Goal: Task Accomplishment & Management: Manage account settings

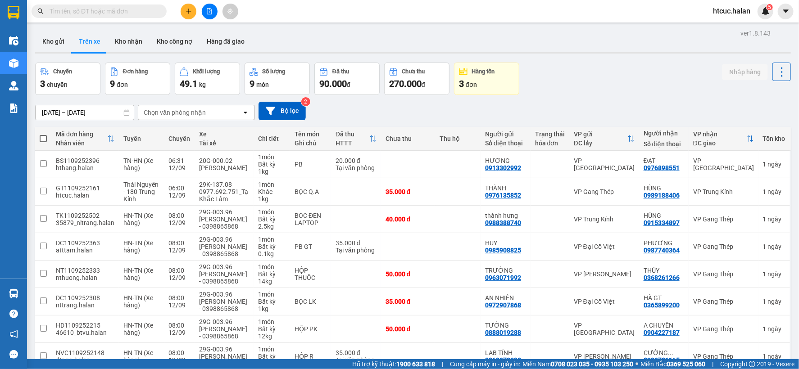
drag, startPoint x: 100, startPoint y: 11, endPoint x: 115, endPoint y: -2, distance: 19.8
click at [115, 0] on html "Kết quả tìm kiếm ( 0 ) Bộ lọc No Data htcuc.halan 5 Điều hành xe Kho hàng mới Q…" at bounding box center [399, 184] width 799 height 369
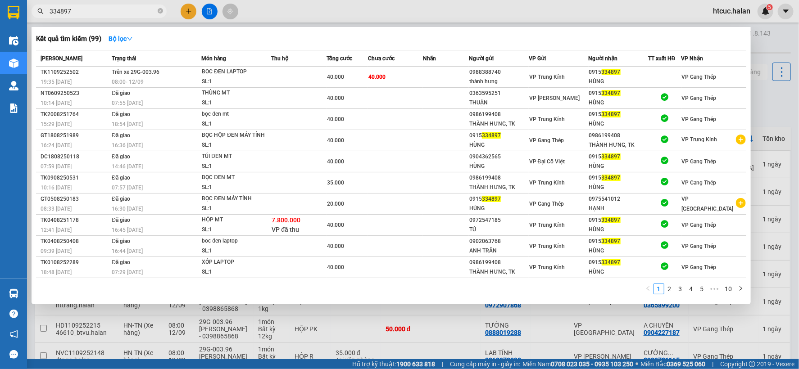
type input "334897"
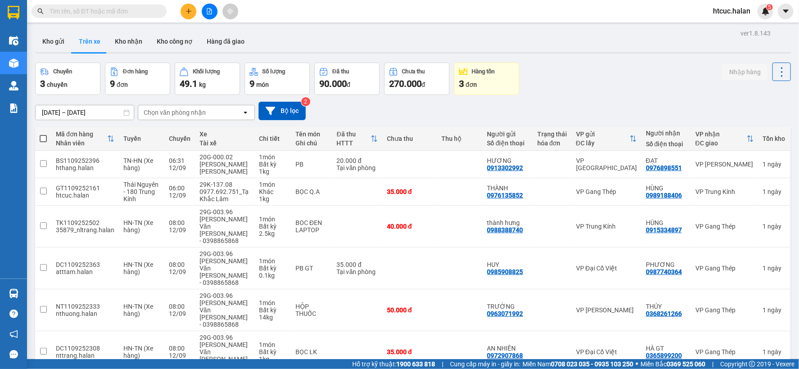
scroll to position [50, 0]
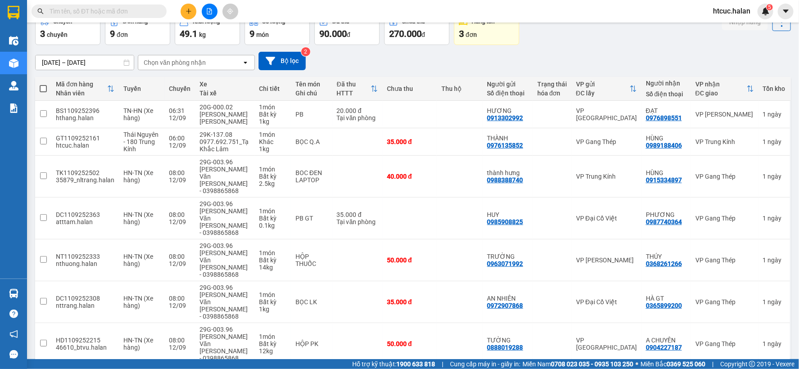
drag, startPoint x: 182, startPoint y: 143, endPoint x: 475, endPoint y: 303, distance: 333.7
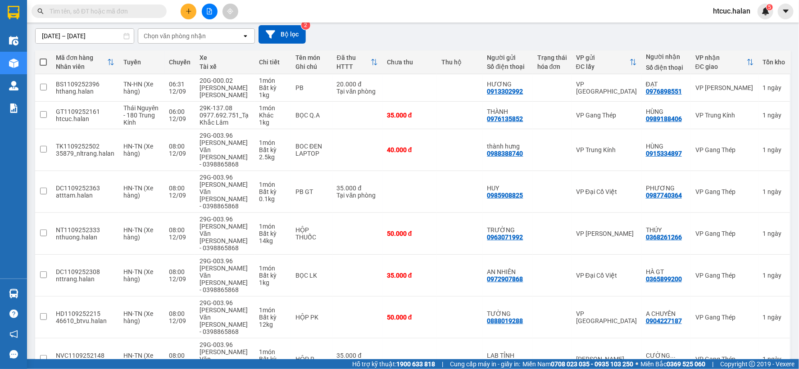
drag, startPoint x: 475, startPoint y: 303, endPoint x: 451, endPoint y: 345, distance: 48.6
drag, startPoint x: 451, startPoint y: 345, endPoint x: 363, endPoint y: 345, distance: 87.8
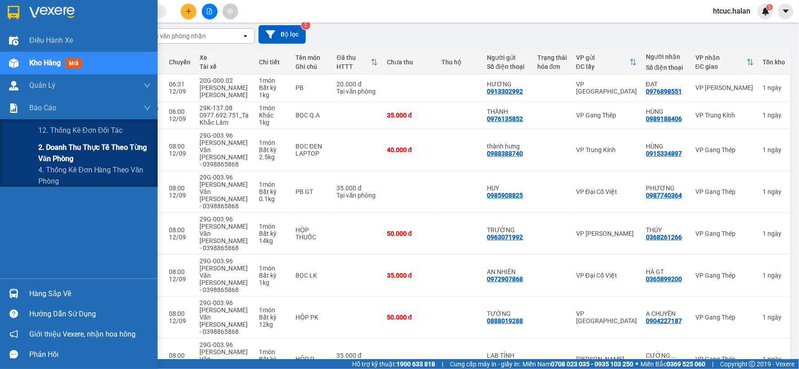
click at [50, 155] on span "2. Doanh thu thực tế theo từng văn phòng" at bounding box center [94, 153] width 113 height 23
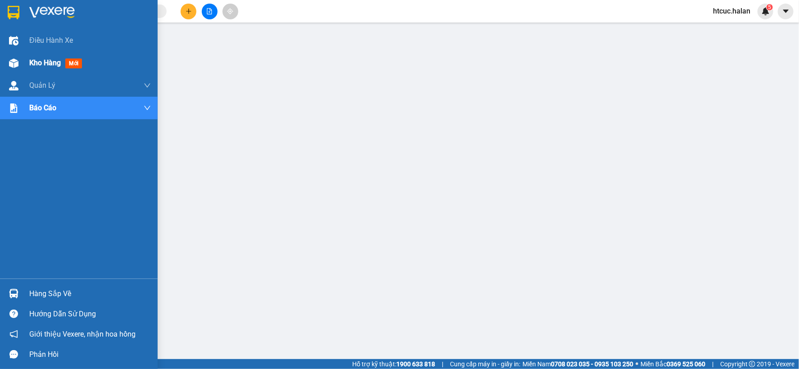
click at [14, 64] on img at bounding box center [13, 63] width 9 height 9
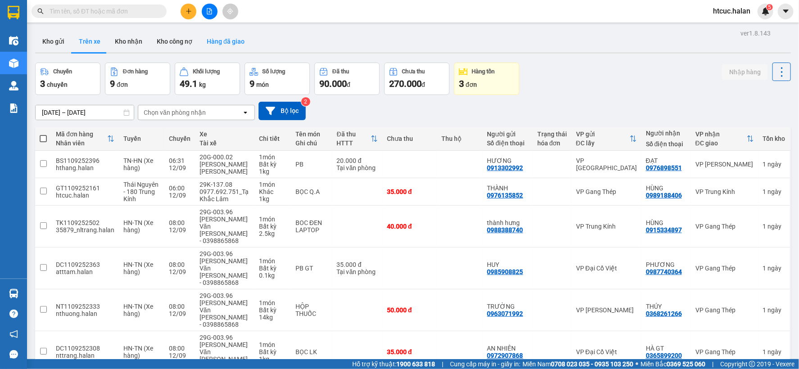
click at [219, 39] on button "Hàng đã giao" at bounding box center [226, 42] width 52 height 22
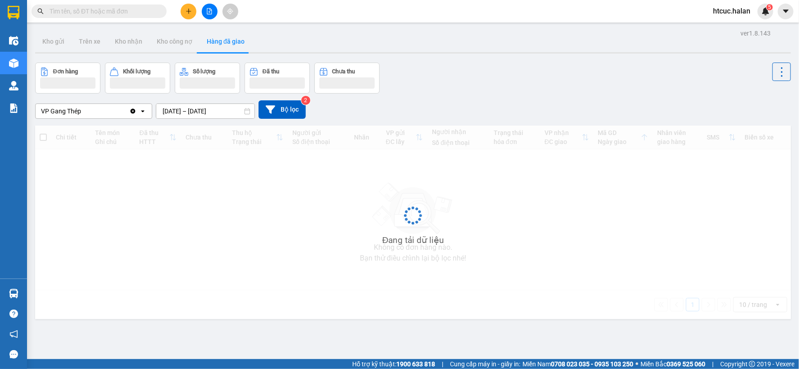
click at [159, 110] on input "10/09/2025 – 12/09/2025" at bounding box center [205, 111] width 98 height 14
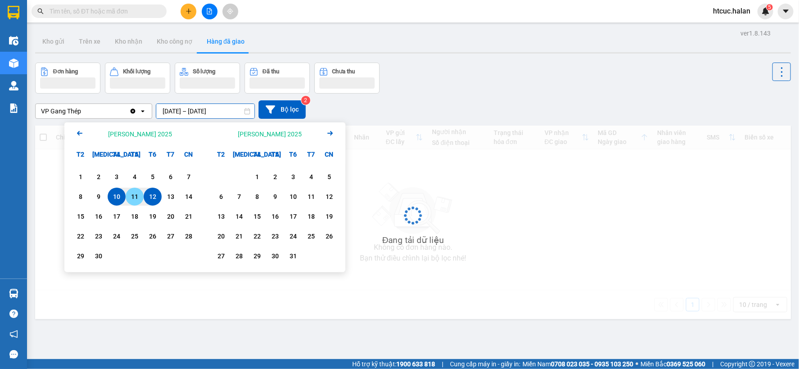
click at [134, 195] on div "11" at bounding box center [134, 196] width 13 height 11
type input "11/09/2025 – 11/09/2025"
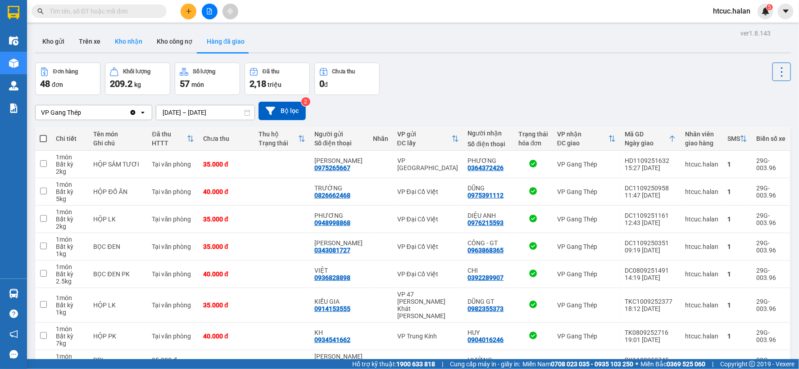
click at [130, 41] on button "Kho nhận" at bounding box center [129, 42] width 42 height 22
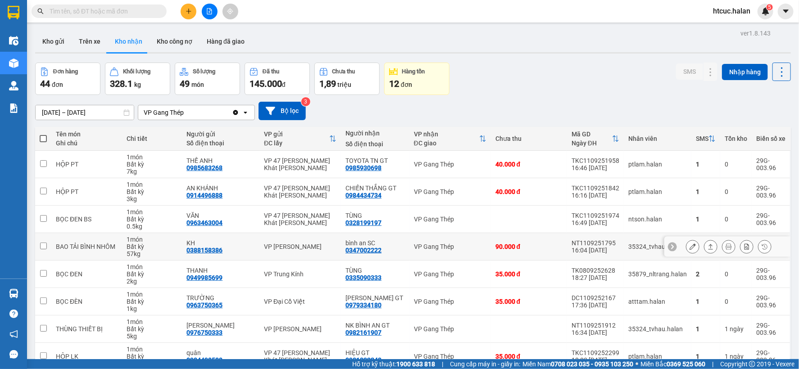
scroll to position [104, 0]
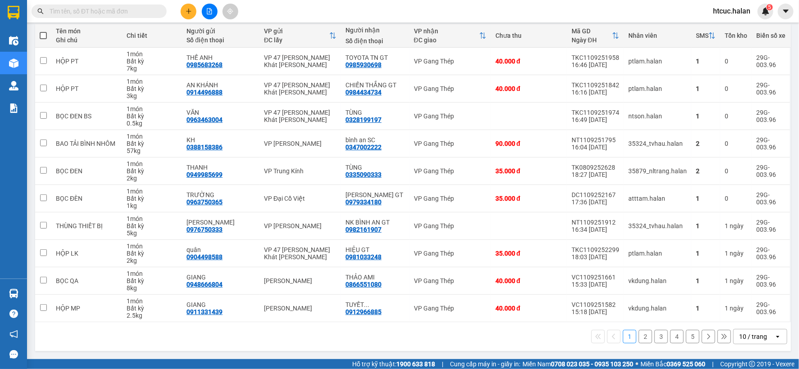
click at [639, 336] on button "2" at bounding box center [646, 337] width 14 height 14
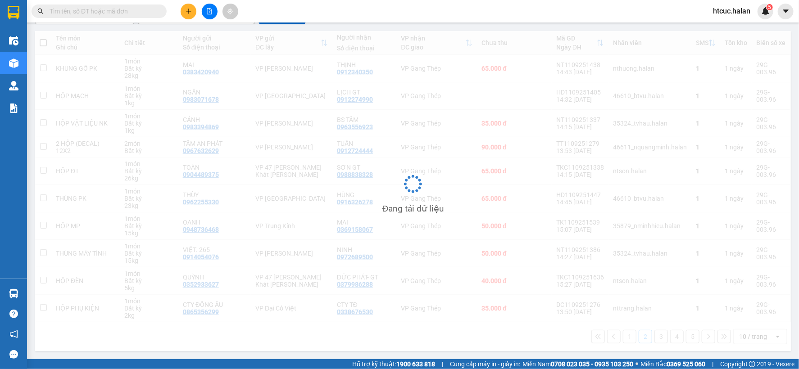
scroll to position [97, 0]
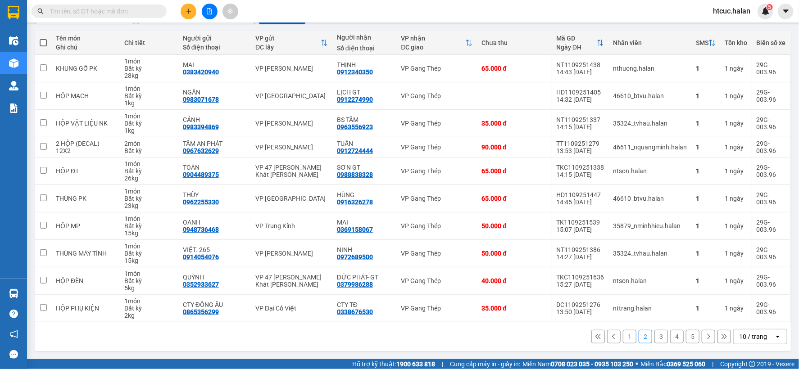
click at [132, 14] on input "text" at bounding box center [103, 11] width 106 height 10
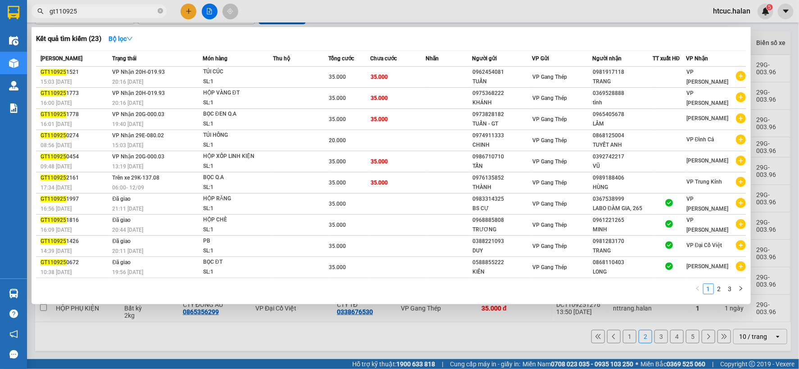
type input "gt110925"
click at [492, 345] on div at bounding box center [399, 184] width 799 height 369
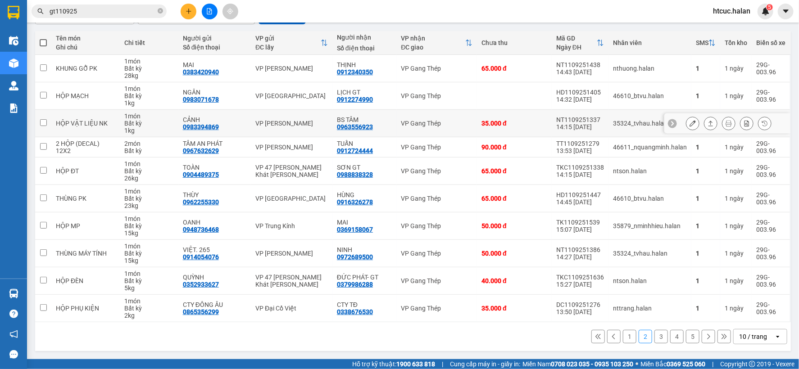
scroll to position [0, 0]
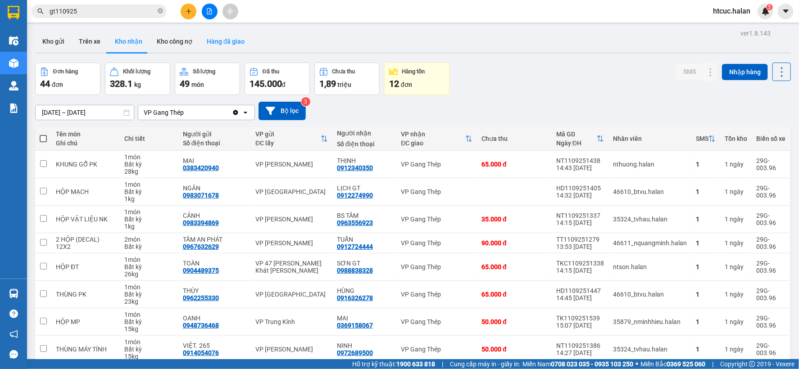
drag, startPoint x: 220, startPoint y: 125, endPoint x: 221, endPoint y: 37, distance: 87.4
click at [221, 37] on button "Hàng đã giao" at bounding box center [226, 42] width 52 height 22
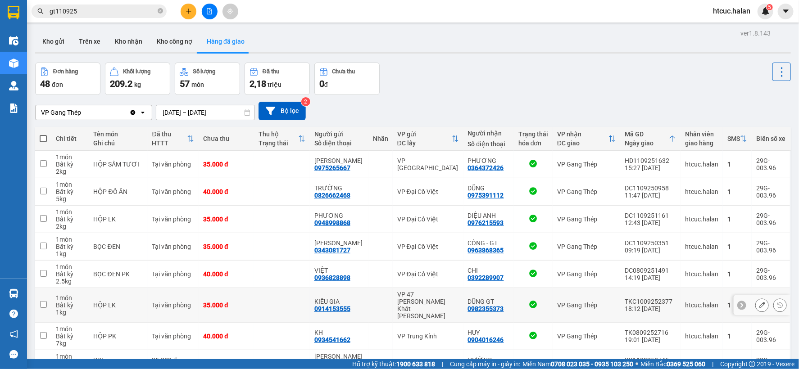
drag, startPoint x: 611, startPoint y: 317, endPoint x: 616, endPoint y: 318, distance: 5.6
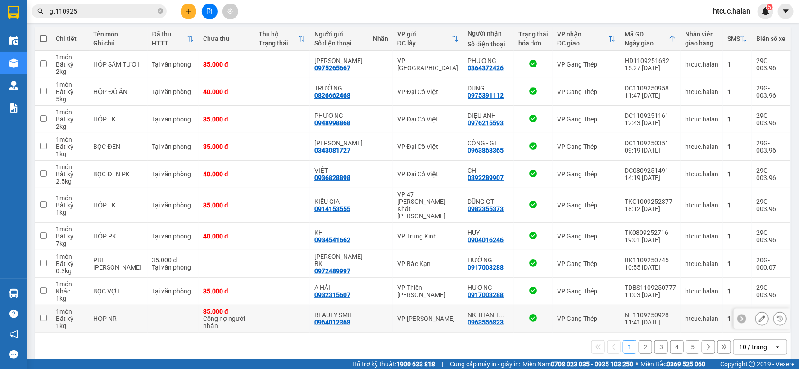
drag, startPoint x: 616, startPoint y: 318, endPoint x: 636, endPoint y: 340, distance: 29.6
click at [639, 340] on button "2" at bounding box center [646, 347] width 14 height 14
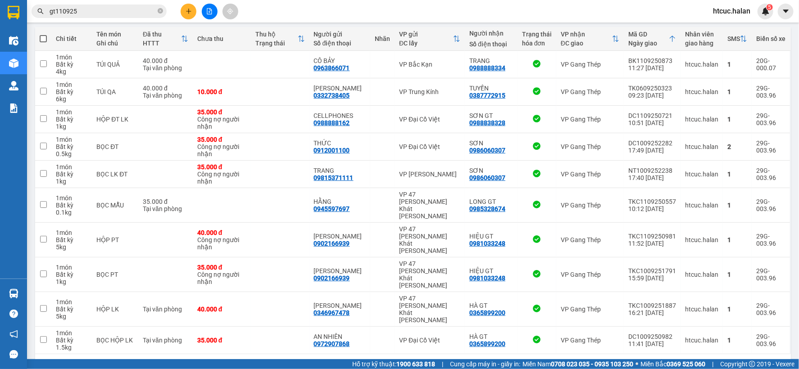
click at [655, 362] on button "3" at bounding box center [661, 369] width 14 height 14
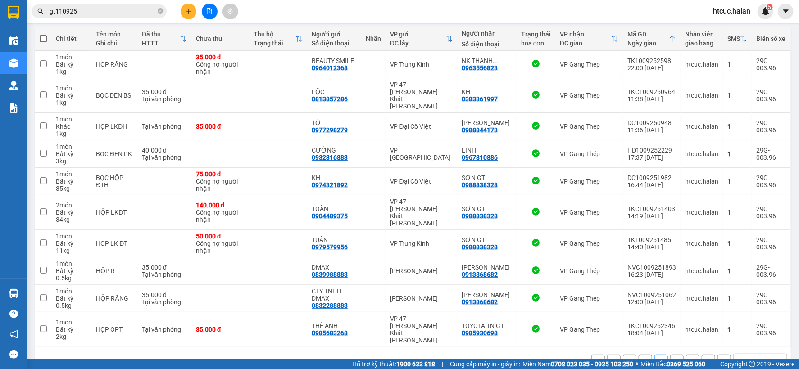
click at [671, 355] on button "4" at bounding box center [677, 362] width 14 height 14
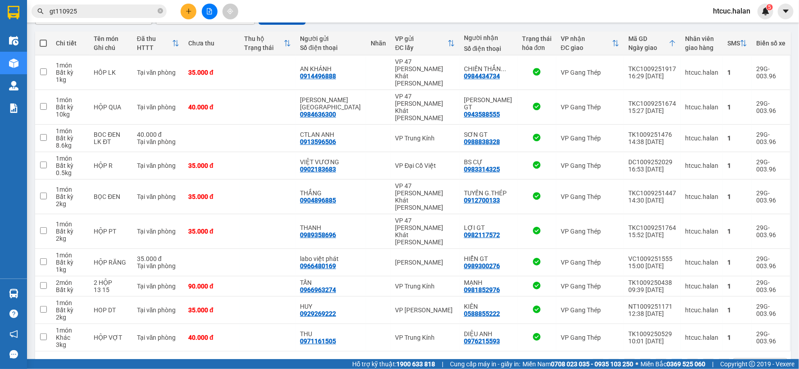
scroll to position [97, 0]
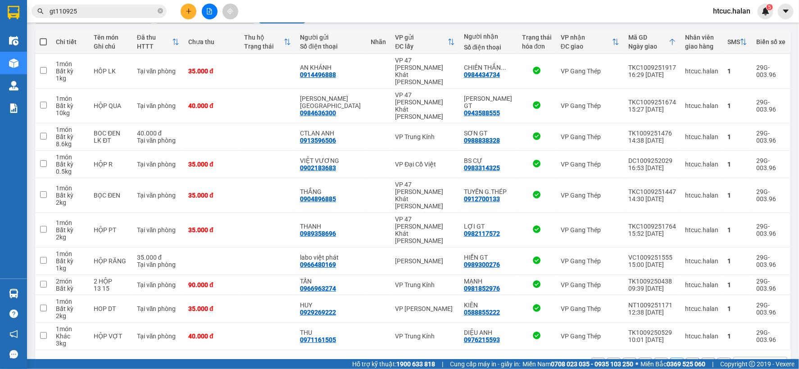
click at [686, 358] on button "5" at bounding box center [693, 365] width 14 height 14
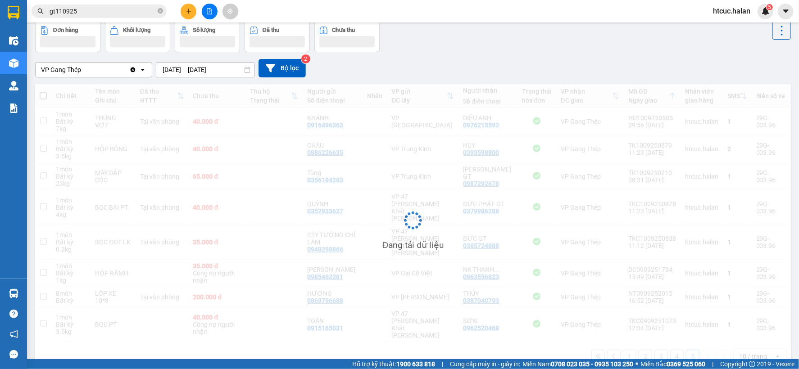
scroll to position [42, 0]
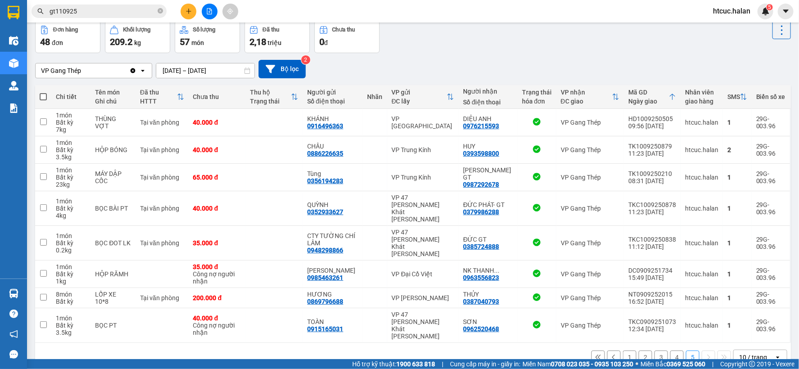
click at [670, 351] on button "4" at bounding box center [677, 358] width 14 height 14
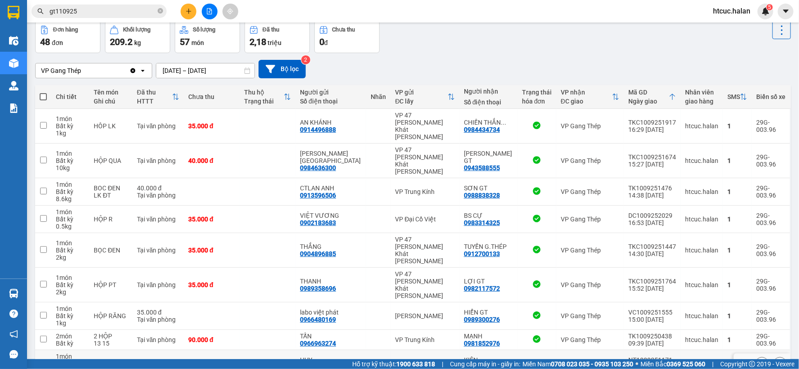
scroll to position [97, 0]
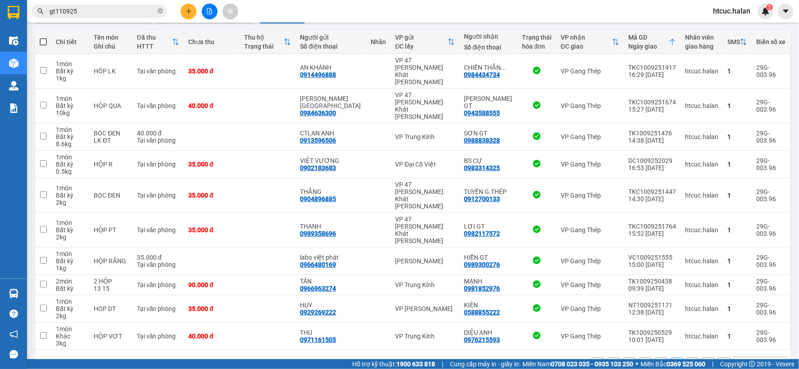
click at [654, 358] on button "3" at bounding box center [661, 365] width 14 height 14
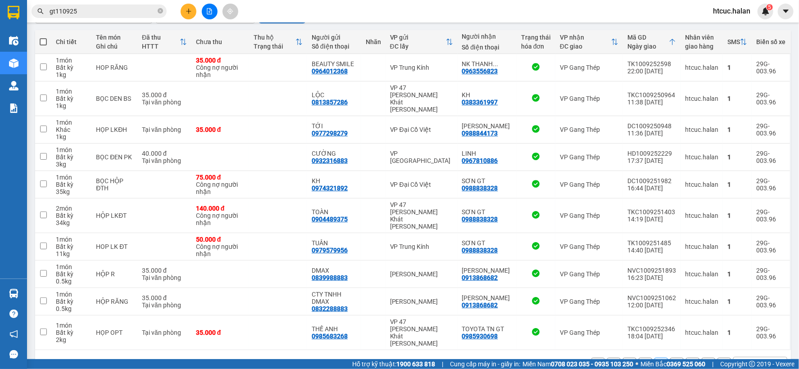
click at [639, 358] on button "2" at bounding box center [646, 365] width 14 height 14
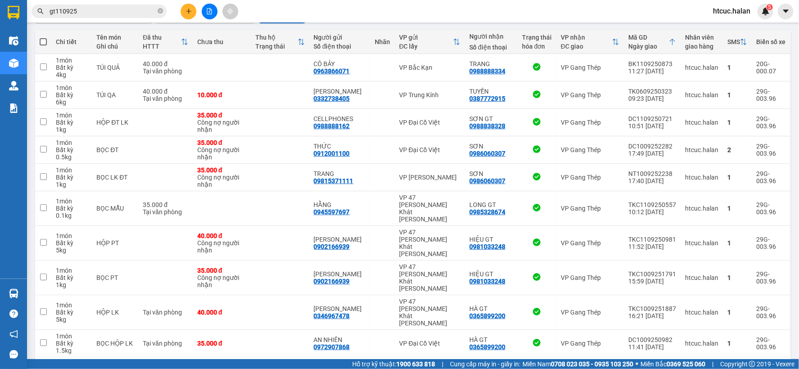
click at [623, 365] on button "1" at bounding box center [630, 372] width 14 height 14
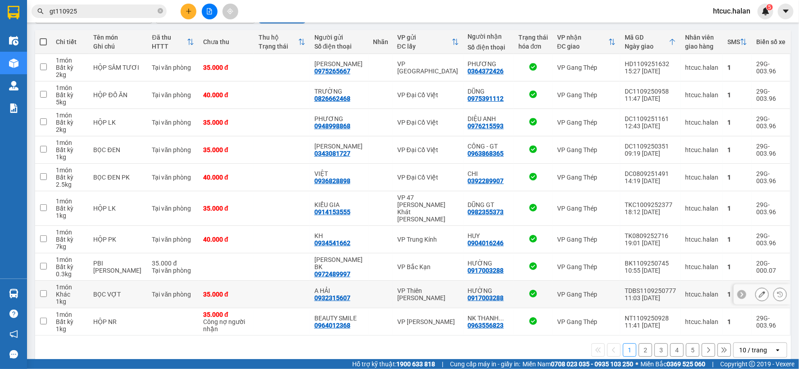
scroll to position [47, 0]
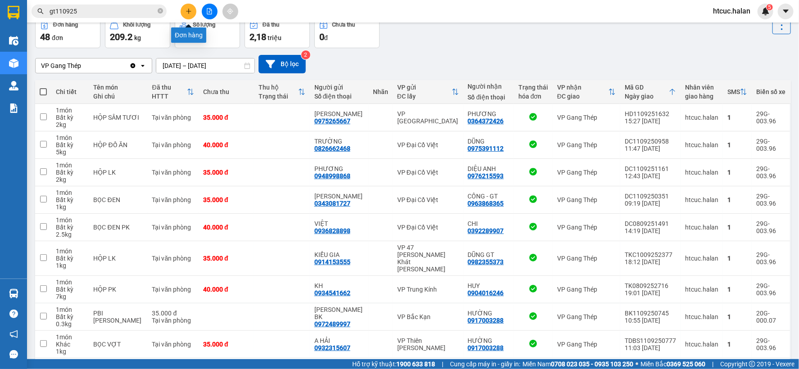
click at [190, 13] on icon "plus" at bounding box center [189, 11] width 6 height 6
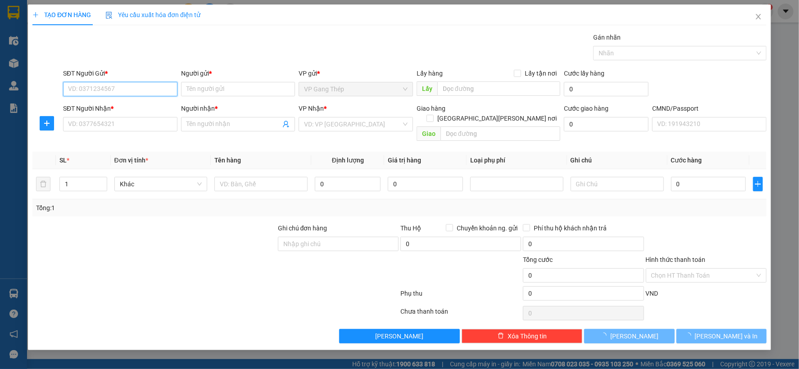
click at [156, 87] on input "SĐT Người Gửi *" at bounding box center [120, 89] width 114 height 14
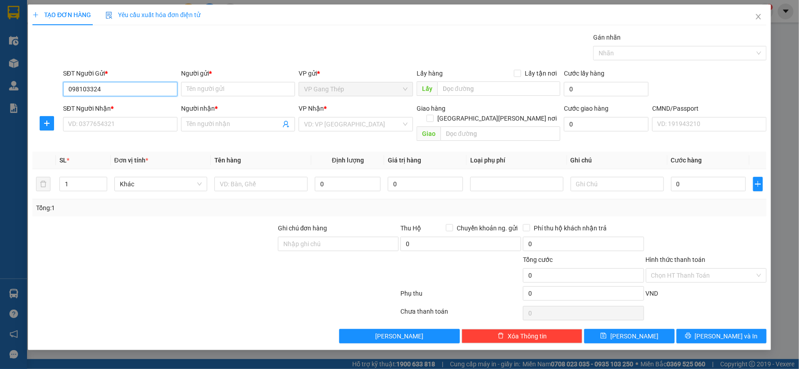
type input "0981033248"
click at [109, 109] on div "0981033248 - HIỆU GT" at bounding box center [120, 107] width 104 height 10
type input "HIỆU GT"
type input "0981033248"
click at [129, 129] on input "SĐT Người Nhận *" at bounding box center [120, 124] width 114 height 14
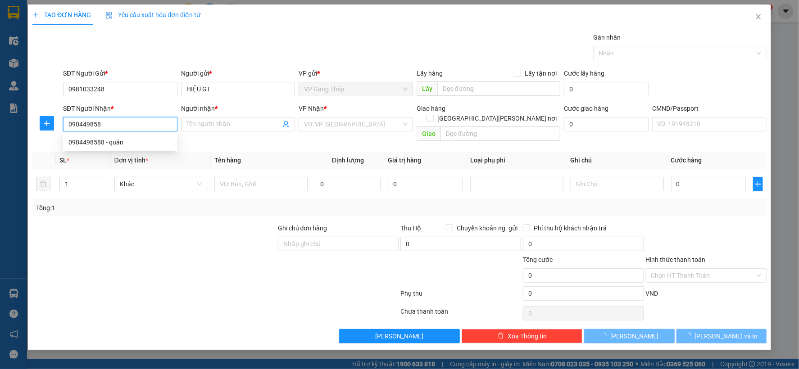
type input "0904498588"
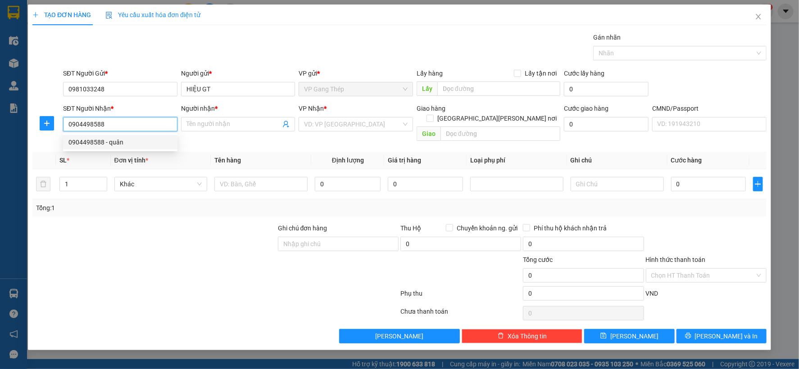
click at [107, 141] on div "0904498588 - quân" at bounding box center [120, 142] width 104 height 10
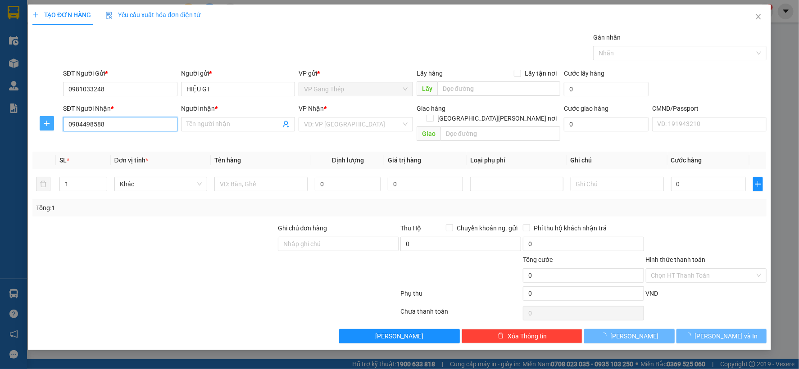
type input "quân"
type input "0904498588"
click at [44, 122] on icon "plus" at bounding box center [46, 123] width 7 height 7
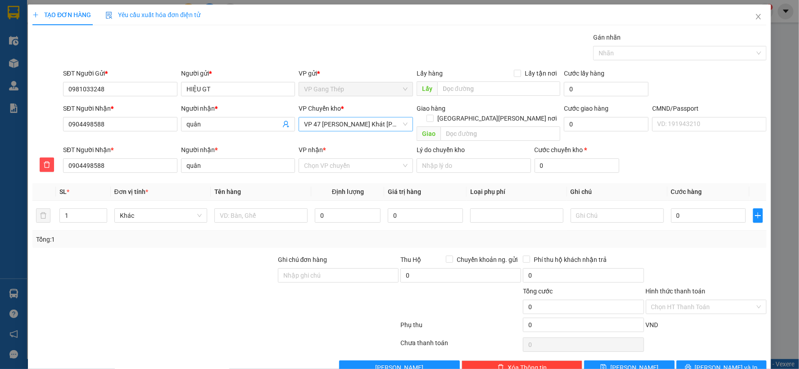
click at [361, 123] on span "VP 47 Trần Khát Chân" at bounding box center [356, 125] width 104 height 14
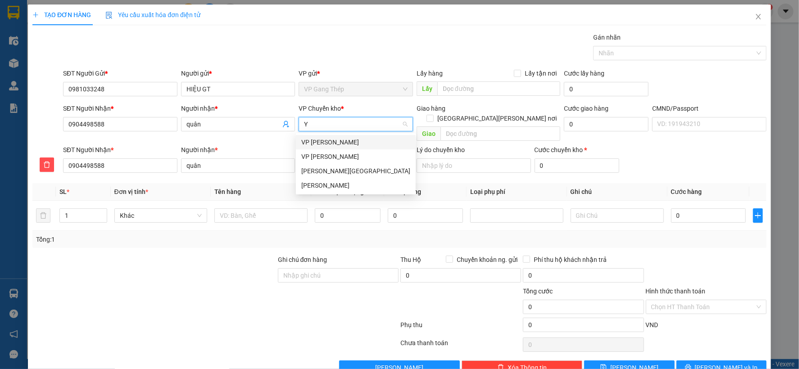
type input "YÊ"
drag, startPoint x: 323, startPoint y: 143, endPoint x: 331, endPoint y: 146, distance: 8.7
click at [323, 143] on div "VP Yên Bình" at bounding box center [355, 142] width 109 height 10
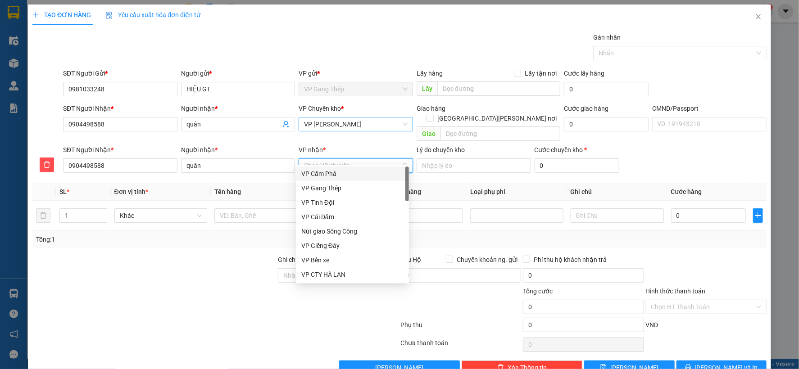
click at [340, 159] on input "VP nhận *" at bounding box center [352, 166] width 97 height 14
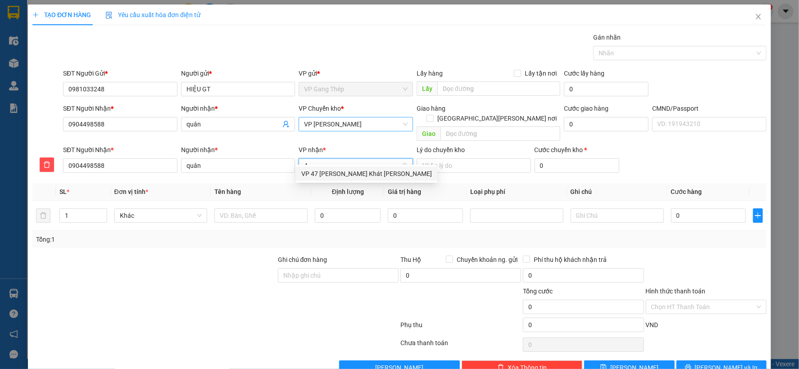
type input "47"
click at [330, 170] on div "VP 47 Trần Khát Chân" at bounding box center [366, 174] width 131 height 10
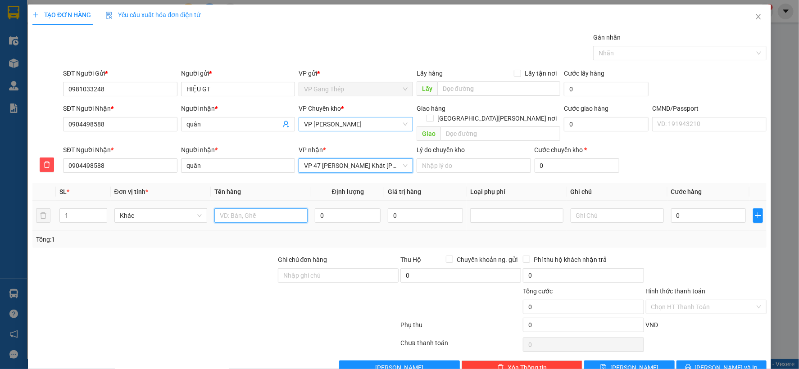
click at [286, 209] on input "text" at bounding box center [260, 216] width 93 height 14
click at [241, 209] on input "text" at bounding box center [260, 216] width 93 height 14
type input "HỘP LINH KIỆN"
click at [350, 209] on input "0" at bounding box center [348, 216] width 66 height 14
type input "2"
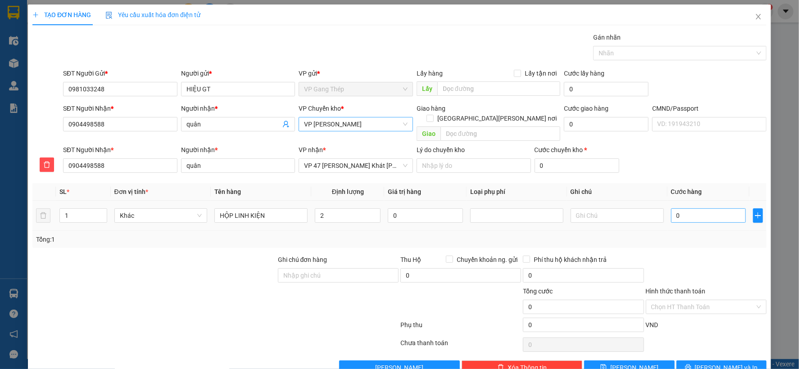
click at [712, 214] on div "0" at bounding box center [708, 216] width 75 height 18
click at [711, 209] on input "0" at bounding box center [708, 216] width 75 height 14
type input "3"
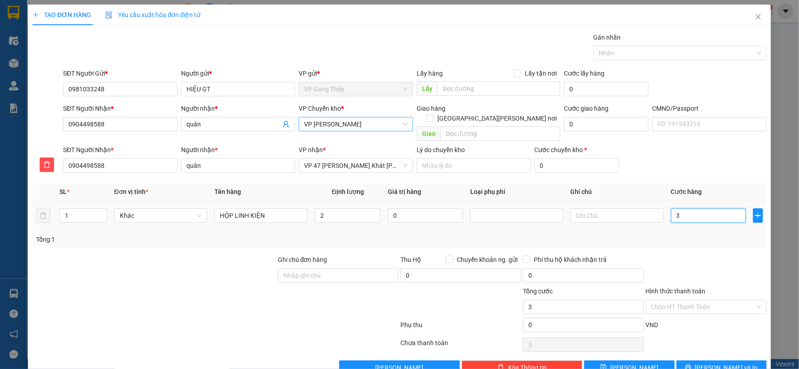
type input "35"
type input "350"
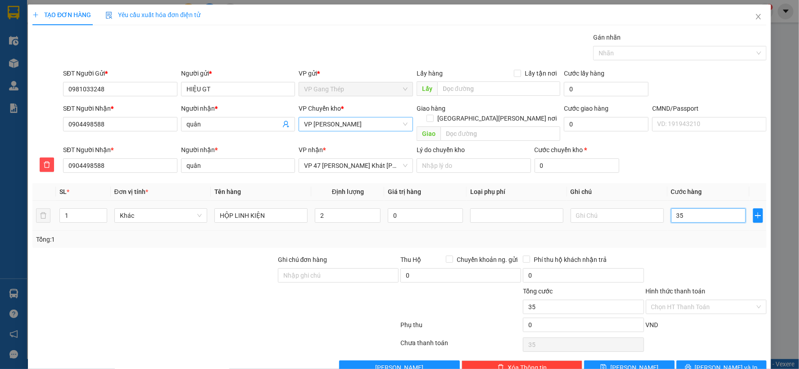
type input "350"
type input "3.500"
type input "35.000"
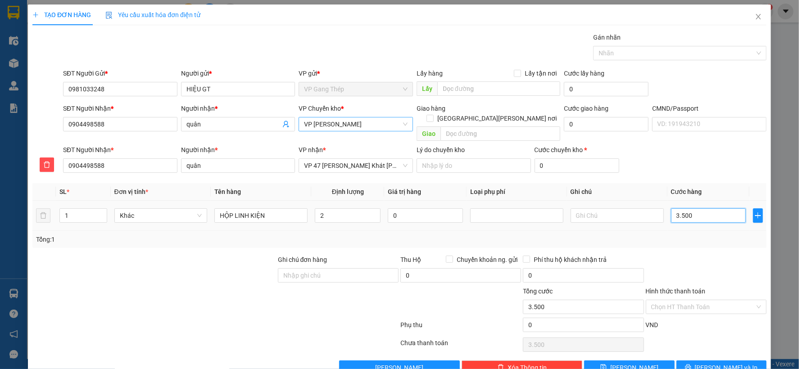
type input "35.000"
click at [735, 361] on button "Lưu và In" at bounding box center [721, 368] width 90 height 14
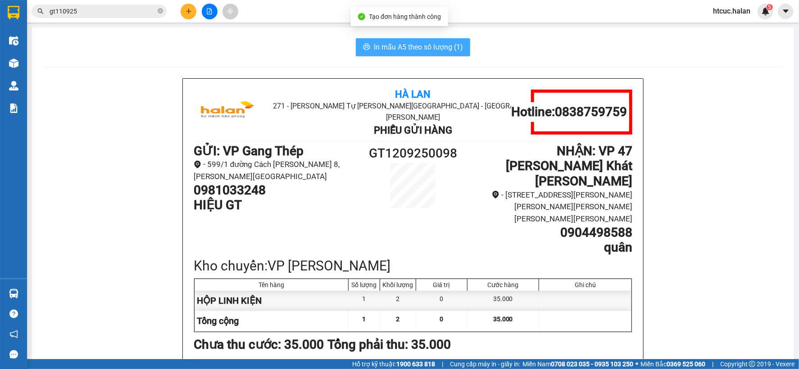
click at [384, 47] on span "In mẫu A5 theo số lượng (1)" at bounding box center [418, 46] width 89 height 11
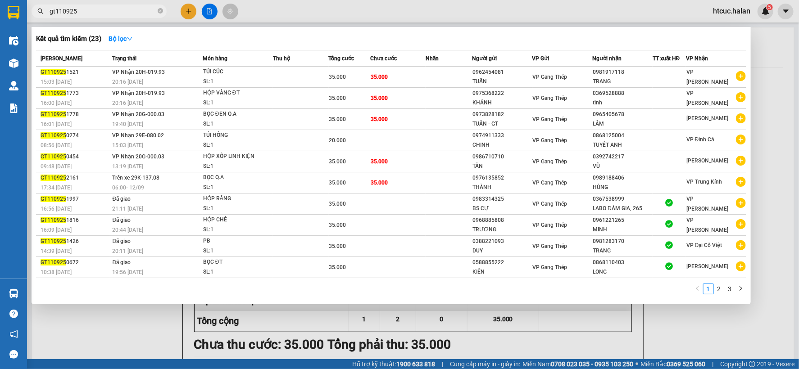
drag, startPoint x: 59, startPoint y: 16, endPoint x: 2, endPoint y: 29, distance: 58.3
click at [2, 29] on section "Kết quả tìm kiếm ( 23 ) Bộ lọc Mã ĐH Trạng thái Món hàng Thu hộ Tổng cước Chưa …" at bounding box center [399, 184] width 799 height 369
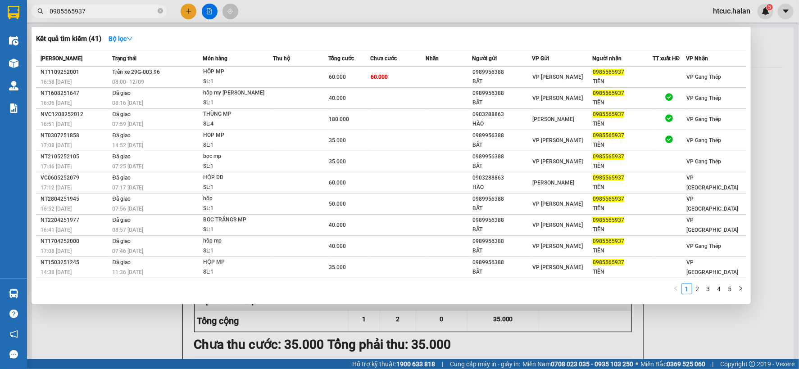
drag, startPoint x: 62, startPoint y: 11, endPoint x: 44, endPoint y: 16, distance: 18.2
click at [44, 16] on span "0985565937" at bounding box center [99, 12] width 135 height 14
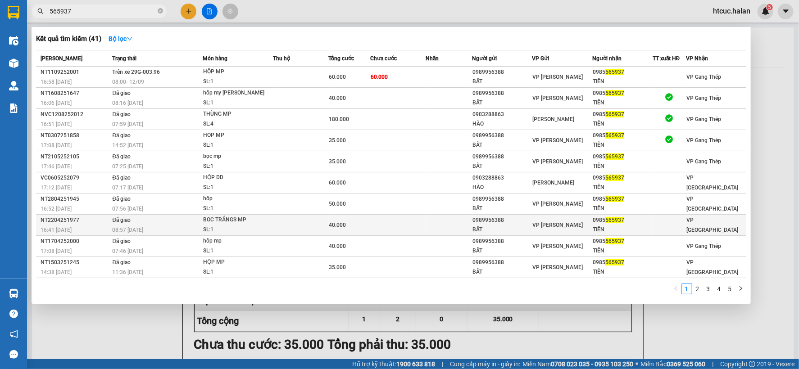
type input "565937"
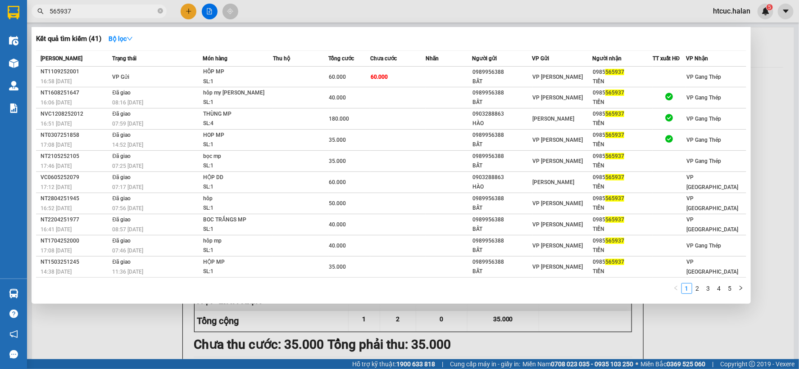
click at [189, 10] on div at bounding box center [399, 184] width 799 height 369
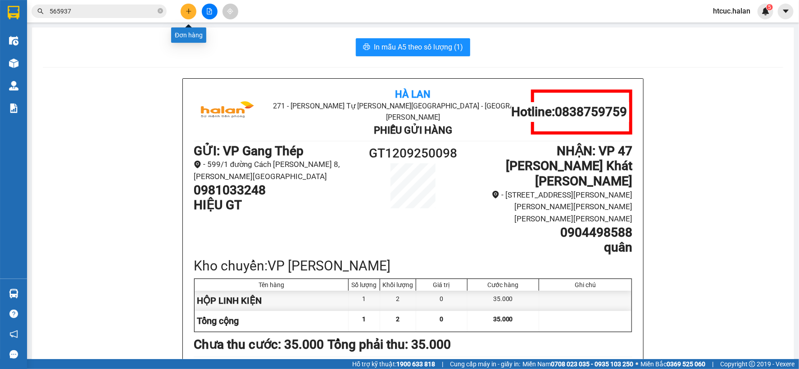
click at [186, 12] on icon "plus" at bounding box center [189, 11] width 6 height 6
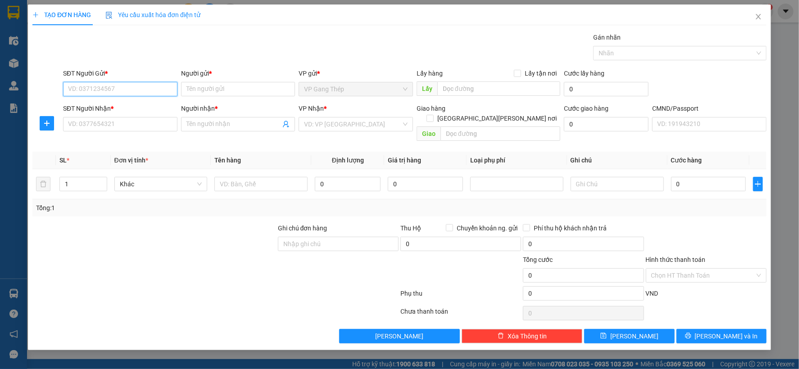
drag, startPoint x: 109, startPoint y: 87, endPoint x: 226, endPoint y: 1, distance: 144.7
click at [163, 37] on div "Transit Pickup Surcharge Ids Transit Deliver Surcharge Ids Transit Deliver Surc…" at bounding box center [399, 187] width 734 height 311
type input "0982161907"
click at [119, 106] on div "0982161907 - NK BÌNH AN GT" at bounding box center [120, 107] width 104 height 10
type input "NK BÌNH AN GT"
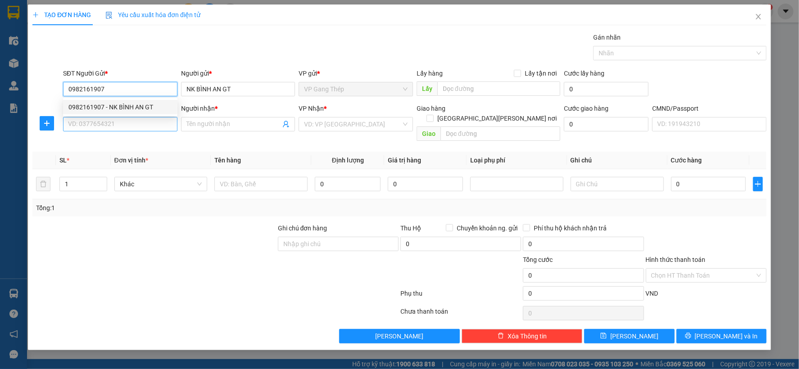
type input "0982161907"
click at [132, 127] on input "SĐT Người Nhận *" at bounding box center [120, 124] width 114 height 14
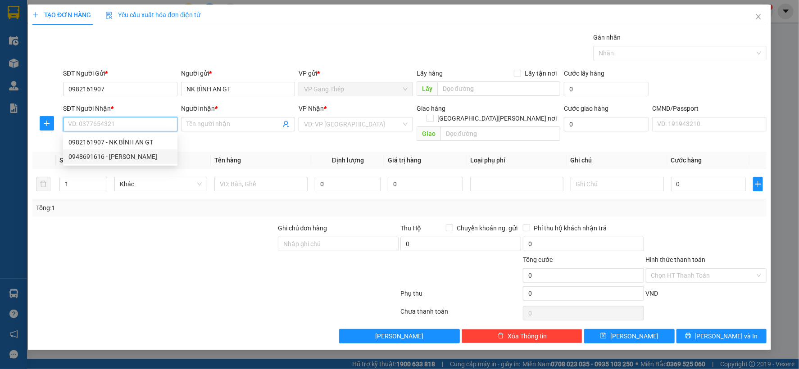
drag, startPoint x: 123, startPoint y: 160, endPoint x: 36, endPoint y: 132, distance: 90.9
click at [121, 160] on div "0948691616 - NHẬT HUY" at bounding box center [120, 157] width 104 height 10
type input "0948691616"
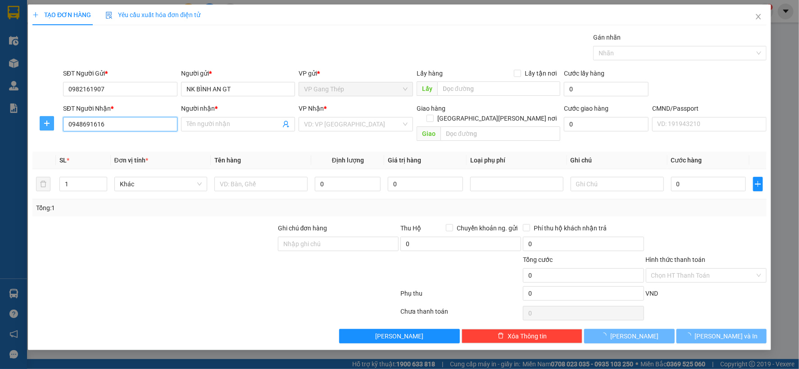
type input "NHẬT HUY"
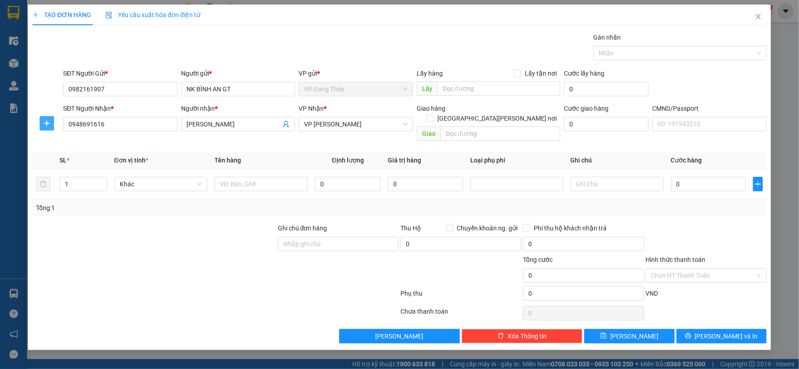
click at [41, 119] on button "button" at bounding box center [47, 123] width 14 height 14
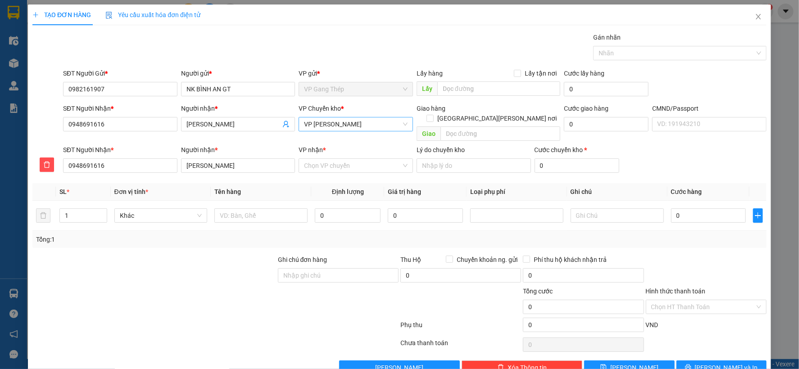
click at [349, 125] on span "VP [PERSON_NAME]" at bounding box center [356, 125] width 104 height 14
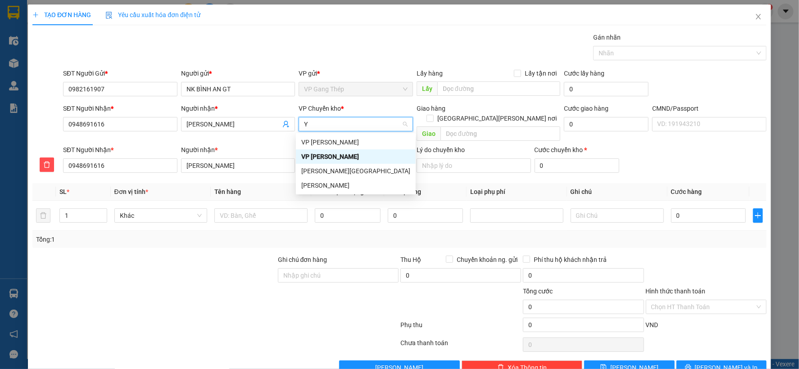
type input "YÊ"
click at [324, 143] on div "VP Yên Bình" at bounding box center [355, 142] width 109 height 10
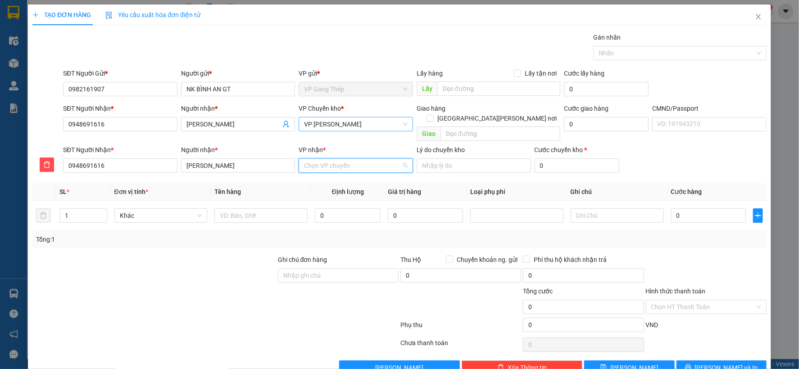
click at [324, 159] on input "VP nhận *" at bounding box center [352, 166] width 97 height 14
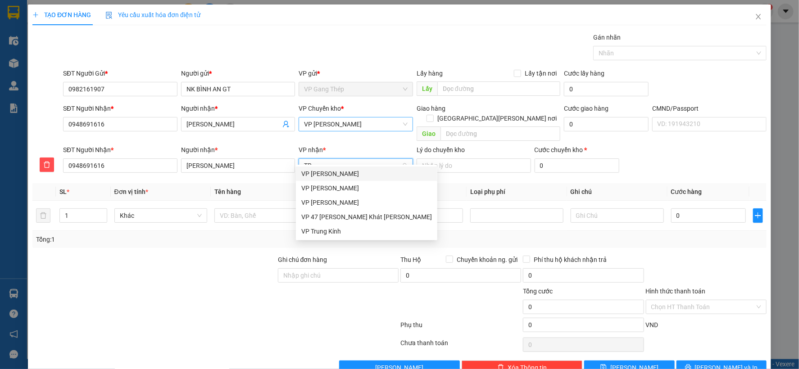
type input "TRA"
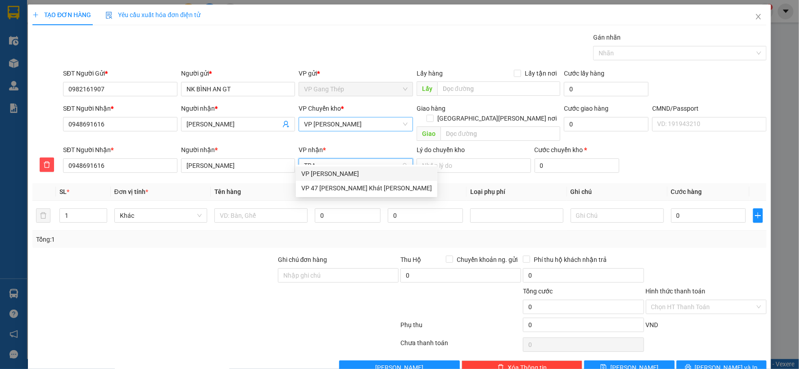
click at [322, 174] on div "VP [PERSON_NAME]" at bounding box center [366, 174] width 131 height 10
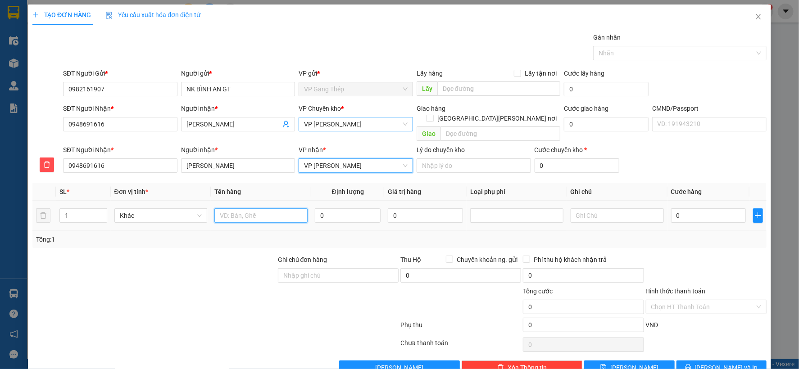
click at [254, 209] on input "text" at bounding box center [260, 216] width 93 height 14
type input "HỘP MẪU RĂNG"
type input "1"
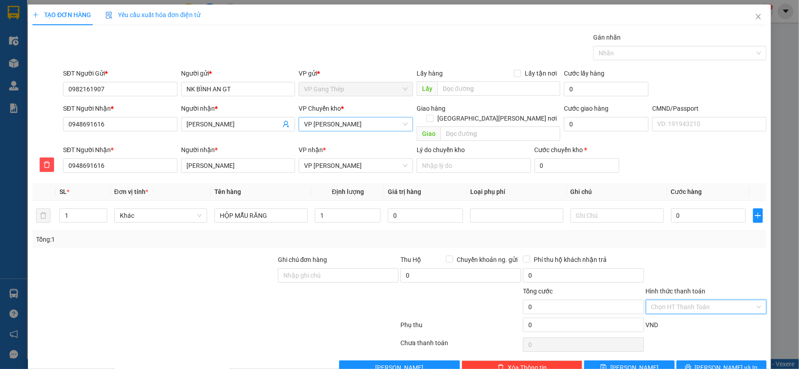
click at [700, 300] on input "Hình thức thanh toán" at bounding box center [703, 307] width 104 height 14
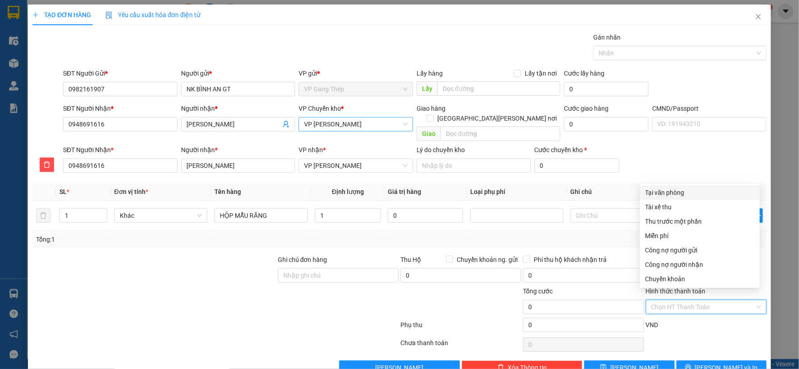
click at [675, 194] on div "Tại văn phòng" at bounding box center [699, 193] width 109 height 10
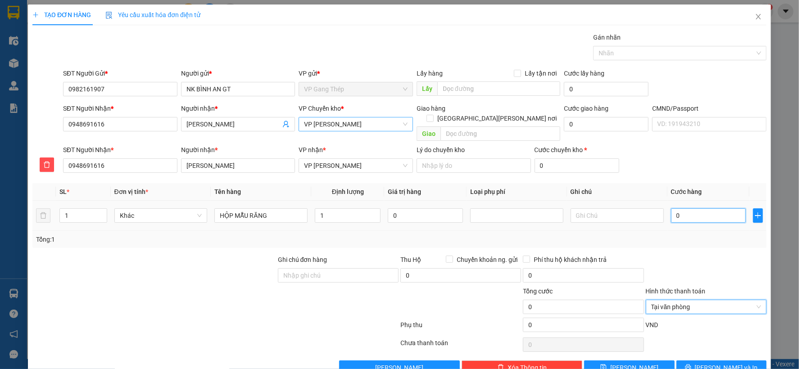
click at [691, 209] on input "0" at bounding box center [708, 216] width 75 height 14
type input "3"
type input "35"
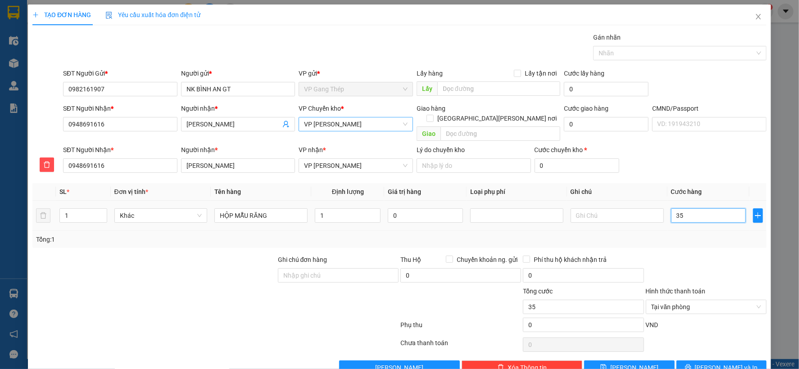
type input "350"
type input "3.500"
type input "35.000"
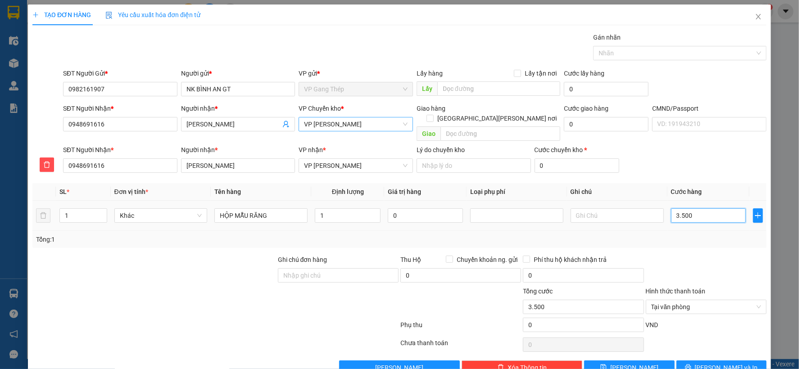
type input "35.000"
drag, startPoint x: 708, startPoint y: 358, endPoint x: 480, endPoint y: 199, distance: 278.2
click at [706, 361] on button "Lưu và In" at bounding box center [721, 368] width 90 height 14
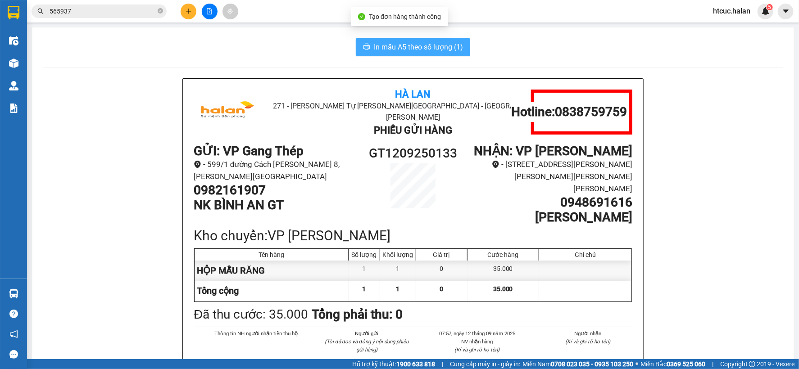
click at [363, 50] on icon "printer" at bounding box center [366, 47] width 7 height 6
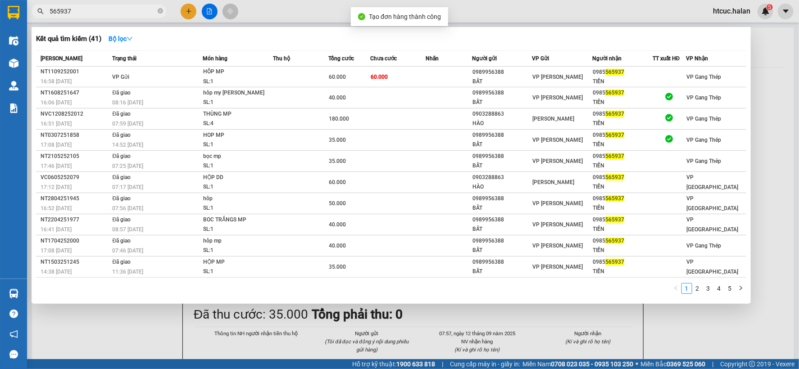
drag, startPoint x: 91, startPoint y: 12, endPoint x: 27, endPoint y: 30, distance: 66.4
click at [27, 19] on div "Kết quả tìm kiếm ( 41 ) Bộ lọc Mã ĐH Trạng thái Món hàng Thu hộ Tổng cước Chưa …" at bounding box center [88, 12] width 176 height 16
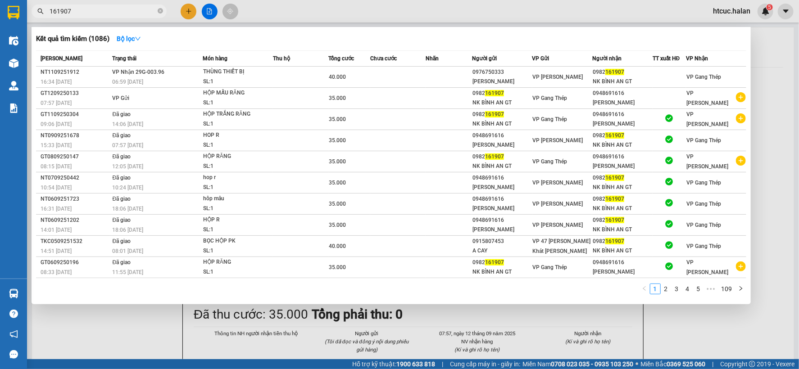
type input "161907"
click at [131, 320] on div at bounding box center [399, 184] width 799 height 369
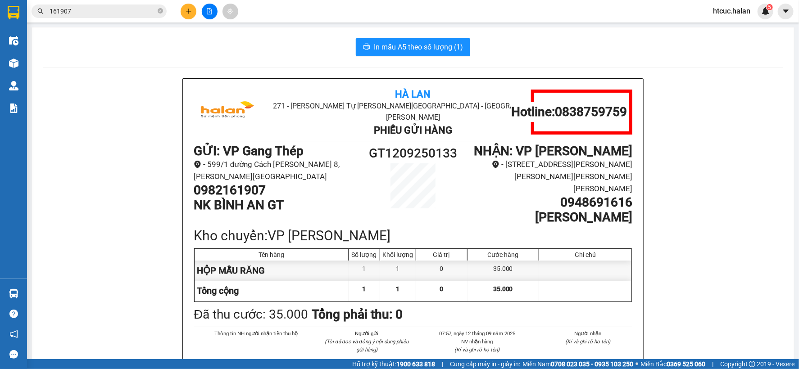
click at [108, 10] on input "161907" at bounding box center [103, 11] width 106 height 10
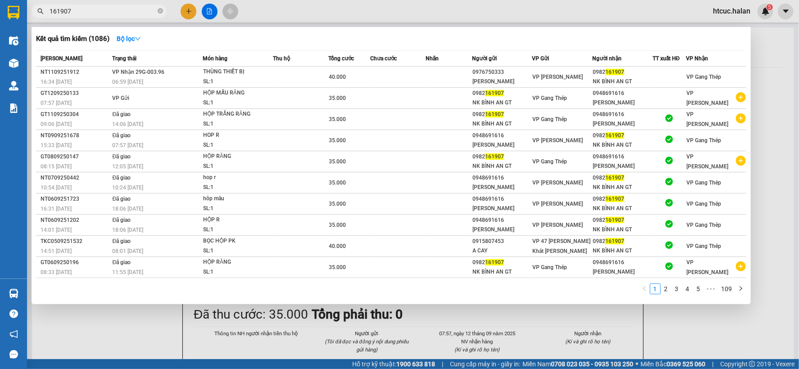
click at [190, 14] on div at bounding box center [399, 184] width 799 height 369
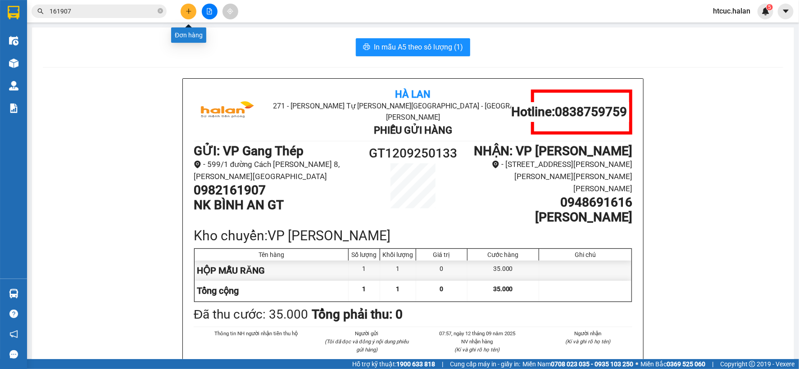
click at [186, 8] on icon "plus" at bounding box center [189, 11] width 6 height 6
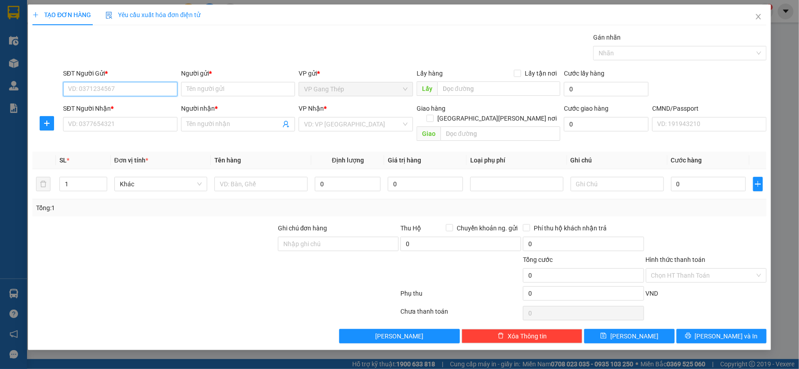
drag, startPoint x: 118, startPoint y: 91, endPoint x: 273, endPoint y: 3, distance: 178.1
click at [120, 90] on input "SĐT Người Gửi *" at bounding box center [120, 89] width 114 height 14
type input "0982807076"
click at [123, 107] on div "0982807076 - TRANG GT" at bounding box center [120, 107] width 104 height 10
type input "TRANG GT"
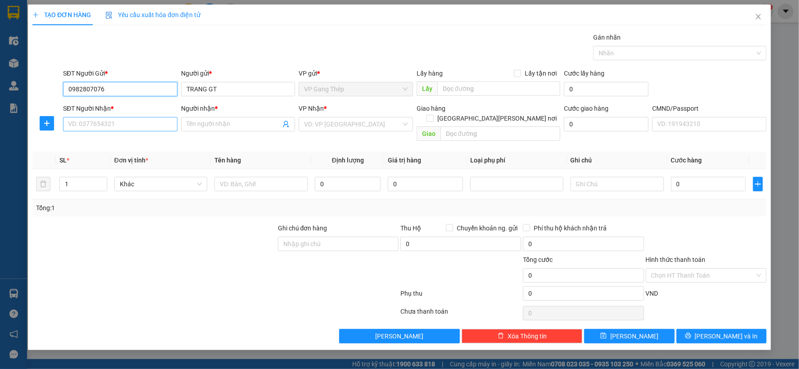
type input "0982807076"
click at [129, 124] on input "SĐT Người Nhận *" at bounding box center [120, 124] width 114 height 14
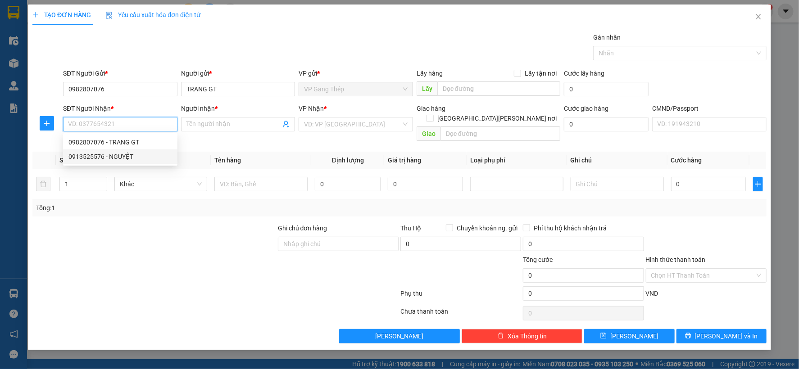
click at [120, 156] on div "0913525576 - NGUYỆT" at bounding box center [120, 157] width 104 height 10
type input "0913525576"
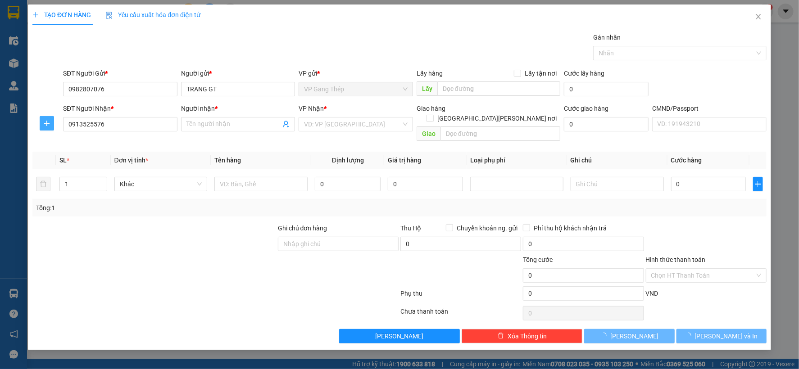
type input "NGUYỆT"
click at [47, 124] on icon "plus" at bounding box center [46, 123] width 7 height 7
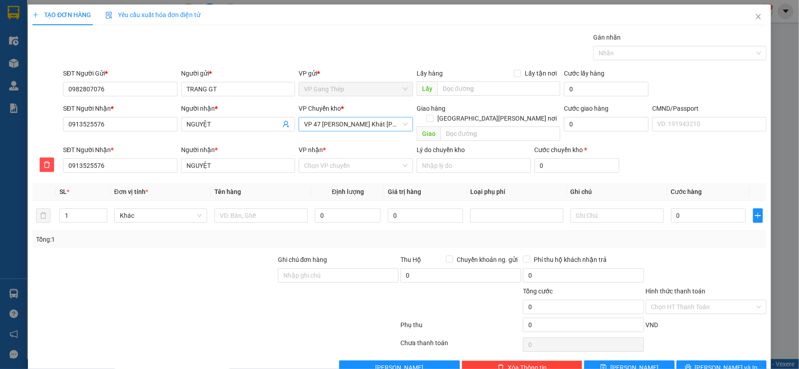
click at [362, 129] on span "VP 47 Trần Khát Chân" at bounding box center [356, 125] width 104 height 14
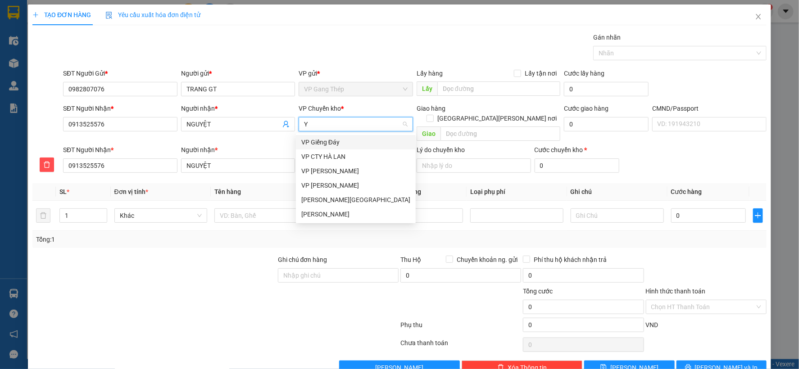
type input "YÊ"
drag, startPoint x: 310, startPoint y: 140, endPoint x: 332, endPoint y: 147, distance: 23.1
click at [310, 141] on div "VP Yên Bình" at bounding box center [355, 142] width 109 height 10
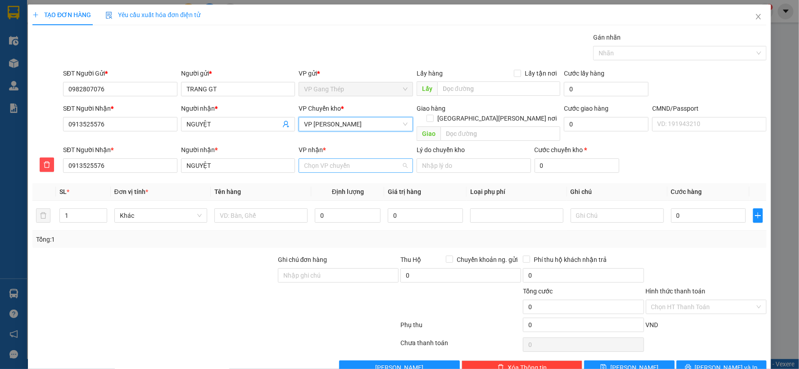
click at [328, 159] on input "VP nhận *" at bounding box center [352, 166] width 97 height 14
type input "47"
click at [321, 176] on div "VP 47 Trần Khát Chân" at bounding box center [366, 174] width 131 height 10
click at [268, 209] on input "text" at bounding box center [260, 216] width 93 height 14
type input "BỌC Q,A"
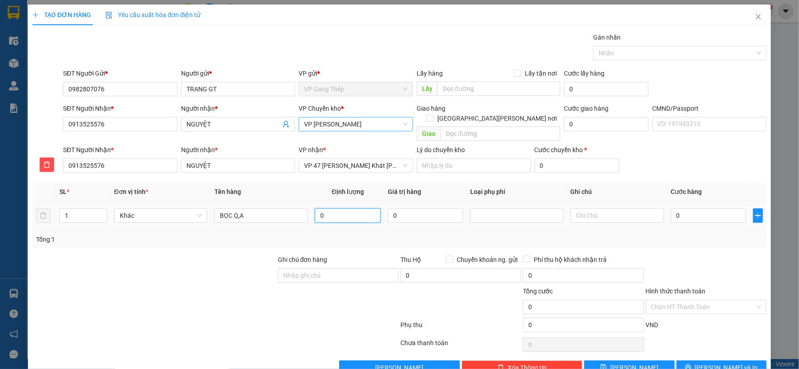
click at [332, 211] on input "0" at bounding box center [348, 216] width 66 height 14
type input "4"
click at [712, 209] on input "0" at bounding box center [708, 216] width 75 height 14
click at [716, 363] on span "Lưu và In" at bounding box center [726, 368] width 63 height 10
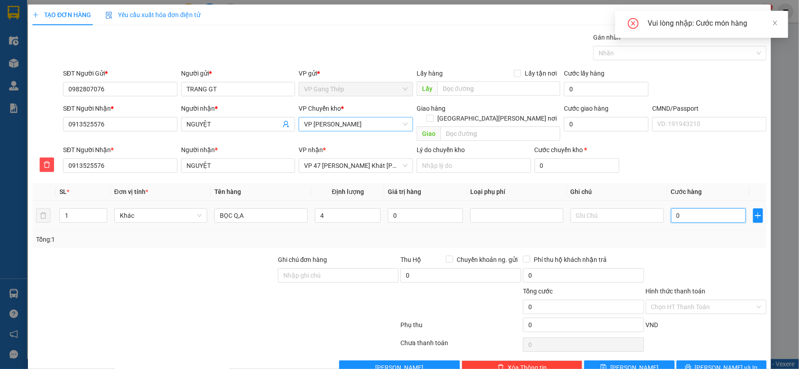
click at [712, 209] on input "0" at bounding box center [708, 216] width 75 height 14
drag, startPoint x: 712, startPoint y: 206, endPoint x: 660, endPoint y: 220, distance: 53.2
click at [667, 220] on td "0" at bounding box center [708, 216] width 82 height 30
type input "4"
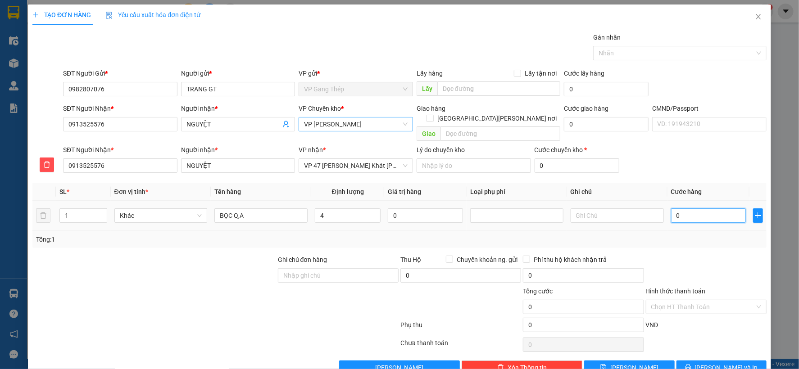
type input "4"
type input "40"
type input "400"
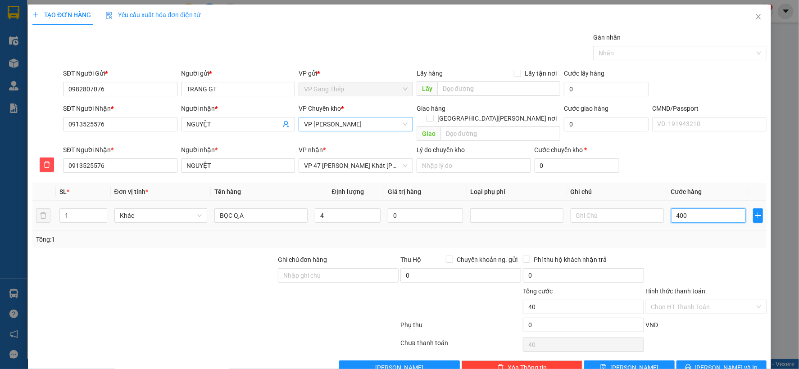
type input "400"
type input "4.000"
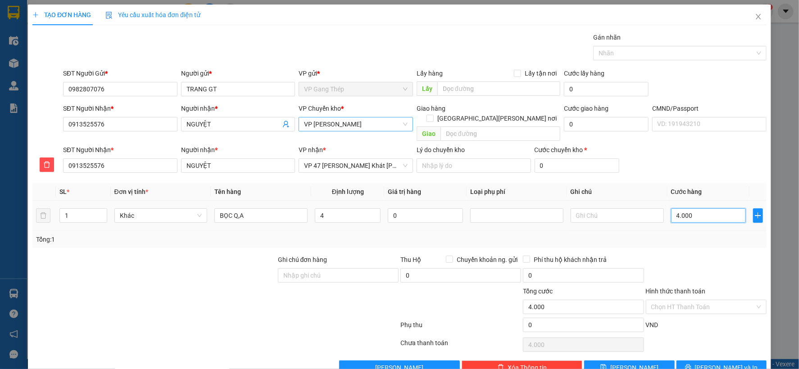
type input "40.000"
click at [712, 363] on span "Lưu và In" at bounding box center [726, 368] width 63 height 10
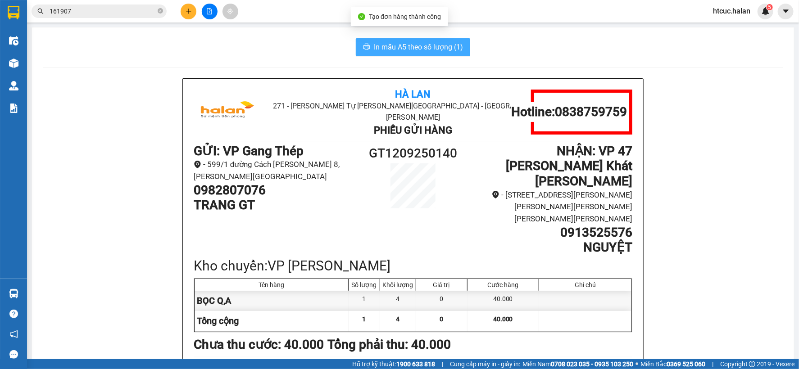
click at [417, 48] on span "In mẫu A5 theo số lượng (1)" at bounding box center [418, 46] width 89 height 11
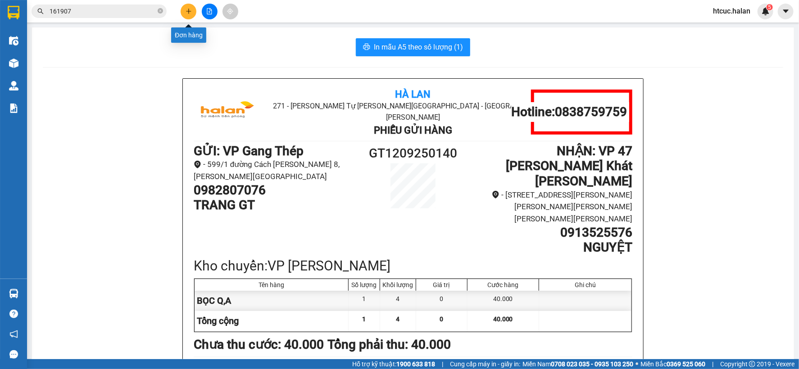
click at [186, 11] on icon "plus" at bounding box center [189, 11] width 6 height 6
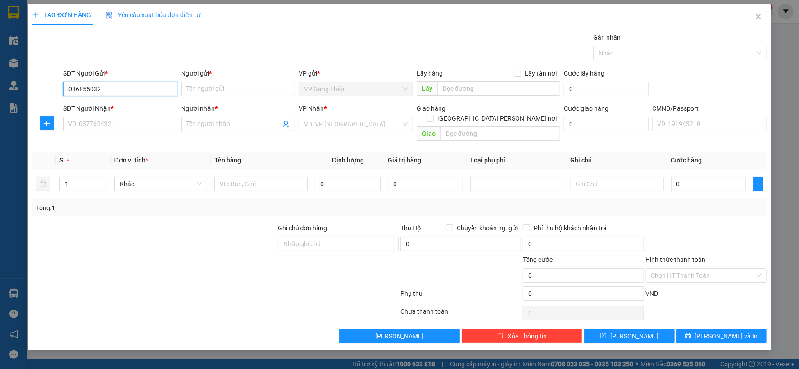
type input "0868550325"
click at [127, 105] on div "0868550325 - VP GANG THÉP" at bounding box center [120, 107] width 104 height 10
type input "VP GANG THÉP"
type input "0868550325"
click at [127, 120] on input "SĐT Người Nhận *" at bounding box center [120, 124] width 114 height 14
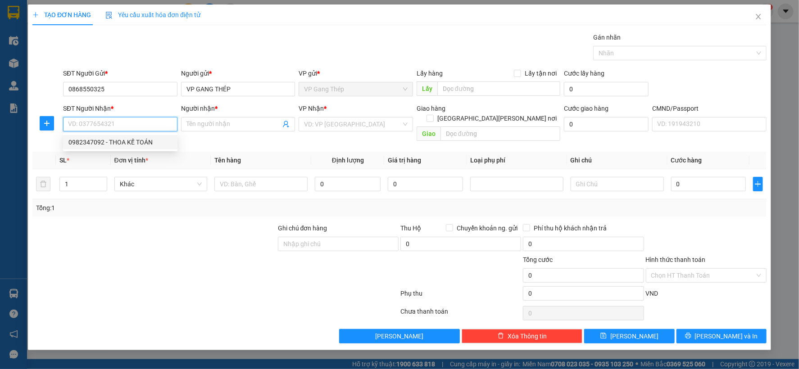
click at [129, 141] on div "0982347092 - THOA KẾ TOÁN" at bounding box center [120, 142] width 104 height 10
type input "0982347092"
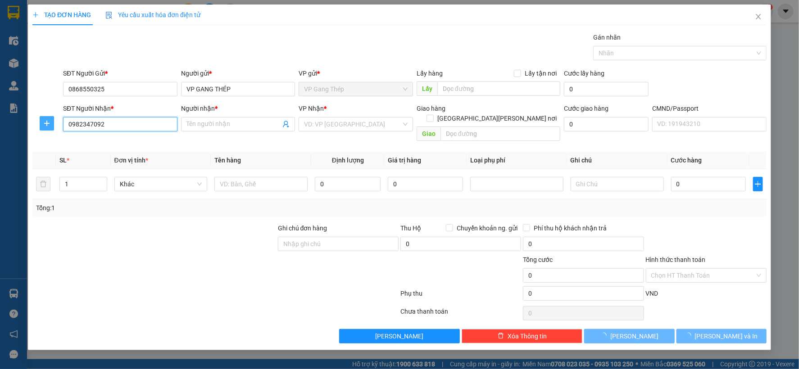
type input "THOA KẾ TOÁN"
drag, startPoint x: 45, startPoint y: 126, endPoint x: 70, endPoint y: 122, distance: 25.6
click at [59, 122] on div at bounding box center [46, 123] width 29 height 14
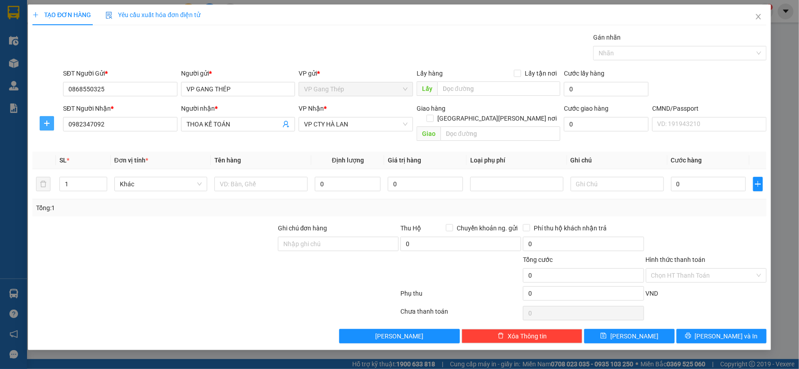
click at [45, 125] on icon "plus" at bounding box center [46, 123] width 7 height 7
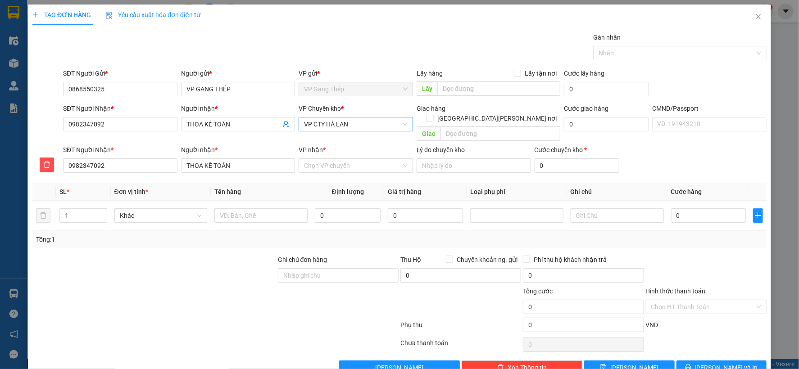
click at [368, 124] on span "VP CTY HÀ LAN" at bounding box center [356, 125] width 104 height 14
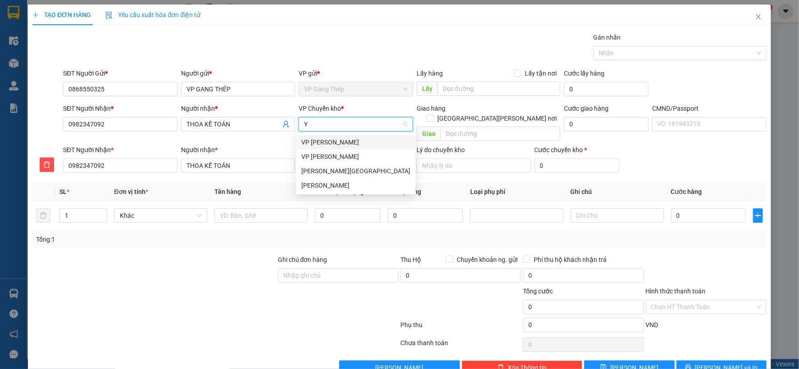
type input "YÊ"
click at [325, 140] on div "VP Yên Bình" at bounding box center [355, 142] width 109 height 10
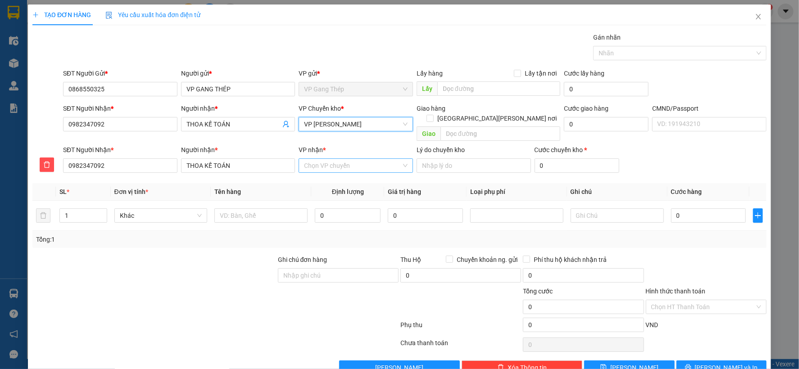
click at [338, 159] on input "VP nhận *" at bounding box center [352, 166] width 97 height 14
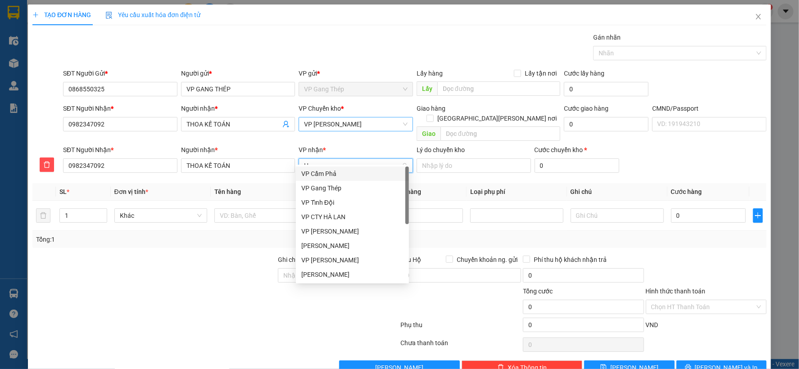
type input "HA"
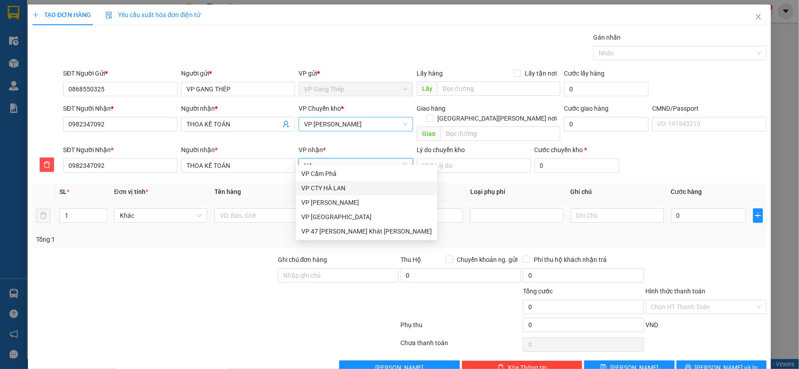
click at [330, 186] on div "VP CTY HÀ LAN" at bounding box center [366, 188] width 131 height 10
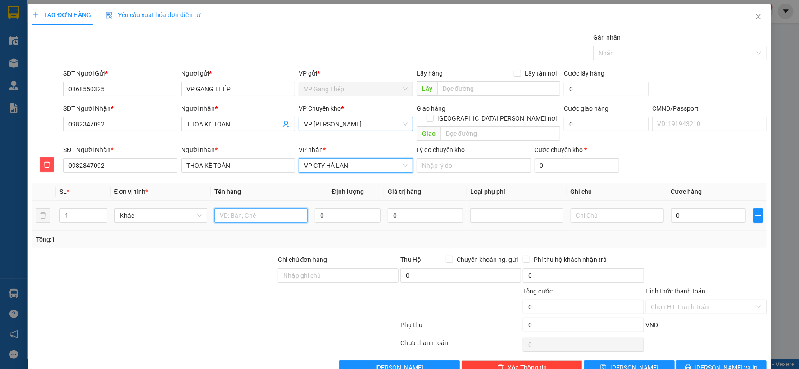
drag, startPoint x: 272, startPoint y: 207, endPoint x: 277, endPoint y: 198, distance: 10.1
click at [275, 209] on input "text" at bounding box center [260, 216] width 93 height 14
type input "PB BÁO CÁO NGÀY 11/09/2025"
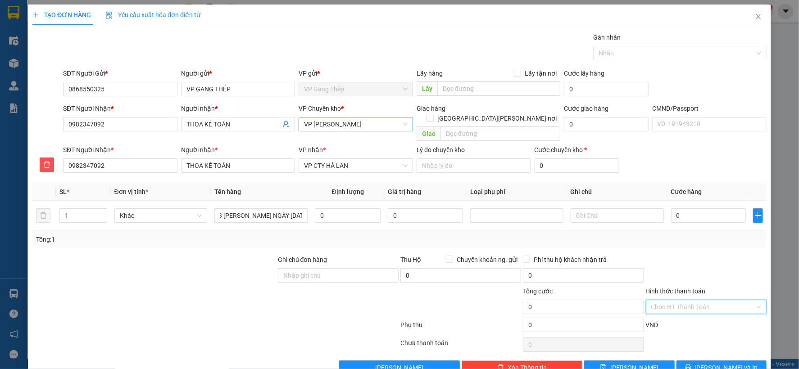
scroll to position [0, 0]
drag, startPoint x: 679, startPoint y: 299, endPoint x: 672, endPoint y: 266, distance: 34.0
click at [679, 300] on input "Hình thức thanh toán" at bounding box center [703, 307] width 104 height 14
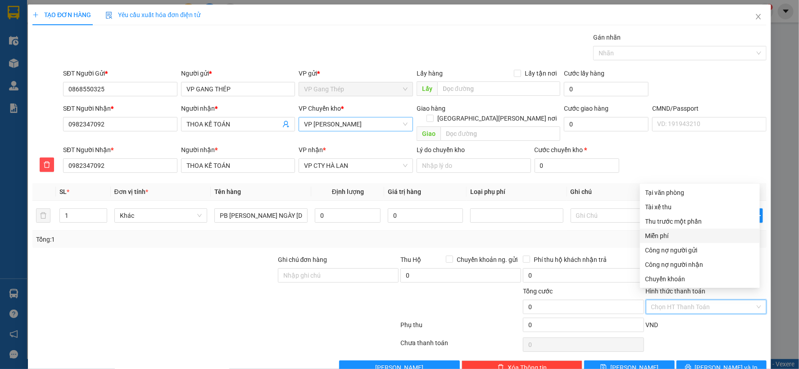
click at [659, 236] on div "Miễn phí" at bounding box center [699, 236] width 109 height 10
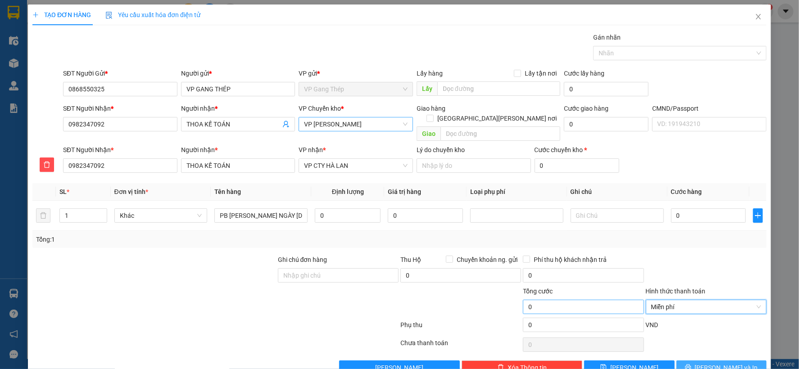
drag, startPoint x: 721, startPoint y: 357, endPoint x: 596, endPoint y: 300, distance: 136.9
click at [719, 363] on span "Lưu và In" at bounding box center [726, 368] width 63 height 10
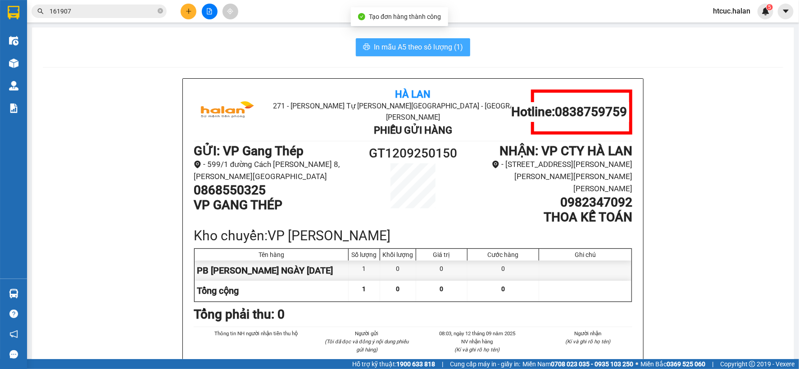
click at [384, 41] on span "In mẫu A5 theo số lượng (1)" at bounding box center [418, 46] width 89 height 11
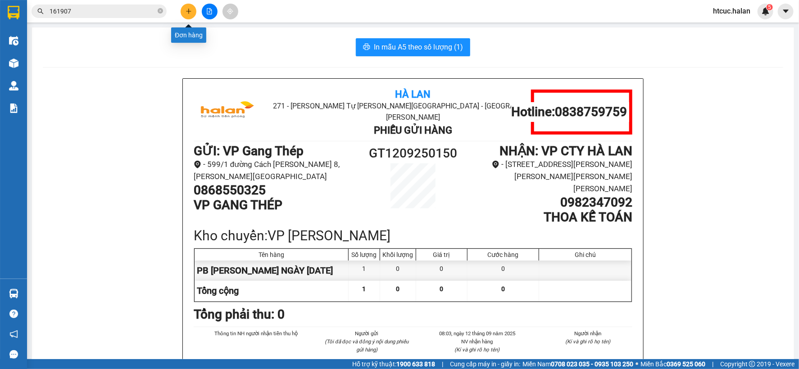
click at [186, 14] on icon "plus" at bounding box center [189, 11] width 6 height 6
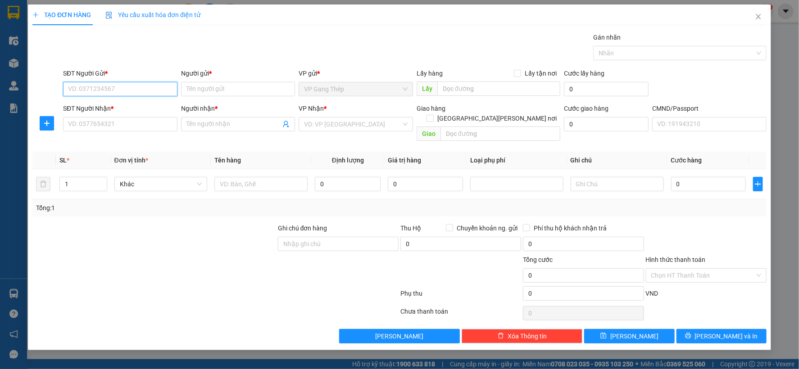
drag, startPoint x: 135, startPoint y: 83, endPoint x: 300, endPoint y: 5, distance: 182.3
click at [136, 83] on input "SĐT Người Gửi *" at bounding box center [120, 89] width 114 height 14
type input "0374700160"
click at [111, 109] on div "0374700160 - LỊCH GT" at bounding box center [120, 107] width 104 height 10
type input "LỊCH GT"
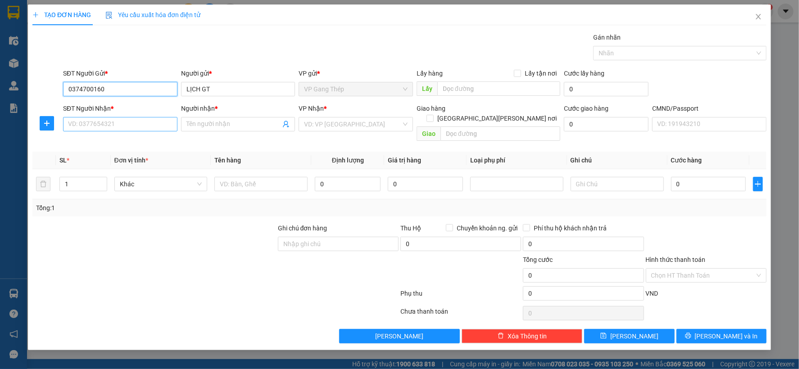
type input "0374700160"
click at [133, 127] on input "SĐT Người Nhận *" at bounding box center [120, 124] width 114 height 14
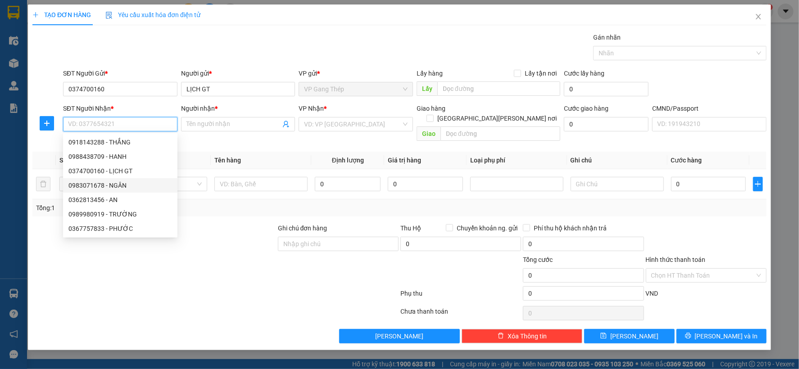
click at [124, 182] on div "0983071678 - NGÂN" at bounding box center [120, 186] width 104 height 10
type input "0983071678"
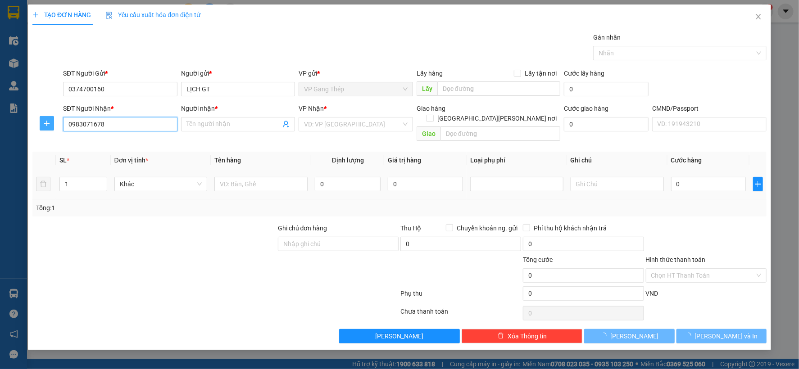
type input "NGÂN"
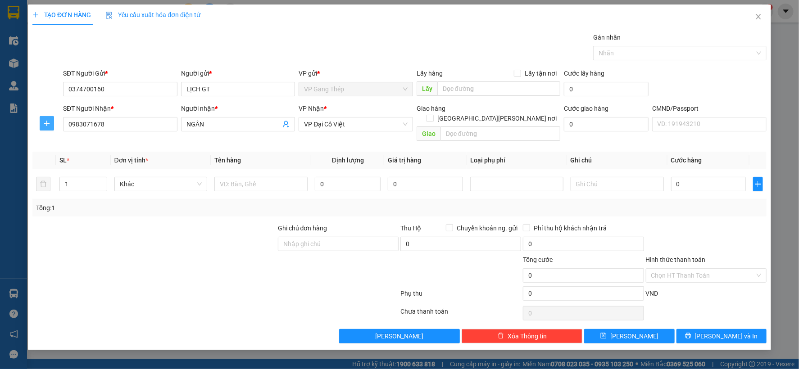
click at [46, 119] on button "button" at bounding box center [47, 123] width 14 height 14
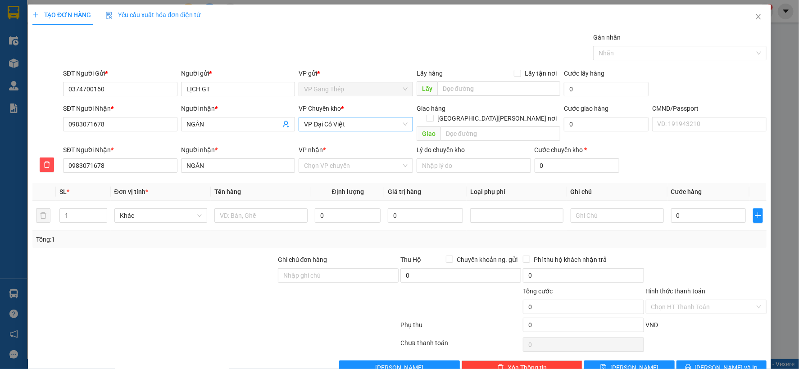
click at [349, 128] on span "VP Đại Cồ Việt" at bounding box center [356, 125] width 104 height 14
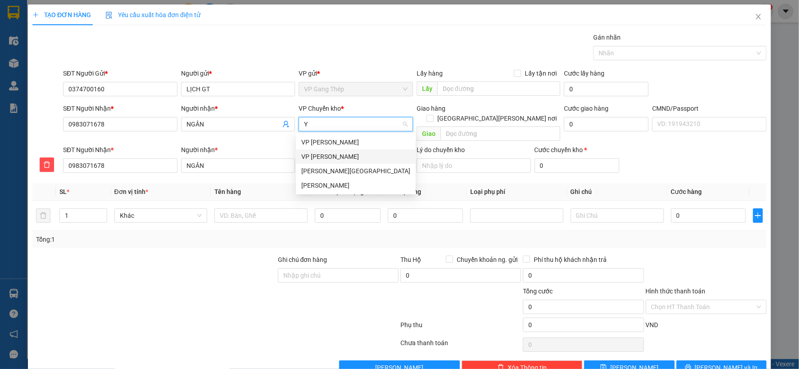
type input "YÊ"
click at [323, 143] on div "VP Yên Bình" at bounding box center [355, 142] width 109 height 10
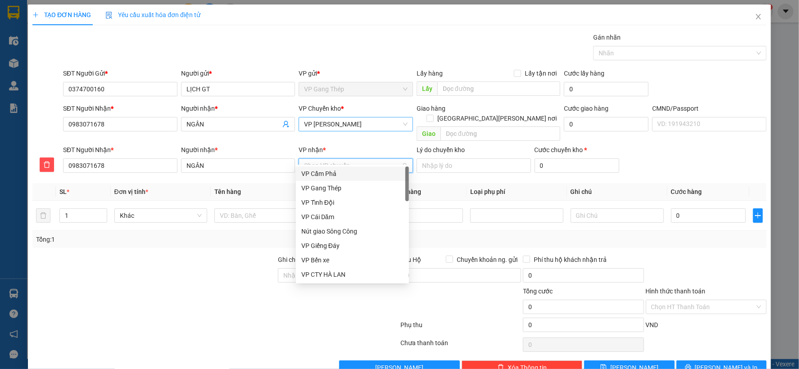
click at [338, 159] on input "VP nhận *" at bounding box center [352, 166] width 97 height 14
type input "D"
type input "ĐA"
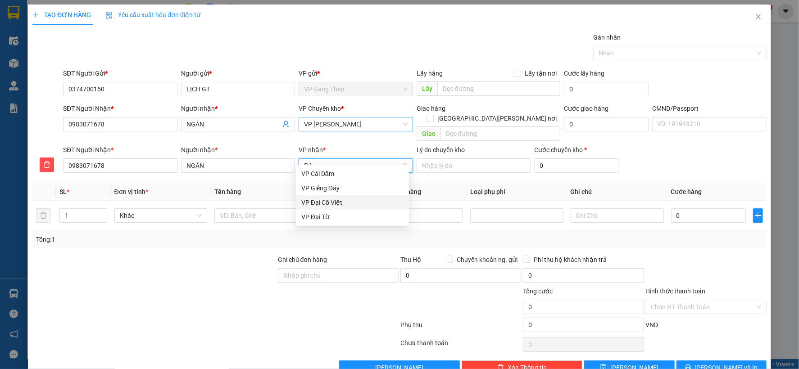
click at [325, 205] on div "VP Đại Cồ Việt" at bounding box center [352, 203] width 102 height 10
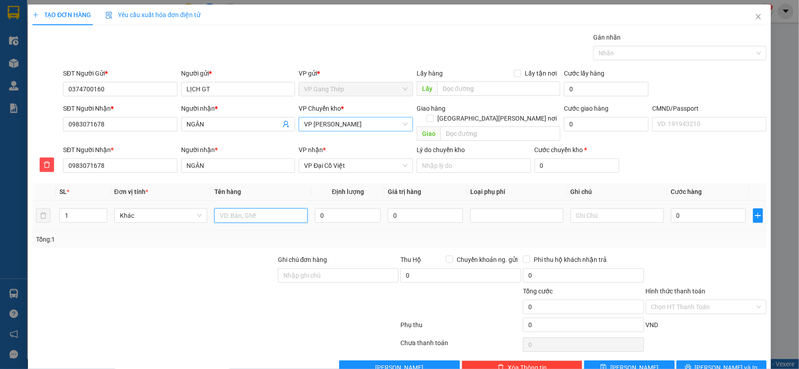
click at [261, 209] on input "text" at bounding box center [260, 216] width 93 height 14
click at [251, 209] on input "THÙNG LIONH KIỆN" at bounding box center [260, 216] width 93 height 14
type input "THÙNG LINH KIỆN"
click at [330, 209] on input "0" at bounding box center [348, 216] width 66 height 14
type input "13"
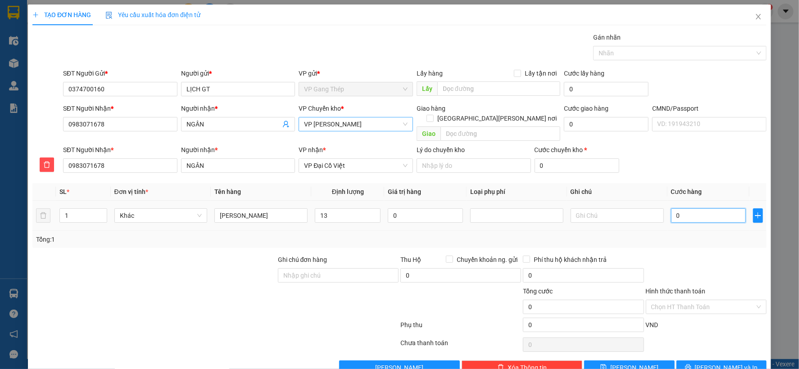
click at [682, 209] on input "0" at bounding box center [708, 216] width 75 height 14
type input "5"
type input "50"
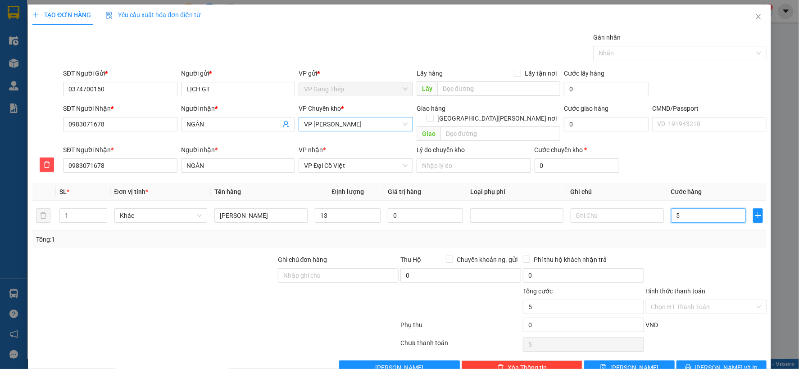
type input "50"
type input "500"
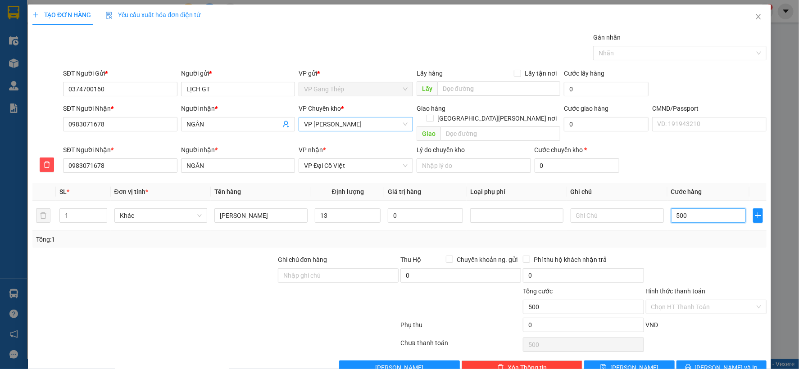
type input "5.000"
type input "50.000"
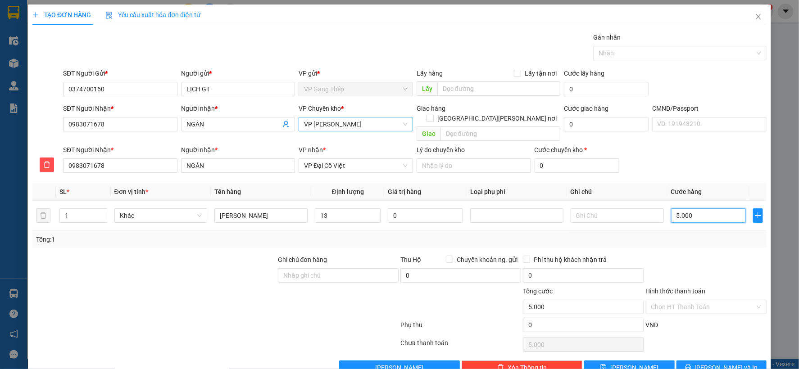
type input "50.000"
drag, startPoint x: 709, startPoint y: 296, endPoint x: 698, endPoint y: 231, distance: 66.2
click at [709, 300] on input "Hình thức thanh toán" at bounding box center [703, 307] width 104 height 14
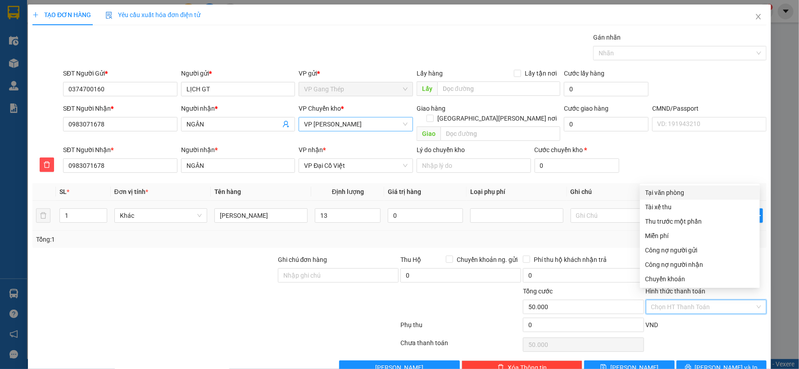
drag, startPoint x: 678, startPoint y: 191, endPoint x: 688, endPoint y: 214, distance: 25.4
click at [678, 191] on div "Tại văn phòng" at bounding box center [699, 193] width 109 height 10
type input "0"
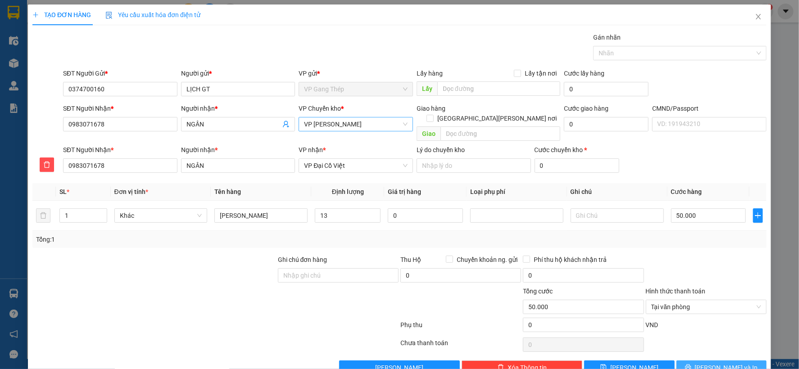
click at [719, 363] on span "Lưu và In" at bounding box center [726, 368] width 63 height 10
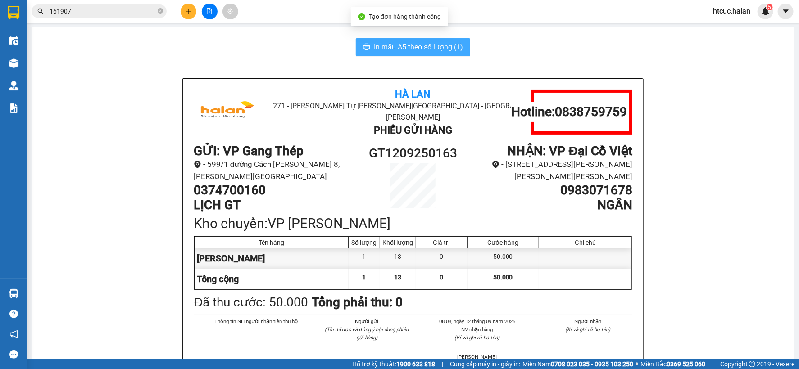
click at [375, 46] on span "In mẫu A5 theo số lượng (1)" at bounding box center [418, 46] width 89 height 11
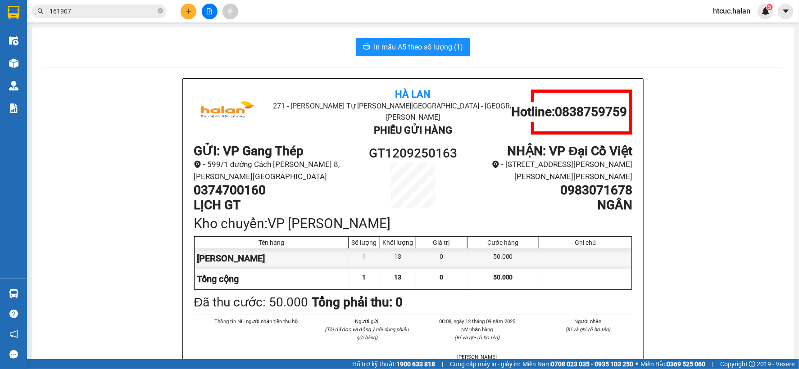
click at [307, 177] on li "- 599/1 đường Cách mạng tháng 8, phường Hương Sơn" at bounding box center [276, 171] width 164 height 24
drag, startPoint x: 269, startPoint y: 183, endPoint x: 213, endPoint y: 181, distance: 56.4
click at [183, 185] on div "Hà Lan 271 - Dương Tự Minh - Phường Tân Long - Thái Nguyên Phiếu Gửi Hàng Hotli…" at bounding box center [413, 244] width 460 height 331
copy h1 "0374700160"
click at [188, 8] on icon "plus" at bounding box center [189, 11] width 6 height 6
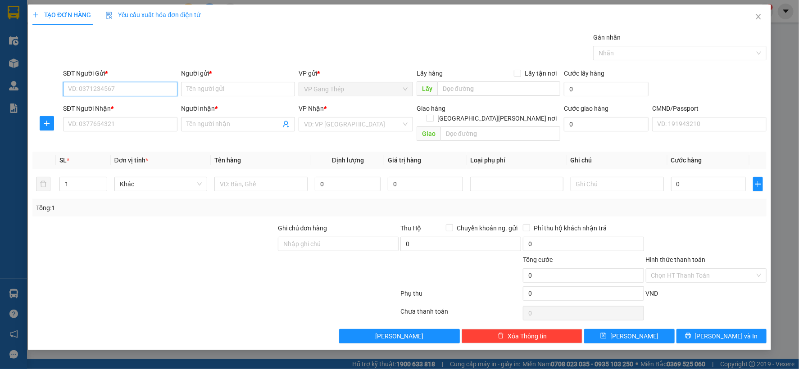
paste input "0374700160"
type input "0374700160"
drag, startPoint x: 122, startPoint y: 109, endPoint x: 127, endPoint y: 116, distance: 8.5
click at [122, 110] on div "0374700160 - LỊCH GT" at bounding box center [120, 107] width 104 height 10
type input "LỊCH GT"
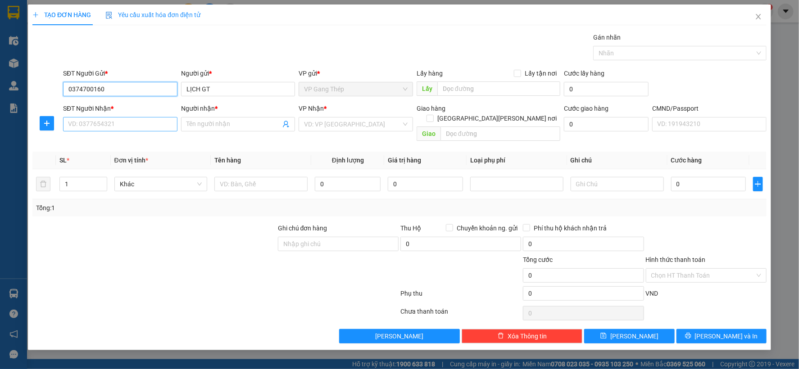
type input "0374700160"
click at [129, 124] on input "SĐT Người Nhận *" at bounding box center [120, 124] width 114 height 14
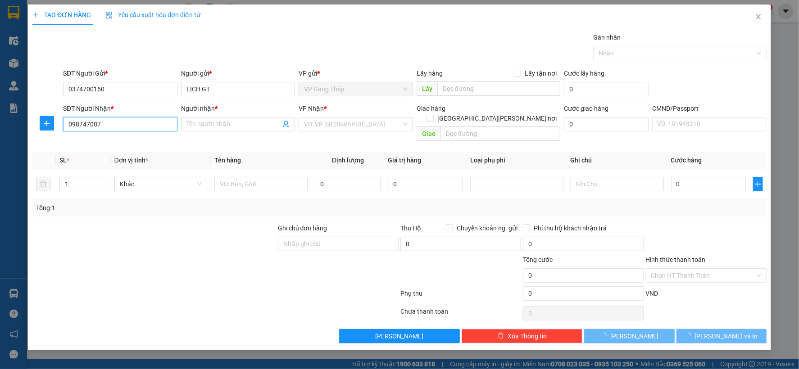
type input "0987470879"
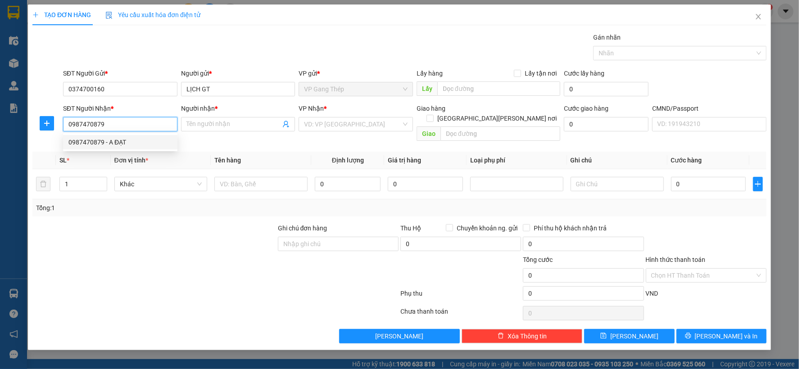
click at [113, 141] on div "0987470879 - A ĐẠT" at bounding box center [120, 142] width 104 height 10
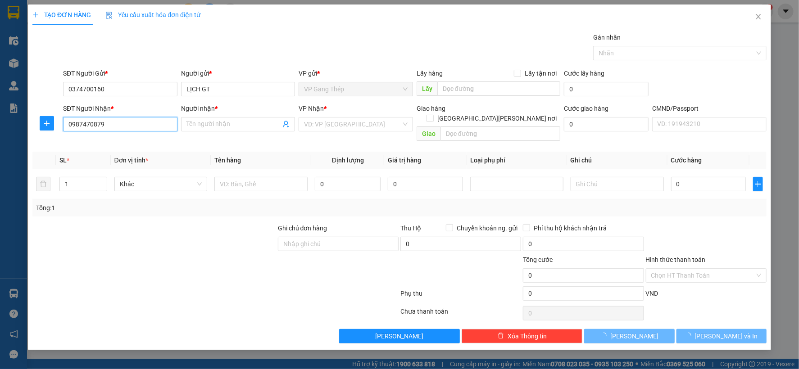
type input "A ĐẠT"
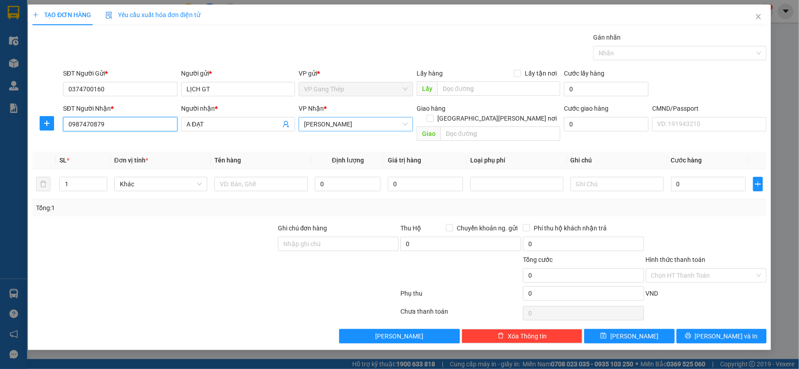
click at [348, 124] on span "VP Hoàng Gia" at bounding box center [356, 125] width 104 height 14
type input "0987470879"
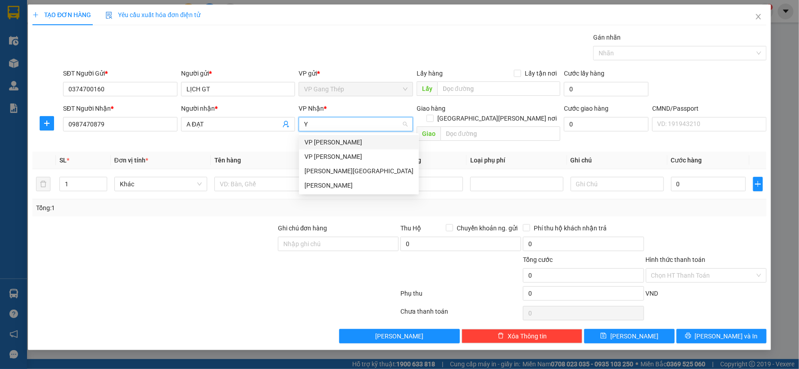
type input "YÊ"
drag, startPoint x: 320, startPoint y: 145, endPoint x: 235, endPoint y: 149, distance: 85.2
click at [319, 145] on div "VP Yên Bình" at bounding box center [358, 142] width 109 height 10
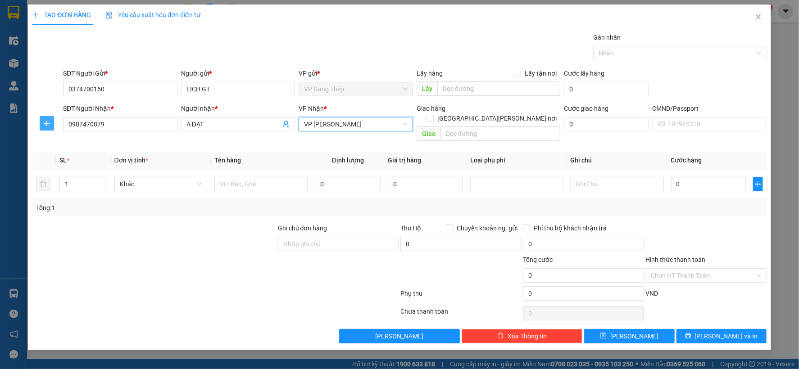
click at [50, 123] on icon "plus" at bounding box center [46, 123] width 7 height 7
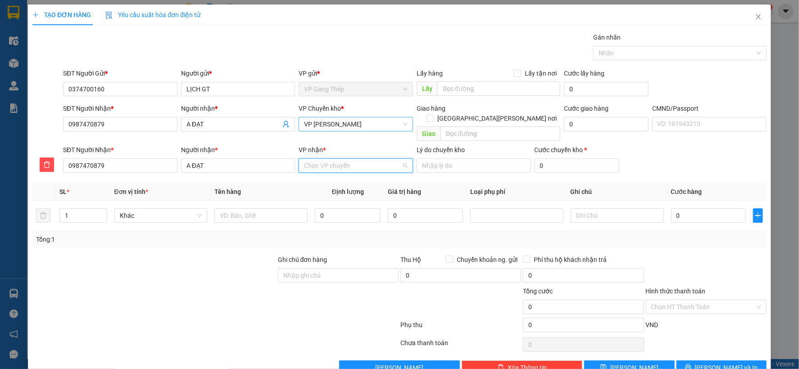
click at [331, 159] on input "VP nhận *" at bounding box center [352, 166] width 97 height 14
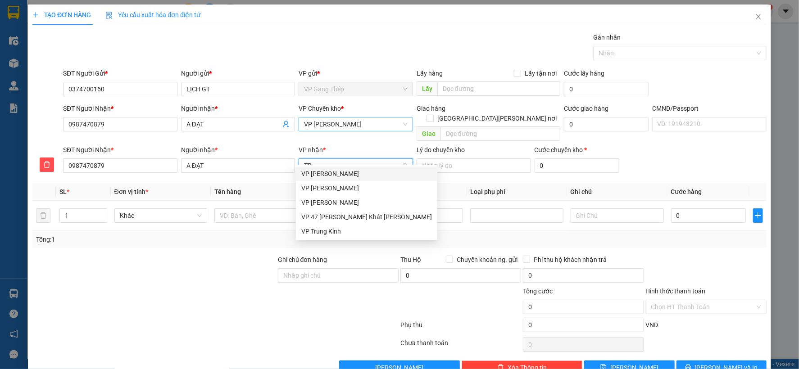
type input "TRA"
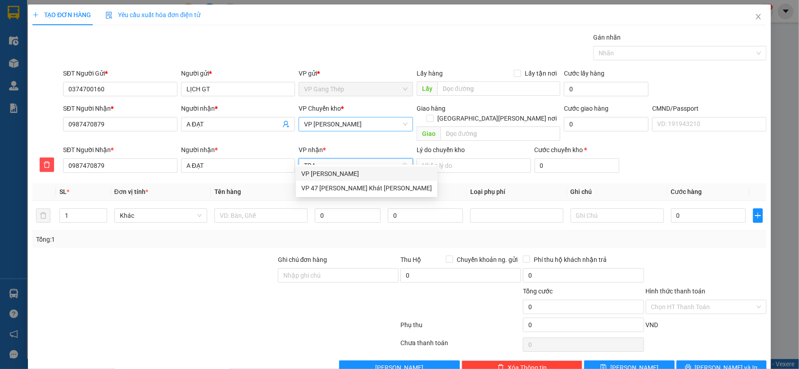
click at [320, 174] on div "VP [PERSON_NAME]" at bounding box center [366, 174] width 131 height 10
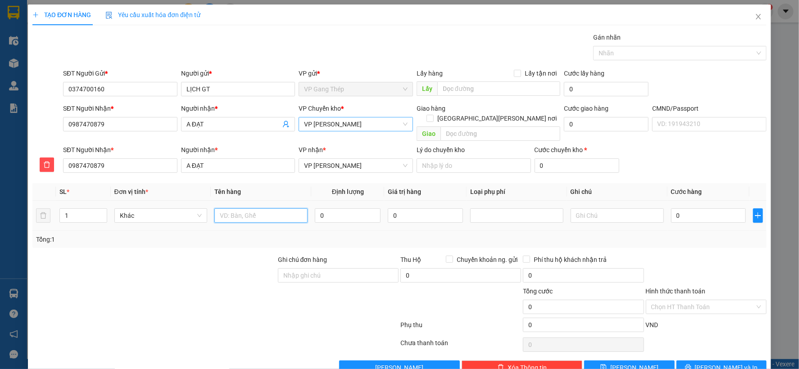
click at [260, 209] on input "text" at bounding box center [260, 216] width 93 height 14
type input "HỘP PTUNG"
click at [345, 207] on div "0" at bounding box center [348, 216] width 66 height 18
click at [347, 209] on input "0" at bounding box center [348, 216] width 66 height 14
type input "1"
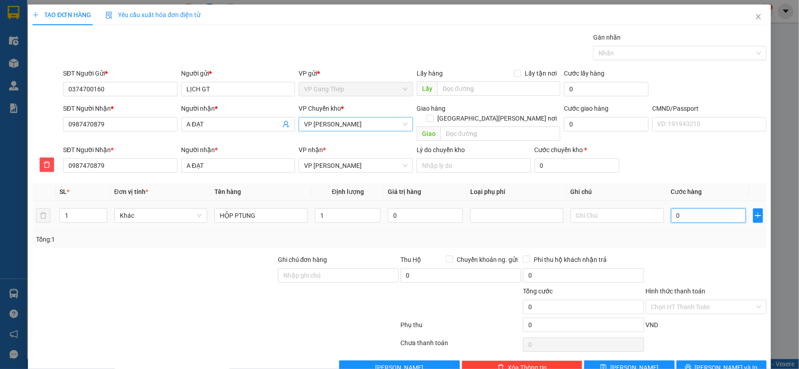
click at [700, 209] on input "0" at bounding box center [708, 216] width 75 height 14
type input "3"
type input "35"
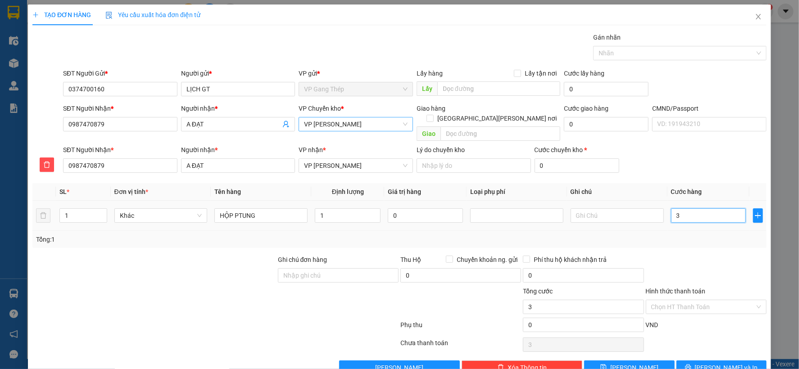
type input "35"
type input "350"
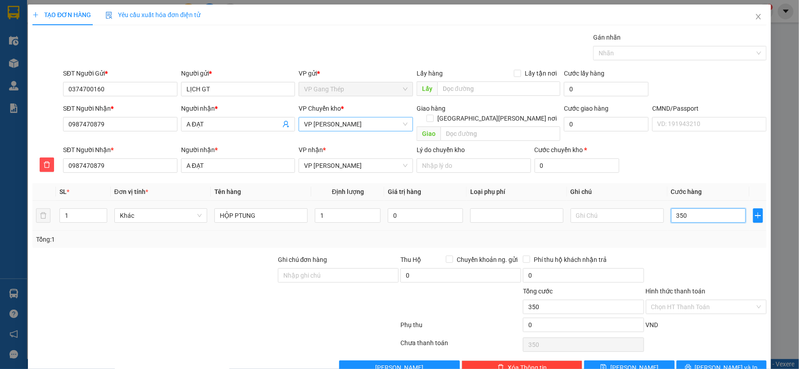
type input "3.500"
type input "35.000"
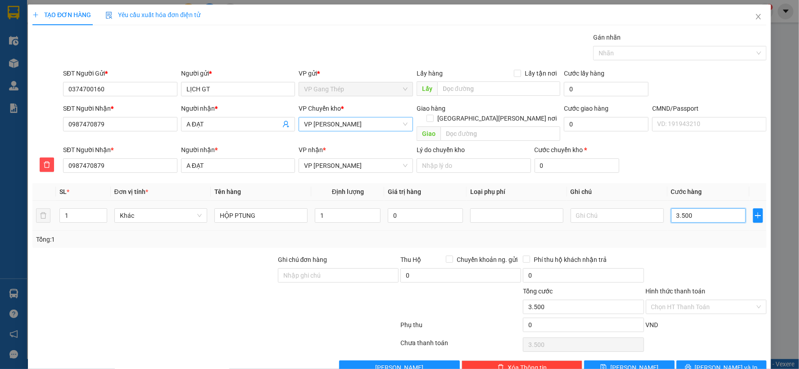
type input "35.000"
click at [713, 300] on input "Hình thức thanh toán" at bounding box center [703, 307] width 104 height 14
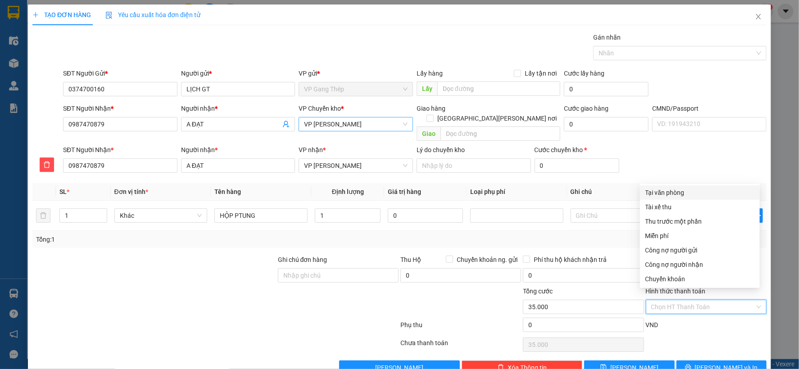
click at [681, 192] on div "Tại văn phòng" at bounding box center [699, 193] width 109 height 10
type input "0"
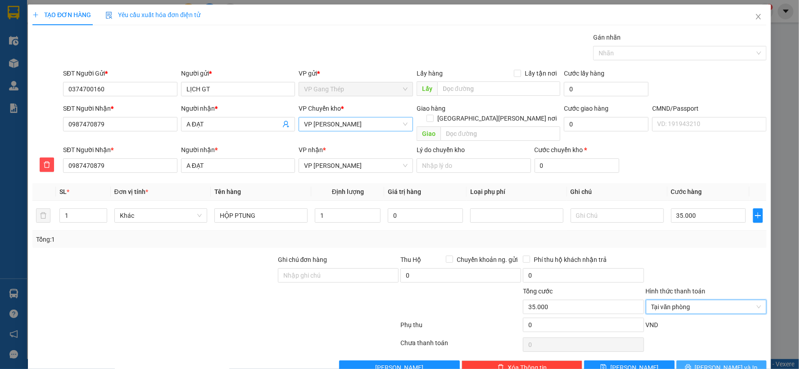
drag, startPoint x: 719, startPoint y: 357, endPoint x: 687, endPoint y: 318, distance: 50.6
click at [717, 363] on span "Lưu và In" at bounding box center [726, 368] width 63 height 10
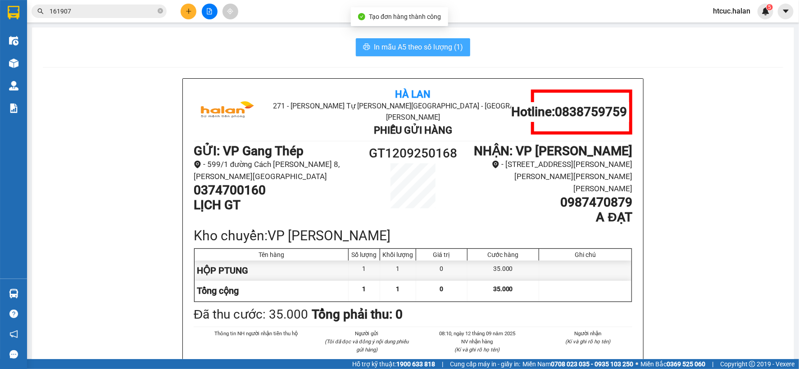
click at [437, 44] on span "In mẫu A5 theo số lượng (1)" at bounding box center [418, 46] width 89 height 11
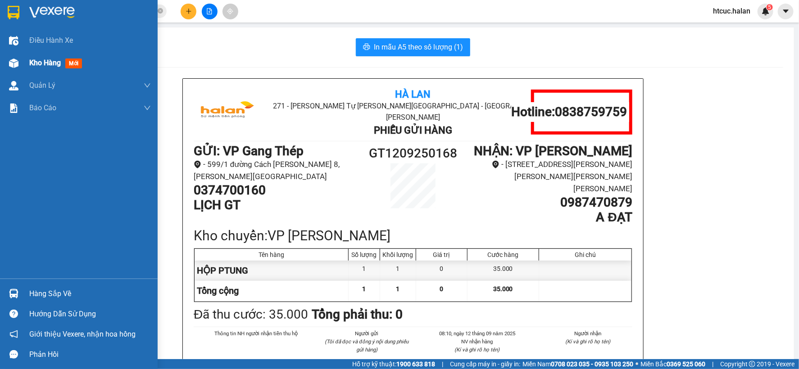
click at [12, 68] on img at bounding box center [13, 63] width 9 height 9
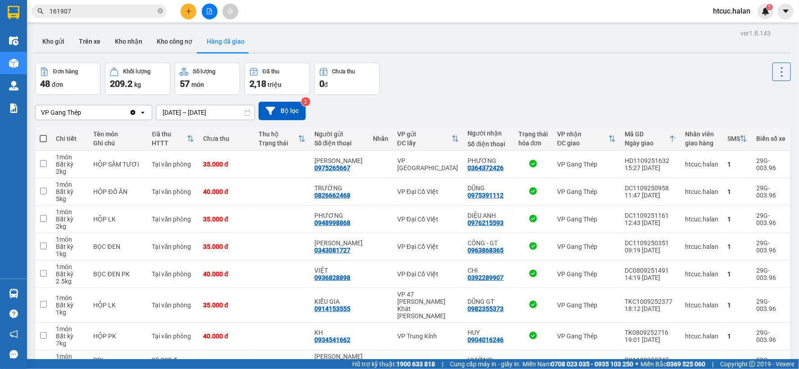
click at [168, 106] on input "11/09/2025 – 11/09/2025" at bounding box center [205, 112] width 98 height 14
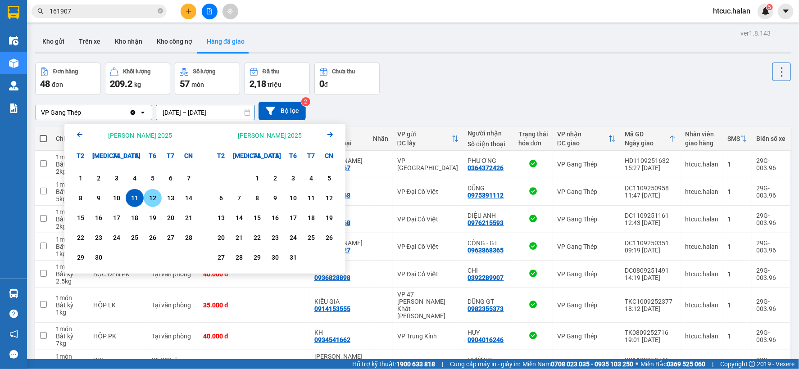
click at [159, 199] on div "12" at bounding box center [153, 198] width 18 height 18
type input "12/09/2025 – 12/09/2025"
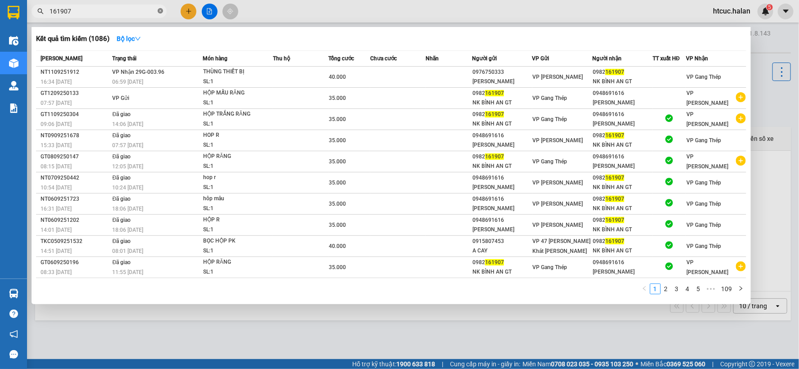
click at [160, 10] on icon "close-circle" at bounding box center [160, 10] width 5 height 5
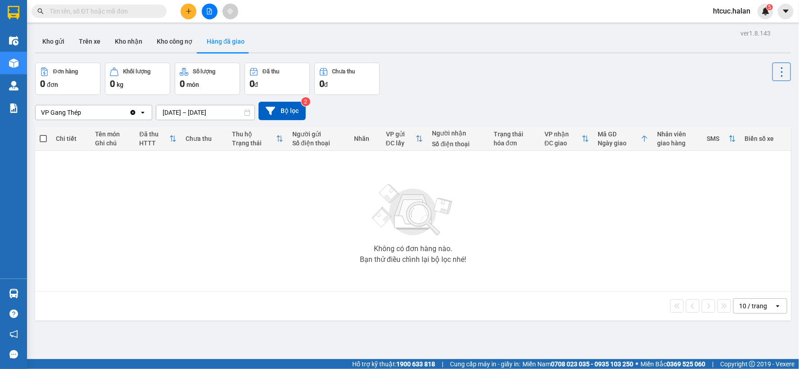
click at [134, 15] on input "text" at bounding box center [103, 11] width 106 height 10
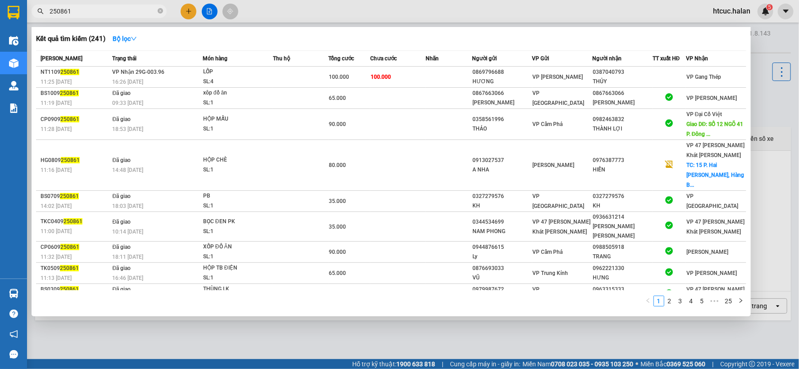
type input "250861"
click at [421, 78] on td "100.000" at bounding box center [397, 77] width 55 height 21
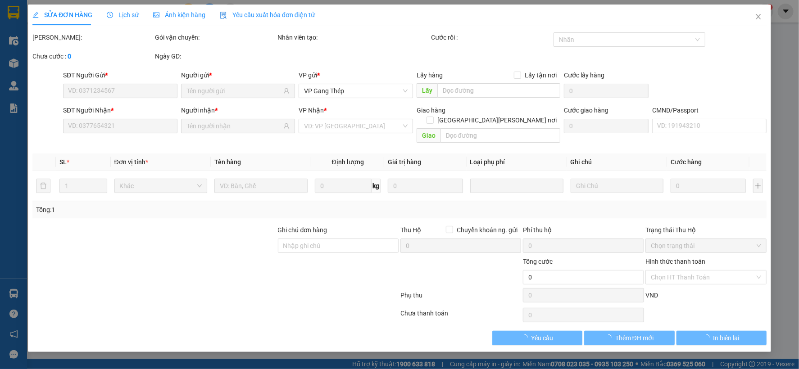
type input "0869796688"
type input "HƯƠNG"
type input "0387040793"
type input "THỦY"
type input "100.000"
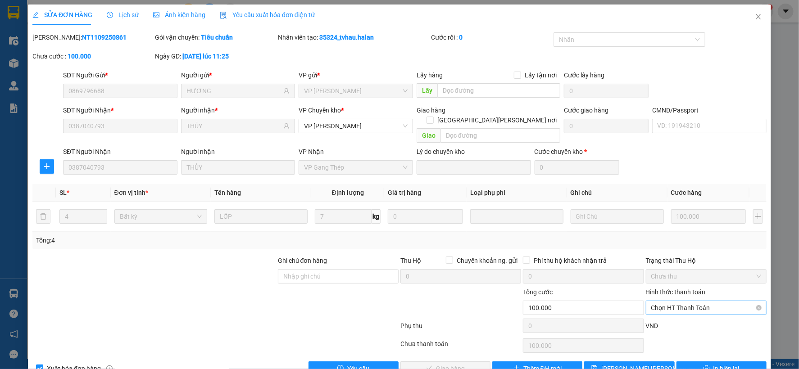
click at [686, 301] on span "Chọn HT Thanh Toán" at bounding box center [706, 308] width 110 height 14
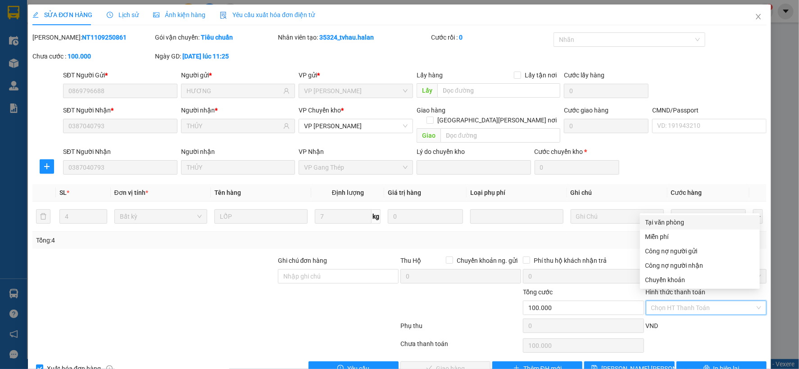
click at [678, 220] on div "Tại văn phòng" at bounding box center [699, 223] width 109 height 10
type input "0"
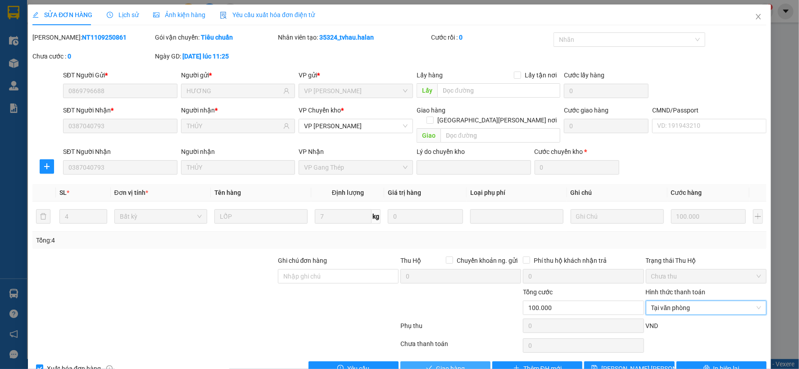
click at [468, 362] on button "Giao hàng" at bounding box center [445, 369] width 90 height 14
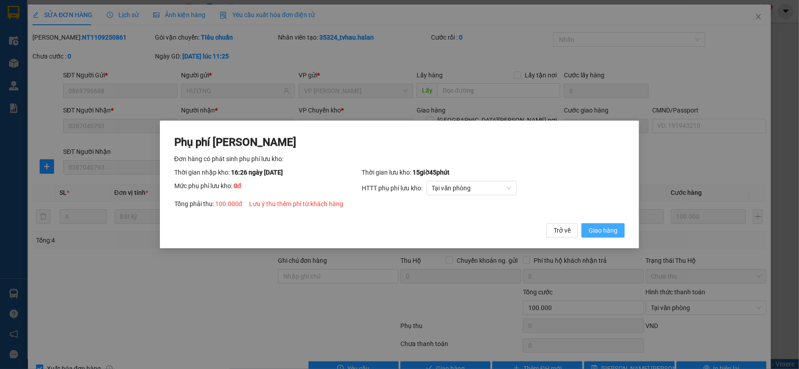
click at [619, 235] on button "Giao hàng" at bounding box center [602, 230] width 43 height 14
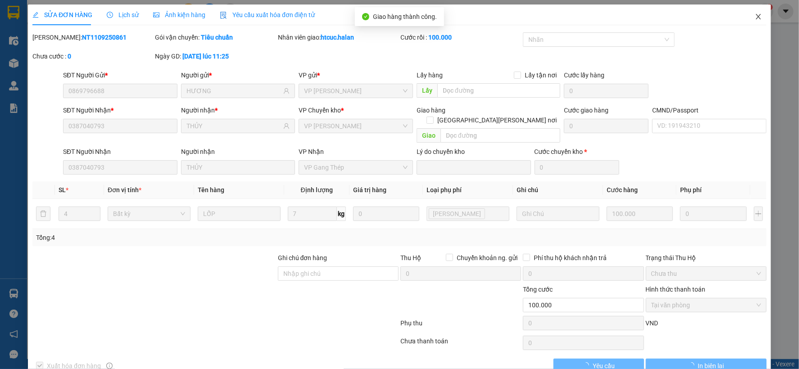
click at [751, 14] on span "Close" at bounding box center [758, 17] width 25 height 25
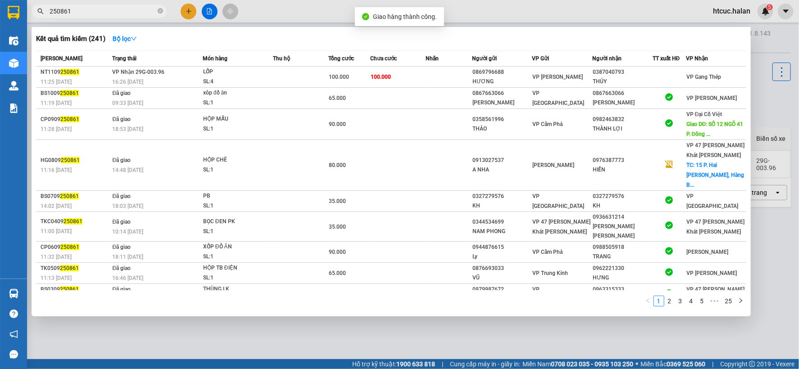
drag, startPoint x: 82, startPoint y: 13, endPoint x: 48, endPoint y: 24, distance: 36.2
click at [48, 19] on div "Kết quả tìm kiếm ( 241 ) Bộ lọc Mã ĐH Trạng thái Món hàng Thu hộ Tổng cước Chưa…" at bounding box center [88, 12] width 176 height 16
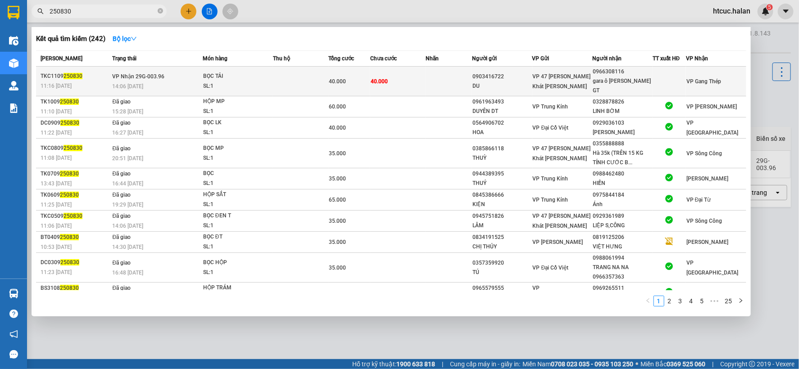
type input "250830"
click at [426, 91] on td at bounding box center [449, 82] width 46 height 30
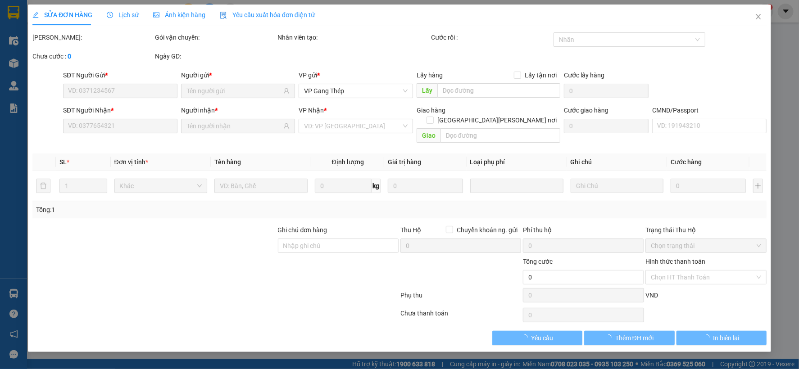
type input "0903416722"
type input "DU"
type input "0966308116"
type input "gara ô tô NGỌC BẢO GT"
type input "40.000"
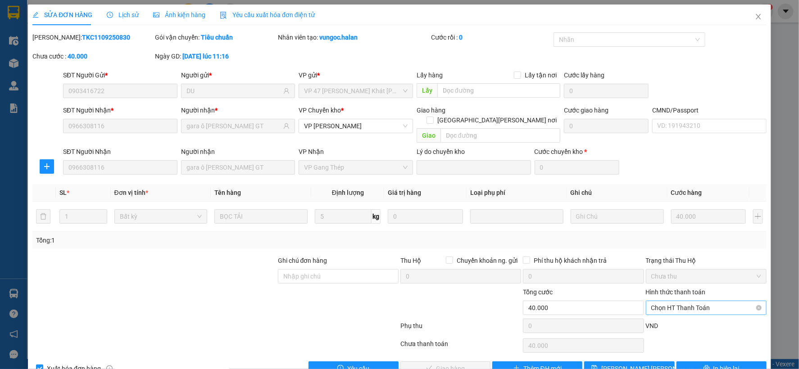
click at [684, 301] on span "Chọn HT Thanh Toán" at bounding box center [706, 308] width 110 height 14
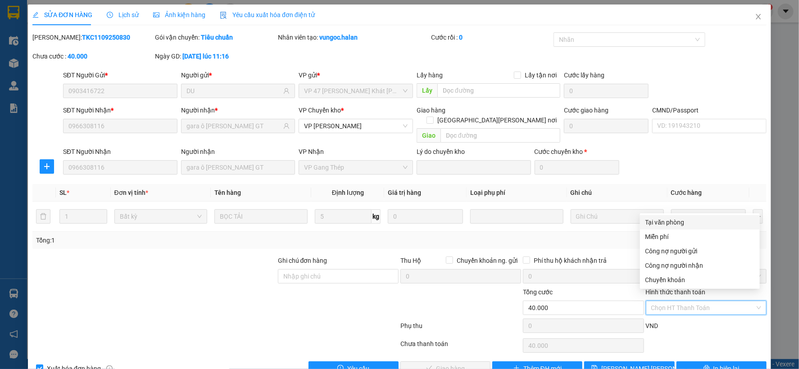
click at [676, 222] on div "Tại văn phòng" at bounding box center [699, 223] width 109 height 10
type input "0"
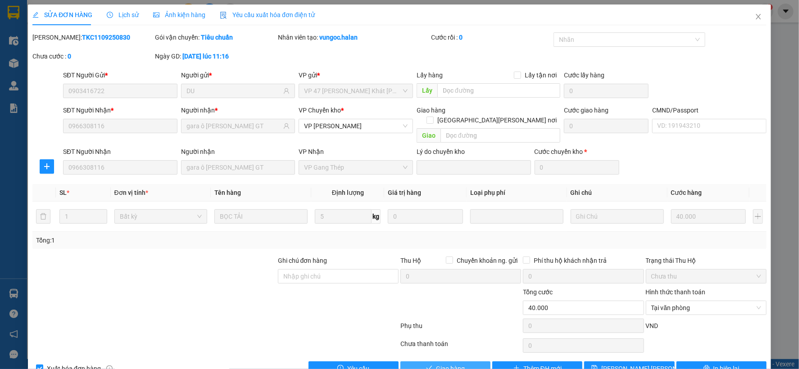
drag, startPoint x: 468, startPoint y: 358, endPoint x: 466, endPoint y: 350, distance: 8.5
click at [467, 362] on button "Giao hàng" at bounding box center [445, 369] width 90 height 14
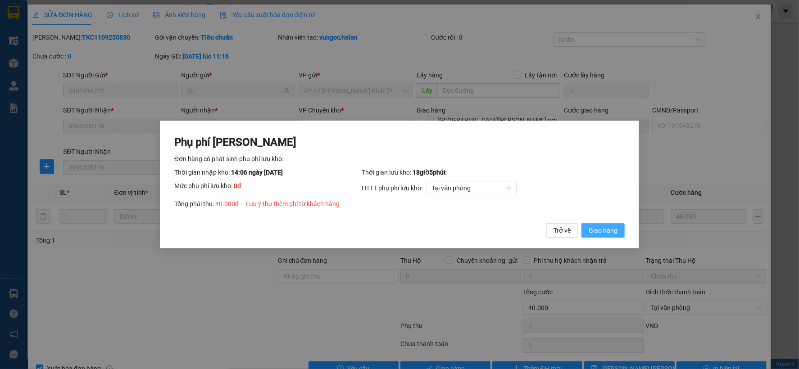
click at [608, 227] on span "Giao hàng" at bounding box center [603, 231] width 29 height 10
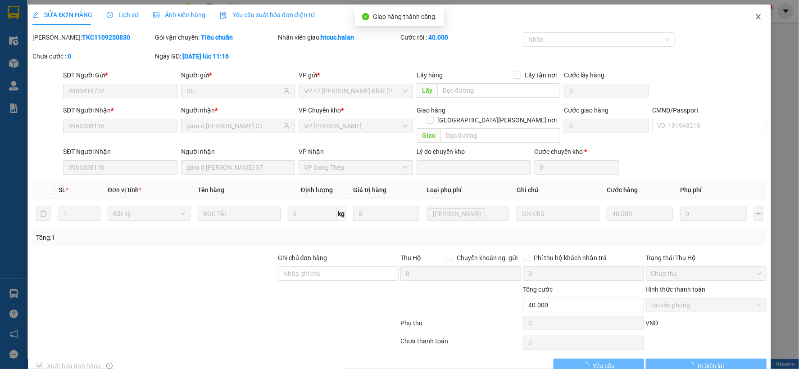
click at [755, 16] on icon "close" at bounding box center [758, 16] width 7 height 7
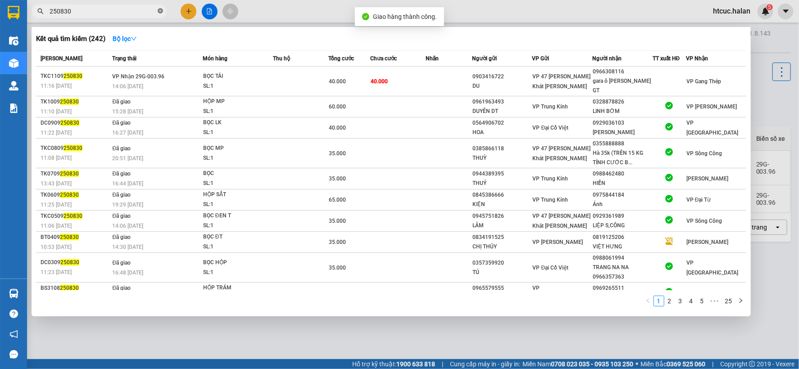
click at [159, 8] on icon "close-circle" at bounding box center [160, 10] width 5 height 5
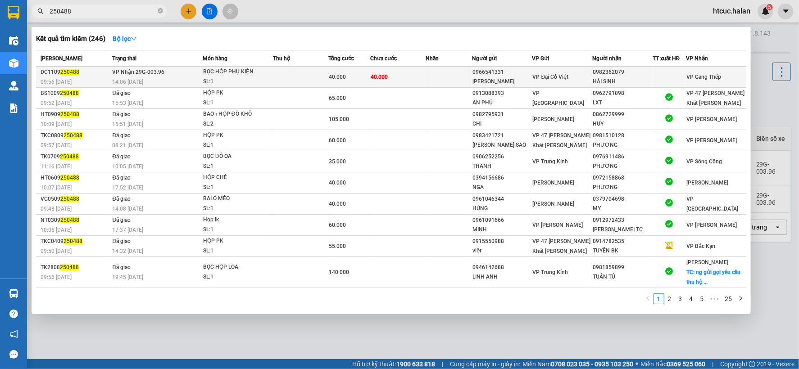
type input "250488"
click at [398, 78] on td "40.000" at bounding box center [397, 77] width 55 height 21
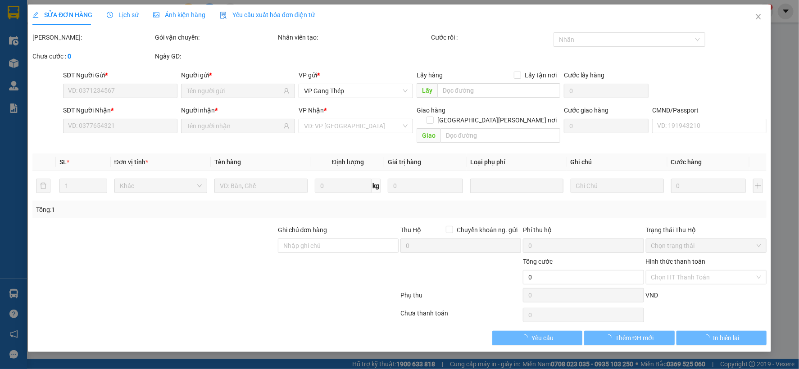
type input "0966541331"
type input "QUANG ANH"
type input "0982362079"
type input "HẢI SINH"
type input "40.000"
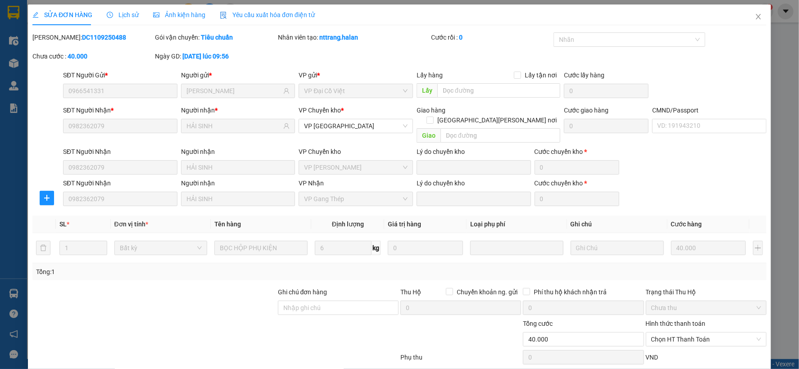
scroll to position [46, 0]
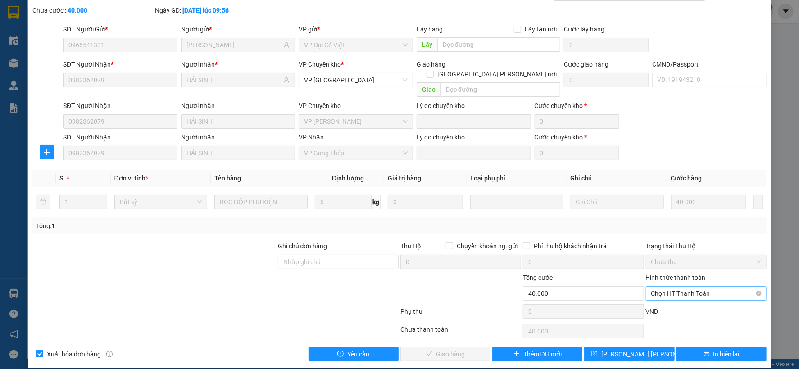
drag, startPoint x: 732, startPoint y: 284, endPoint x: 754, endPoint y: 282, distance: 22.1
click at [754, 286] on div "Chọn HT Thanh Toán" at bounding box center [706, 293] width 121 height 14
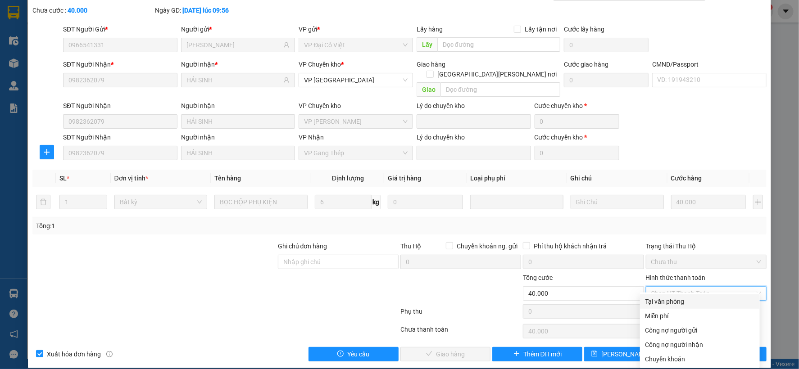
drag, startPoint x: 670, startPoint y: 299, endPoint x: 436, endPoint y: 333, distance: 236.7
click at [670, 299] on div "Tại văn phòng" at bounding box center [699, 302] width 109 height 10
type input "0"
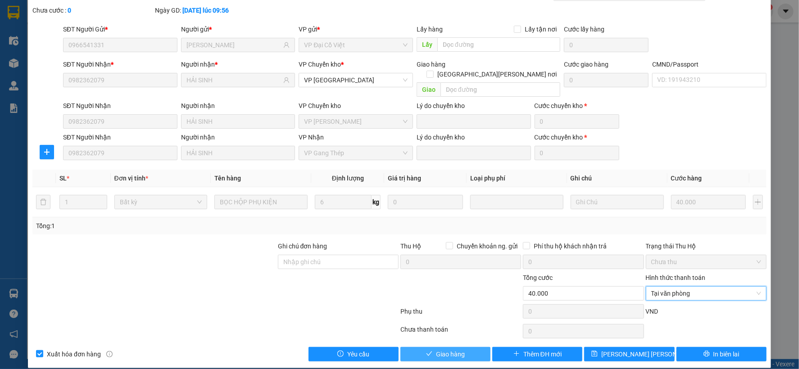
click at [430, 347] on button "Giao hàng" at bounding box center [445, 354] width 90 height 14
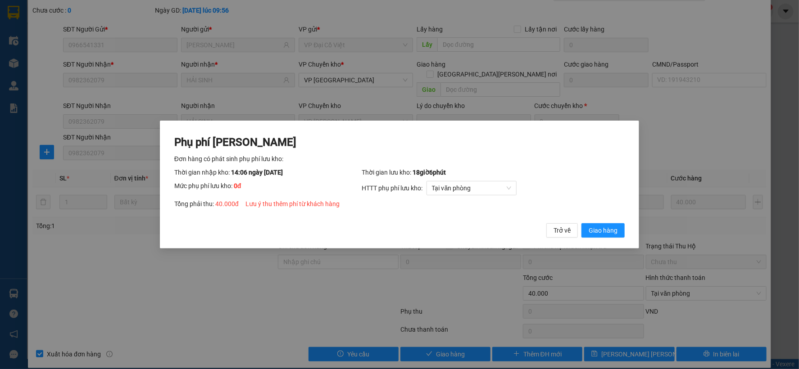
drag, startPoint x: 612, startPoint y: 226, endPoint x: 627, endPoint y: 213, distance: 20.1
click at [612, 222] on div "Phụ phí Lưu kho Đơn hàng có phát sinh phụ phí lưu kho: Thời gian nhập kho: 14:0…" at bounding box center [399, 186] width 450 height 103
click at [600, 224] on button "Giao hàng" at bounding box center [602, 230] width 43 height 14
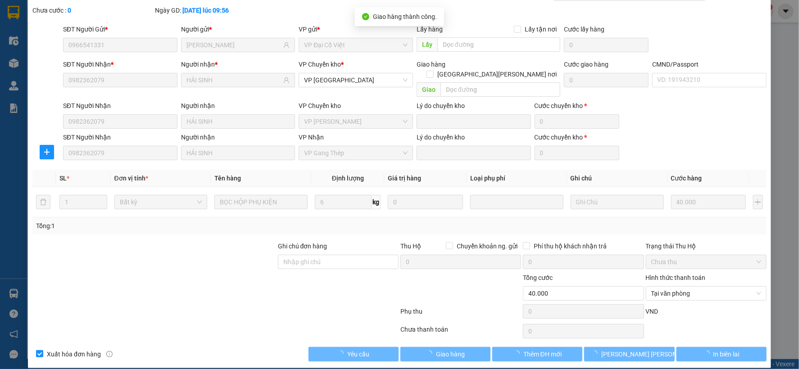
scroll to position [0, 0]
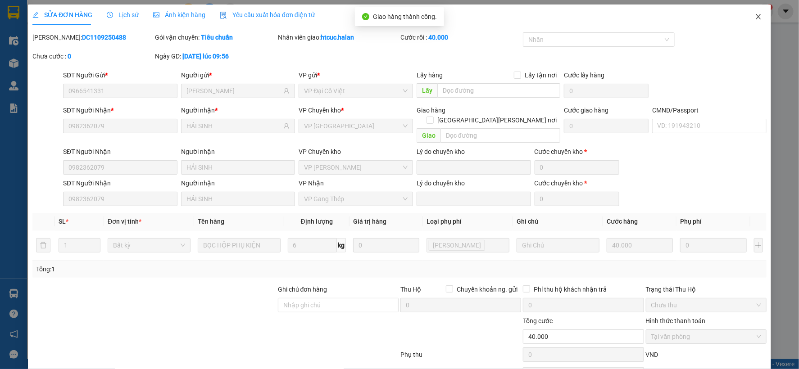
click at [756, 16] on icon "close" at bounding box center [758, 16] width 5 height 5
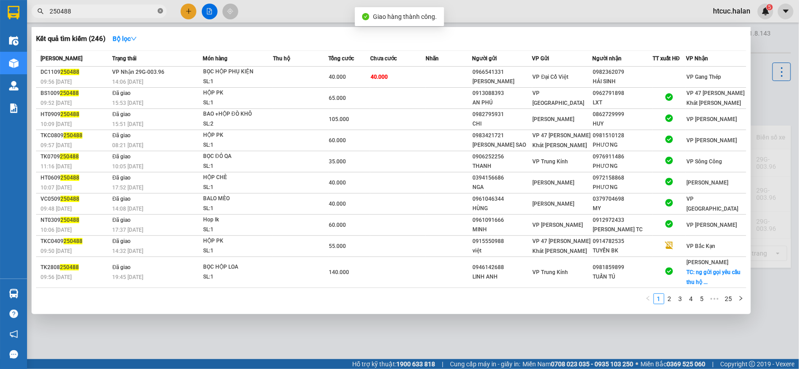
click at [161, 8] on icon "close-circle" at bounding box center [160, 10] width 5 height 5
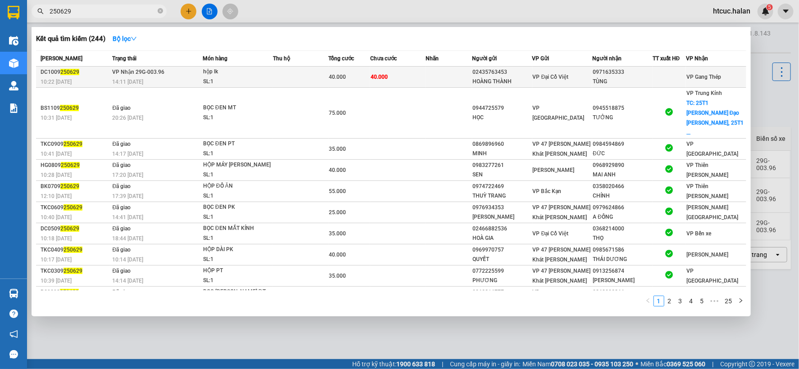
type input "250629"
click at [391, 71] on td "40.000" at bounding box center [397, 77] width 55 height 21
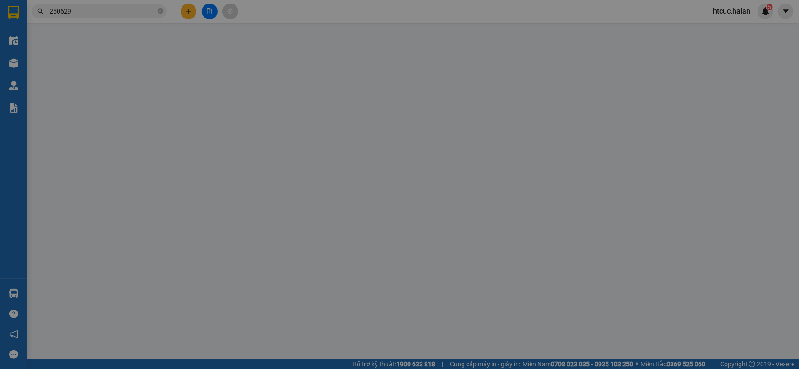
type input "02435763453"
type input "HOÀNG THÀNH"
type input "0971635333"
type input "TÙNG"
type input "40.000"
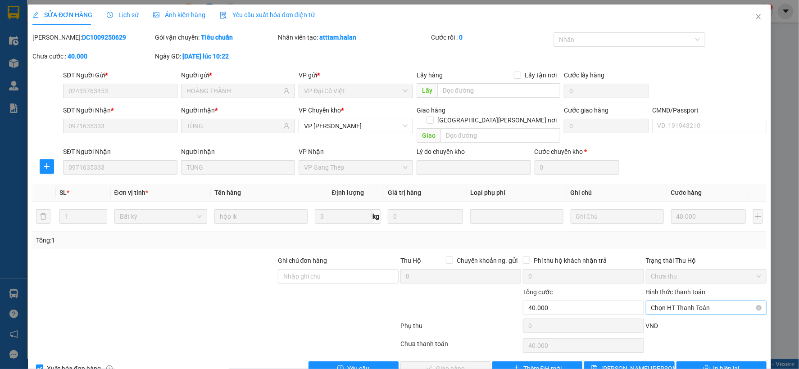
click at [688, 301] on span "Chọn HT Thanh Toán" at bounding box center [706, 308] width 110 height 14
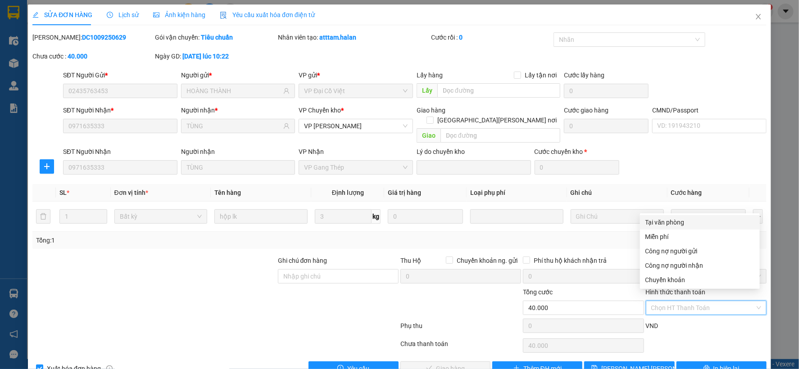
click at [675, 221] on div "Tại văn phòng" at bounding box center [699, 223] width 109 height 10
type input "0"
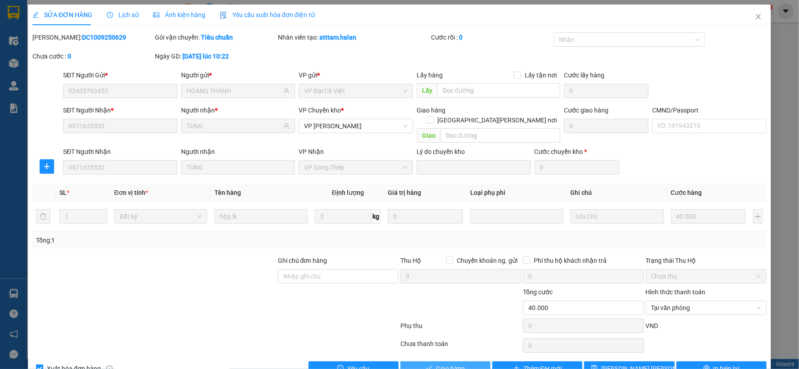
click at [469, 363] on button "Giao hàng" at bounding box center [445, 369] width 90 height 14
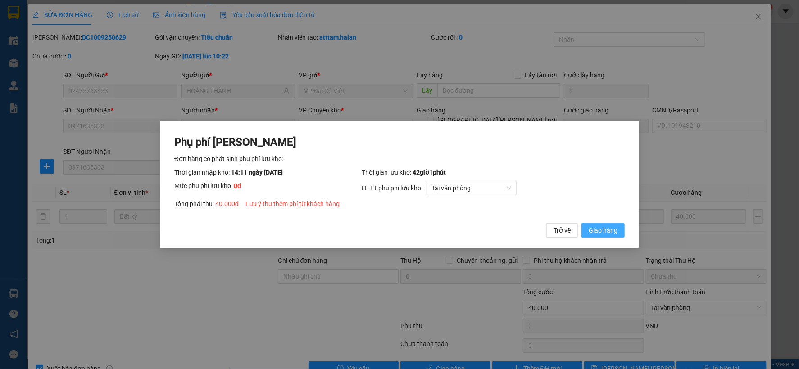
click at [608, 229] on span "Giao hàng" at bounding box center [603, 231] width 29 height 10
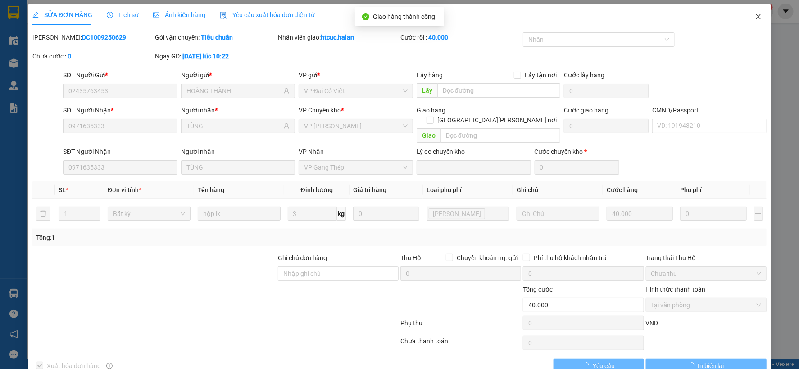
click at [755, 14] on icon "close" at bounding box center [758, 16] width 7 height 7
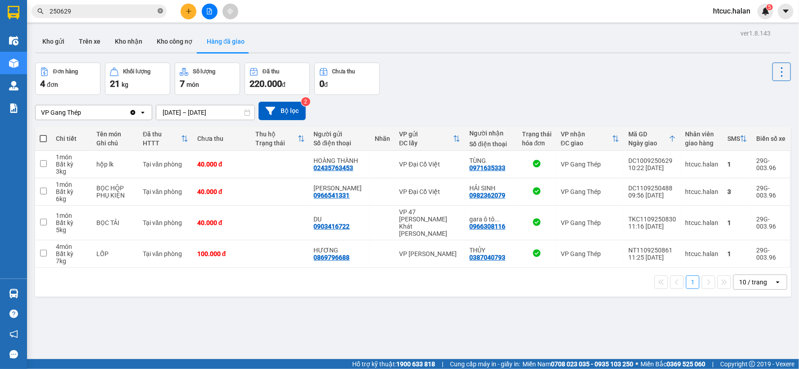
click at [158, 10] on icon "close-circle" at bounding box center [160, 10] width 5 height 5
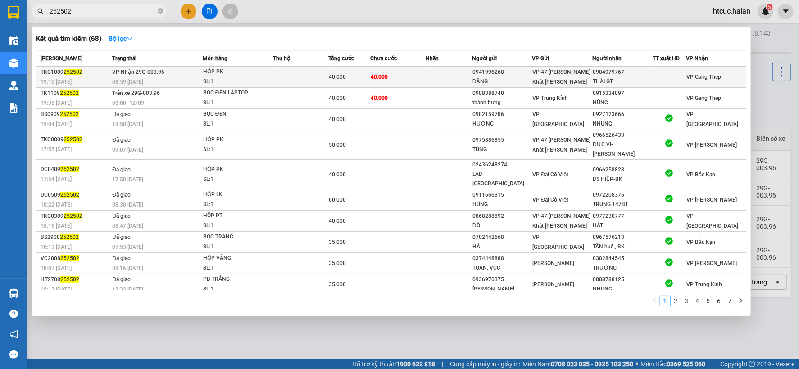
type input "252502"
click at [396, 78] on td "40.000" at bounding box center [397, 77] width 55 height 21
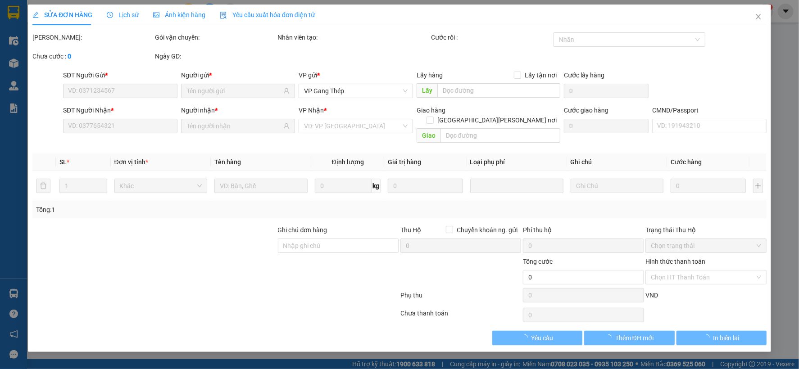
type input "0941996268"
type input "ĐĂNG"
type input "0984979767"
type input "THÁI GT"
type input "40.000"
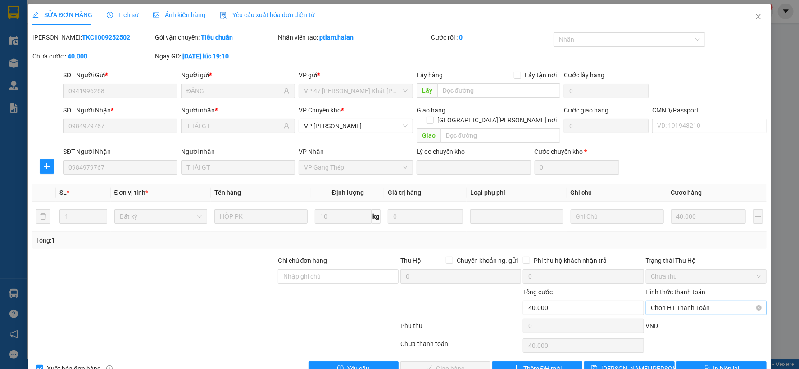
click at [703, 301] on span "Chọn HT Thanh Toán" at bounding box center [706, 308] width 110 height 14
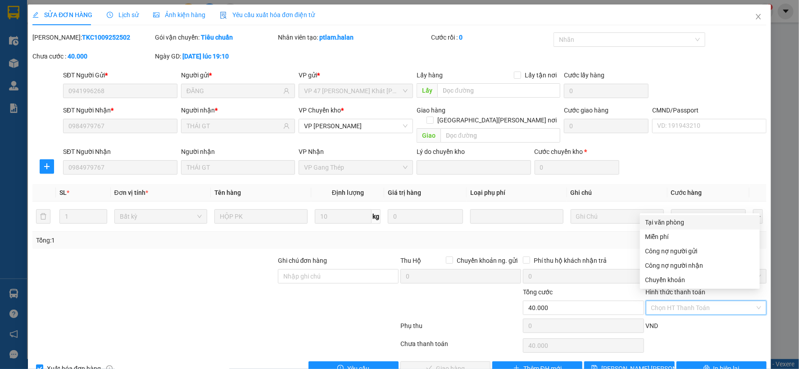
click at [667, 222] on div "Tại văn phòng" at bounding box center [699, 223] width 109 height 10
type input "0"
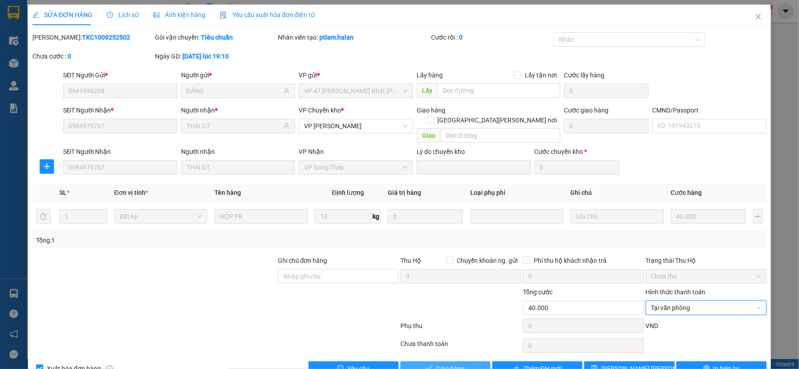
click at [464, 362] on button "Giao hàng" at bounding box center [445, 369] width 90 height 14
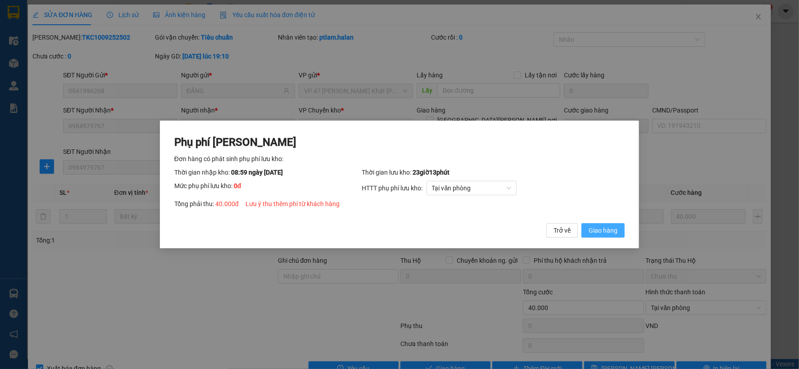
click at [611, 230] on span "Giao hàng" at bounding box center [603, 231] width 29 height 10
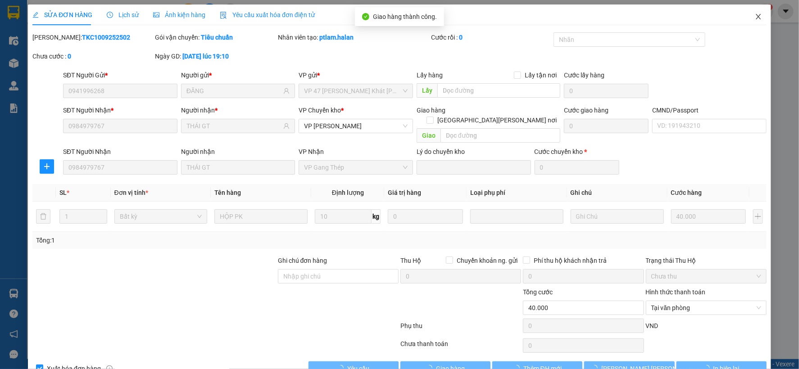
click at [755, 14] on icon "close" at bounding box center [758, 16] width 7 height 7
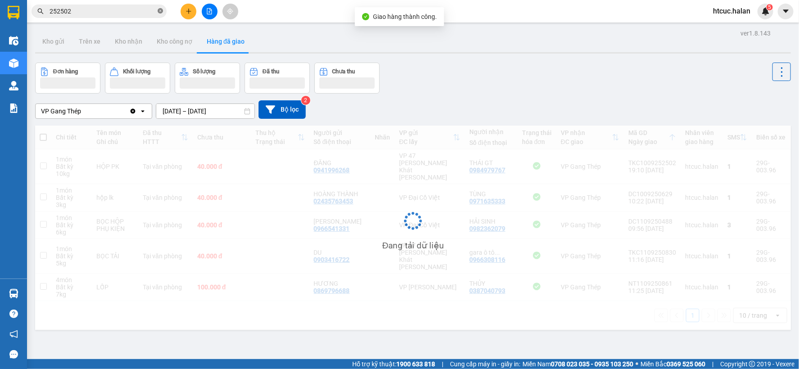
click at [160, 11] on icon "close-circle" at bounding box center [160, 10] width 5 height 5
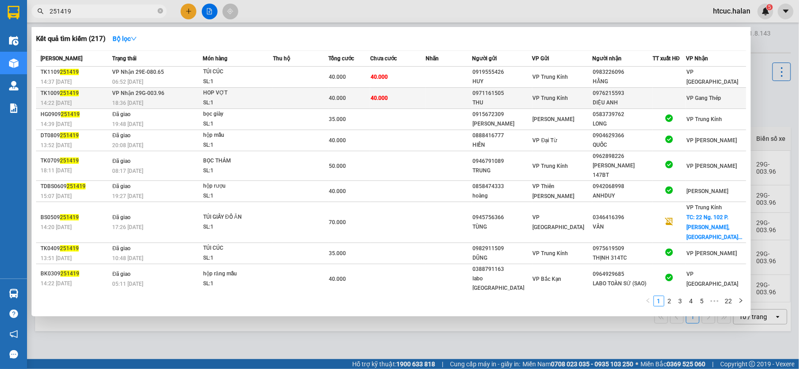
type input "251419"
click at [422, 102] on td "40.000" at bounding box center [397, 98] width 55 height 21
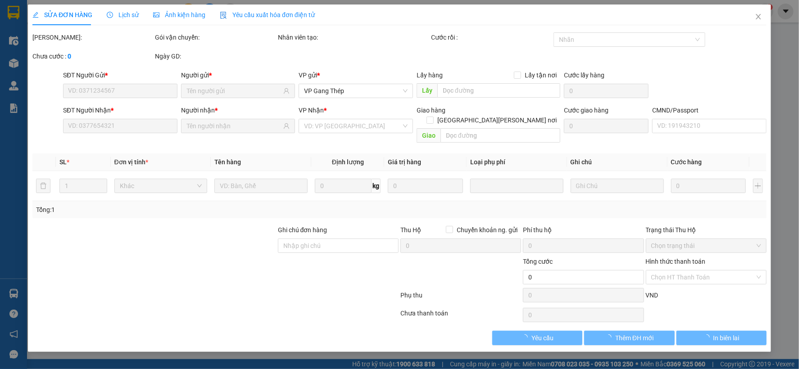
type input "0971161505"
type input "THU"
type input "0976215593"
type input "DIỆU ANH"
type input "40.000"
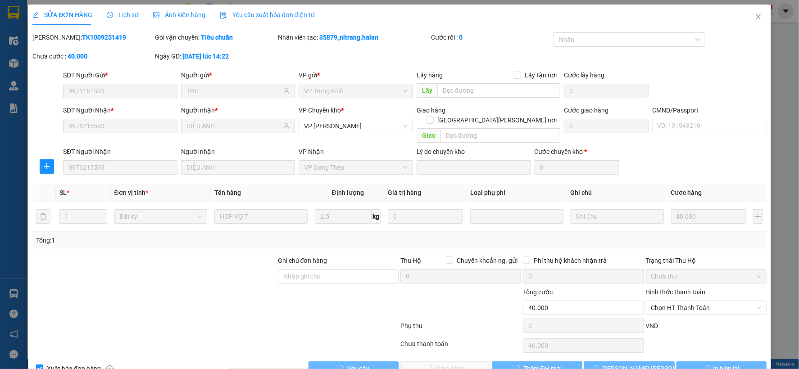
click at [694, 301] on span "Chọn HT Thanh Toán" at bounding box center [706, 308] width 110 height 14
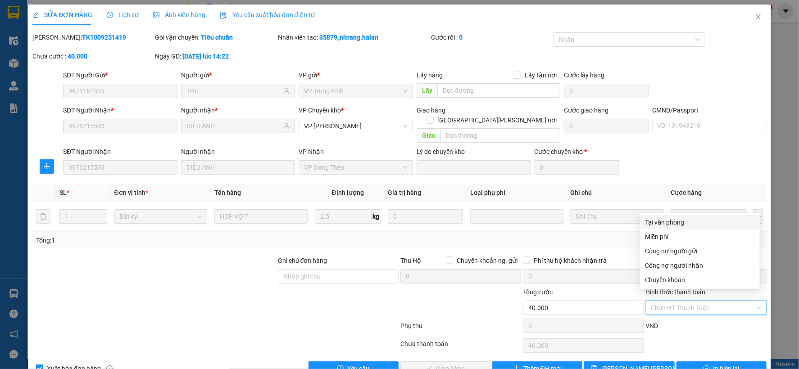
click at [677, 222] on div "Tại văn phòng" at bounding box center [699, 223] width 109 height 10
type input "0"
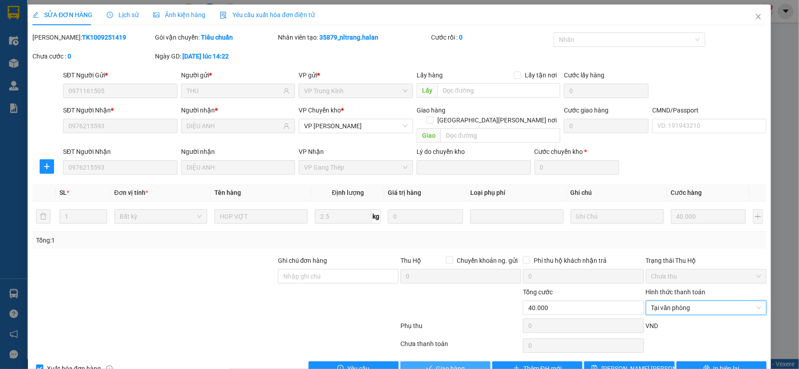
click at [428, 362] on button "Giao hàng" at bounding box center [445, 369] width 90 height 14
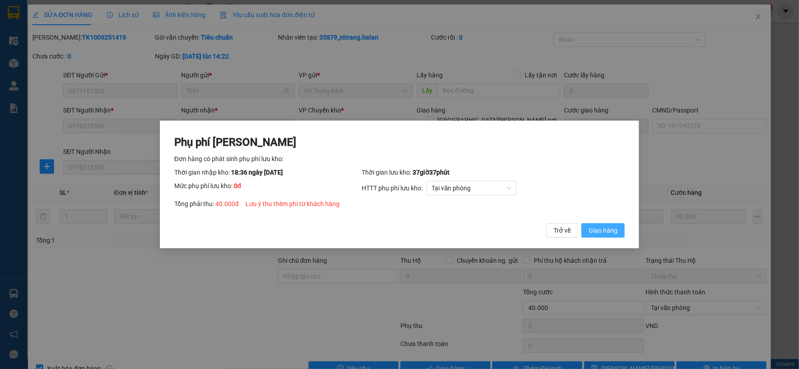
click at [608, 231] on span "Giao hàng" at bounding box center [603, 231] width 29 height 10
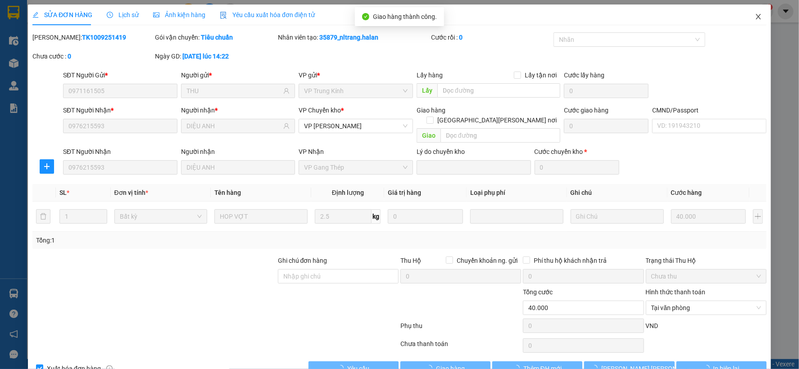
click at [756, 16] on icon "close" at bounding box center [758, 16] width 5 height 5
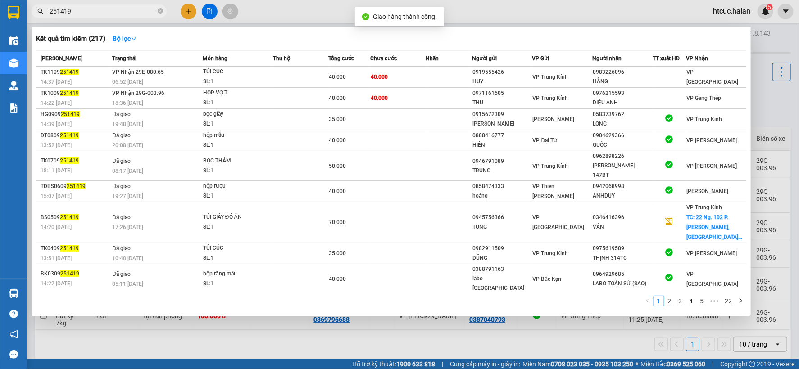
drag, startPoint x: 87, startPoint y: 13, endPoint x: 36, endPoint y: 17, distance: 51.1
click at [36, 17] on span "251419" at bounding box center [99, 12] width 135 height 14
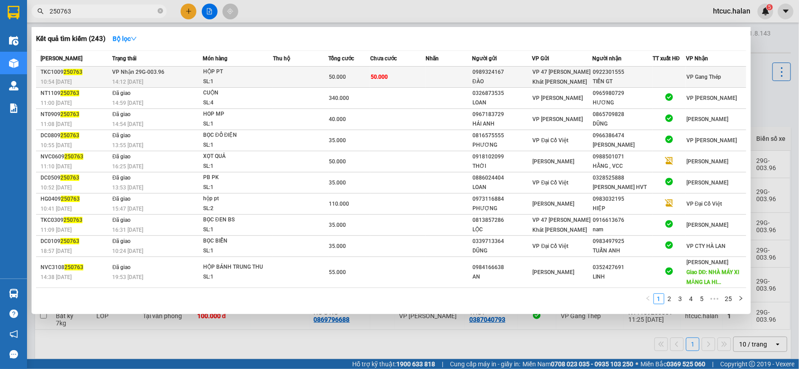
type input "250763"
click at [411, 77] on td "50.000" at bounding box center [397, 77] width 55 height 21
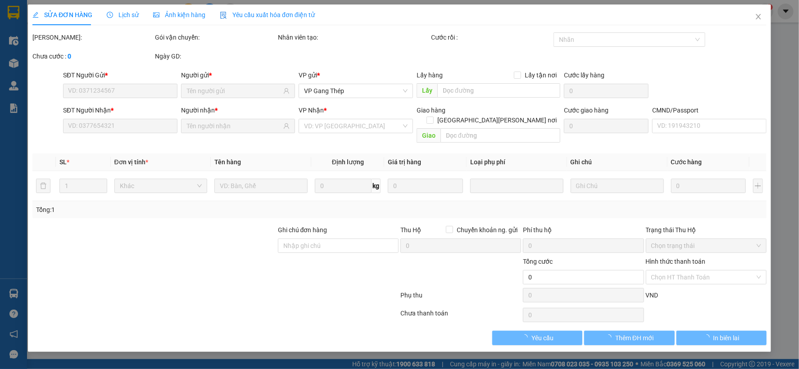
type input "0989324167"
type input "ĐÀO"
type input "0922301555"
type input "TIẾN GT"
type input "50.000"
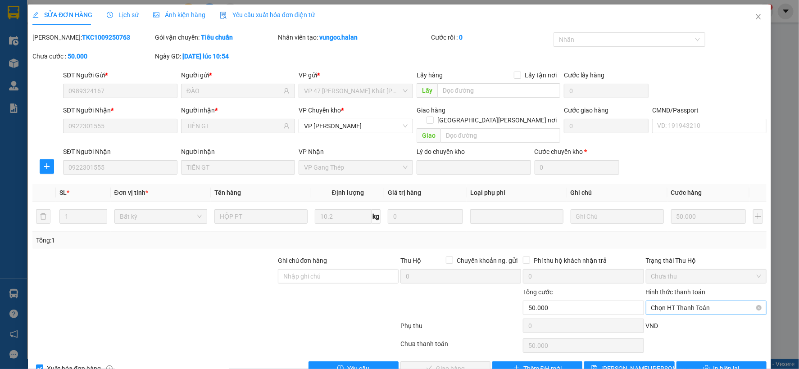
click at [672, 301] on span "Chọn HT Thanh Toán" at bounding box center [706, 308] width 110 height 14
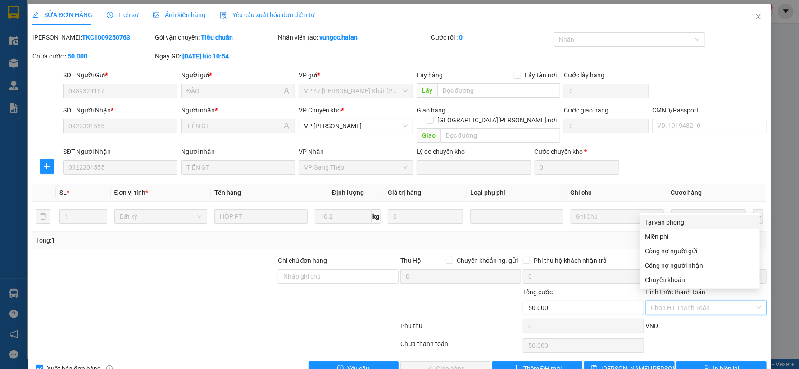
click at [669, 223] on div "Tại văn phòng" at bounding box center [699, 223] width 109 height 10
type input "0"
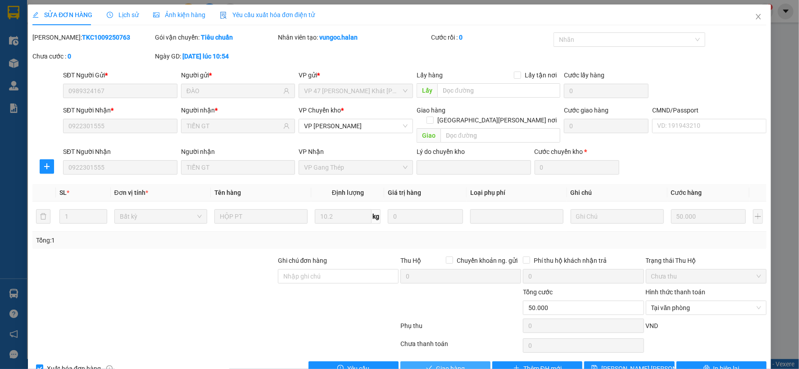
click at [437, 364] on span "Giao hàng" at bounding box center [450, 369] width 29 height 10
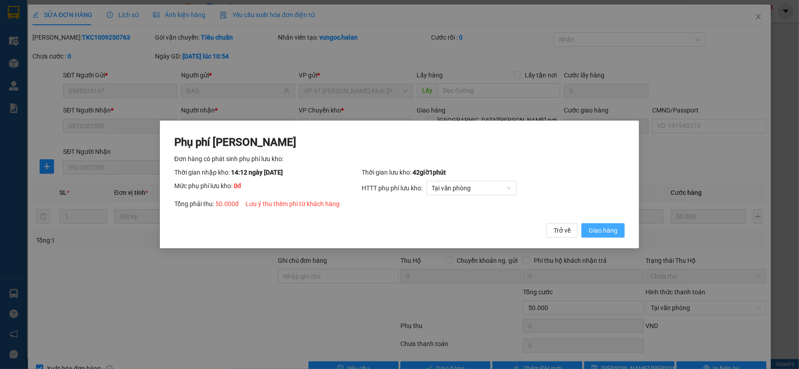
drag, startPoint x: 603, startPoint y: 231, endPoint x: 710, endPoint y: 132, distance: 145.6
click at [604, 231] on span "Giao hàng" at bounding box center [603, 231] width 29 height 10
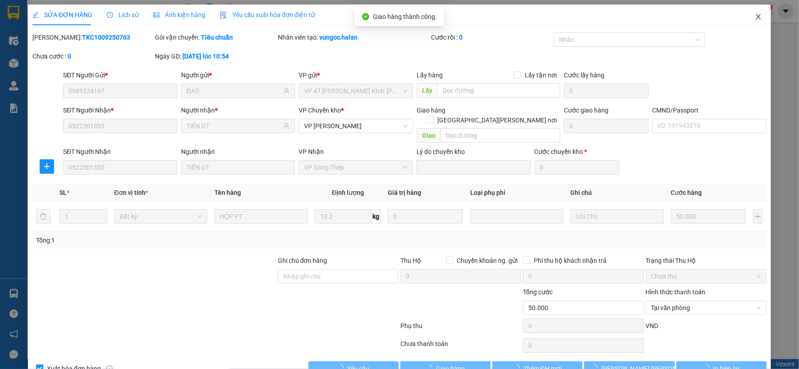
click at [755, 14] on icon "close" at bounding box center [758, 16] width 7 height 7
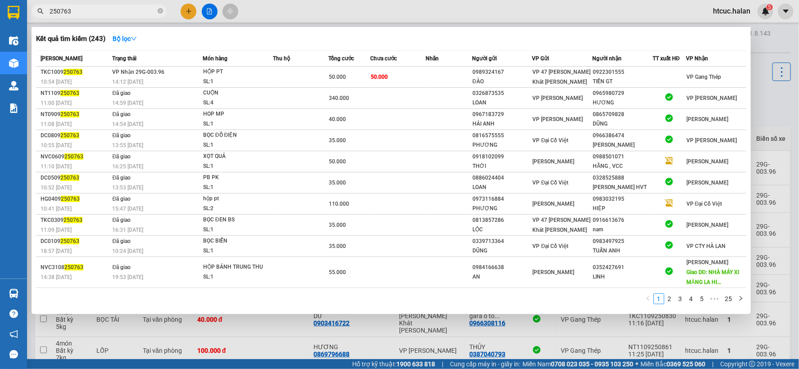
drag, startPoint x: 89, startPoint y: 14, endPoint x: 32, endPoint y: 20, distance: 56.6
click at [32, 19] on div "Kết quả tìm kiếm ( 243 ) Bộ lọc Mã ĐH Trạng thái Món hàng Thu hộ Tổng cước Chưa…" at bounding box center [88, 12] width 176 height 16
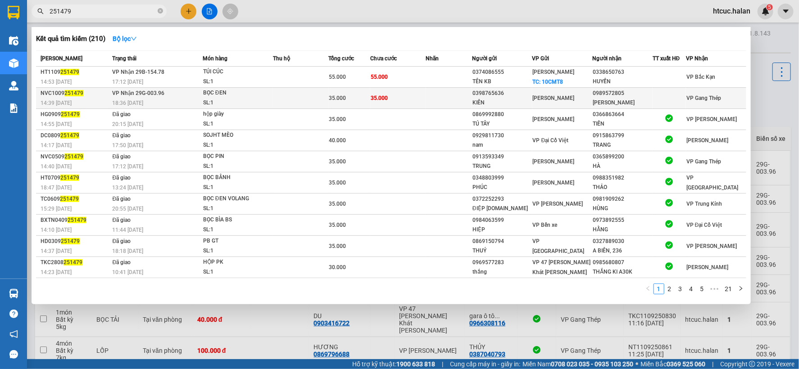
type input "251479"
click at [411, 98] on td "35.000" at bounding box center [397, 98] width 55 height 21
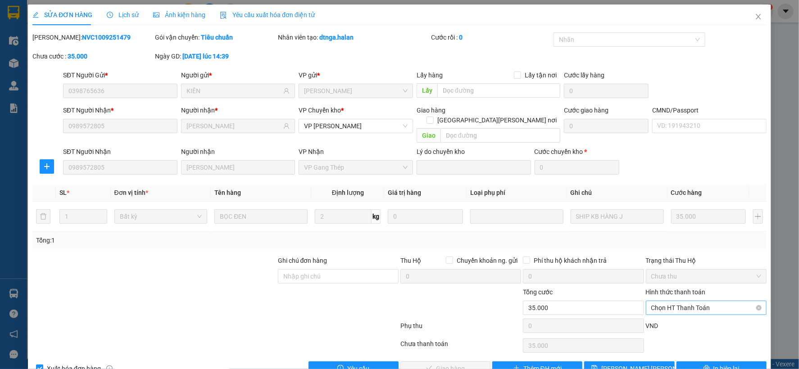
click at [691, 301] on span "Chọn HT Thanh Toán" at bounding box center [706, 308] width 110 height 14
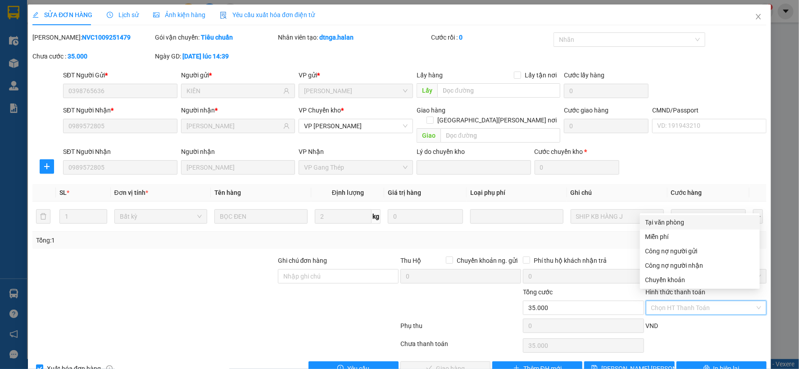
click at [683, 219] on div "Tại văn phòng" at bounding box center [699, 223] width 109 height 10
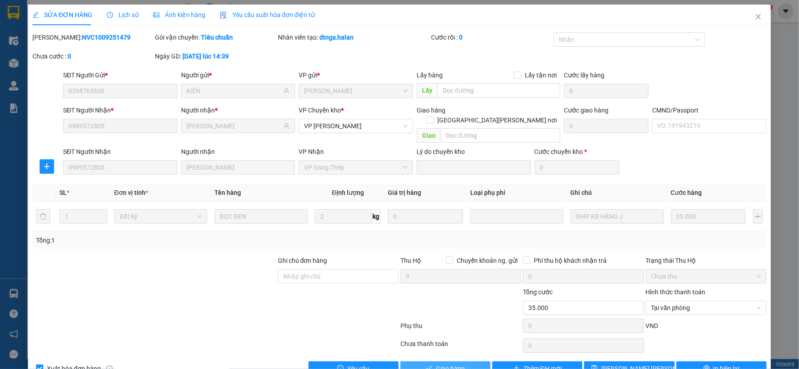
click at [438, 364] on span "Giao hàng" at bounding box center [450, 369] width 29 height 10
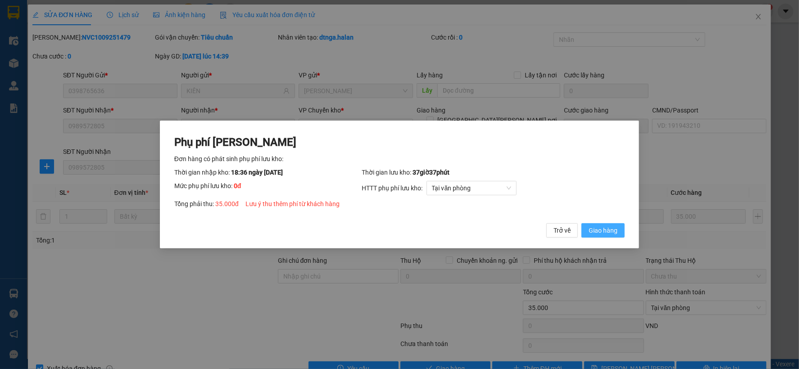
click at [620, 231] on button "Giao hàng" at bounding box center [602, 230] width 43 height 14
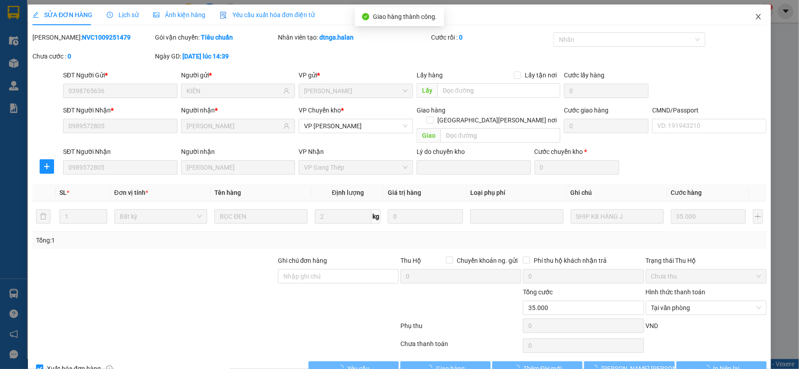
click at [755, 15] on icon "close" at bounding box center [758, 16] width 7 height 7
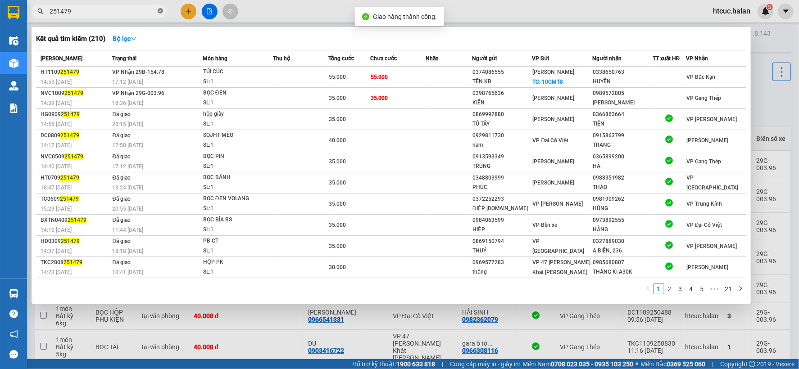
click at [159, 10] on icon "close-circle" at bounding box center [160, 10] width 5 height 5
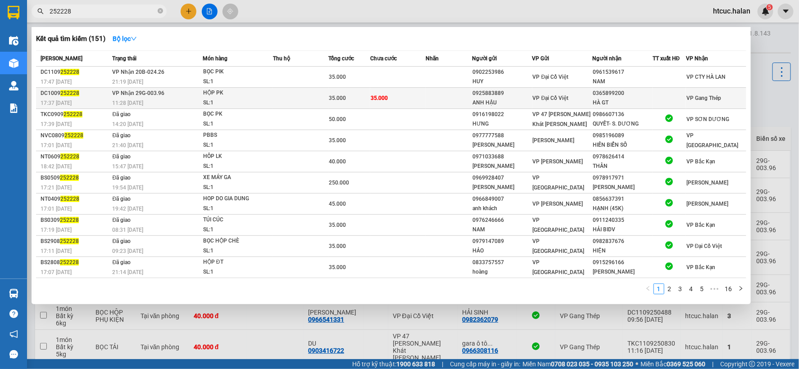
click at [394, 96] on td "35.000" at bounding box center [397, 98] width 55 height 21
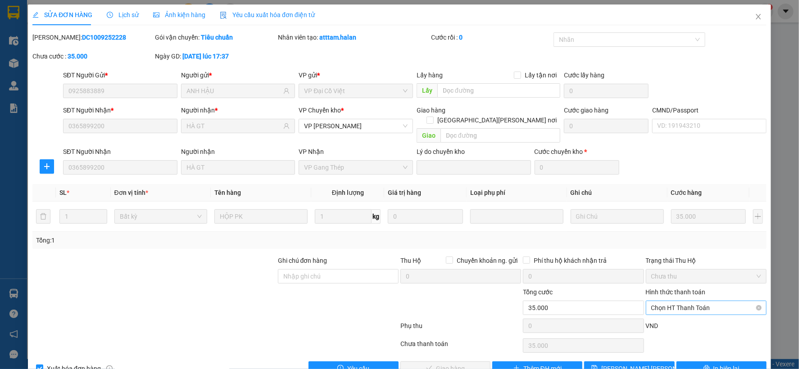
click at [681, 301] on span "Chọn HT Thanh Toán" at bounding box center [706, 308] width 110 height 14
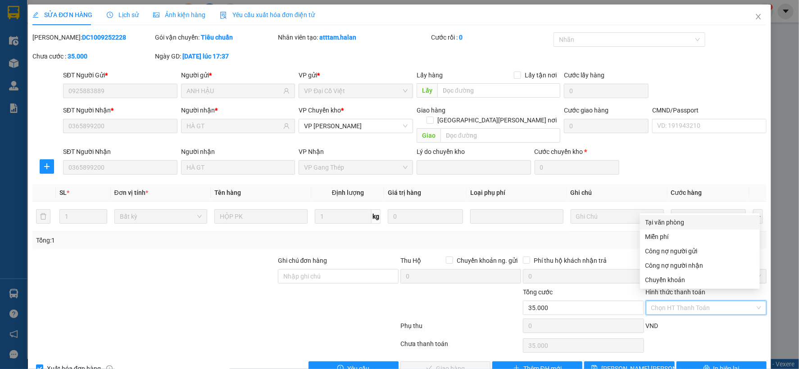
click at [674, 218] on div "Tại văn phòng" at bounding box center [699, 223] width 109 height 10
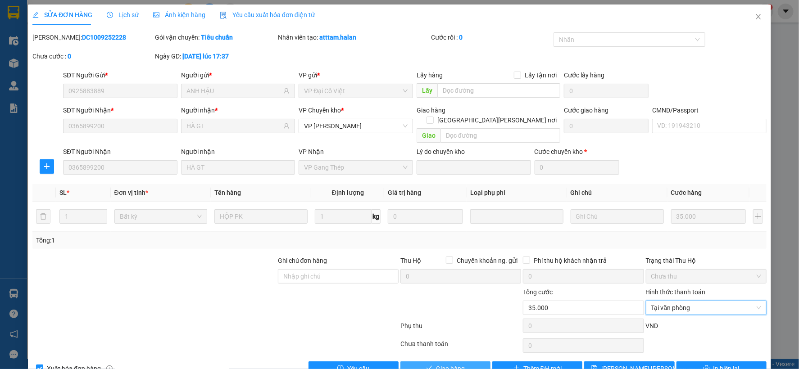
click at [475, 362] on button "Giao hàng" at bounding box center [445, 369] width 90 height 14
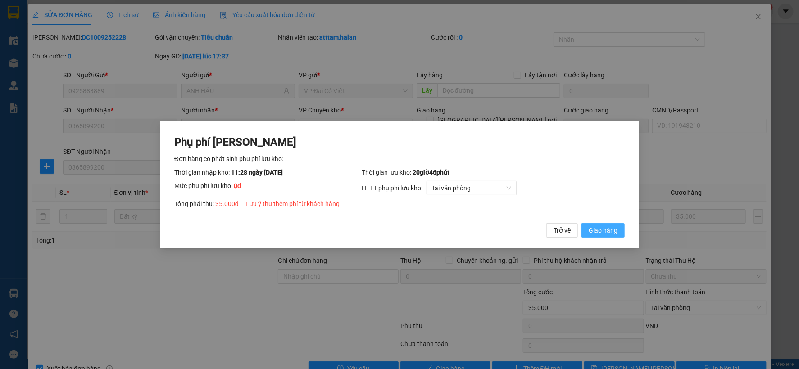
click at [594, 226] on span "Giao hàng" at bounding box center [603, 231] width 29 height 10
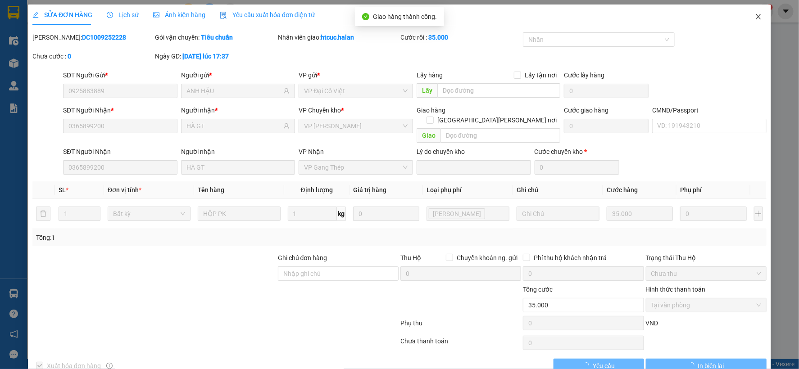
click at [756, 15] on icon "close" at bounding box center [758, 16] width 5 height 5
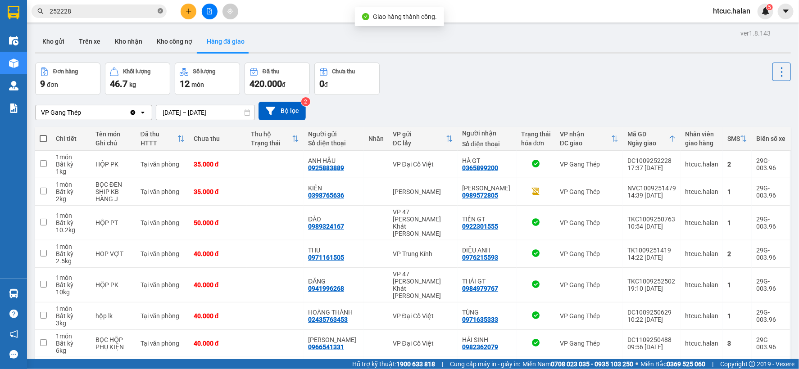
click at [161, 12] on icon "close-circle" at bounding box center [160, 10] width 5 height 5
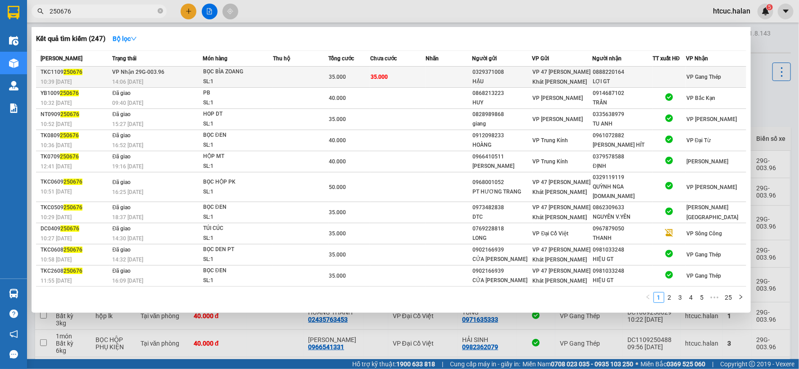
click at [426, 74] on td at bounding box center [449, 77] width 46 height 21
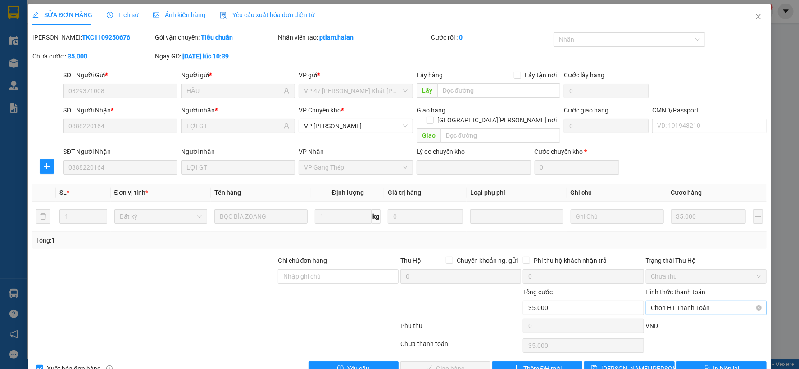
click at [693, 301] on span "Chọn HT Thanh Toán" at bounding box center [706, 308] width 110 height 14
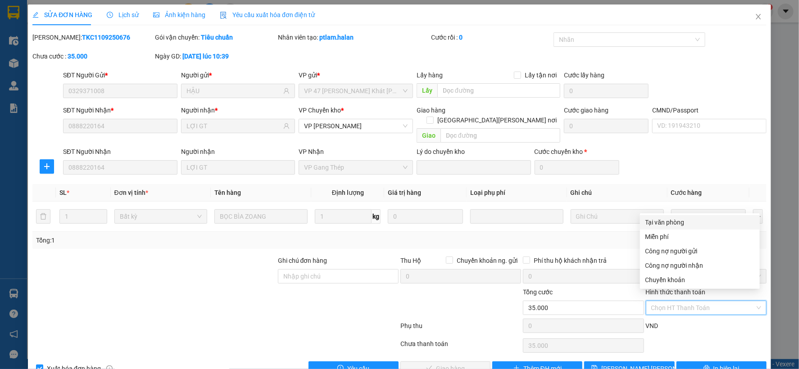
click at [667, 222] on div "Tại văn phòng" at bounding box center [699, 223] width 109 height 10
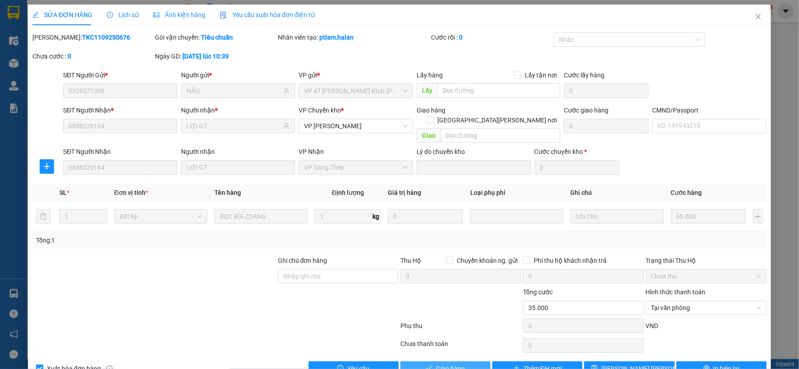
click at [447, 364] on span "Giao hàng" at bounding box center [450, 369] width 29 height 10
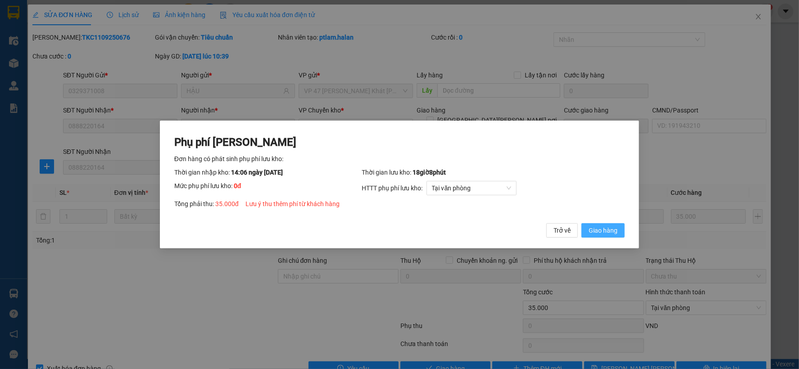
click at [597, 227] on span "Giao hàng" at bounding box center [603, 231] width 29 height 10
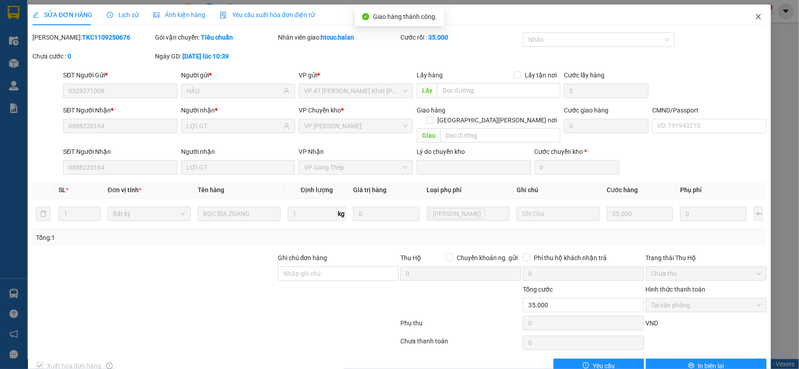
click at [755, 14] on icon "close" at bounding box center [758, 16] width 7 height 7
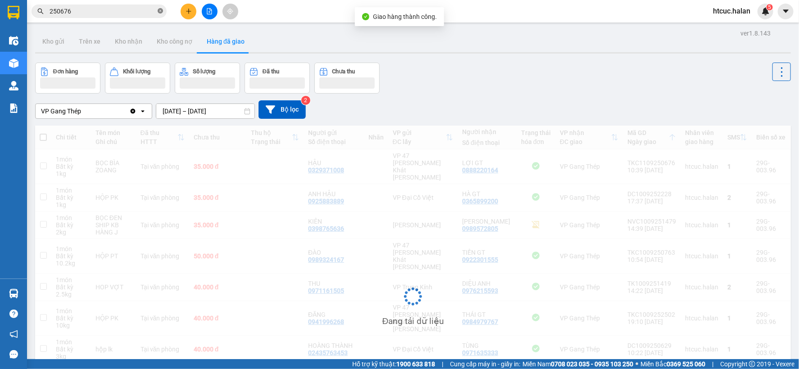
click at [159, 11] on icon "close-circle" at bounding box center [160, 10] width 5 height 5
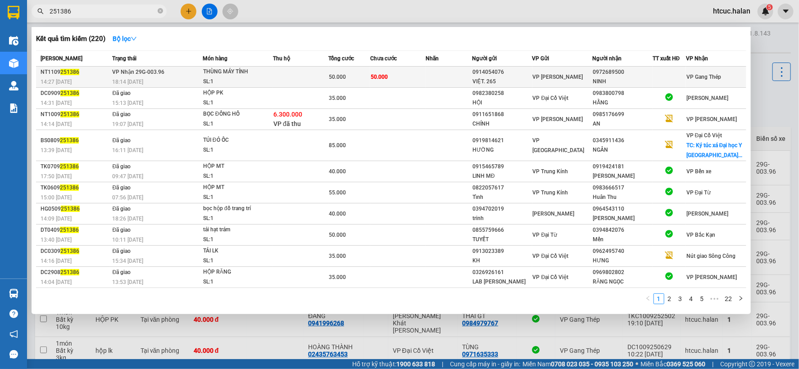
click at [408, 70] on td "50.000" at bounding box center [397, 77] width 55 height 21
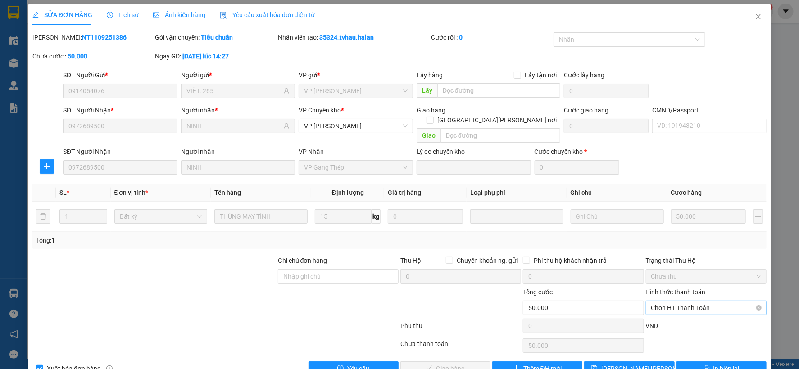
click at [690, 301] on span "Chọn HT Thanh Toán" at bounding box center [706, 308] width 110 height 14
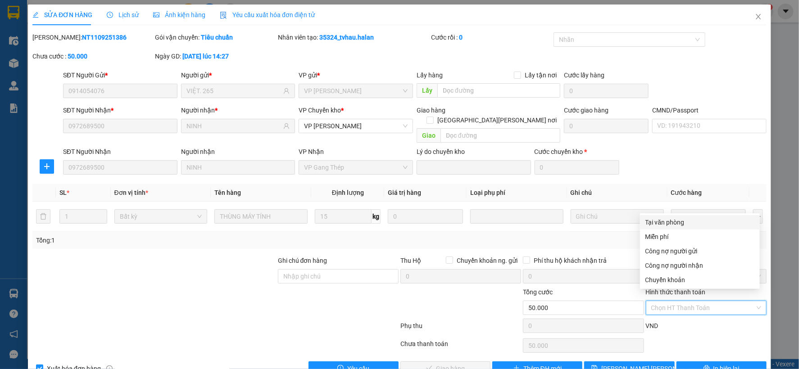
drag, startPoint x: 677, startPoint y: 223, endPoint x: 516, endPoint y: 336, distance: 196.7
click at [676, 223] on div "Tại văn phòng" at bounding box center [699, 223] width 109 height 10
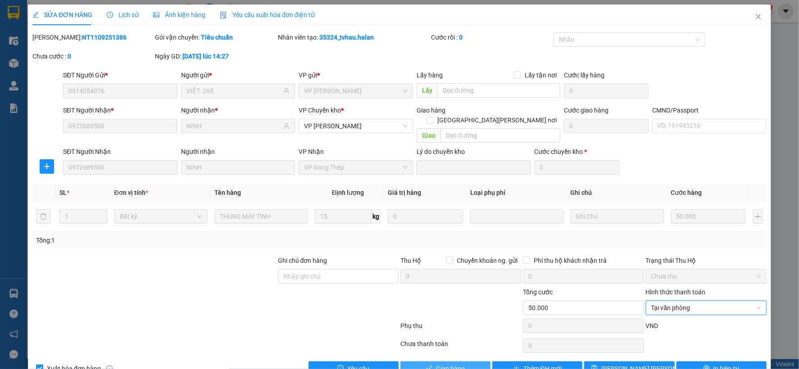
drag, startPoint x: 467, startPoint y: 358, endPoint x: 480, endPoint y: 338, distance: 24.1
click at [465, 362] on button "Giao hàng" at bounding box center [445, 369] width 90 height 14
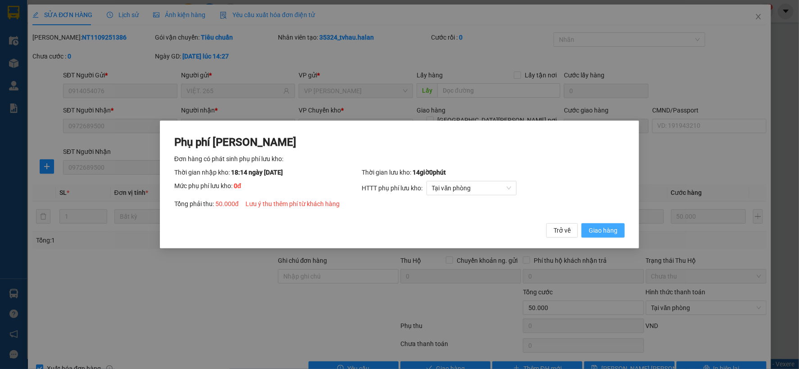
click at [602, 231] on span "Giao hàng" at bounding box center [603, 231] width 29 height 10
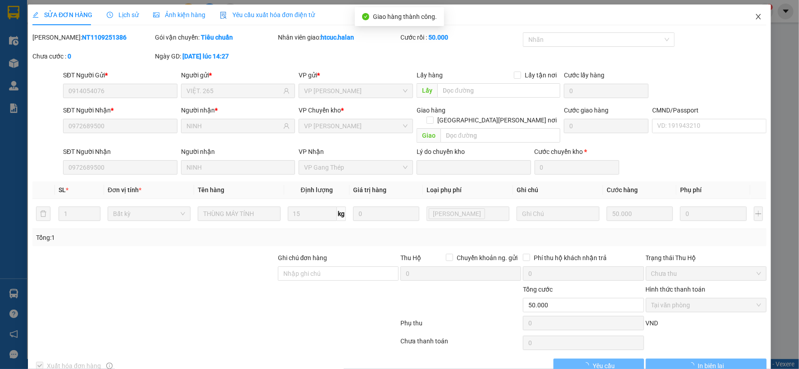
click at [755, 17] on icon "close" at bounding box center [758, 16] width 7 height 7
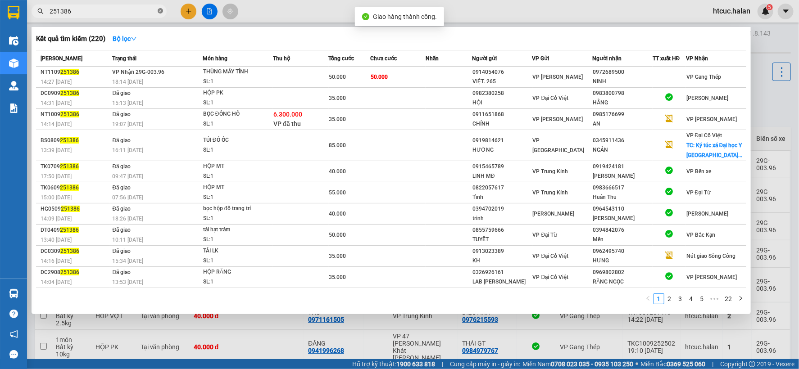
click at [161, 10] on icon "close-circle" at bounding box center [160, 10] width 5 height 5
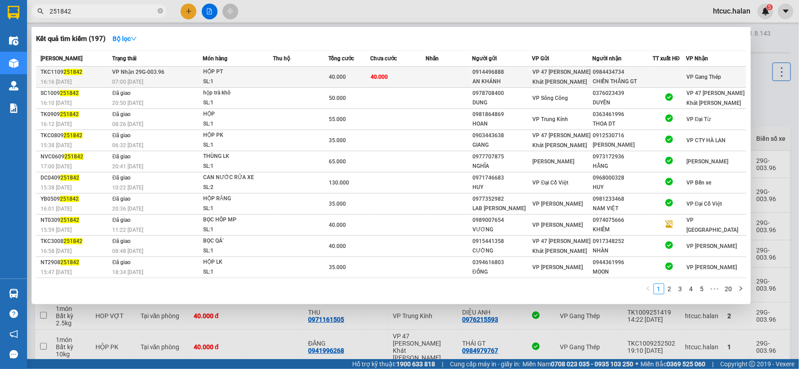
click at [413, 73] on td "40.000" at bounding box center [397, 77] width 55 height 21
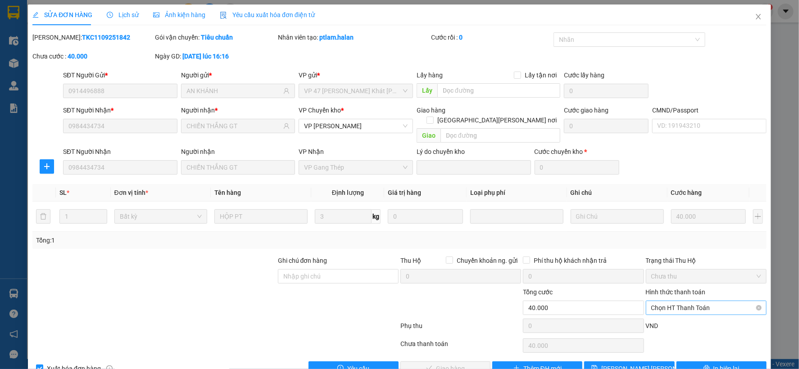
click at [686, 301] on span "Chọn HT Thanh Toán" at bounding box center [706, 308] width 110 height 14
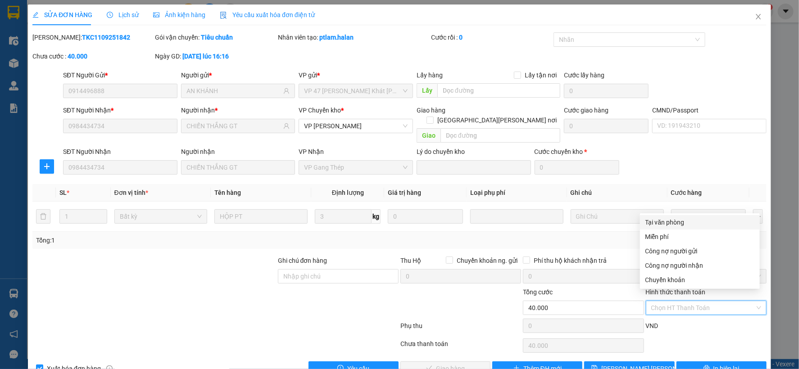
click at [676, 222] on div "Tại văn phòng" at bounding box center [699, 223] width 109 height 10
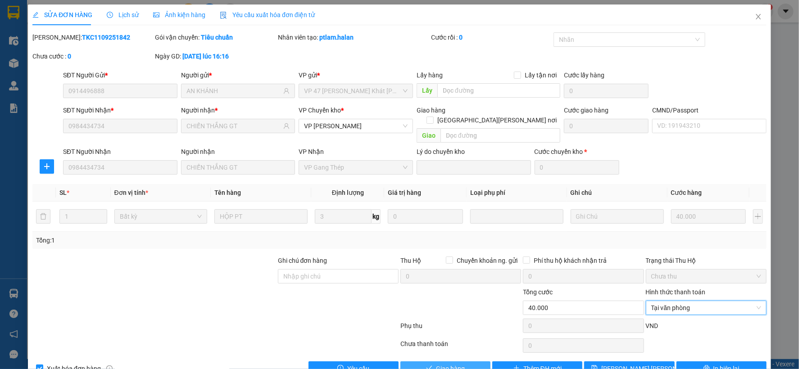
click at [473, 362] on button "Giao hàng" at bounding box center [445, 369] width 90 height 14
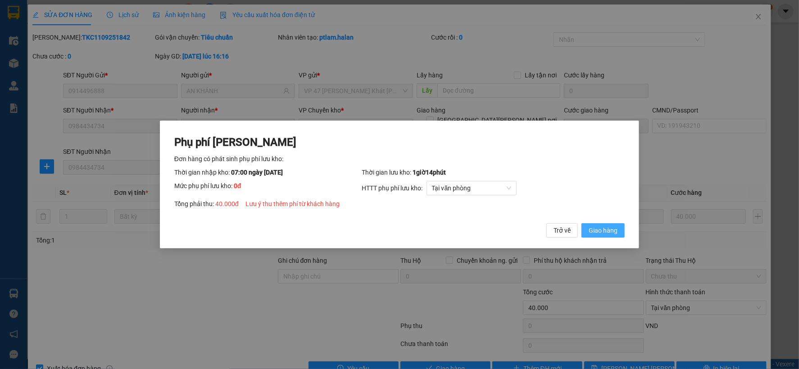
drag, startPoint x: 609, startPoint y: 236, endPoint x: 751, endPoint y: 75, distance: 214.4
click at [609, 236] on button "Giao hàng" at bounding box center [602, 230] width 43 height 14
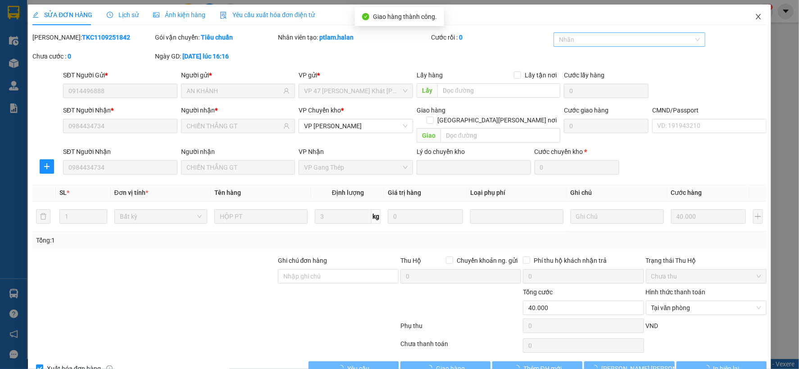
click at [755, 14] on icon "close" at bounding box center [758, 16] width 7 height 7
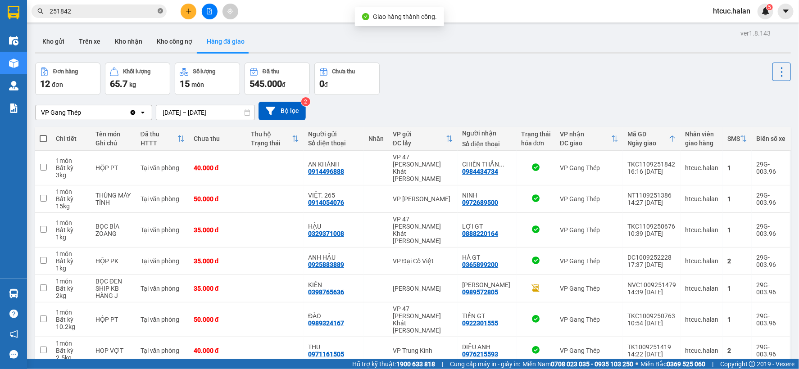
click at [160, 10] on icon "close-circle" at bounding box center [160, 10] width 5 height 5
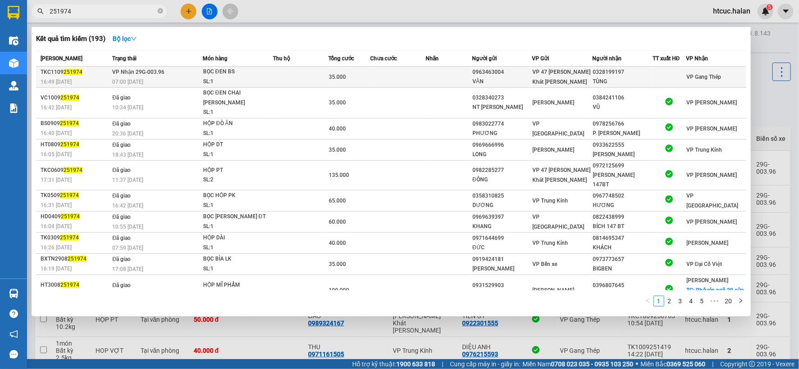
click at [426, 71] on td at bounding box center [449, 77] width 46 height 21
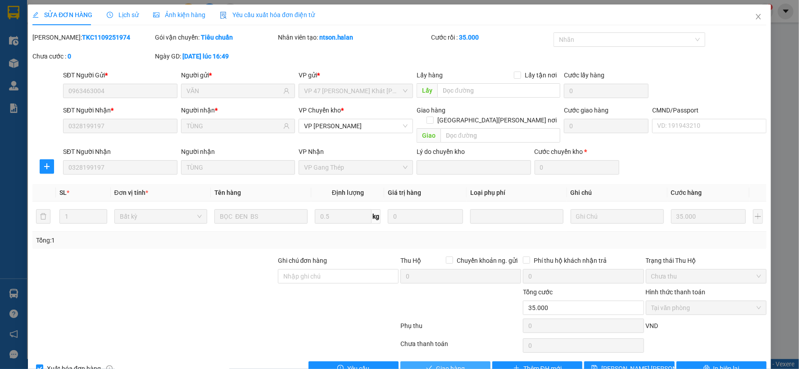
click at [458, 364] on span "Giao hàng" at bounding box center [450, 369] width 29 height 10
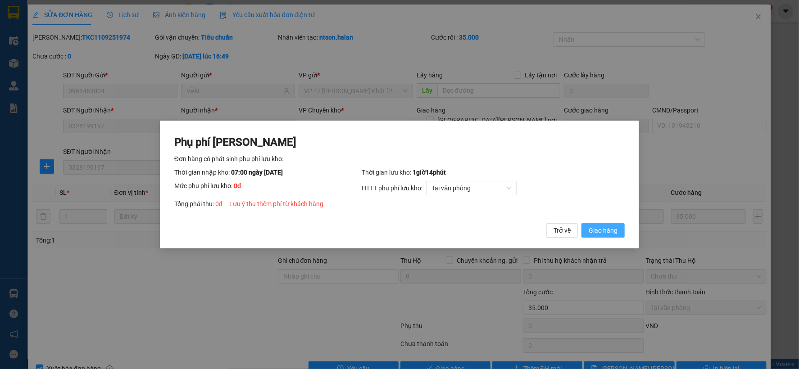
click at [609, 236] on button "Giao hàng" at bounding box center [602, 230] width 43 height 14
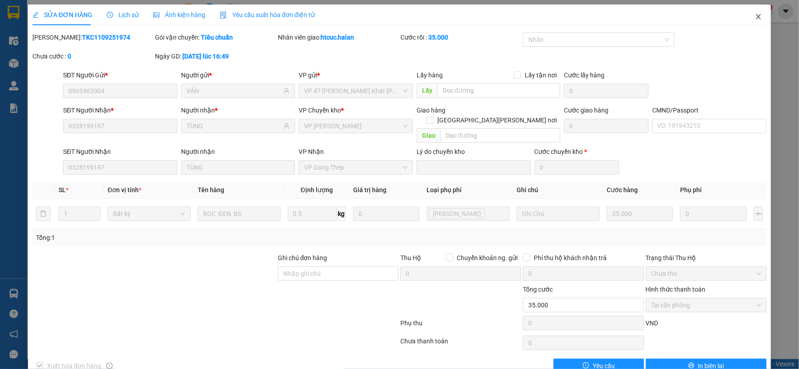
click at [756, 18] on icon "close" at bounding box center [758, 16] width 5 height 5
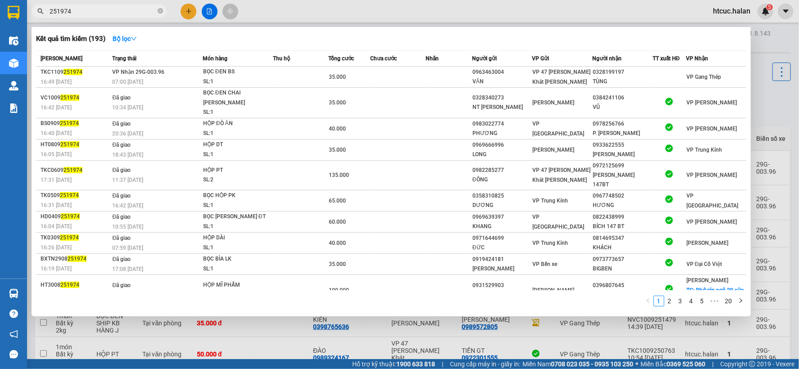
drag, startPoint x: 89, startPoint y: 11, endPoint x: 45, endPoint y: 18, distance: 44.4
click at [45, 18] on div "Kết quả tìm kiếm ( 193 ) Bộ lọc Mã ĐH Trạng thái Món hàng Thu hộ Tổng cước Chưa…" at bounding box center [88, 12] width 176 height 16
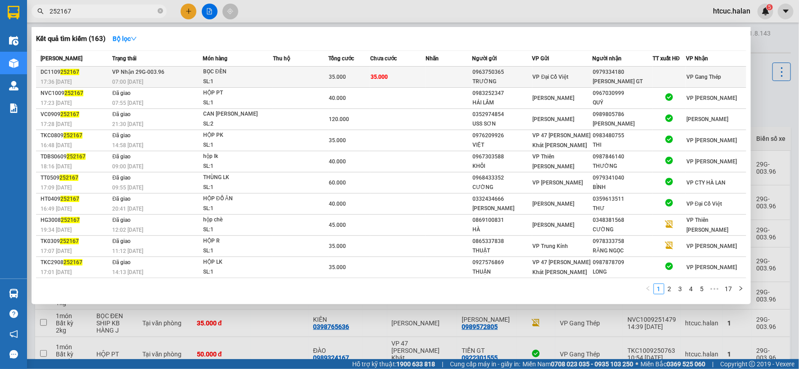
click at [408, 73] on td "35.000" at bounding box center [397, 77] width 55 height 21
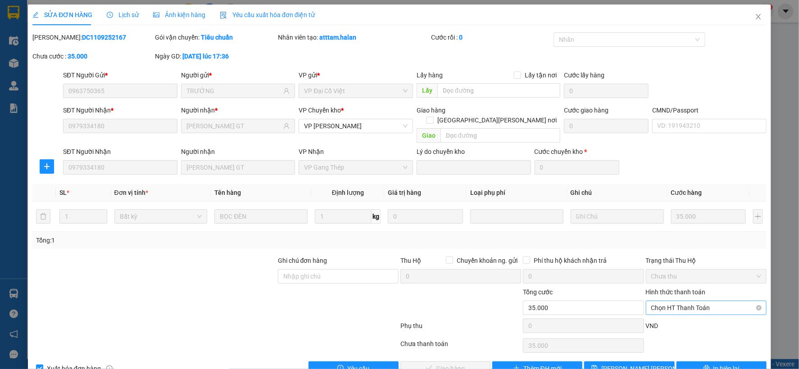
click at [682, 301] on span "Chọn HT Thanh Toán" at bounding box center [706, 308] width 110 height 14
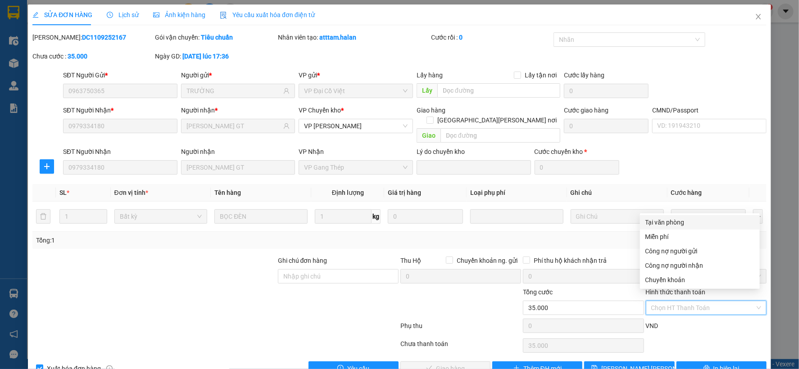
click at [686, 221] on div "Tại văn phòng" at bounding box center [699, 223] width 109 height 10
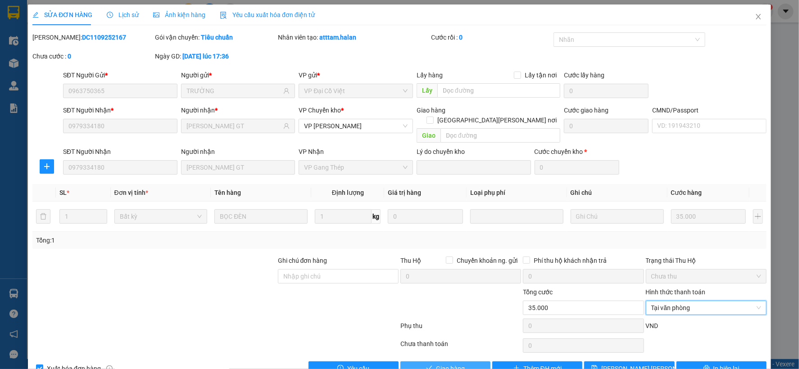
click at [457, 364] on span "Giao hàng" at bounding box center [450, 369] width 29 height 10
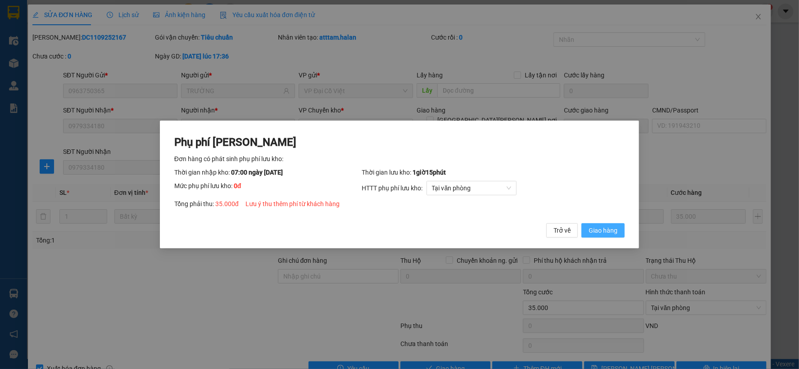
click at [613, 230] on span "Giao hàng" at bounding box center [603, 231] width 29 height 10
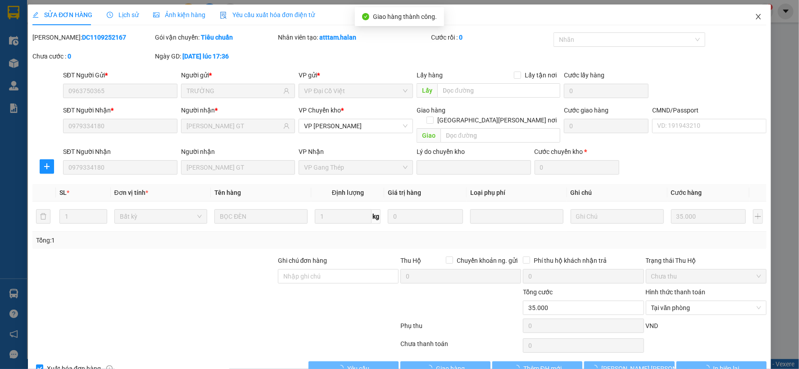
click at [755, 14] on icon "close" at bounding box center [758, 16] width 7 height 7
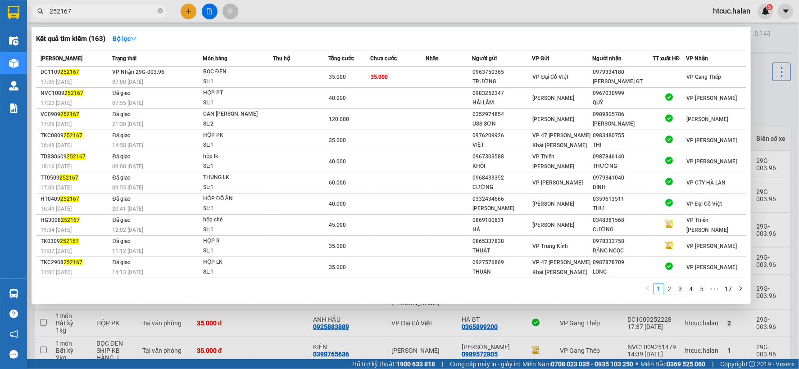
drag, startPoint x: 79, startPoint y: 13, endPoint x: 34, endPoint y: 21, distance: 45.3
click at [34, 19] on div "Kết quả tìm kiếm ( 163 ) Bộ lọc Mã ĐH Trạng thái Món hàng Thu hộ Tổng cước Chưa…" at bounding box center [88, 12] width 176 height 16
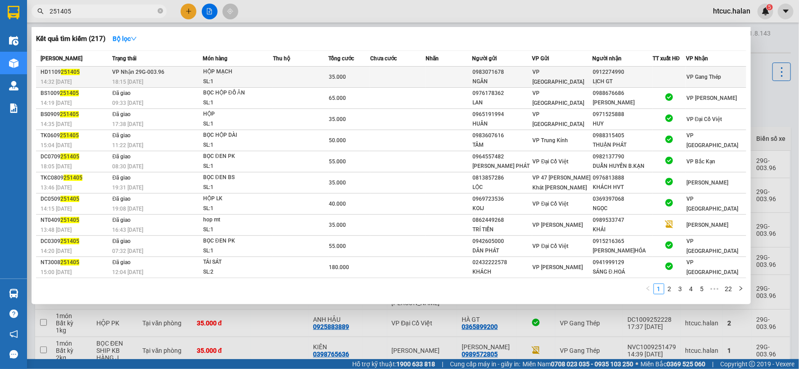
click at [402, 73] on td at bounding box center [397, 77] width 55 height 21
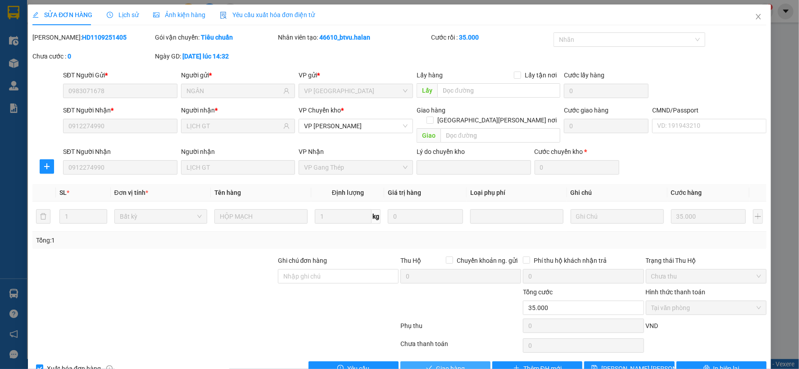
click at [454, 364] on span "Giao hàng" at bounding box center [450, 369] width 29 height 10
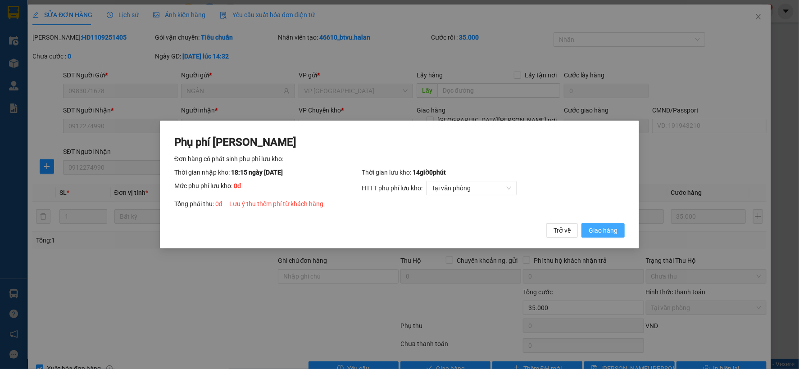
click at [616, 228] on span "Giao hàng" at bounding box center [603, 231] width 29 height 10
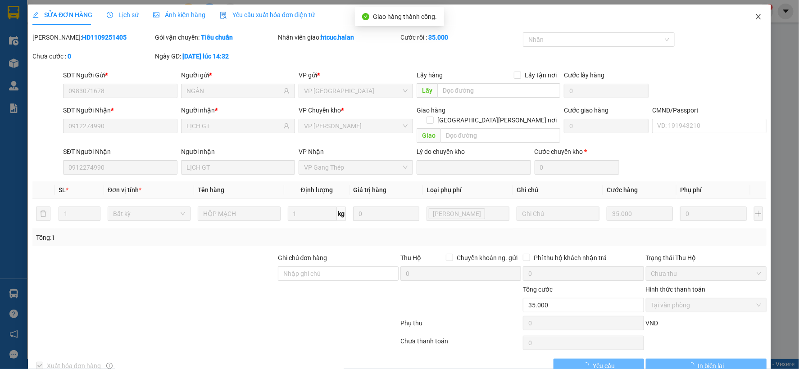
click at [755, 15] on icon "close" at bounding box center [758, 16] width 7 height 7
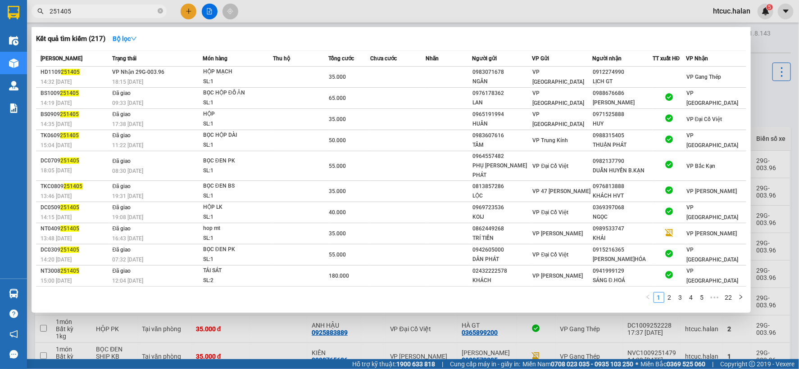
drag, startPoint x: 104, startPoint y: 11, endPoint x: 5, endPoint y: 24, distance: 100.4
click at [5, 24] on section "Kết quả tìm kiếm ( 217 ) Bộ lọc Mã ĐH Trạng thái Món hàng Thu hộ Tổng cước Chưa…" at bounding box center [399, 184] width 799 height 369
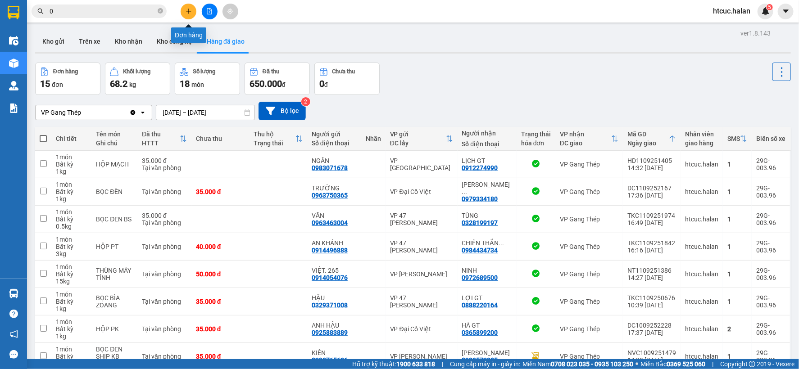
type input "0"
click at [188, 14] on icon "plus" at bounding box center [189, 11] width 6 height 6
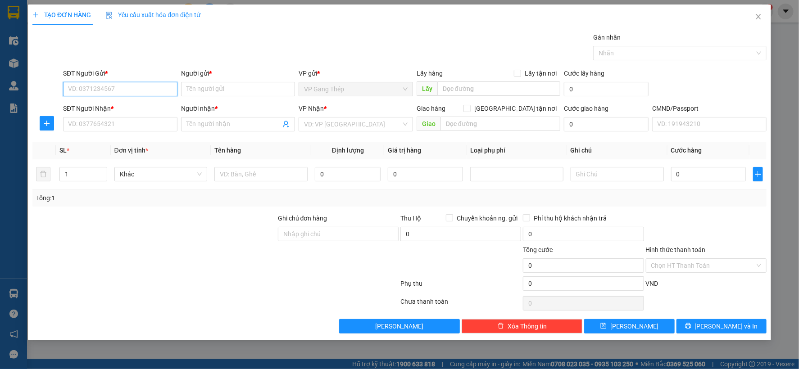
click at [162, 91] on input "SĐT Người Gửi *" at bounding box center [120, 89] width 114 height 14
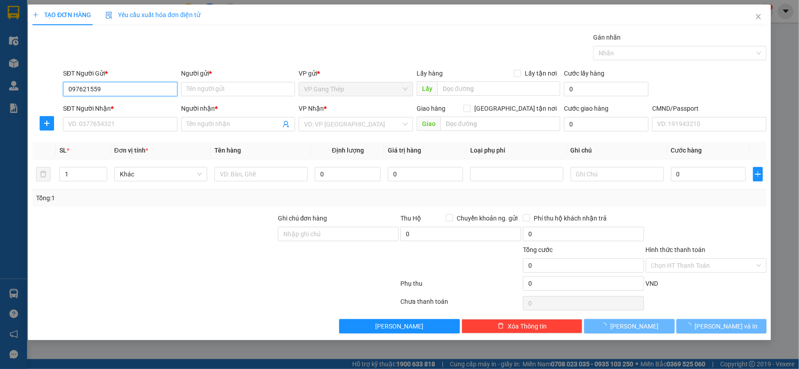
type input "0976215593"
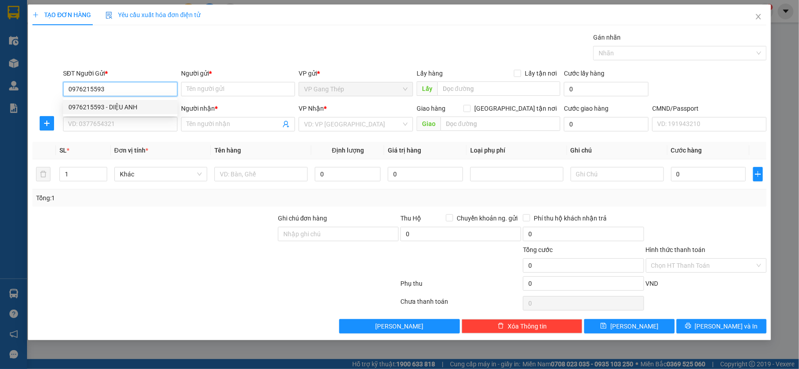
click at [124, 109] on div "0976215593 - DIỆU ANH" at bounding box center [120, 107] width 104 height 10
type input "DIỆU ANH"
type input "0976215593"
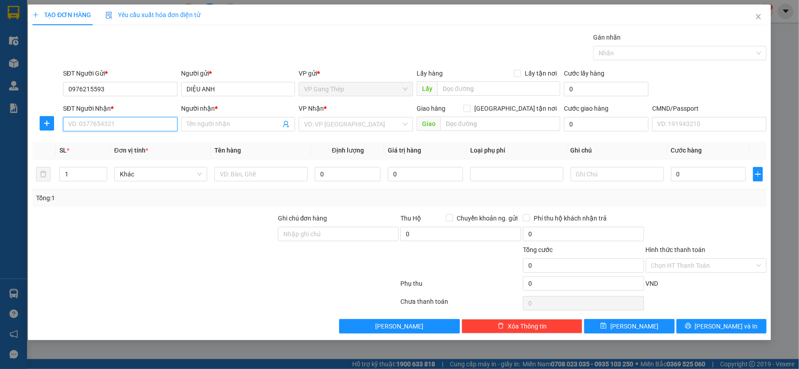
click at [112, 123] on input "SĐT Người Nhận *" at bounding box center [120, 124] width 114 height 14
type input "0969951835"
click at [116, 143] on div "0969951835 - ĐẠT" at bounding box center [120, 142] width 104 height 10
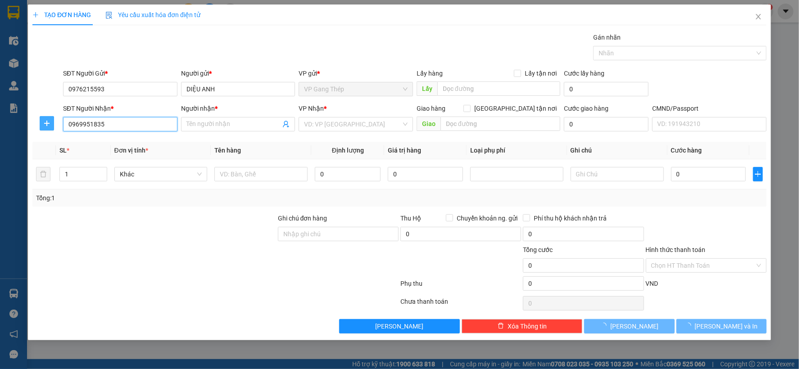
type input "ĐẠT"
checkbox input "true"
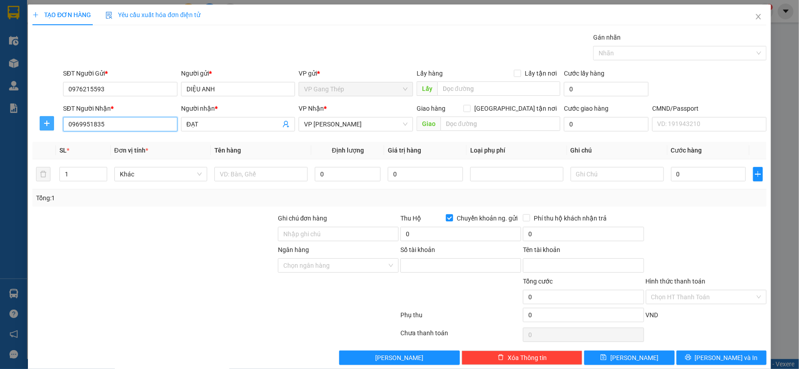
type input "0969951835"
click at [43, 123] on icon "plus" at bounding box center [46, 123] width 7 height 7
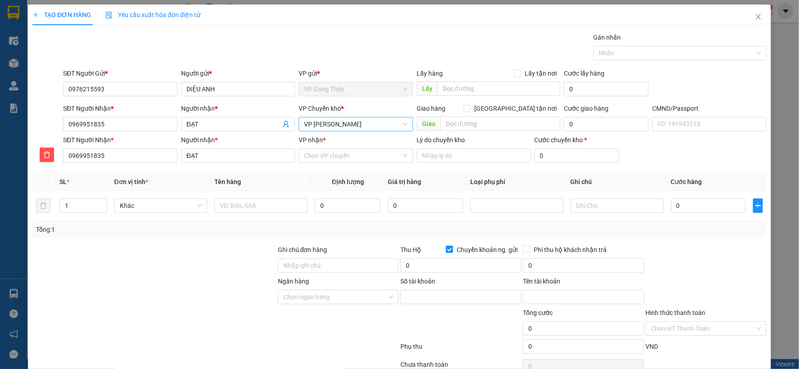
click at [339, 125] on span "VP Võ Chí Công" at bounding box center [356, 125] width 104 height 14
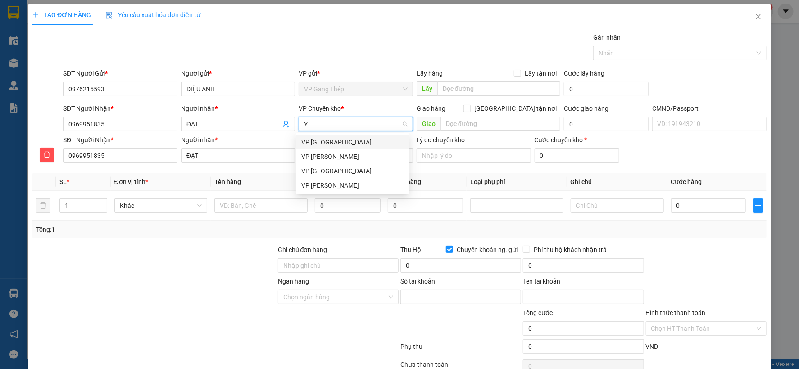
type input "YÊ"
click at [314, 142] on div "VP [GEOGRAPHIC_DATA]" at bounding box center [352, 142] width 102 height 10
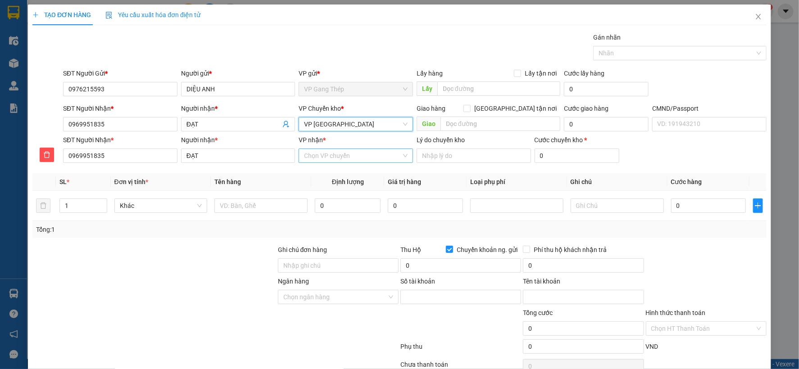
click at [332, 158] on input "VP nhận *" at bounding box center [352, 156] width 97 height 14
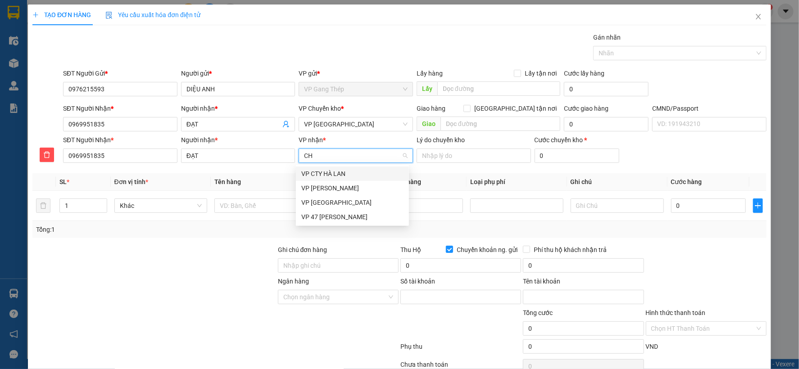
type input "CHI"
drag, startPoint x: 326, startPoint y: 175, endPoint x: 224, endPoint y: 220, distance: 111.7
click at [318, 175] on div "VP Võ Chí Công" at bounding box center [352, 174] width 102 height 10
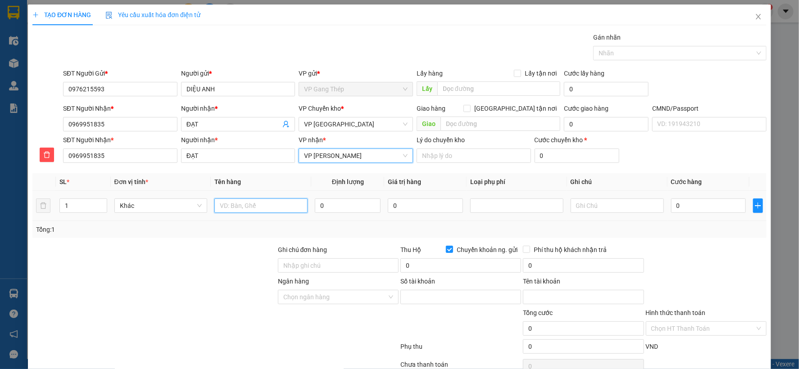
click at [240, 207] on input "text" at bounding box center [260, 206] width 93 height 14
type input "HỘP ĐỒ TT"
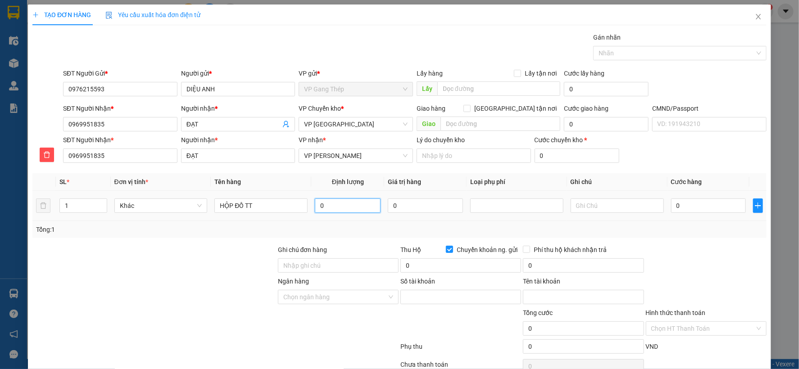
click at [357, 209] on input "0" at bounding box center [348, 206] width 66 height 14
type input "7"
click at [704, 202] on input "0" at bounding box center [708, 206] width 75 height 14
type input "4"
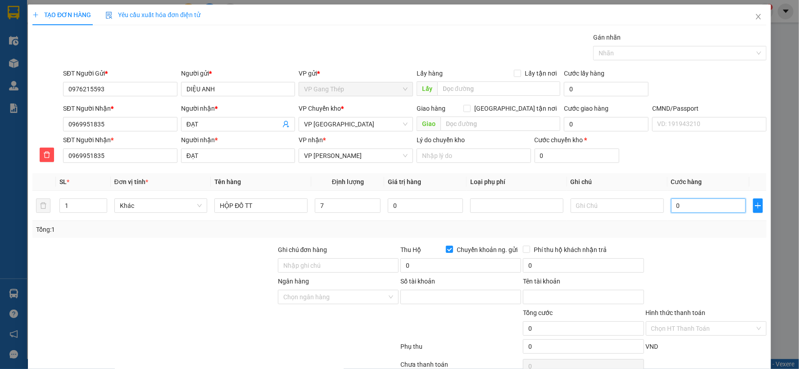
type input "4"
type input "40"
type input "400"
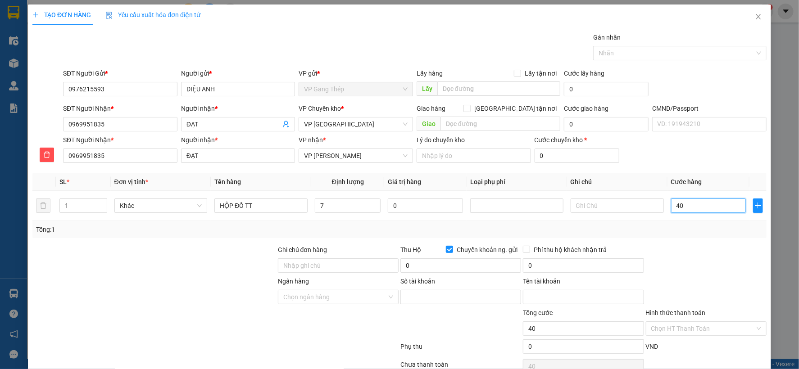
type input "400"
type input "4.000"
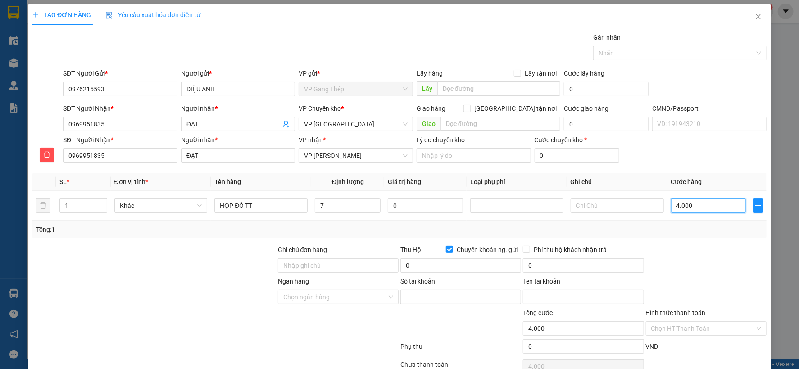
type input "40.000"
click at [447, 249] on input "Chuyển khoản ng. gửi" at bounding box center [449, 249] width 6 height 6
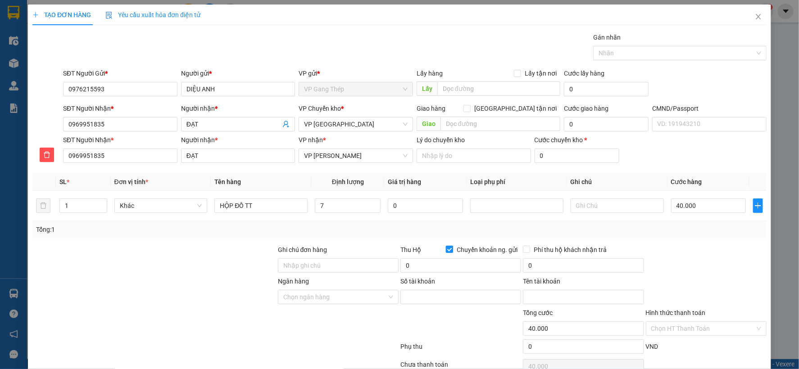
checkbox input "false"
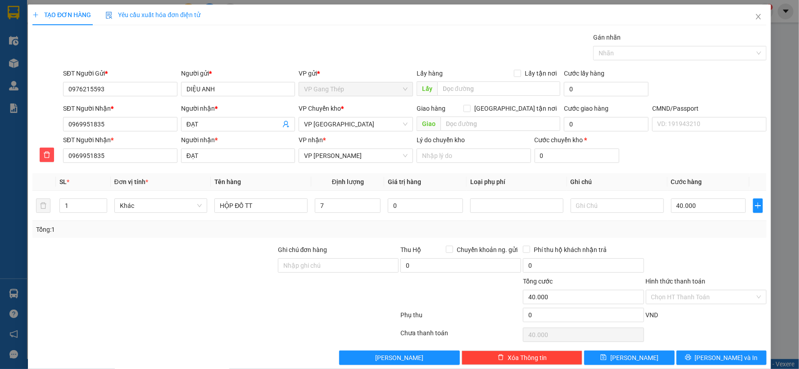
scroll to position [14, 0]
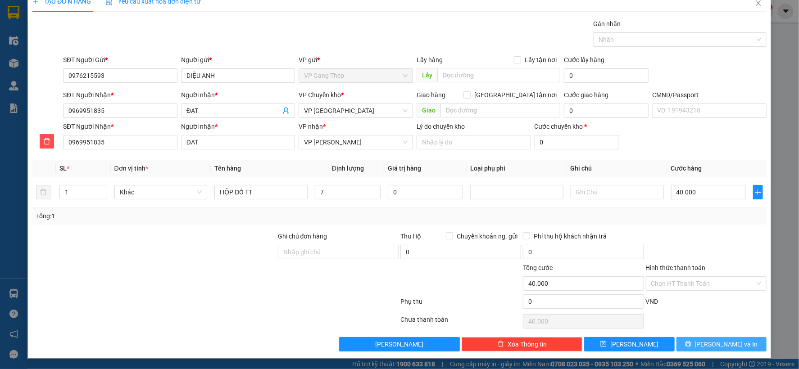
drag, startPoint x: 673, startPoint y: 302, endPoint x: 722, endPoint y: 343, distance: 63.7
click at [722, 343] on span "Lưu và In" at bounding box center [726, 345] width 63 height 10
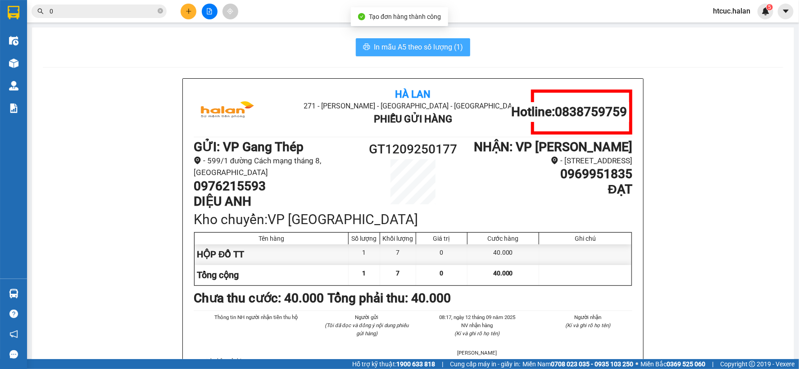
click at [406, 46] on span "In mẫu A5 theo số lượng (1)" at bounding box center [418, 46] width 89 height 11
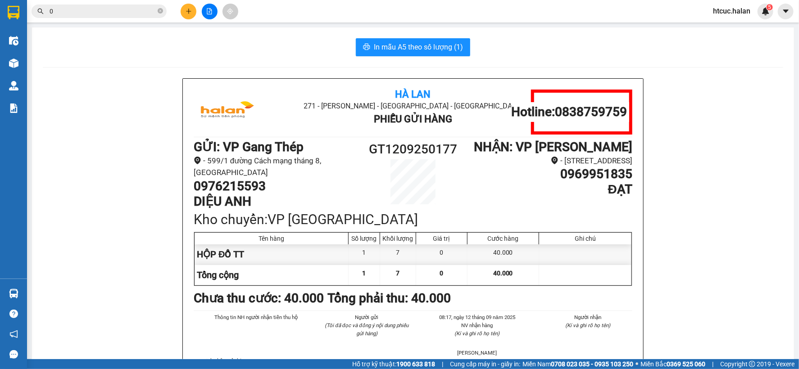
click at [101, 12] on input "0" at bounding box center [103, 11] width 106 height 10
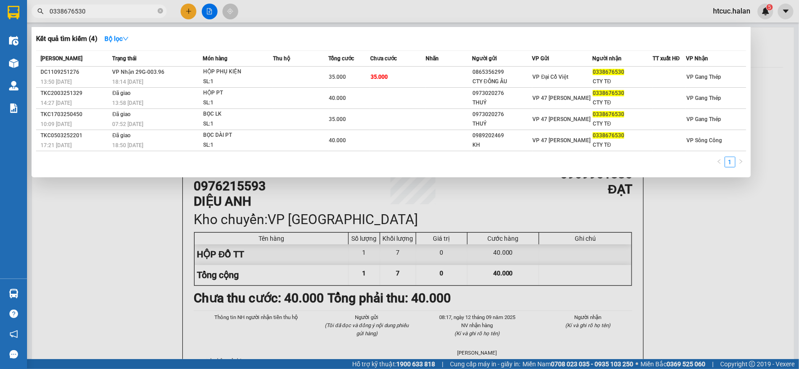
type input "0338676530"
click at [190, 8] on div at bounding box center [399, 184] width 799 height 369
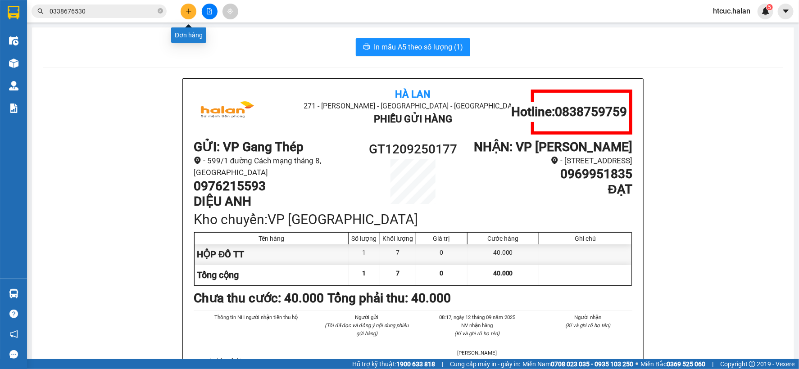
click at [188, 7] on button at bounding box center [189, 12] width 16 height 16
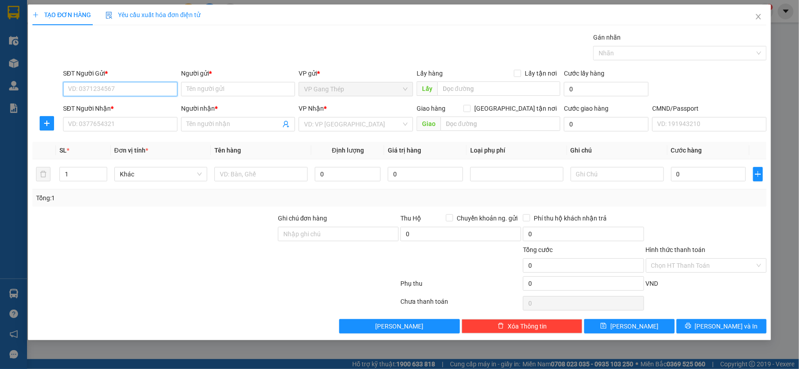
click at [161, 92] on input "SĐT Người Gửi *" at bounding box center [120, 89] width 114 height 14
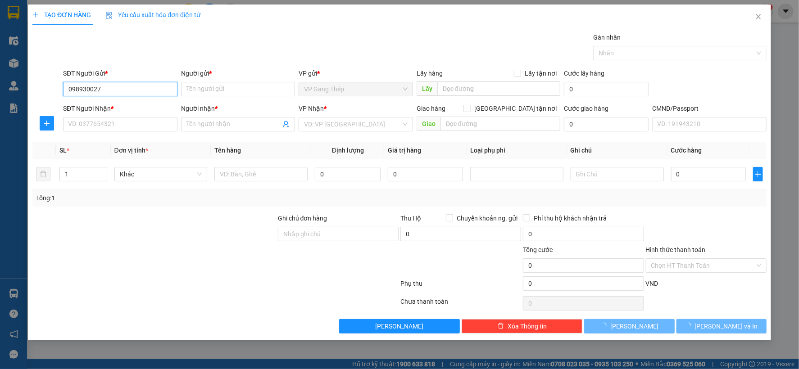
type input "0989300276"
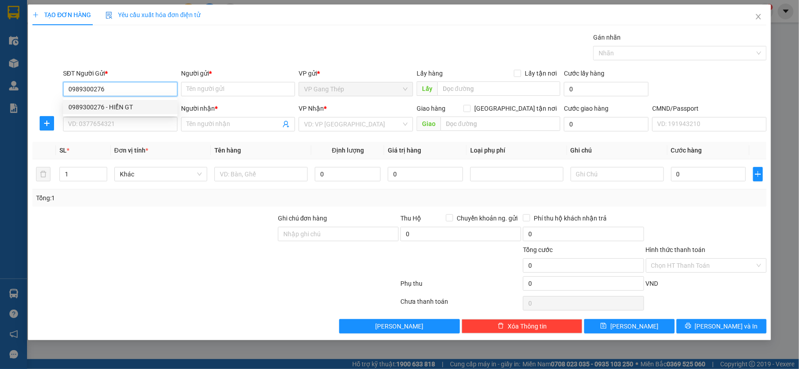
click at [111, 106] on div "0989300276 - HIỂN GT" at bounding box center [120, 107] width 104 height 10
type input "HIỂN GT"
type input "0989300276"
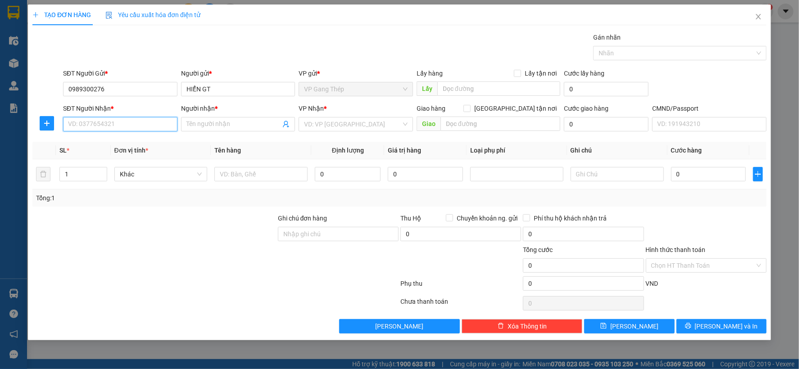
click at [154, 126] on input "SĐT Người Nhận *" at bounding box center [120, 124] width 114 height 14
click at [128, 156] on div "0966480169 - labo việt phát" at bounding box center [120, 157] width 104 height 10
type input "0966480169"
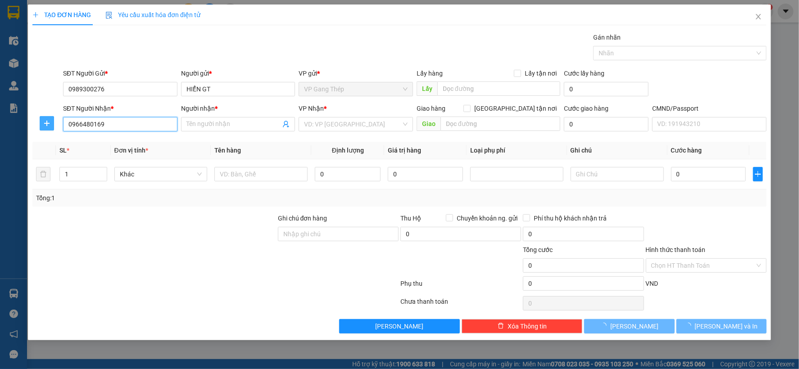
type input "labo việt phát"
click at [46, 123] on icon "plus" at bounding box center [46, 123] width 5 height 0
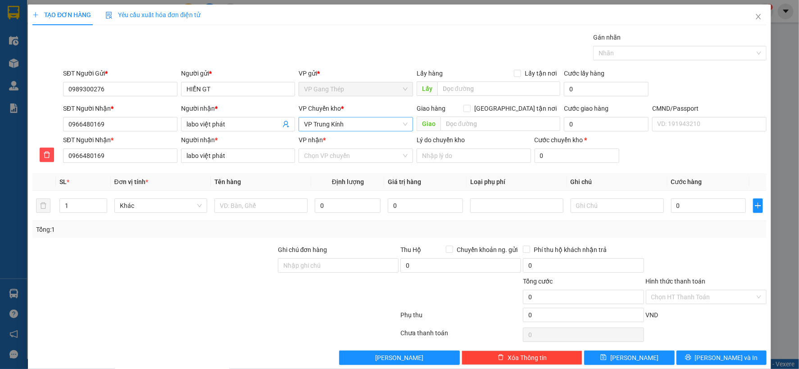
click at [348, 126] on span "VP Trung Kính" at bounding box center [356, 125] width 104 height 14
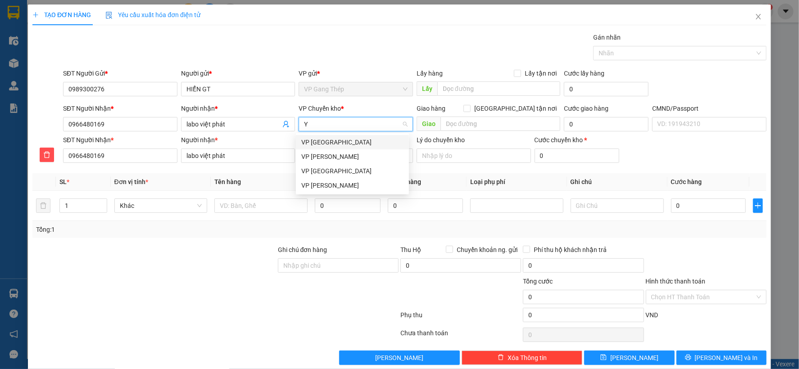
type input "YÊ"
click at [321, 145] on div "VP Yên Bình" at bounding box center [352, 142] width 102 height 10
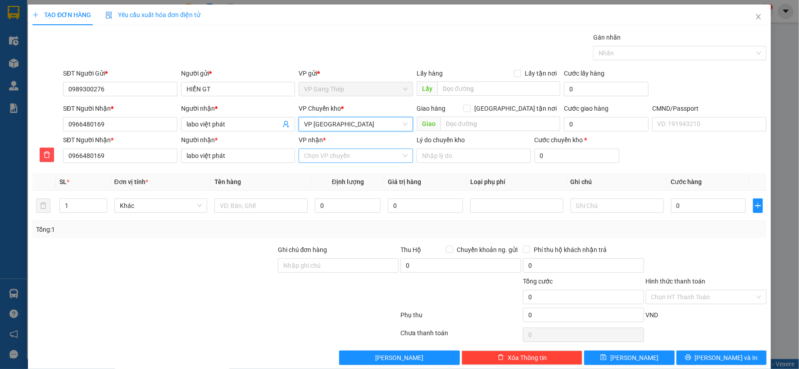
click at [355, 155] on input "VP nhận *" at bounding box center [352, 156] width 97 height 14
type input "KI"
click at [321, 173] on div "VP Trung Kính" at bounding box center [352, 174] width 102 height 10
drag, startPoint x: 263, startPoint y: 210, endPoint x: 272, endPoint y: 210, distance: 8.6
click at [266, 210] on input "text" at bounding box center [260, 206] width 93 height 14
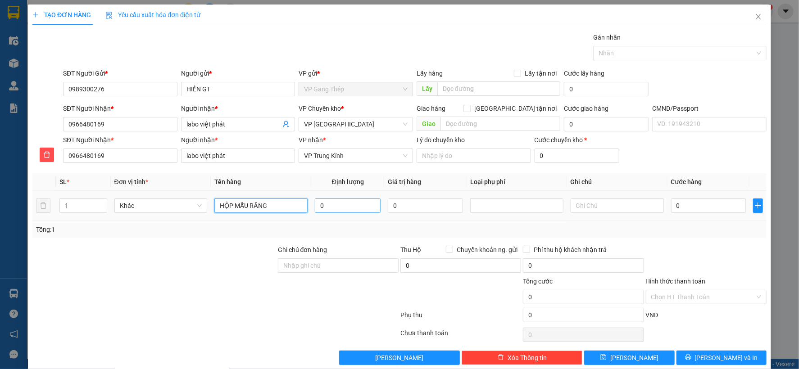
type input "HỘP MẪU RĂNG"
click at [349, 210] on input "0" at bounding box center [348, 206] width 66 height 14
type input "0.2"
click at [699, 204] on input "0" at bounding box center [708, 206] width 75 height 14
type input "3"
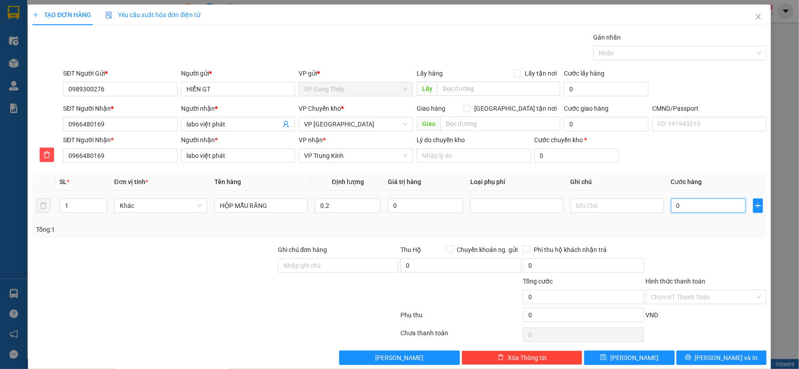
type input "3"
type input "35"
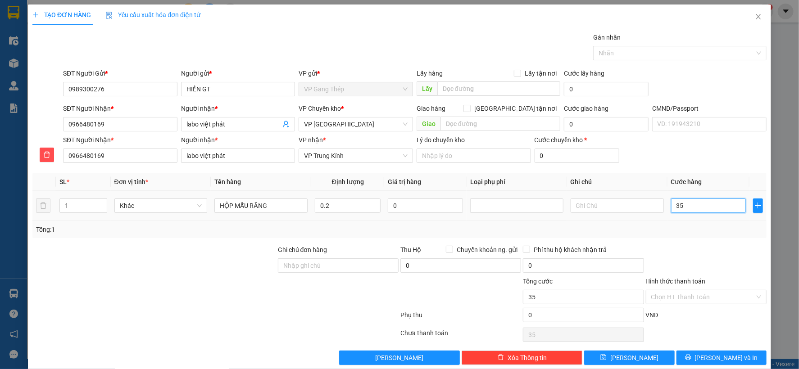
type input "350"
type input "3.500"
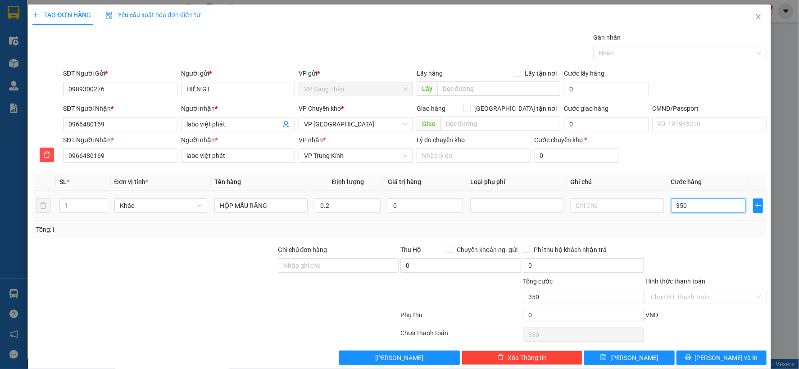
type input "3.500"
type input "35.000"
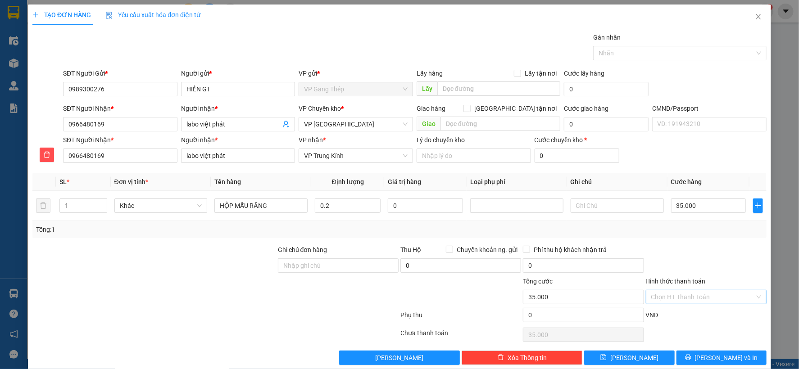
click at [700, 298] on input "Hình thức thanh toán" at bounding box center [703, 297] width 104 height 14
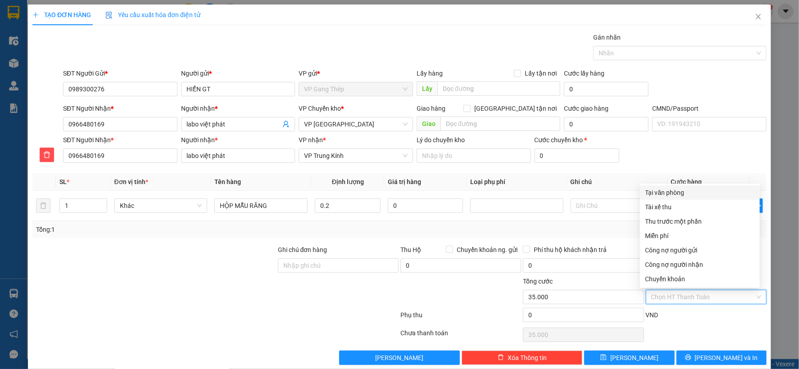
click at [678, 192] on div "Tại văn phòng" at bounding box center [699, 193] width 109 height 10
type input "0"
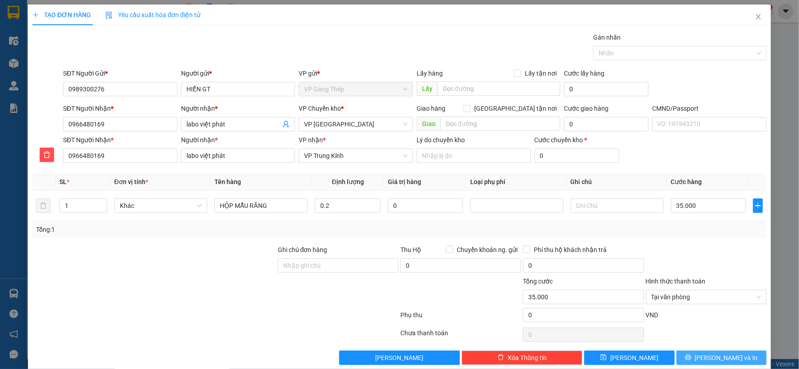
click at [713, 357] on span "Lưu và In" at bounding box center [726, 358] width 63 height 10
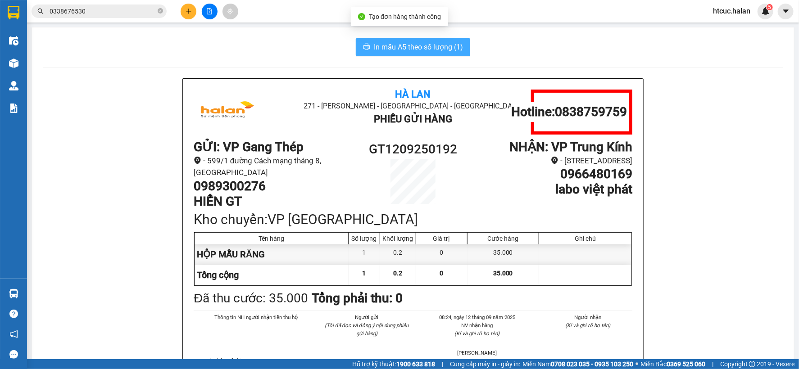
click at [434, 50] on span "In mẫu A5 theo số lượng (1)" at bounding box center [418, 46] width 89 height 11
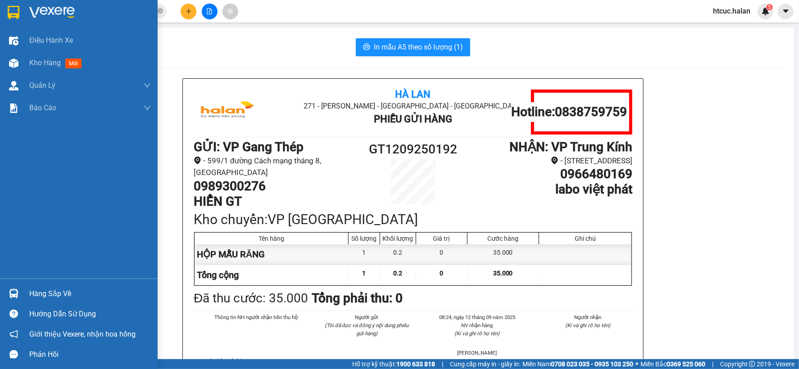
click at [54, 290] on div "Hàng sắp về" at bounding box center [90, 294] width 122 height 14
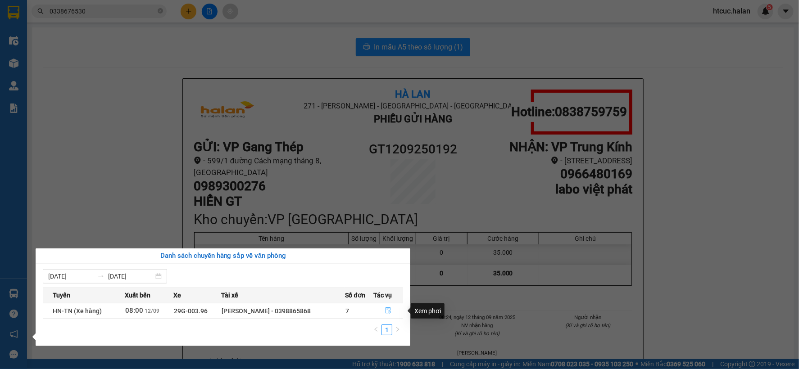
drag, startPoint x: 386, startPoint y: 309, endPoint x: 332, endPoint y: 231, distance: 95.5
click at [386, 310] on icon "file-done" at bounding box center [388, 311] width 6 height 6
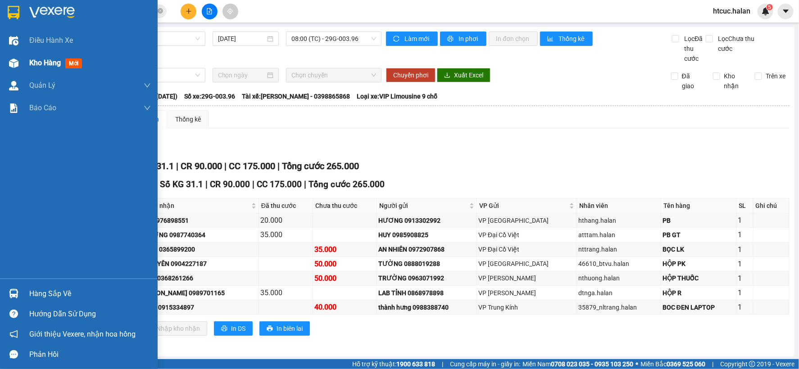
click at [20, 60] on div at bounding box center [14, 63] width 16 height 16
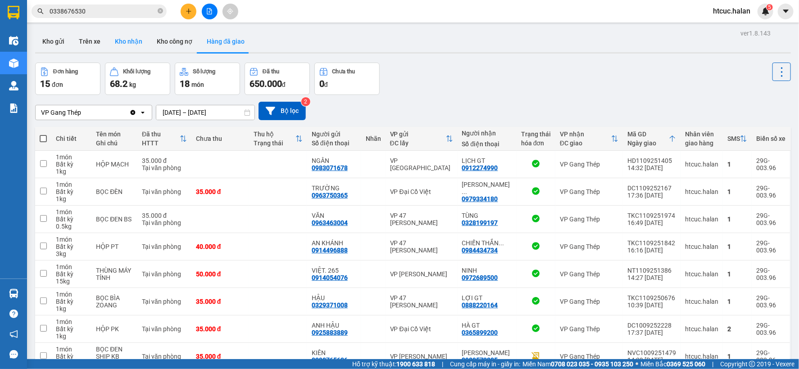
click at [121, 43] on button "Kho nhận" at bounding box center [129, 42] width 42 height 22
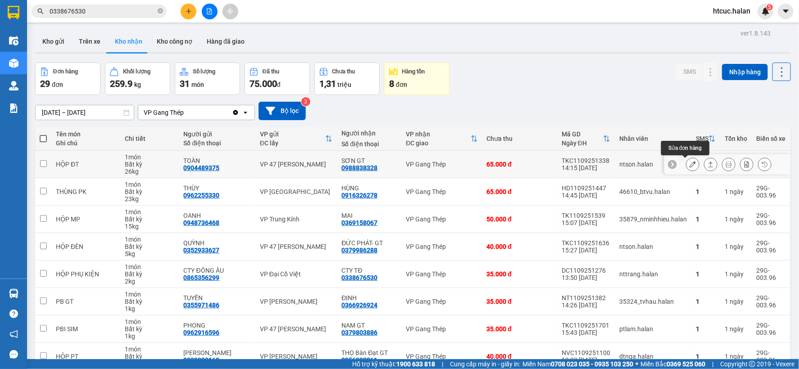
click at [690, 164] on icon at bounding box center [693, 164] width 6 height 6
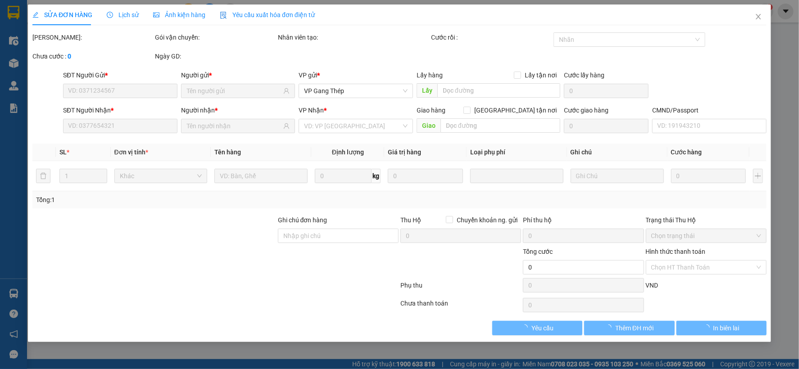
type input "0904489375"
type input "TOÀN"
type input "0988838328"
type input "SƠN GT"
type input "65.000"
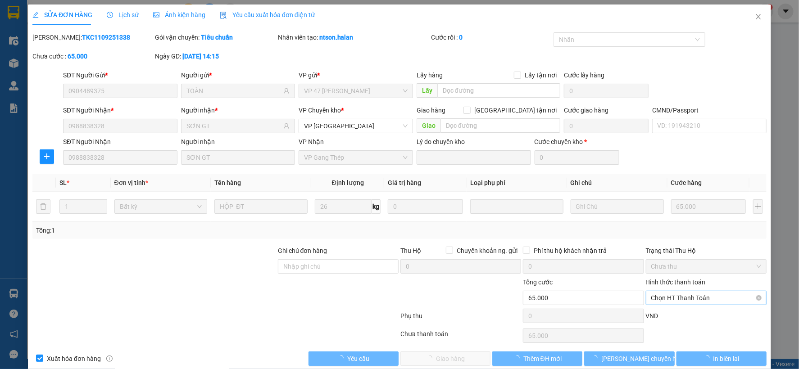
click at [692, 294] on span "Chọn HT Thanh Toán" at bounding box center [706, 298] width 110 height 14
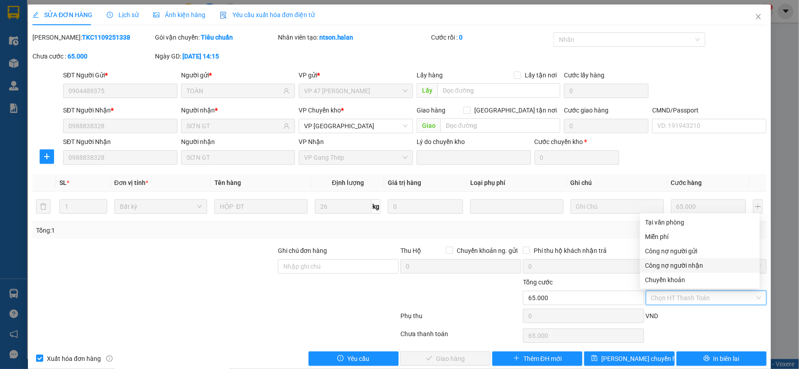
click at [699, 264] on div "Công nợ người nhận" at bounding box center [699, 266] width 109 height 10
type input "0"
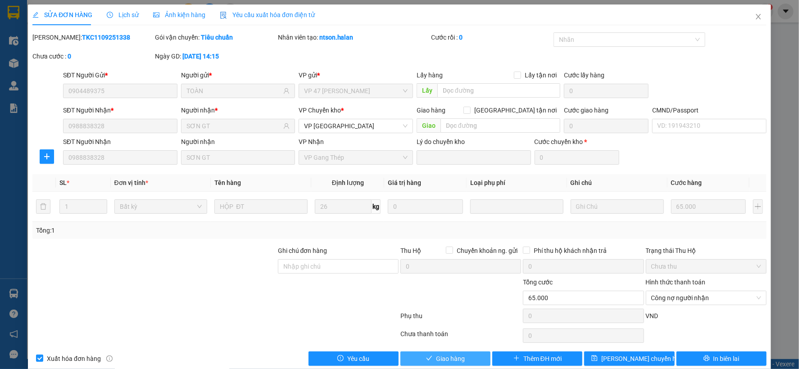
click at [452, 357] on span "Giao hàng" at bounding box center [450, 359] width 29 height 10
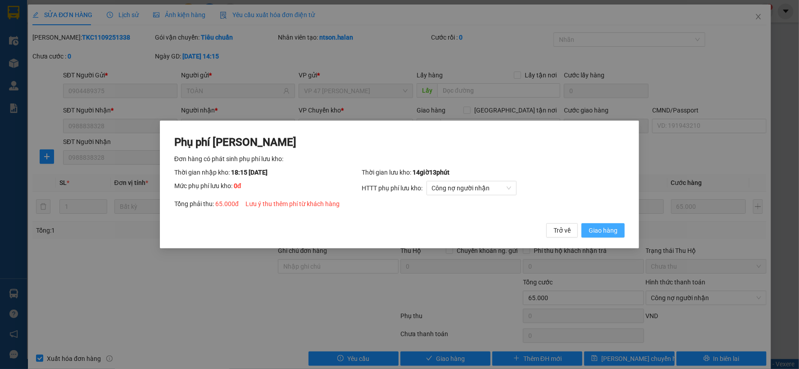
click at [607, 228] on span "Giao hàng" at bounding box center [603, 231] width 29 height 10
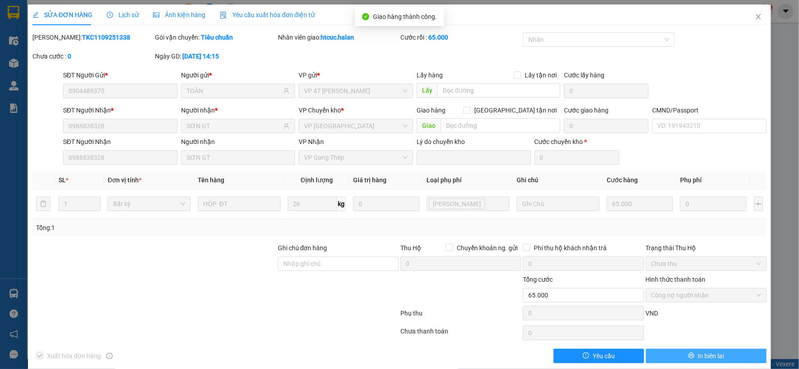
click at [727, 358] on button "In biên lai" at bounding box center [706, 356] width 121 height 14
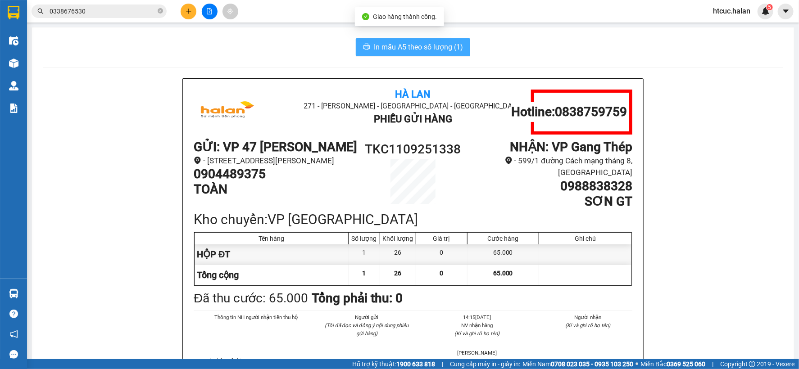
click at [408, 46] on span "In mẫu A5 theo số lượng (1)" at bounding box center [418, 46] width 89 height 11
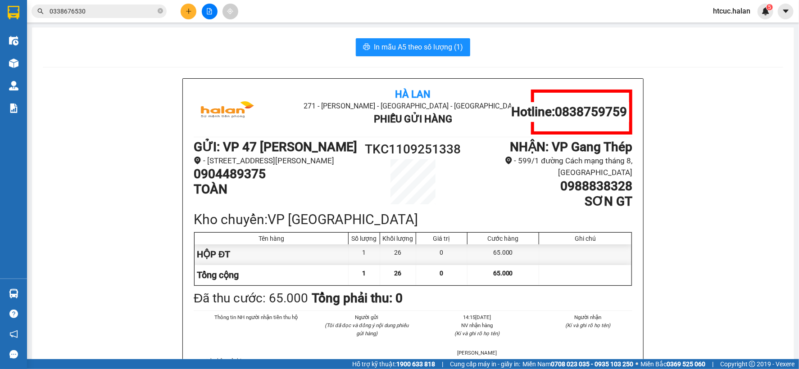
click at [308, 45] on div "In mẫu A5 theo số lượng (1)" at bounding box center [413, 47] width 740 height 18
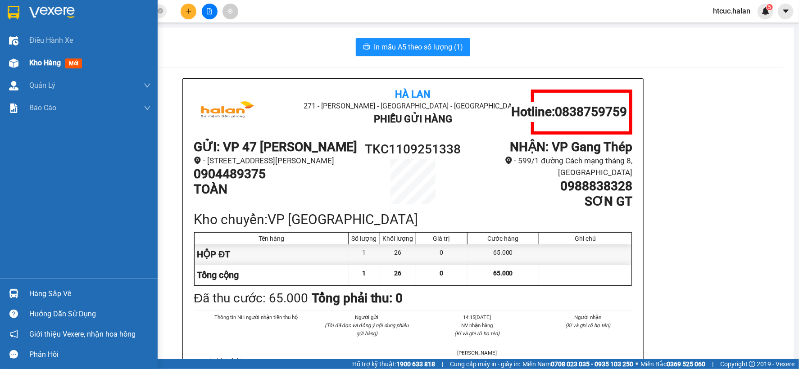
click at [9, 60] on img at bounding box center [13, 63] width 9 height 9
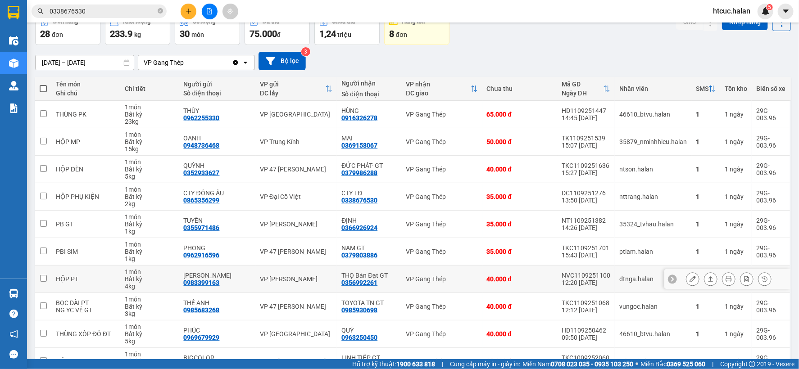
scroll to position [100, 0]
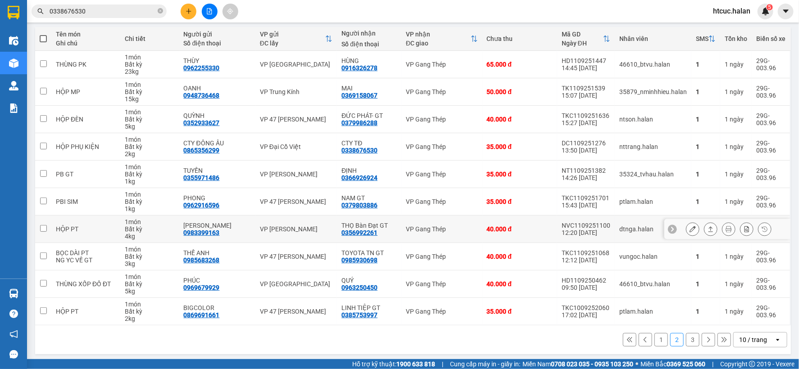
drag, startPoint x: 404, startPoint y: 231, endPoint x: 452, endPoint y: 344, distance: 122.1
click at [455, 343] on div "1 2 3 10 / trang open" at bounding box center [413, 339] width 749 height 15
click at [686, 339] on button "3" at bounding box center [693, 340] width 14 height 14
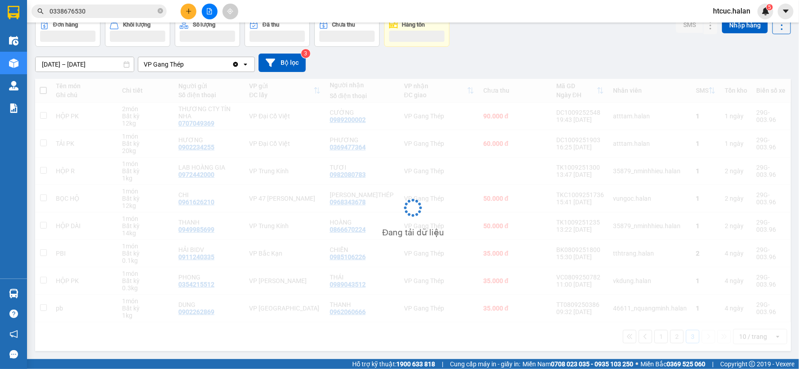
scroll to position [49, 0]
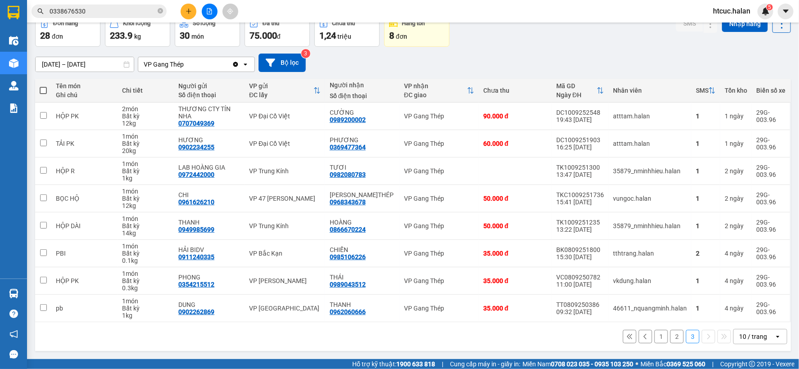
click at [674, 336] on button "2" at bounding box center [677, 337] width 14 height 14
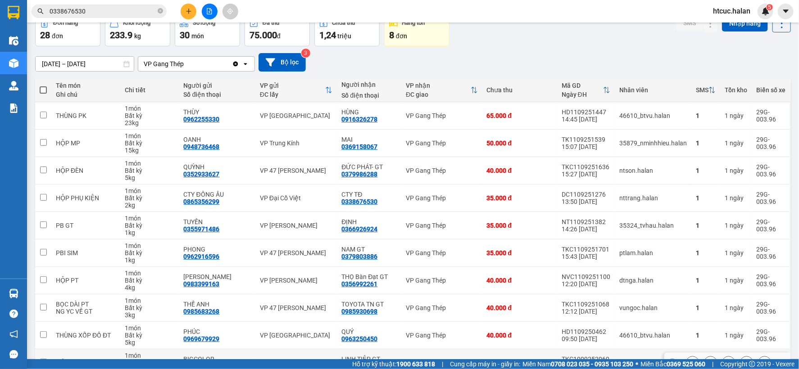
drag, startPoint x: 582, startPoint y: 325, endPoint x: 563, endPoint y: 328, distance: 18.7
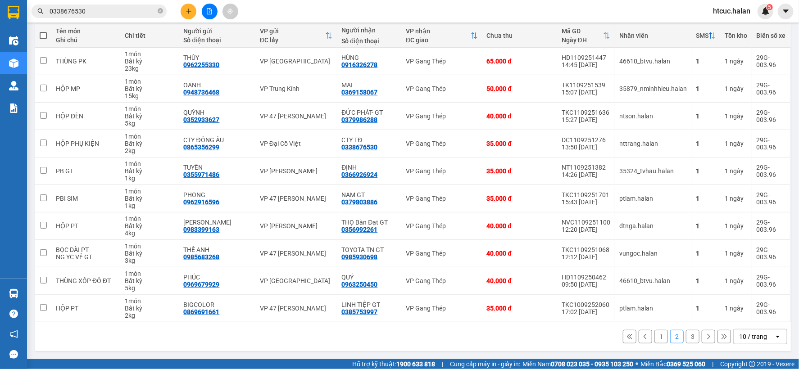
drag, startPoint x: 563, startPoint y: 328, endPoint x: 381, endPoint y: 332, distance: 182.9
click at [381, 332] on div "1 2 3 10 / trang open" at bounding box center [413, 336] width 749 height 15
click at [724, 251] on button at bounding box center [728, 254] width 13 height 16
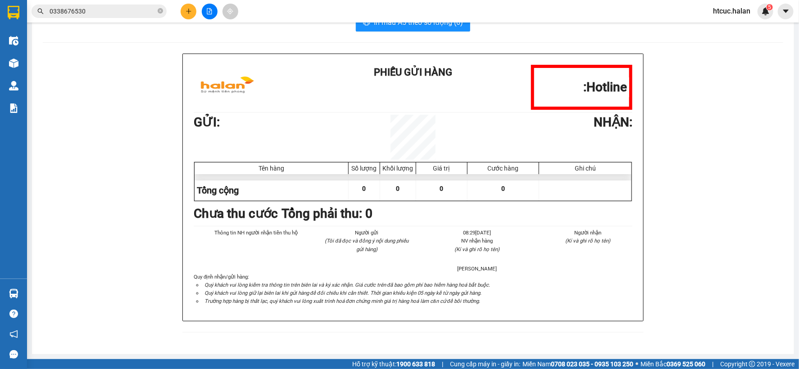
scroll to position [27, 0]
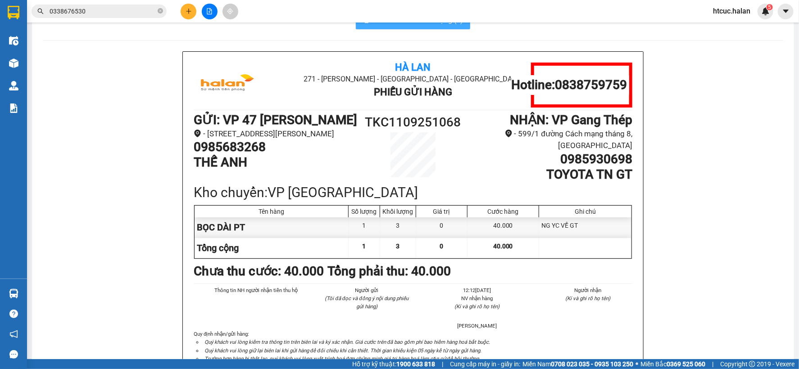
click at [421, 23] on span "In mẫu A5 theo số lượng (1)" at bounding box center [418, 19] width 89 height 11
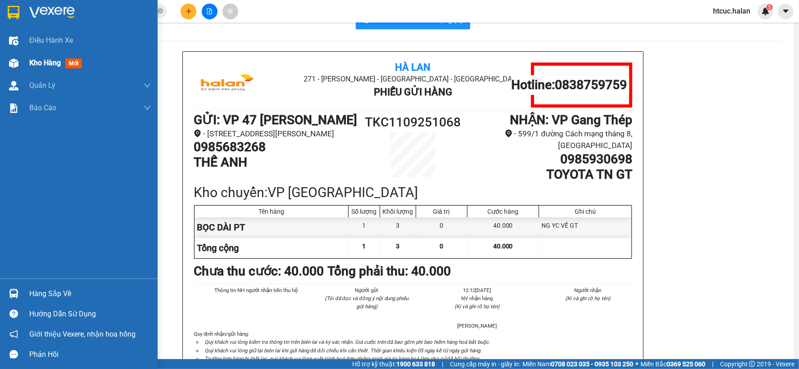
click at [50, 61] on span "Kho hàng" at bounding box center [45, 63] width 32 height 9
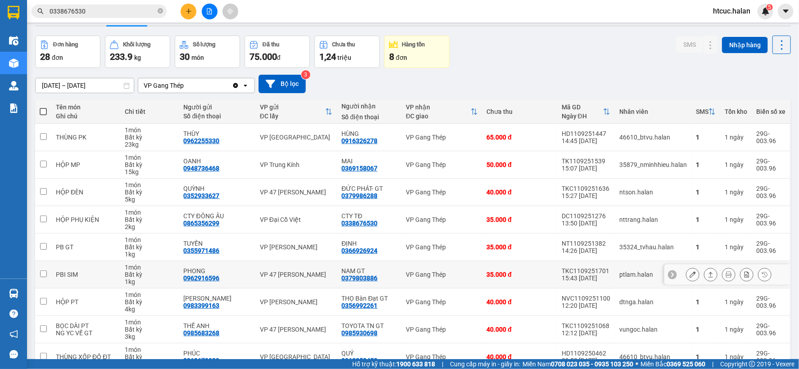
drag, startPoint x: 652, startPoint y: 293, endPoint x: 648, endPoint y: 295, distance: 4.9
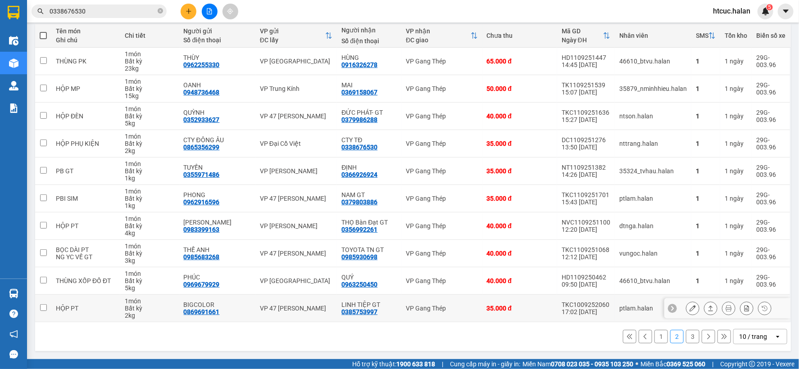
drag, startPoint x: 648, startPoint y: 295, endPoint x: 655, endPoint y: 337, distance: 43.0
click at [655, 337] on button "1" at bounding box center [661, 337] width 14 height 14
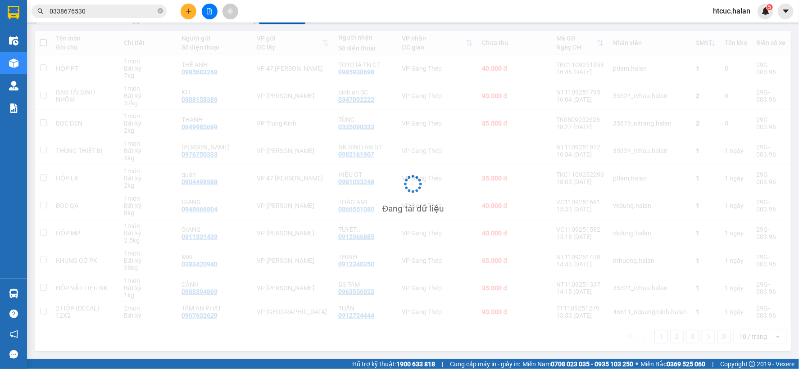
scroll to position [97, 0]
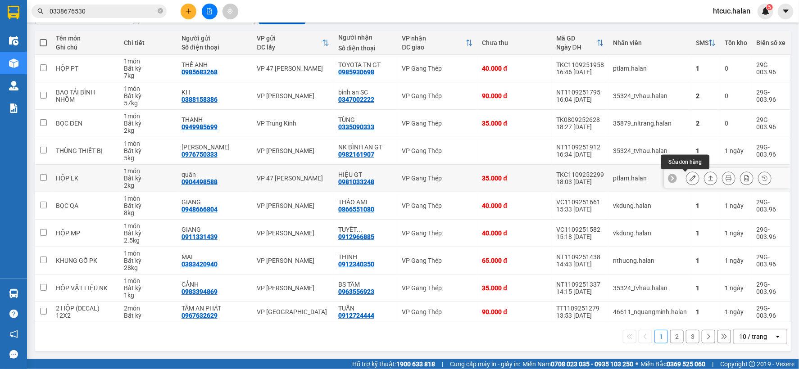
click at [690, 178] on icon at bounding box center [693, 178] width 6 height 6
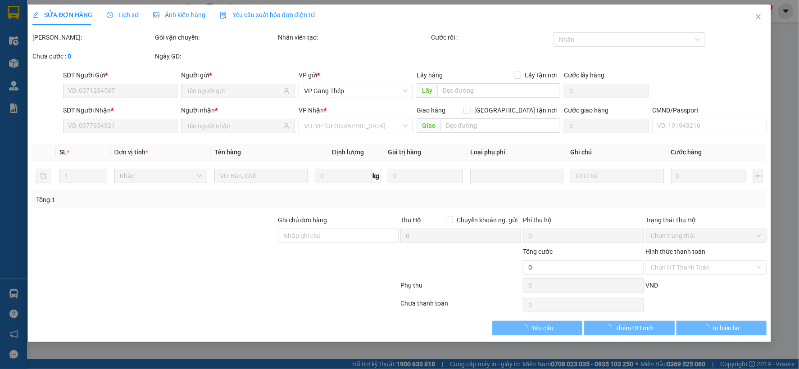
type input "0904498588"
type input "quân"
type input "0981033248"
type input "HIỆU GT"
type input "35.000"
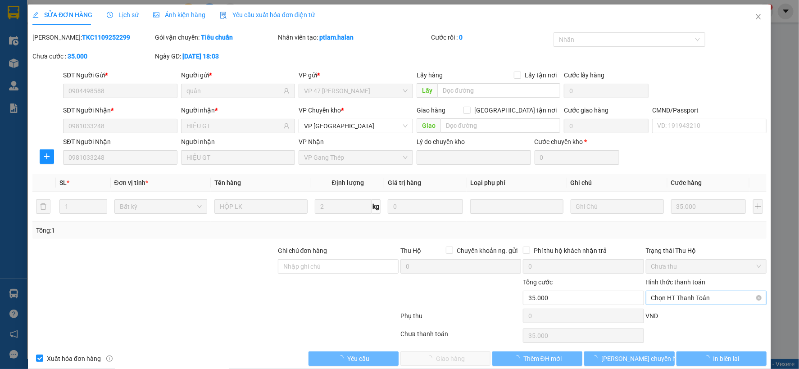
click at [682, 293] on span "Chọn HT Thanh Toán" at bounding box center [706, 298] width 110 height 14
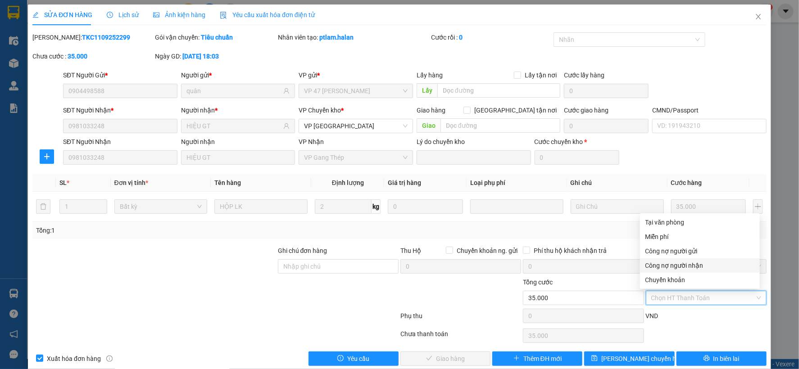
click at [694, 263] on div "Công nợ người nhận" at bounding box center [699, 266] width 109 height 10
type input "0"
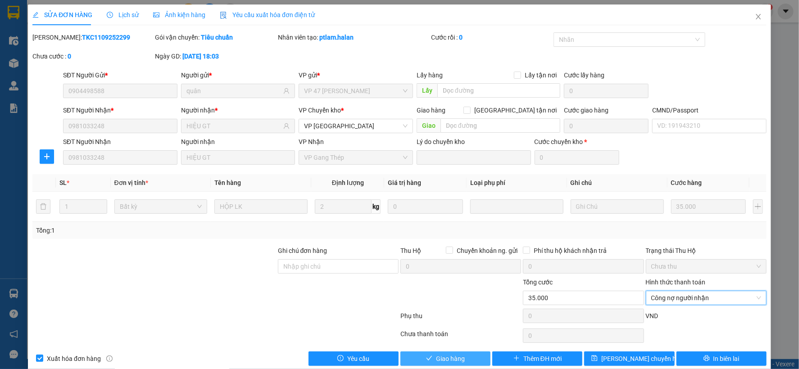
click at [458, 359] on span "Giao hàng" at bounding box center [450, 359] width 29 height 10
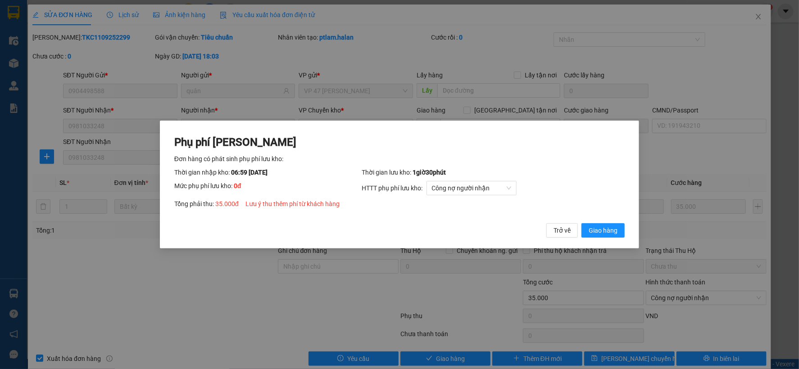
drag, startPoint x: 610, startPoint y: 231, endPoint x: 654, endPoint y: 168, distance: 76.9
click at [612, 227] on span "Giao hàng" at bounding box center [603, 231] width 29 height 10
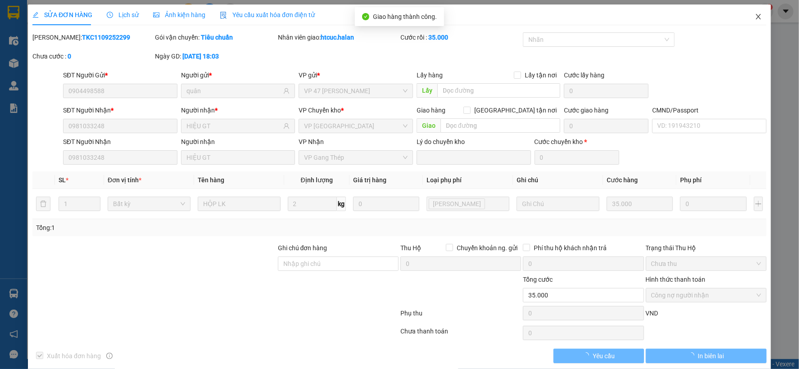
click at [755, 15] on span "Close" at bounding box center [758, 17] width 25 height 25
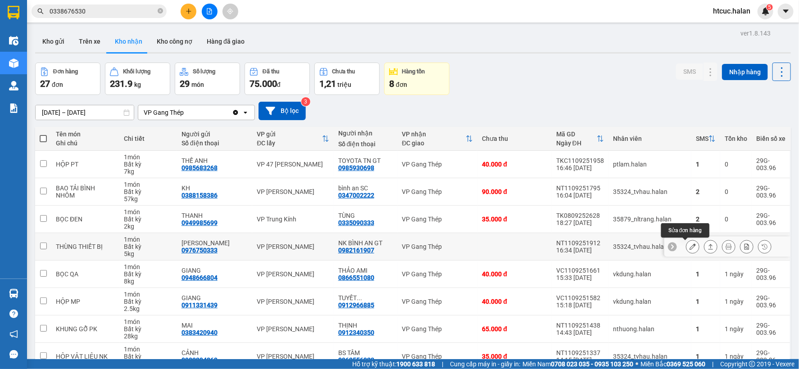
click at [690, 246] on icon at bounding box center [693, 247] width 6 height 6
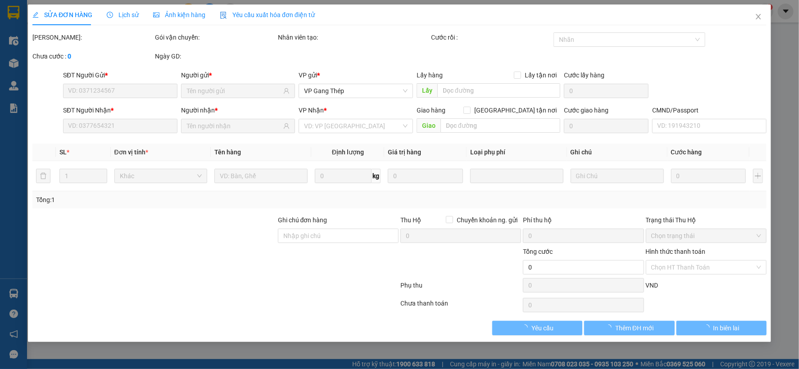
type input "0976750333"
type input "CTY KHÁNH HUYỀN"
type input "0982161907"
type input "NK BÌNH AN GT"
type input "40.000"
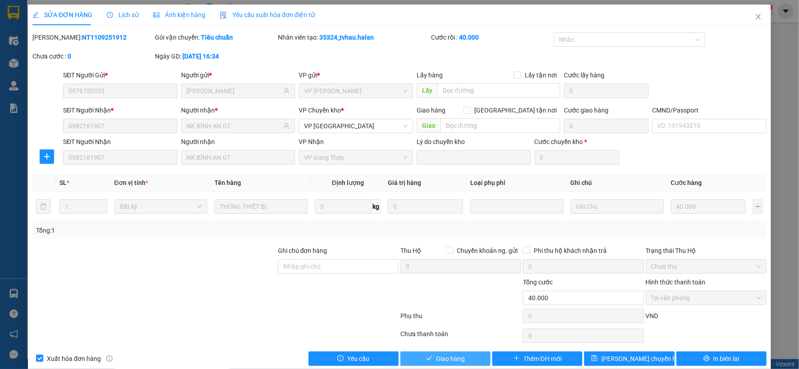
click at [430, 358] on button "Giao hàng" at bounding box center [445, 359] width 90 height 14
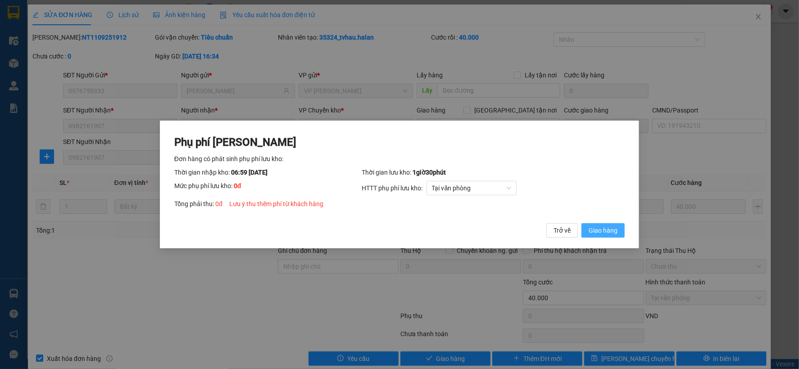
click at [608, 231] on span "Giao hàng" at bounding box center [603, 231] width 29 height 10
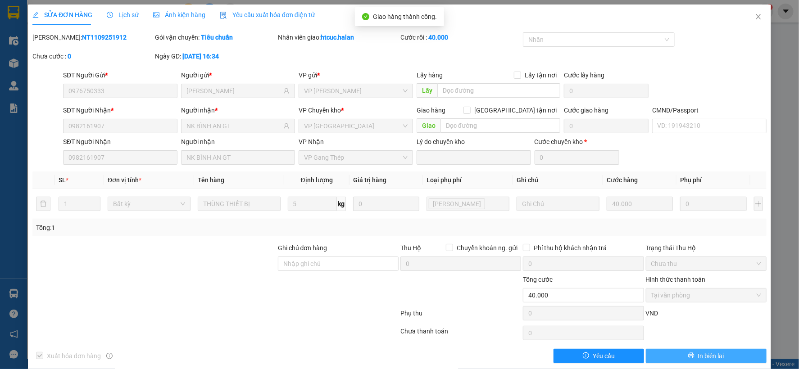
click at [722, 356] on button "In biên lai" at bounding box center [706, 356] width 121 height 14
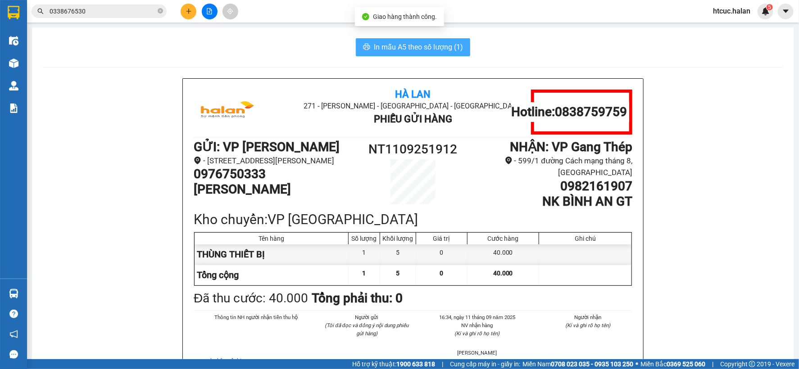
click at [408, 42] on span "In mẫu A5 theo số lượng (1)" at bounding box center [418, 46] width 89 height 11
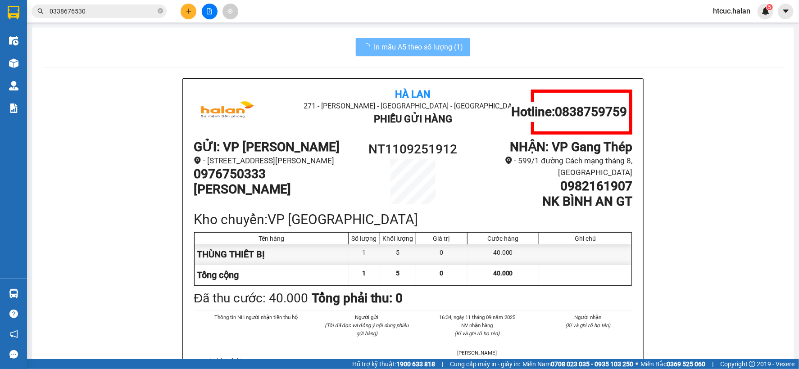
click at [9, 59] on img at bounding box center [13, 63] width 9 height 9
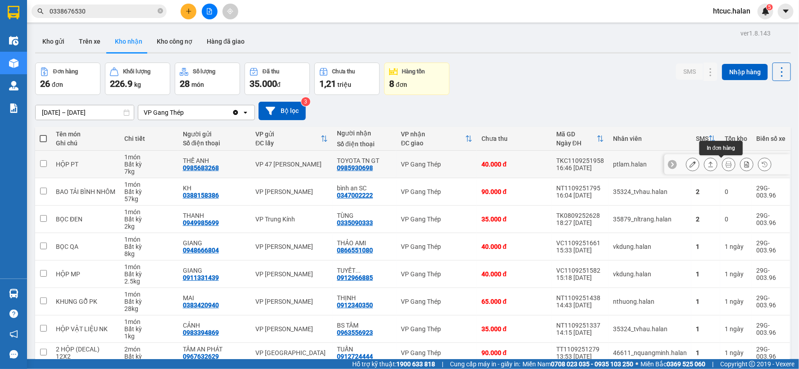
click at [726, 164] on icon at bounding box center [729, 164] width 6 height 6
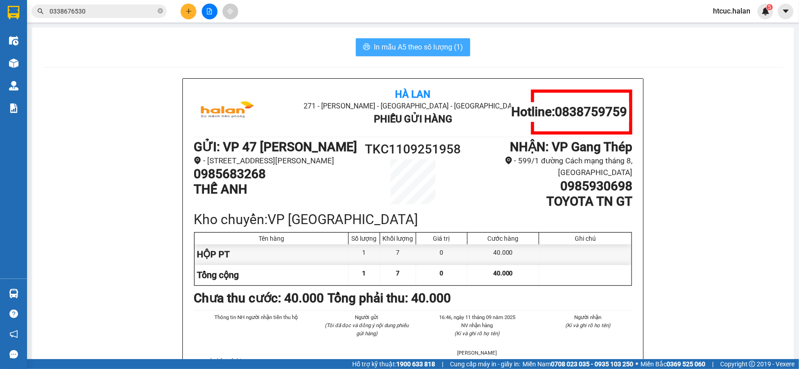
click at [433, 48] on span "In mẫu A5 theo số lượng (1)" at bounding box center [418, 46] width 89 height 11
click at [186, 10] on icon "plus" at bounding box center [189, 11] width 6 height 6
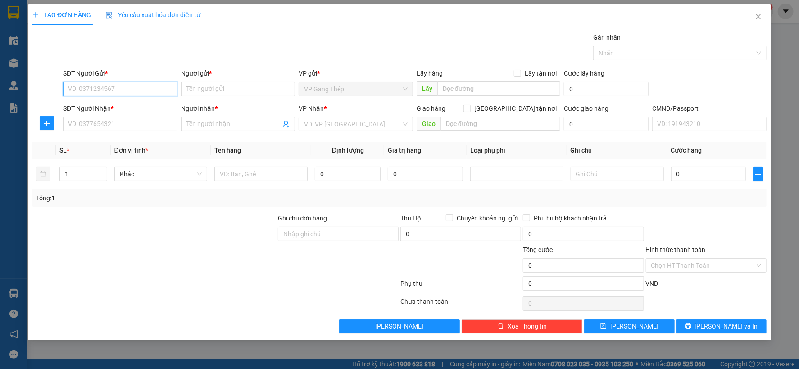
click at [128, 92] on input "SĐT Người Gửi *" at bounding box center [120, 89] width 114 height 14
type input "0989866775"
click at [119, 106] on div "0989866775 - PHI" at bounding box center [120, 107] width 104 height 10
type input "PHI"
type input "0989866775"
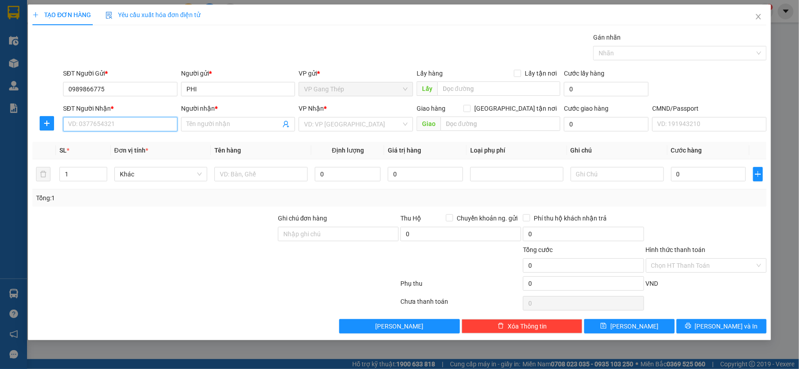
click at [141, 124] on input "SĐT Người Nhận *" at bounding box center [120, 124] width 114 height 14
click at [118, 154] on div "0982148020 - THỤ" at bounding box center [120, 157] width 104 height 10
type input "0982148020"
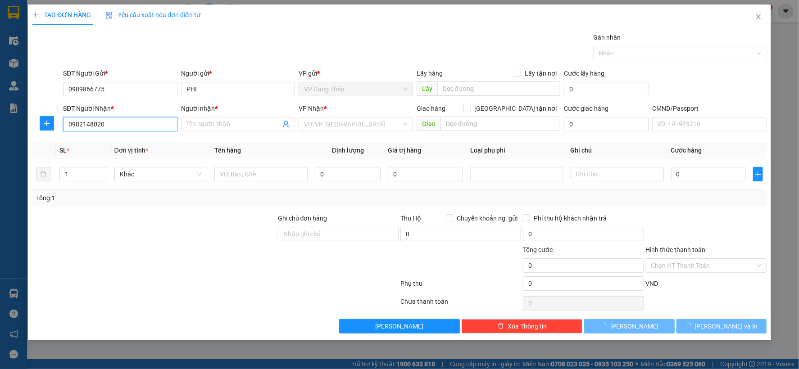
type input "THỤ"
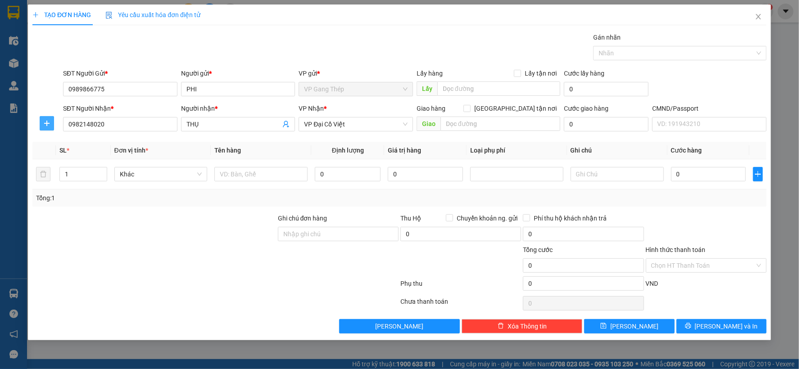
click at [45, 123] on icon "plus" at bounding box center [46, 123] width 7 height 7
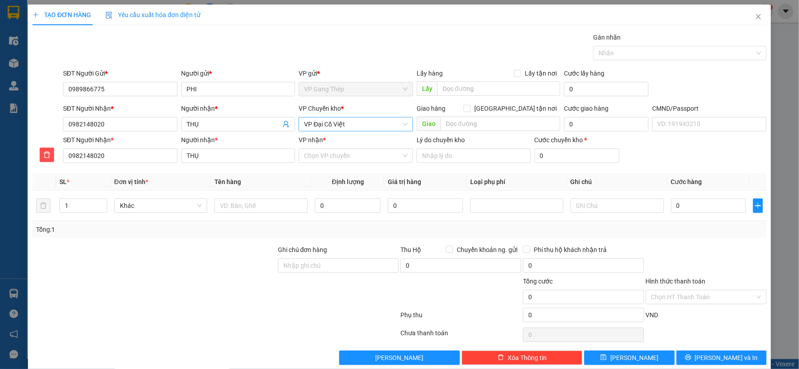
click at [356, 126] on span "VP Đại Cồ Việt" at bounding box center [356, 125] width 104 height 14
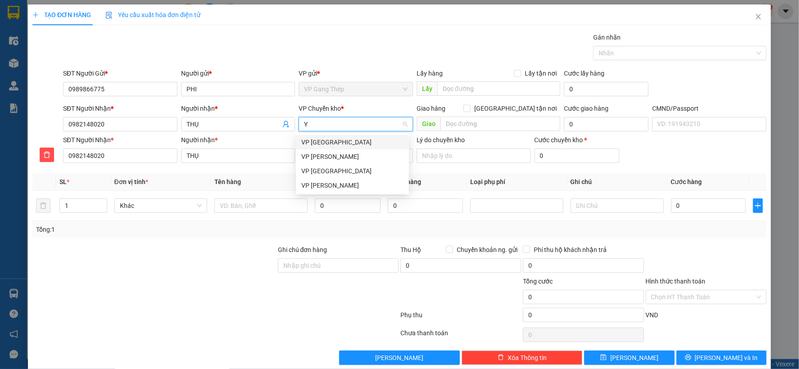
type input "YÊ"
click at [326, 139] on div "VP Yên Bình" at bounding box center [352, 142] width 102 height 10
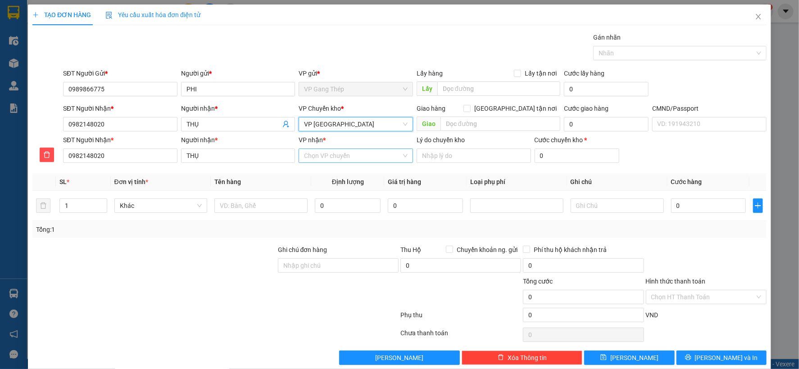
click at [330, 159] on input "VP nhận *" at bounding box center [352, 156] width 97 height 14
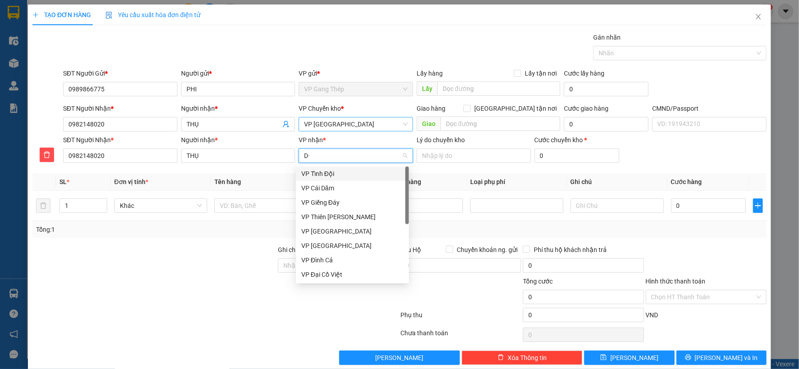
type input "D"
type input "ĐA"
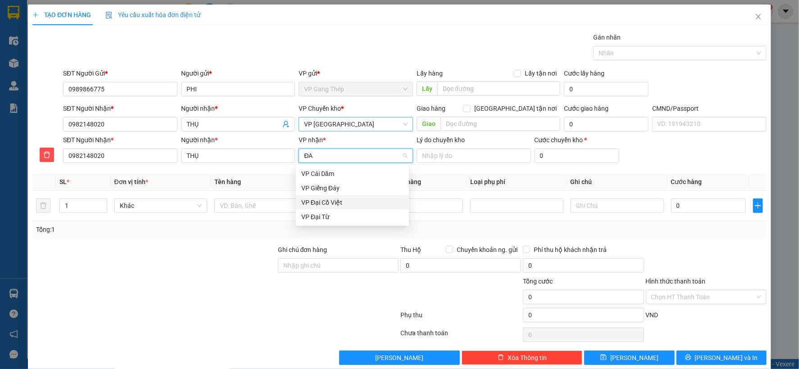
click at [325, 204] on div "VP Đại Cồ Việt" at bounding box center [352, 203] width 102 height 10
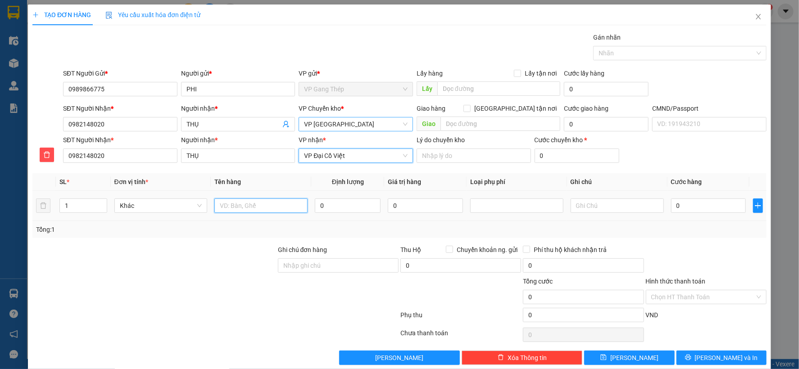
click at [250, 204] on input "text" at bounding box center [260, 206] width 93 height 14
type input "HỘP PHỤ TÙNG"
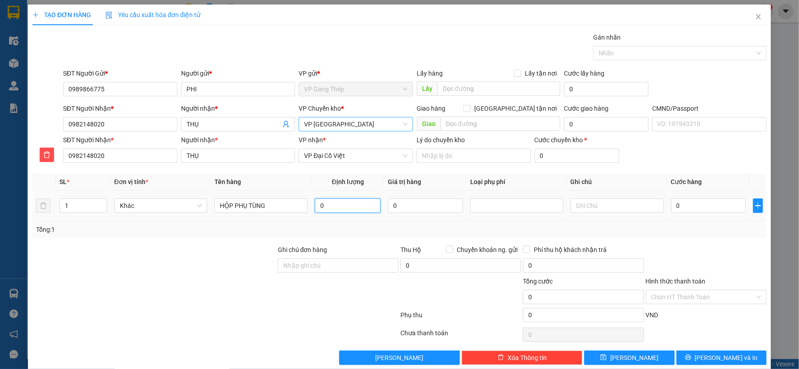
click at [346, 205] on input "0" at bounding box center [348, 206] width 66 height 14
type input "16"
click at [690, 206] on input "0" at bounding box center [708, 206] width 75 height 14
type input "6"
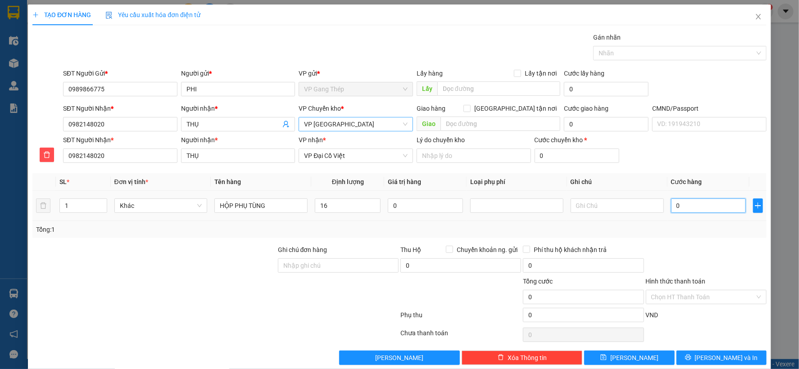
type input "6"
type input "60"
type input "600"
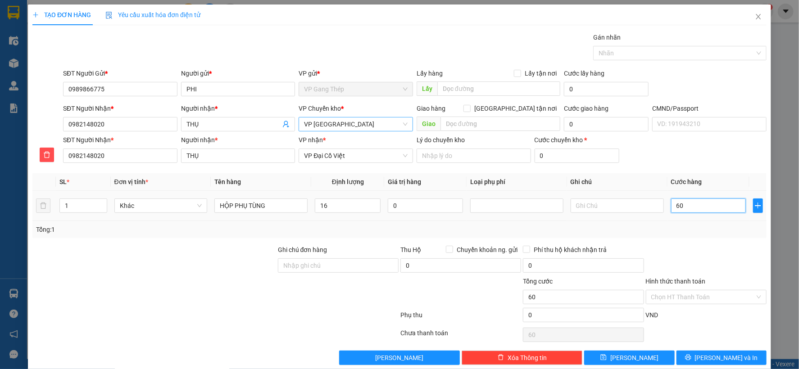
type input "600"
type input "6.000"
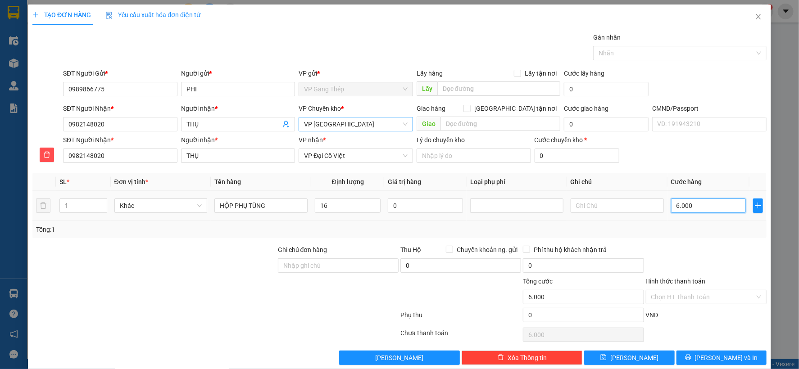
type input "60.000"
click at [708, 294] on input "Hình thức thanh toán" at bounding box center [703, 297] width 104 height 14
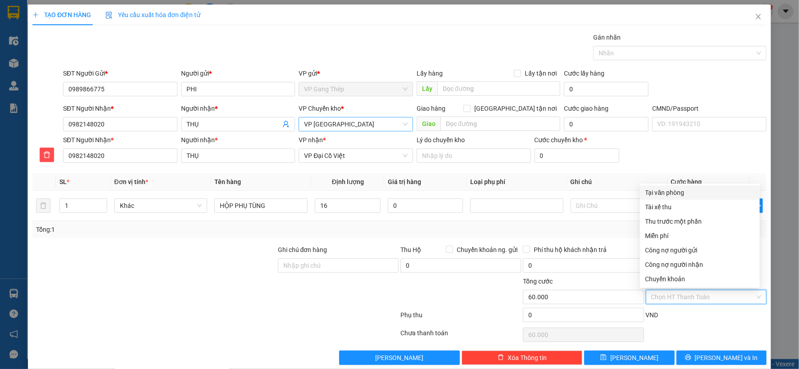
click at [657, 191] on div "Tại văn phòng" at bounding box center [699, 193] width 109 height 10
type input "0"
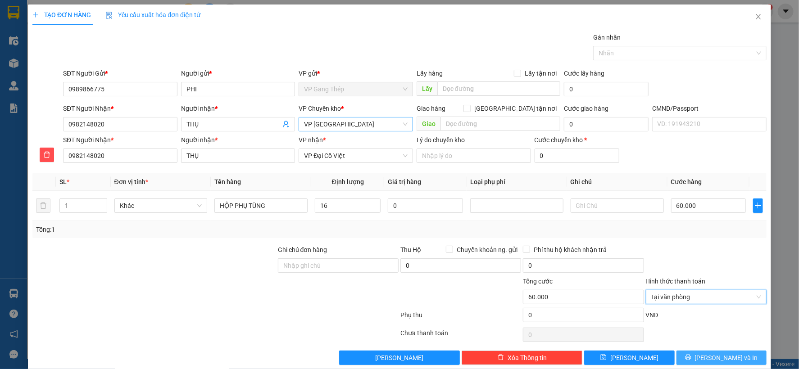
click at [710, 359] on span "Lưu và In" at bounding box center [726, 358] width 63 height 10
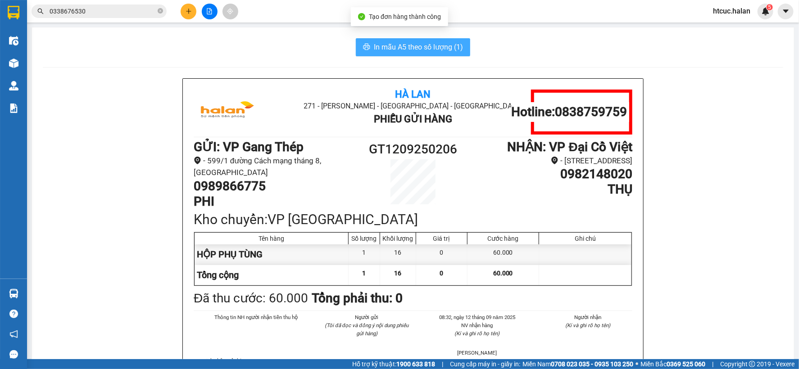
click at [415, 45] on span "In mẫu A5 theo số lượng (1)" at bounding box center [418, 46] width 89 height 11
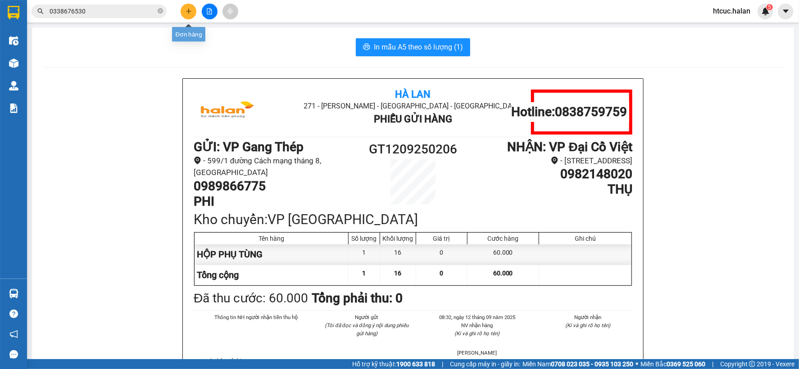
click at [186, 13] on icon "plus" at bounding box center [189, 11] width 6 height 6
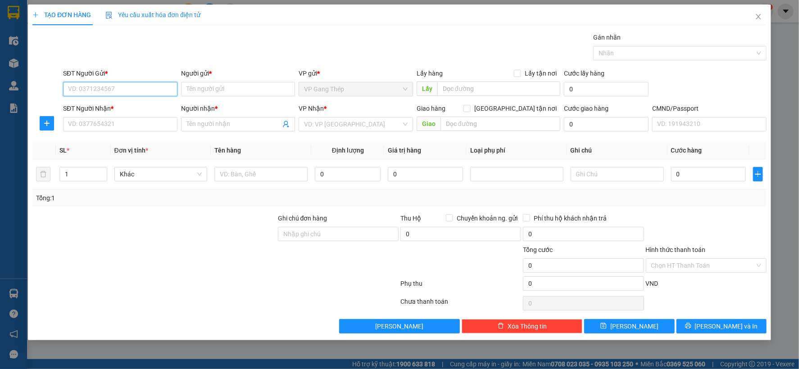
click at [156, 93] on input "SĐT Người Gửi *" at bounding box center [120, 89] width 114 height 14
type input "0972374866"
drag, startPoint x: 113, startPoint y: 107, endPoint x: 143, endPoint y: 131, distance: 38.5
click at [113, 107] on div "0972374866 - HÒA" at bounding box center [120, 107] width 104 height 10
type input "HÒA"
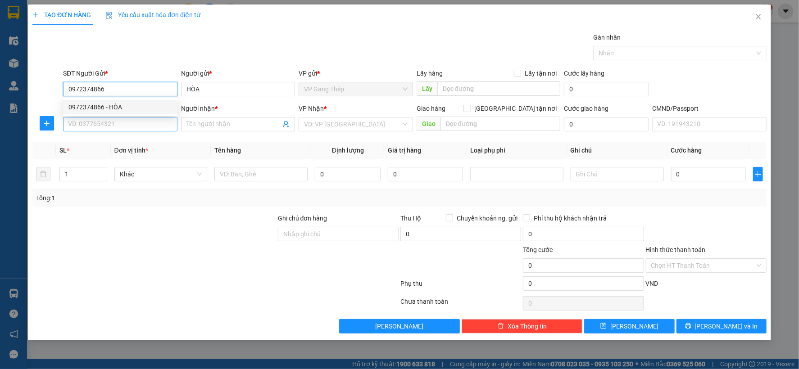
type input "0972374866"
click at [143, 131] on input "SĐT Người Nhận *" at bounding box center [120, 124] width 114 height 14
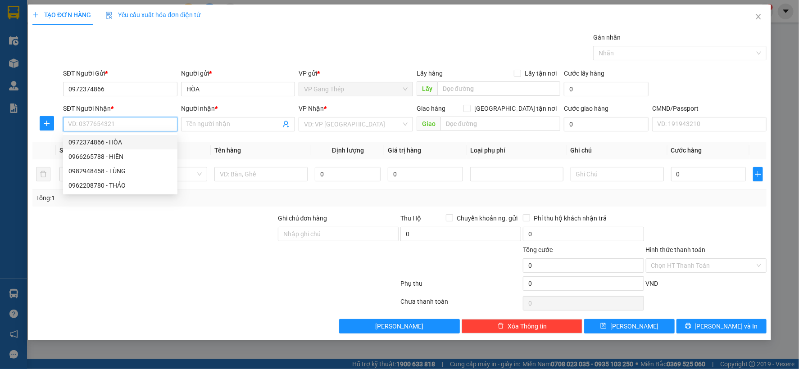
click at [110, 142] on div "0972374866 - HÒA" at bounding box center [120, 142] width 104 height 10
type input "0972374866"
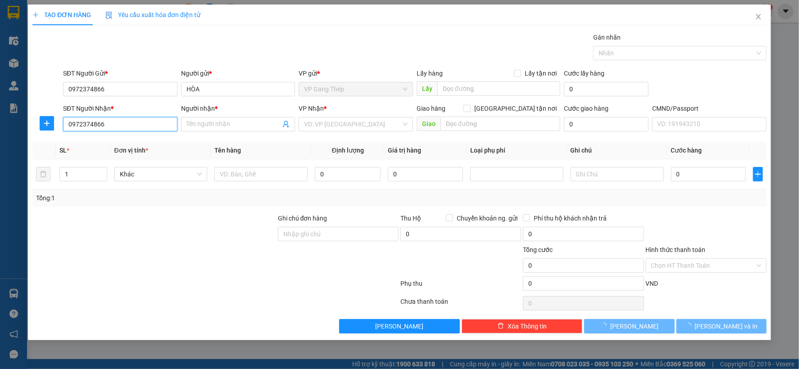
type input "HÒA"
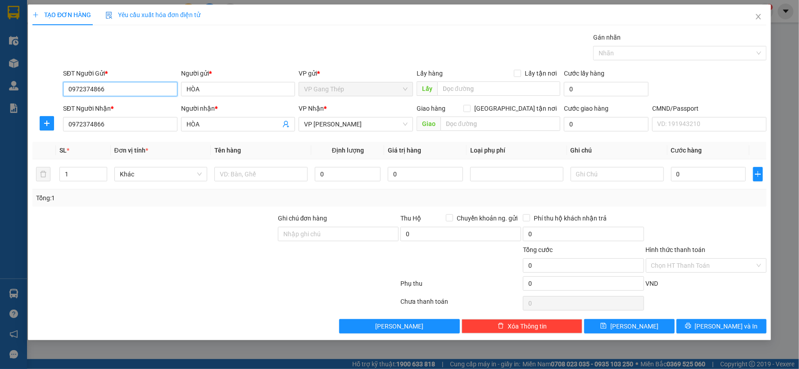
drag, startPoint x: 136, startPoint y: 88, endPoint x: 0, endPoint y: 130, distance: 142.6
click at [0, 130] on div "TẠO ĐƠN HÀNG Yêu cầu xuất hóa đơn điện tử Transit Pickup Surcharge Ids Transit …" at bounding box center [399, 184] width 799 height 369
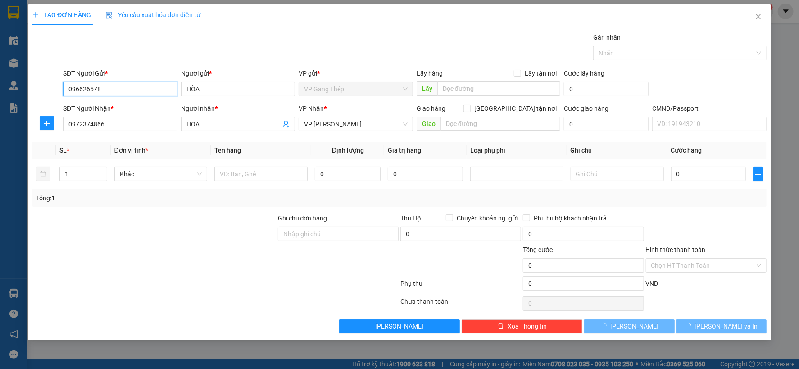
type input "0966265788"
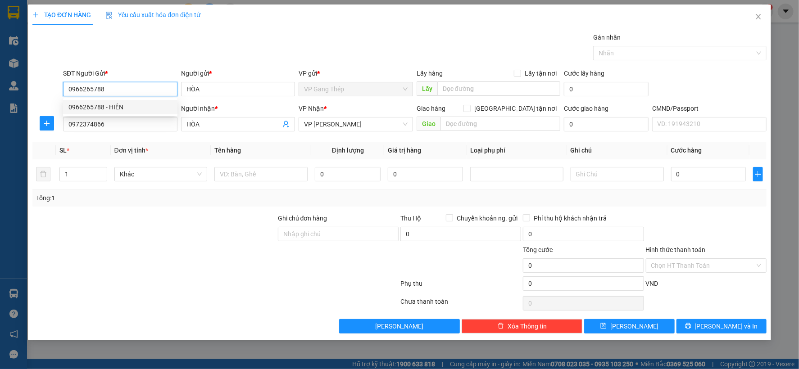
click at [109, 110] on div "0966265788 - HIỀN" at bounding box center [120, 107] width 104 height 10
type input "HIỀN"
type input "0966265788"
drag, startPoint x: 46, startPoint y: 122, endPoint x: 172, endPoint y: 122, distance: 126.1
click at [47, 122] on icon "plus" at bounding box center [46, 123] width 7 height 7
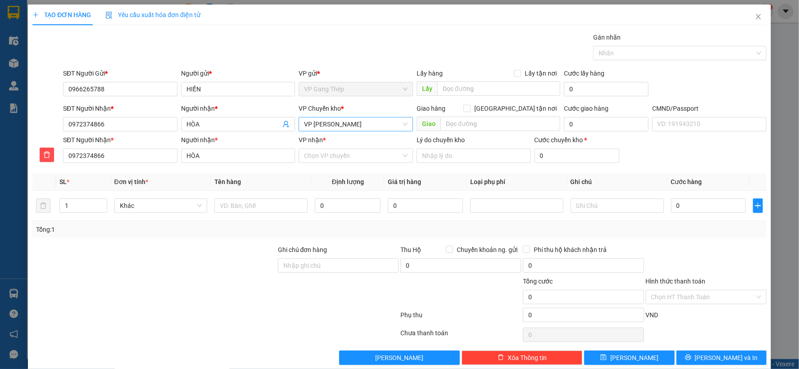
click at [372, 126] on span "VP Võ Chí Công" at bounding box center [356, 125] width 104 height 14
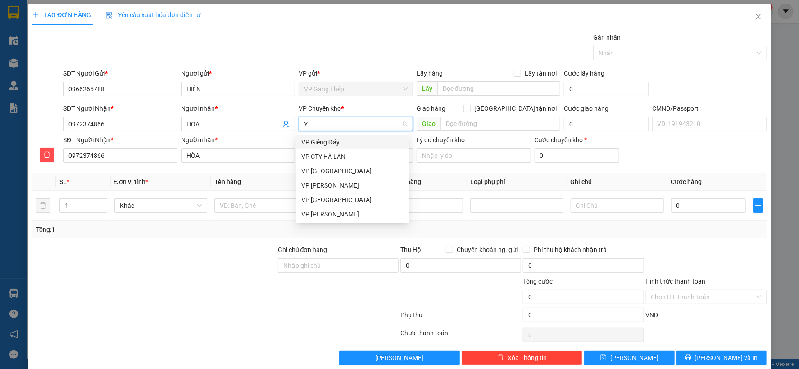
type input "YÊ"
click at [331, 137] on div "VP Yên Bình" at bounding box center [352, 142] width 102 height 10
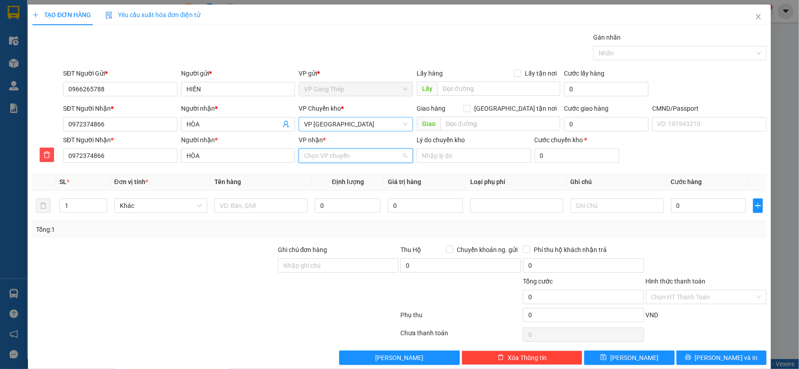
click at [329, 160] on input "VP nhận *" at bounding box center [352, 156] width 97 height 14
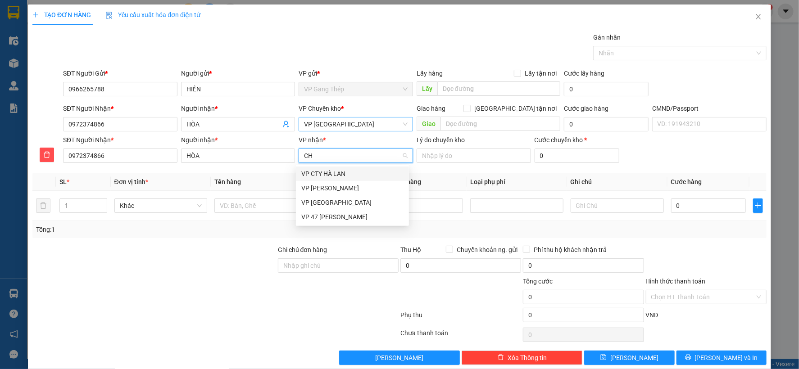
type input "CHI"
click at [329, 172] on div "VP Võ Chí Công" at bounding box center [352, 174] width 102 height 10
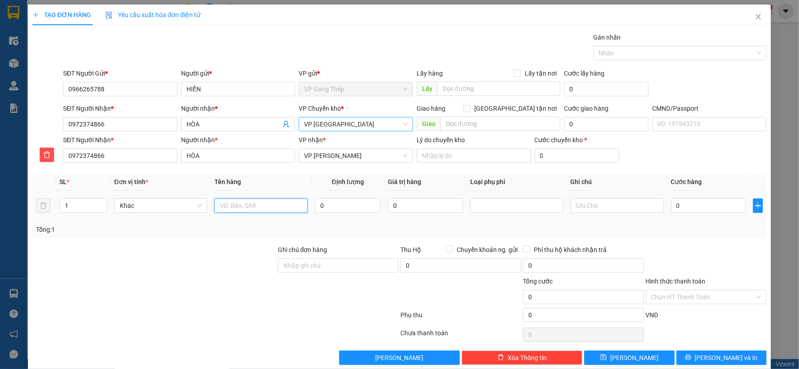
drag, startPoint x: 282, startPoint y: 204, endPoint x: 262, endPoint y: 215, distance: 23.6
click at [277, 206] on input "text" at bounding box center [260, 206] width 93 height 14
type input "BỌC ĐỎ CHÈ"
click at [354, 206] on input "0" at bounding box center [348, 206] width 66 height 14
type input "1"
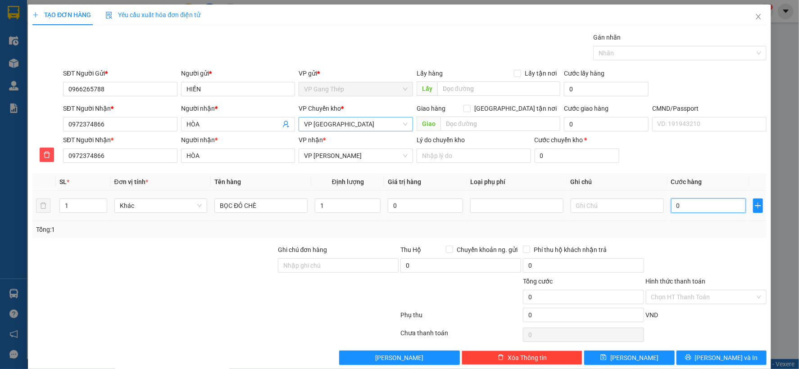
click at [703, 201] on input "0" at bounding box center [708, 206] width 75 height 14
type input "3"
type input "35"
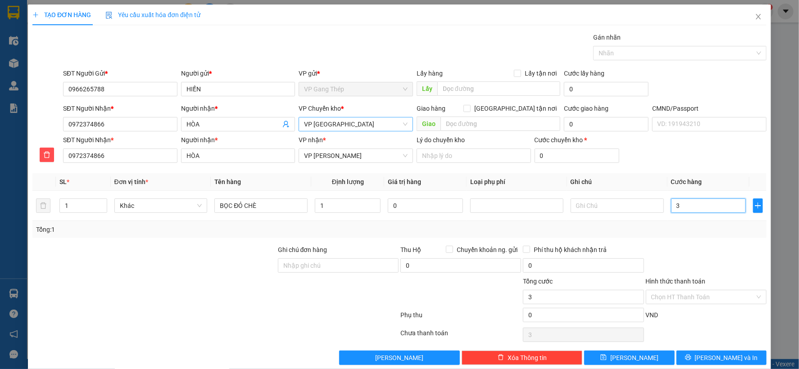
type input "35"
type input "350"
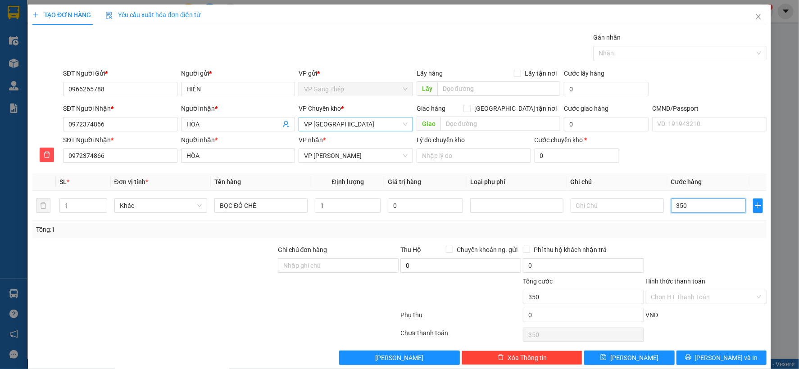
type input "3.500"
type input "35.000"
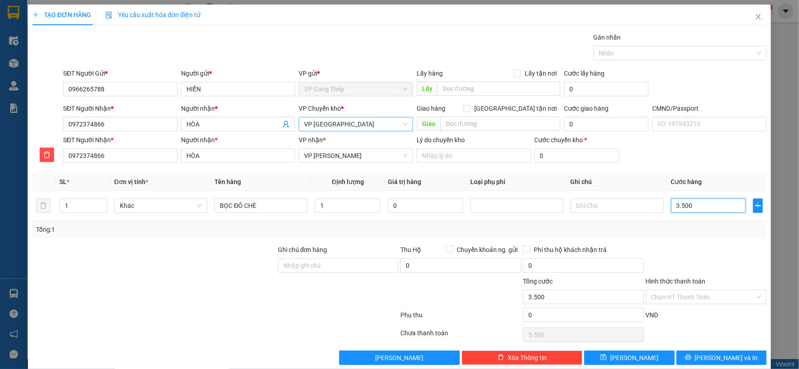
type input "35.000"
click at [718, 356] on span "Lưu và In" at bounding box center [726, 358] width 63 height 10
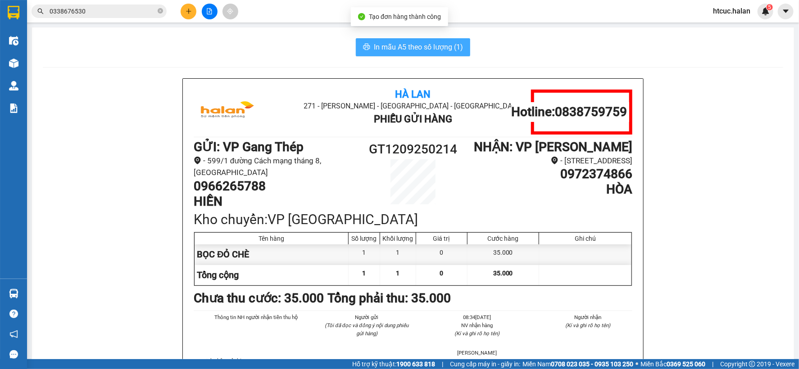
click at [449, 49] on span "In mẫu A5 theo số lượng (1)" at bounding box center [418, 46] width 89 height 11
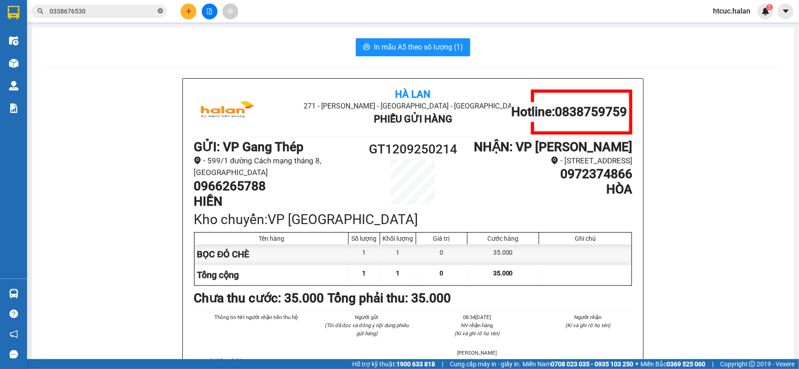
click at [161, 10] on icon "close-circle" at bounding box center [160, 10] width 5 height 5
click at [118, 11] on input "text" at bounding box center [103, 11] width 106 height 10
type input "0"
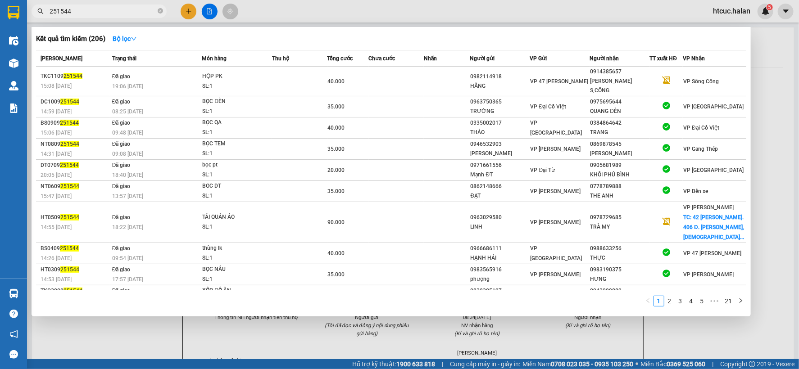
type input "251544"
click at [171, 330] on div at bounding box center [399, 184] width 799 height 369
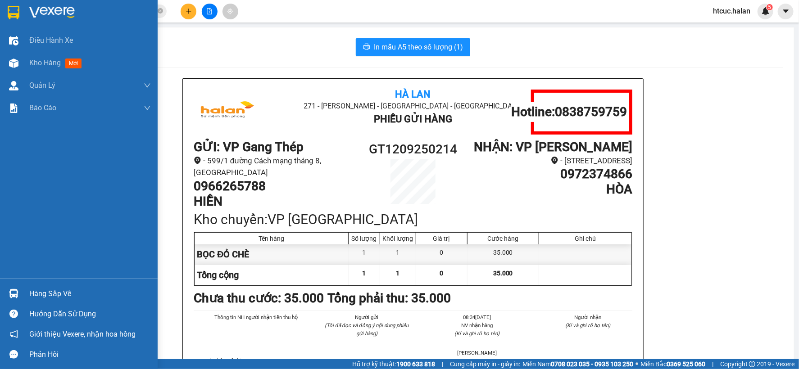
drag, startPoint x: 31, startPoint y: 296, endPoint x: 51, endPoint y: 296, distance: 20.7
click at [32, 296] on div "Hàng sắp về" at bounding box center [90, 294] width 122 height 14
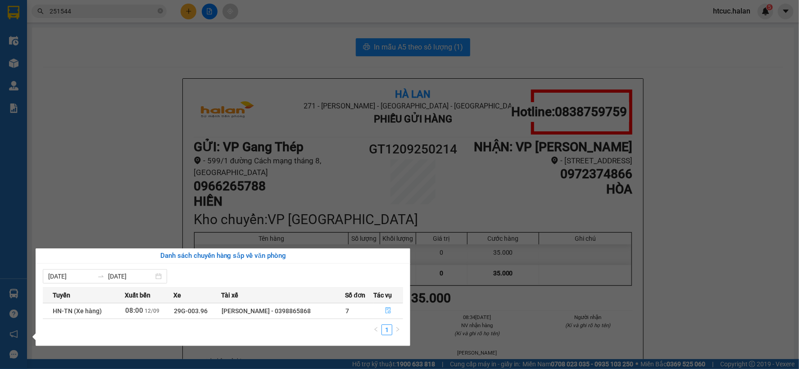
click at [393, 309] on button "button" at bounding box center [388, 311] width 29 height 14
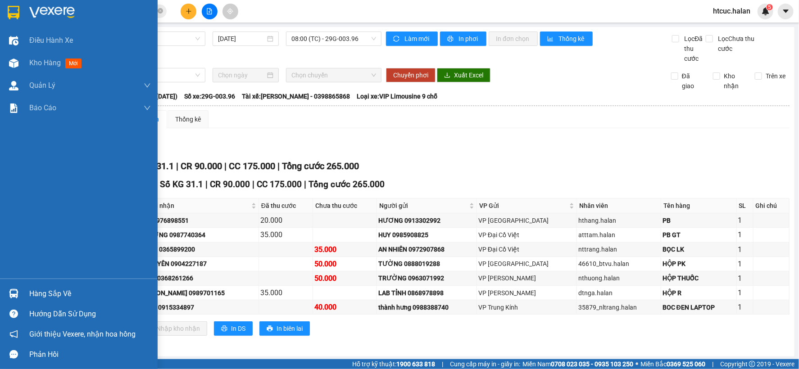
click at [15, 294] on img at bounding box center [13, 293] width 9 height 9
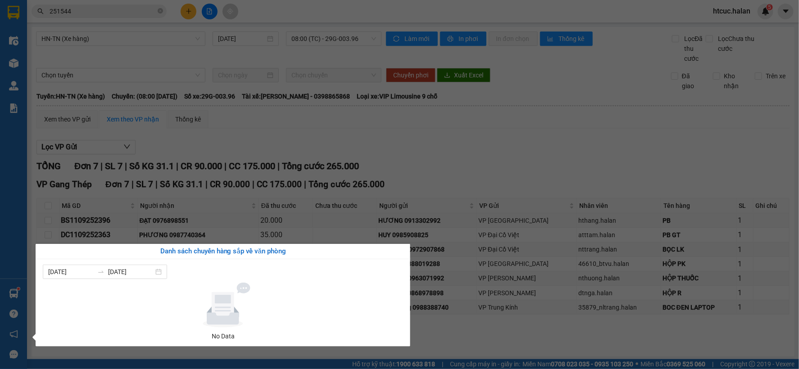
drag, startPoint x: 599, startPoint y: 168, endPoint x: 136, endPoint y: 8, distance: 490.4
click at [597, 162] on section "Kết quả tìm kiếm ( 206 ) Bộ lọc Mã ĐH Trạng thái Món hàng Thu hộ Tổng cước Chưa…" at bounding box center [399, 184] width 799 height 369
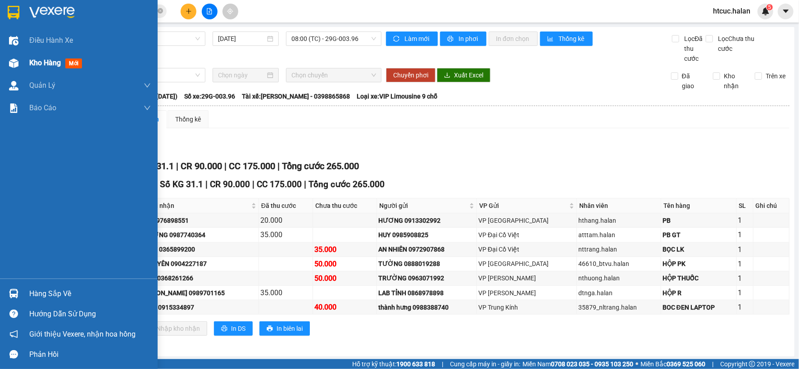
click at [15, 60] on img at bounding box center [13, 63] width 9 height 9
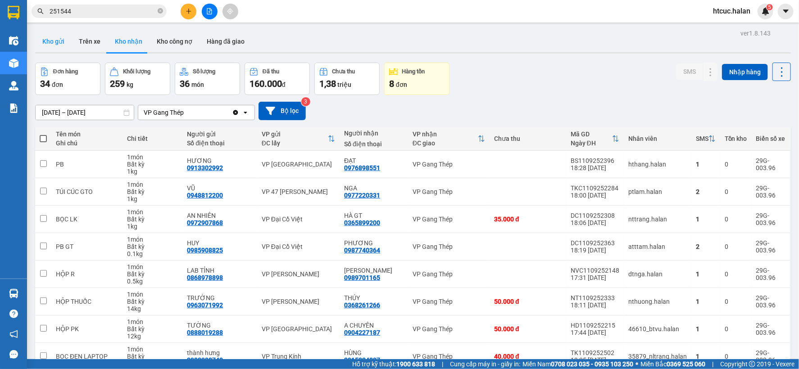
click at [56, 42] on button "Kho gửi" at bounding box center [53, 42] width 36 height 22
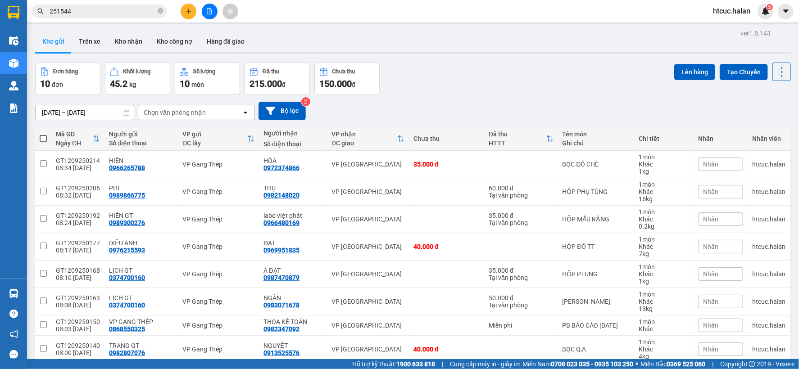
click at [44, 136] on span at bounding box center [43, 138] width 7 height 7
click at [43, 134] on input "checkbox" at bounding box center [43, 134] width 0 height 0
checkbox input "true"
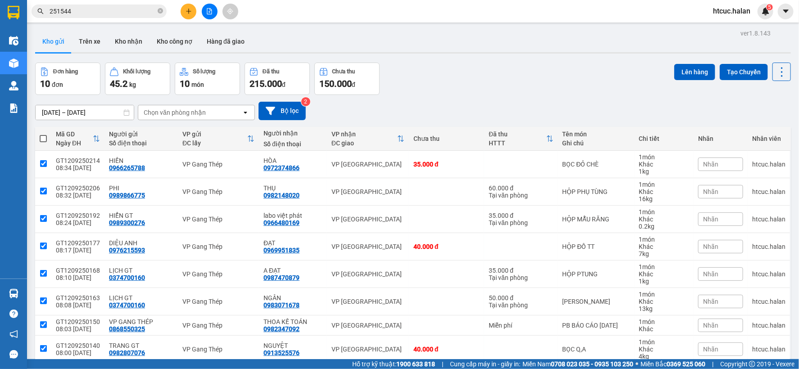
checkbox input "true"
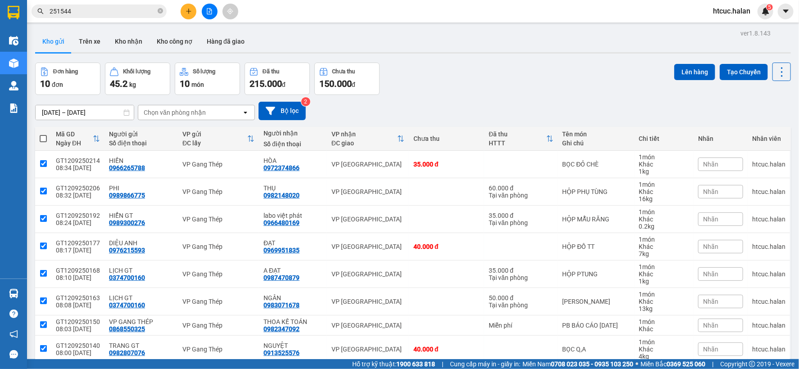
checkbox input "true"
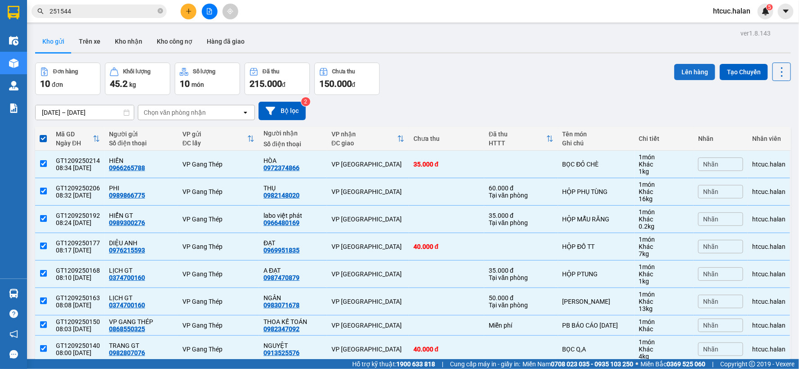
click at [692, 70] on button "Lên hàng" at bounding box center [694, 72] width 41 height 16
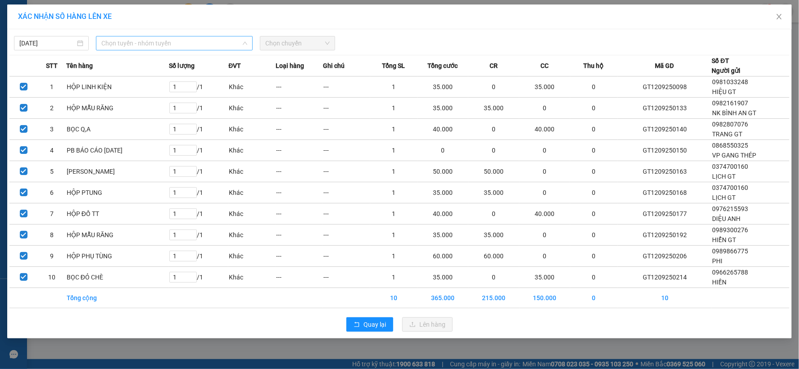
click at [208, 48] on span "Chọn tuyến - nhóm tuyến" at bounding box center [174, 43] width 146 height 14
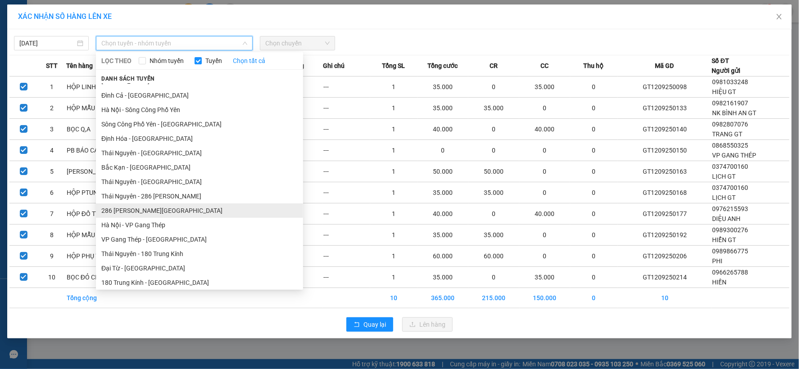
drag, startPoint x: 183, startPoint y: 147, endPoint x: 172, endPoint y: 165, distance: 21.2
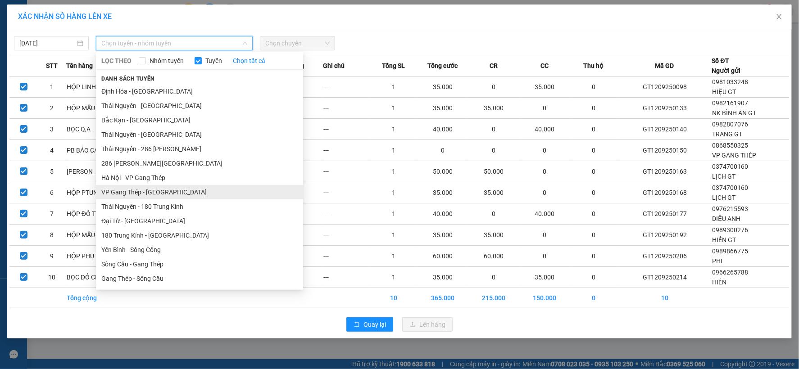
drag, startPoint x: 172, startPoint y: 165, endPoint x: 111, endPoint y: 197, distance: 68.9
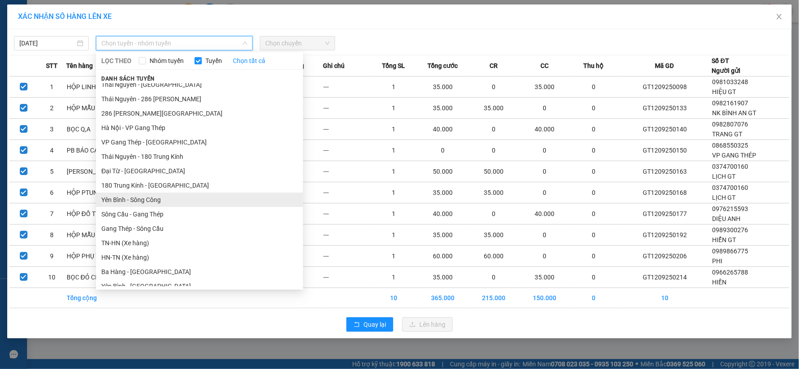
drag, startPoint x: 111, startPoint y: 197, endPoint x: 125, endPoint y: 201, distance: 14.5
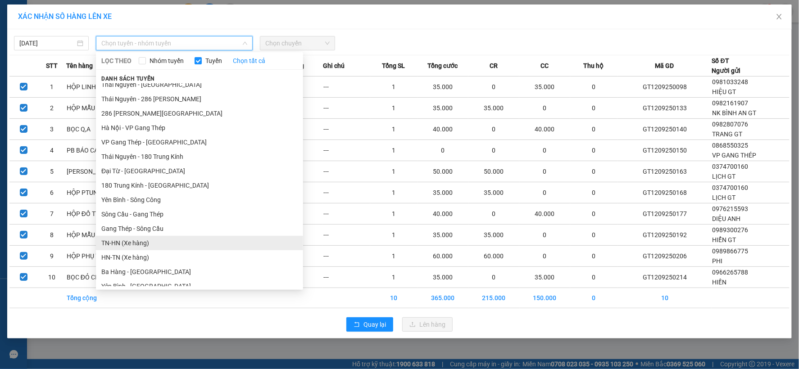
drag, startPoint x: 125, startPoint y: 201, endPoint x: 122, endPoint y: 242, distance: 41.1
click at [122, 242] on li "TN-HN (Xe hàng)" at bounding box center [199, 243] width 207 height 14
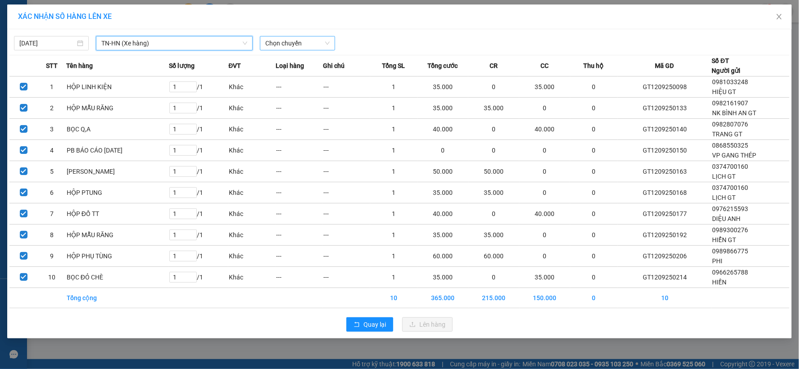
click at [329, 45] on span "Chọn chuyến" at bounding box center [297, 43] width 64 height 14
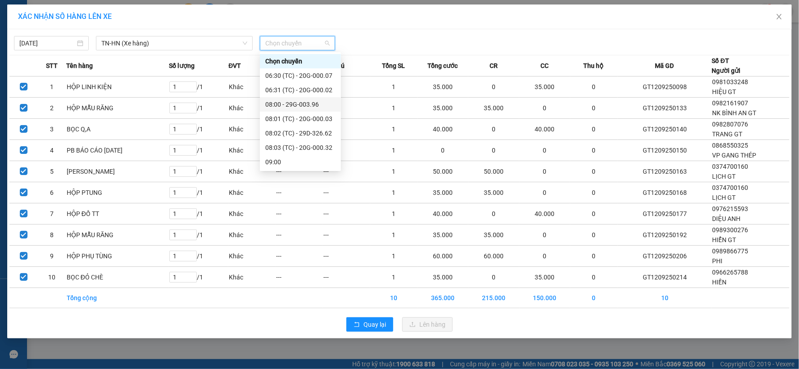
click at [287, 107] on div "08:00 - 29G-003.96" at bounding box center [300, 105] width 70 height 10
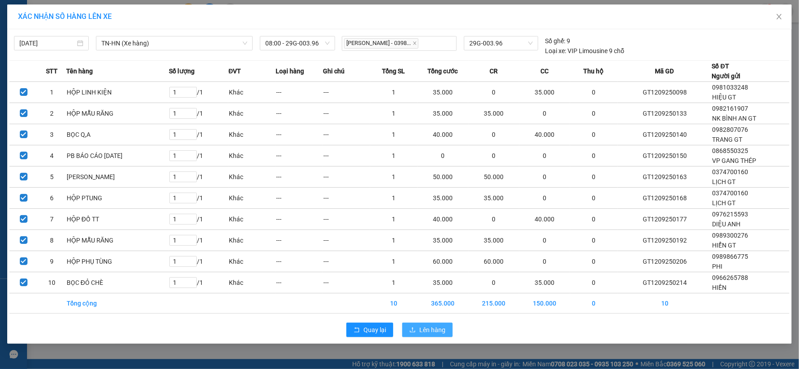
click at [425, 333] on span "Lên hàng" at bounding box center [432, 330] width 26 height 10
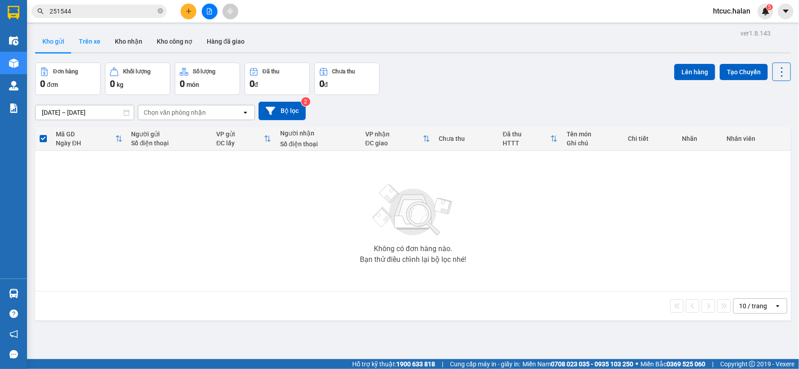
click at [91, 43] on button "Trên xe" at bounding box center [90, 42] width 36 height 22
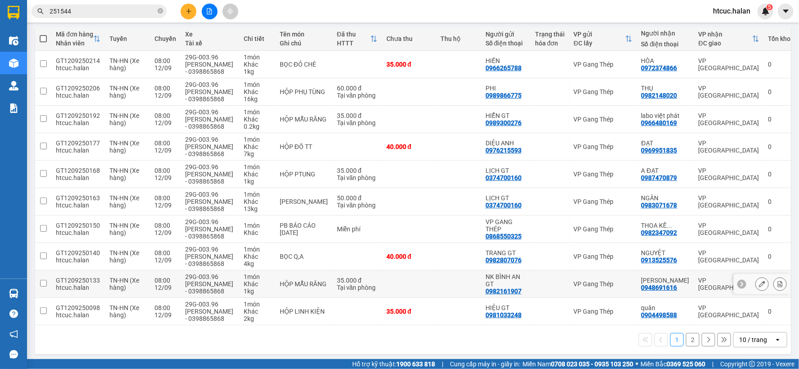
scroll to position [104, 0]
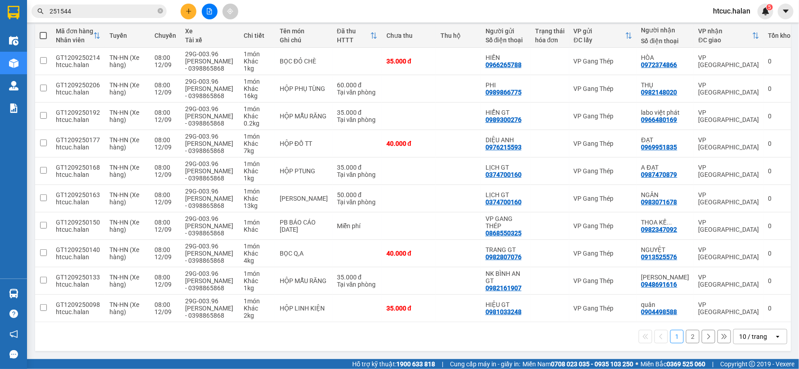
drag, startPoint x: 500, startPoint y: 322, endPoint x: 469, endPoint y: 339, distance: 35.9
click at [469, 339] on div "1 2 10 / trang open" at bounding box center [413, 336] width 749 height 15
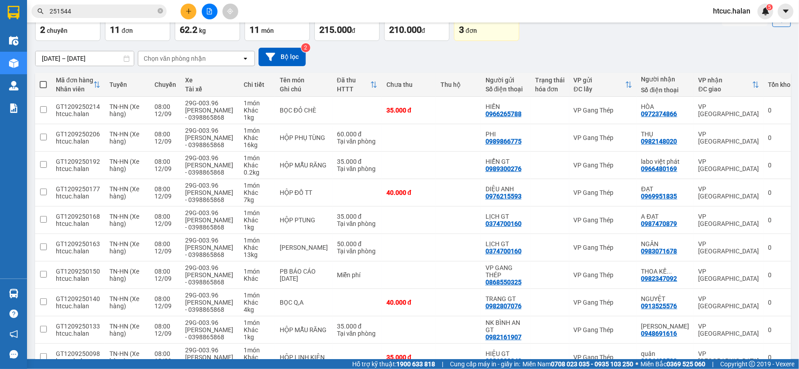
drag, startPoint x: 207, startPoint y: 153, endPoint x: 623, endPoint y: 48, distance: 429.3
click at [634, 44] on div "05/01/2012 – 12/09/2025 Press the down arrow key to interact with the calendar …" at bounding box center [413, 57] width 756 height 32
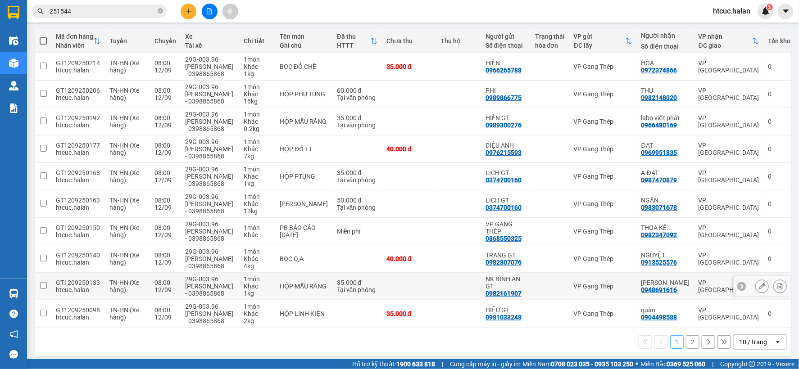
scroll to position [48, 0]
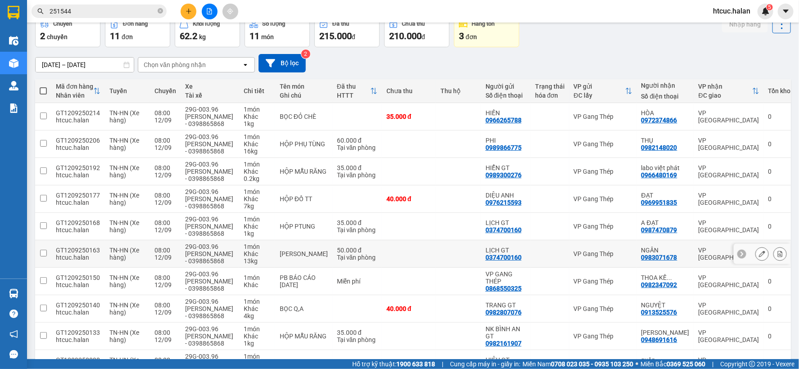
drag, startPoint x: 677, startPoint y: 274, endPoint x: 443, endPoint y: 241, distance: 236.5
click at [443, 241] on td at bounding box center [458, 253] width 45 height 27
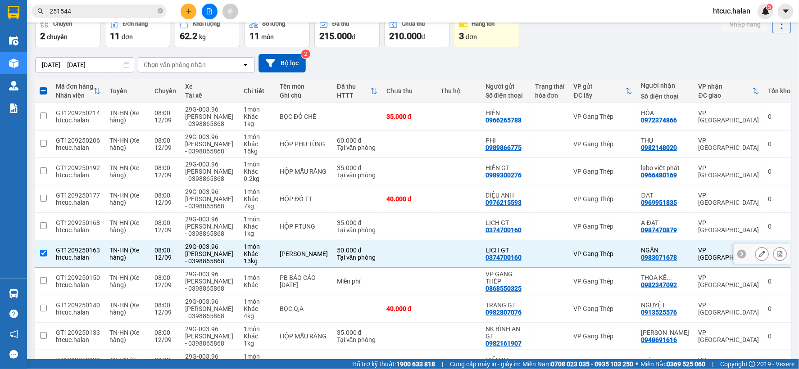
scroll to position [104, 0]
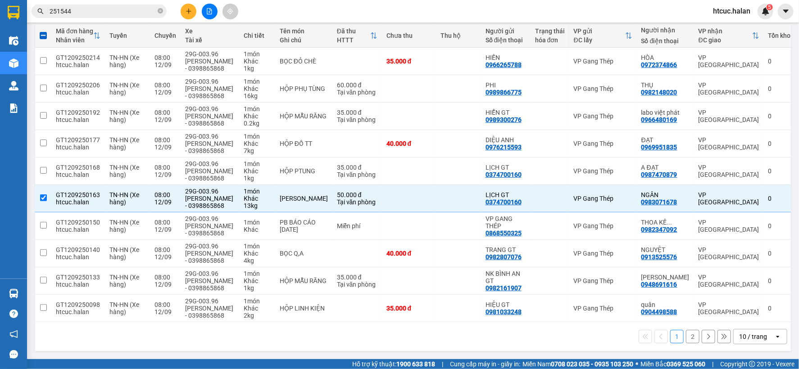
drag, startPoint x: 682, startPoint y: 338, endPoint x: 688, endPoint y: 339, distance: 5.9
click at [688, 339] on button "2" at bounding box center [693, 337] width 14 height 14
checkbox input "false"
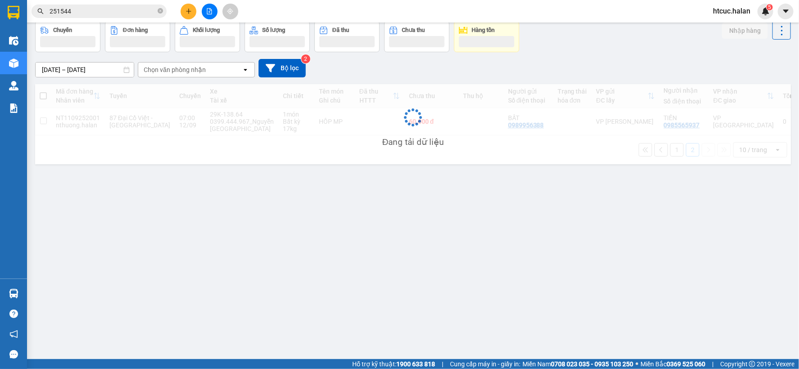
scroll to position [41, 0]
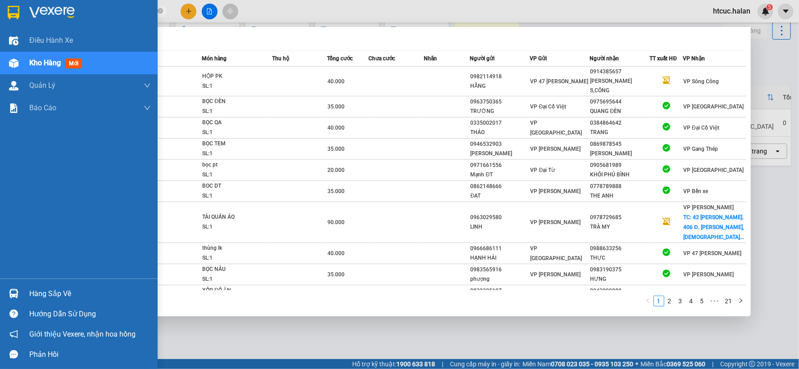
drag, startPoint x: 89, startPoint y: 12, endPoint x: 48, endPoint y: 9, distance: 41.0
click at [19, 25] on section "Kết quả tìm kiếm ( 206 ) Bộ lọc Mã ĐH Trạng thái Món hàng Thu hộ Tổng cước Chưa…" at bounding box center [399, 184] width 799 height 369
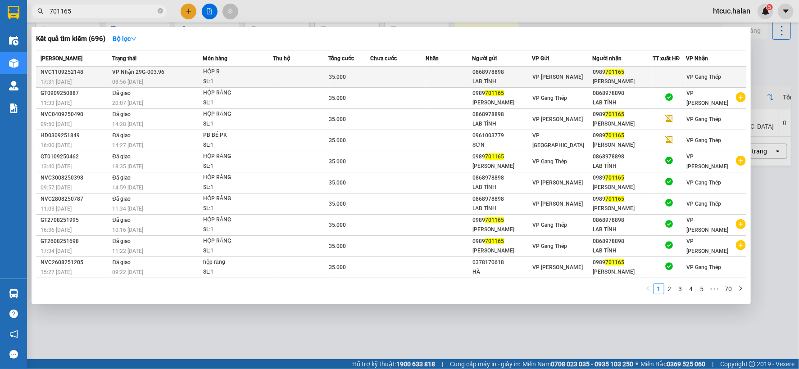
type input "701165"
click at [368, 73] on div "35.000" at bounding box center [349, 77] width 41 height 10
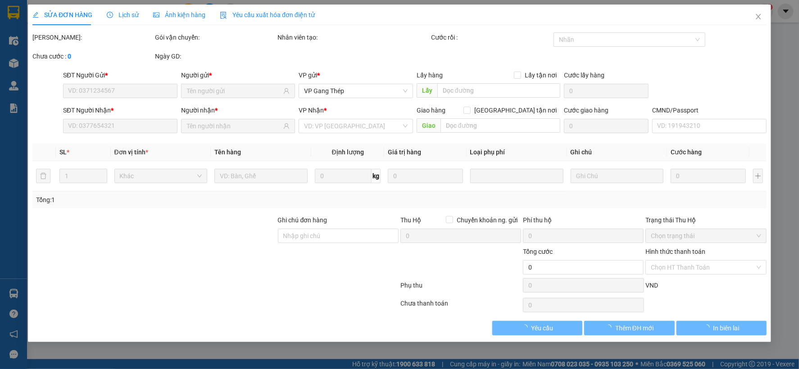
type input "0868978898"
type input "LAB TỈNH"
type input "0989701165"
type input "CƯỜNG NGỌC"
type input "35.000"
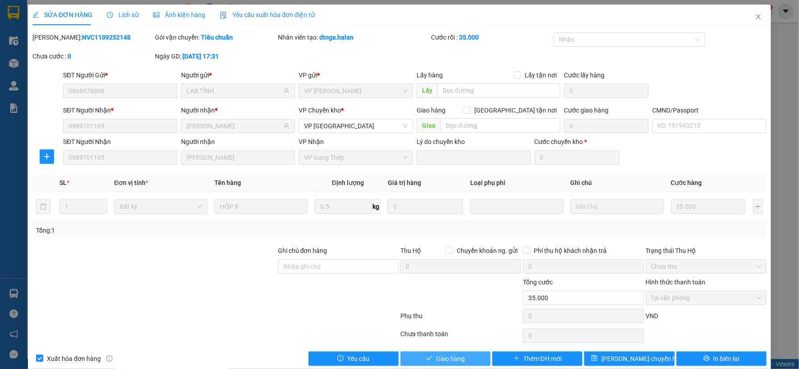
click at [431, 358] on button "Giao hàng" at bounding box center [445, 359] width 90 height 14
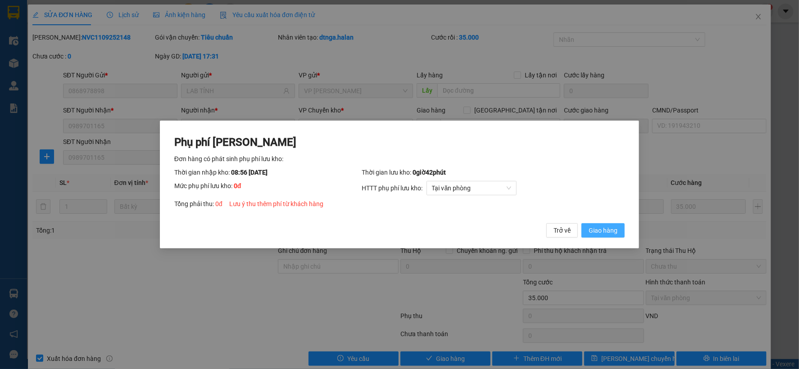
click at [611, 231] on span "Giao hàng" at bounding box center [603, 231] width 29 height 10
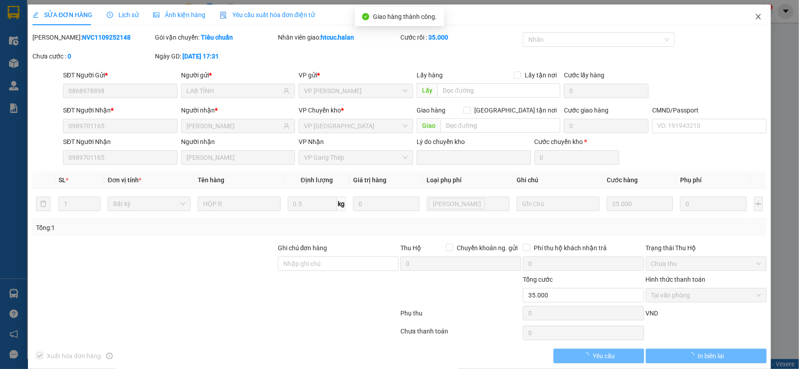
click at [756, 17] on icon "close" at bounding box center [758, 16] width 5 height 5
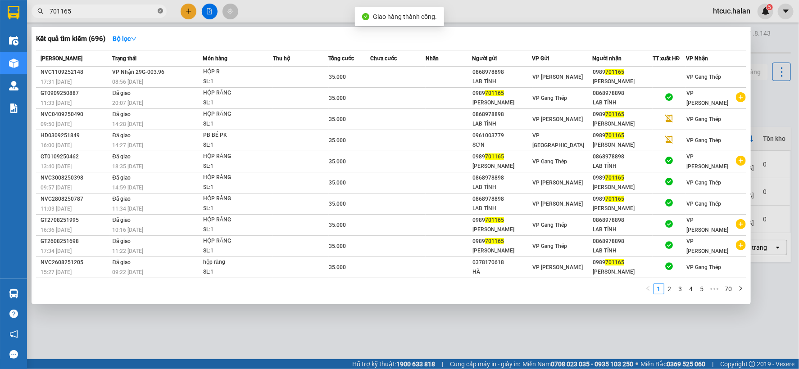
click at [161, 9] on icon "close-circle" at bounding box center [160, 10] width 5 height 5
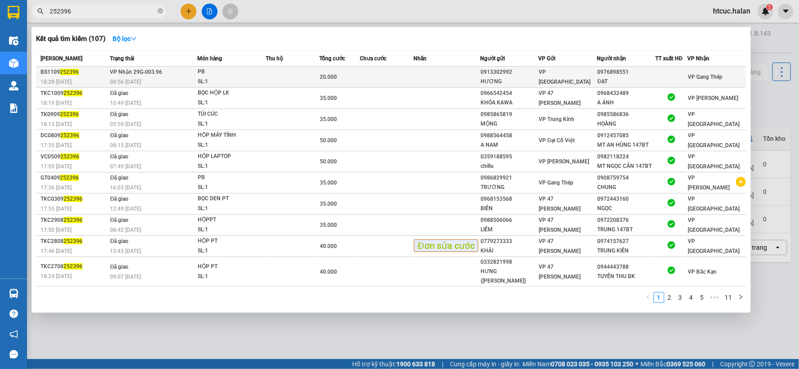
type input "252396"
click at [389, 76] on td at bounding box center [387, 77] width 54 height 21
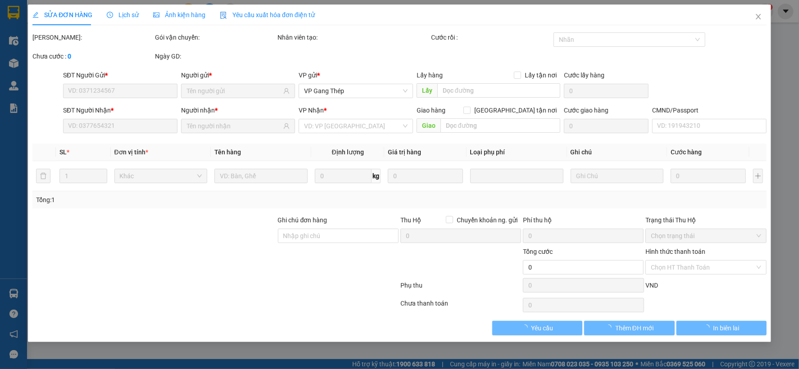
type input "0913302992"
type input "HƯƠNG"
type input "0976898551"
type input "ĐẠT"
type input "20.000"
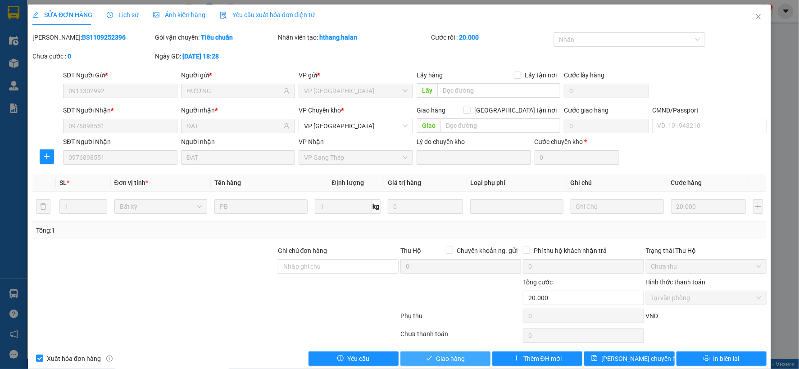
click at [449, 362] on span "Giao hàng" at bounding box center [450, 359] width 29 height 10
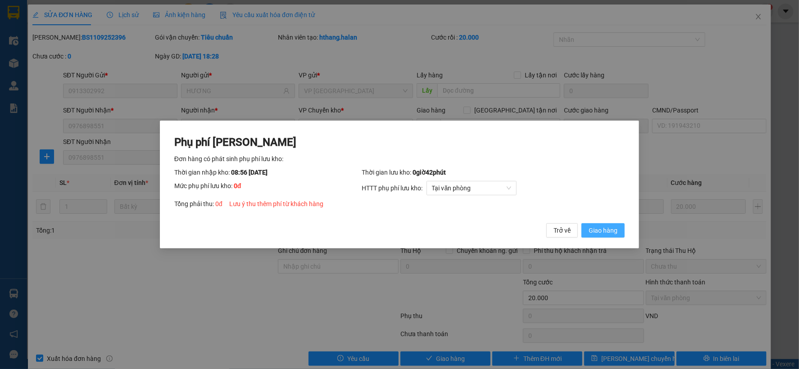
click at [609, 231] on span "Giao hàng" at bounding box center [603, 231] width 29 height 10
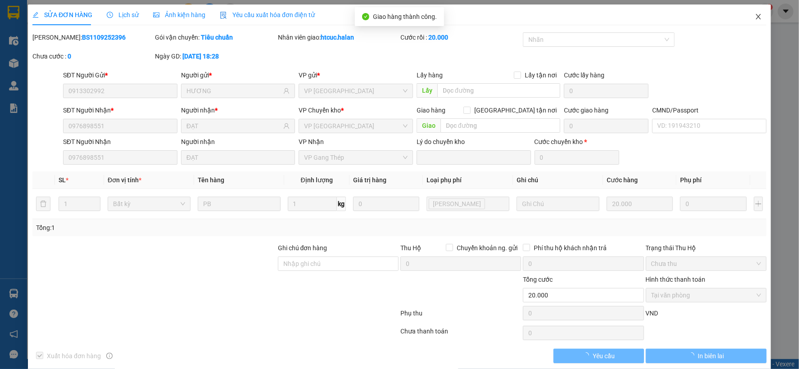
click at [755, 16] on span "Close" at bounding box center [758, 17] width 25 height 25
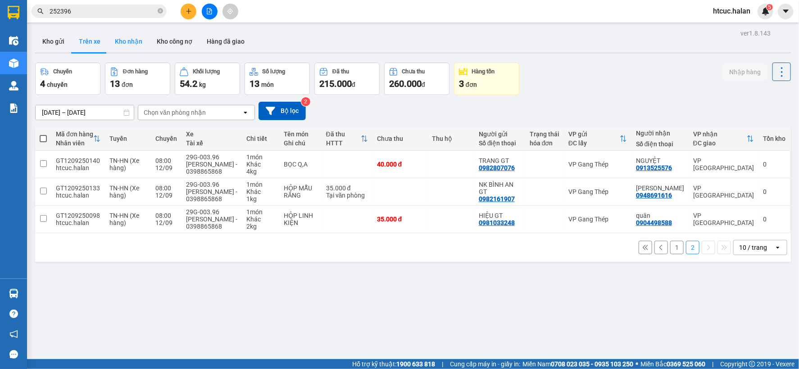
click at [124, 45] on button "Kho nhận" at bounding box center [129, 42] width 42 height 22
type input "15/07/2025 – 12/09/2025"
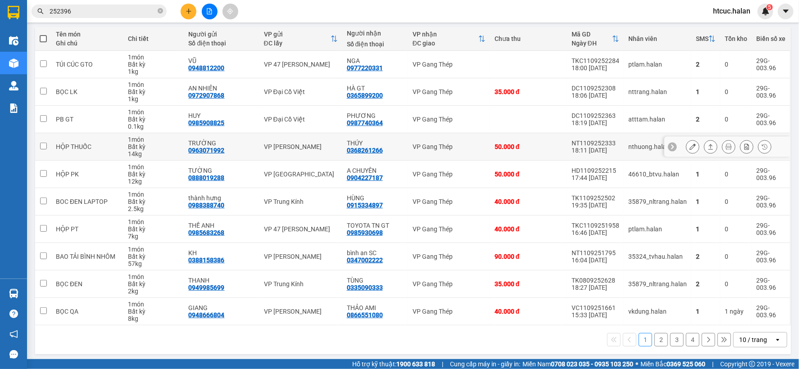
scroll to position [104, 0]
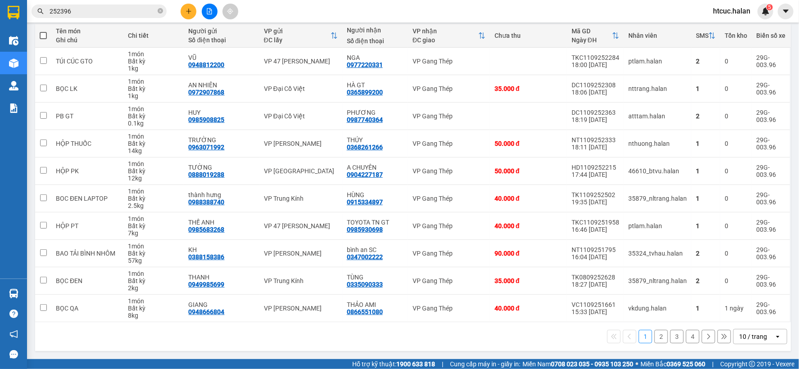
click at [670, 336] on button "3" at bounding box center [677, 337] width 14 height 14
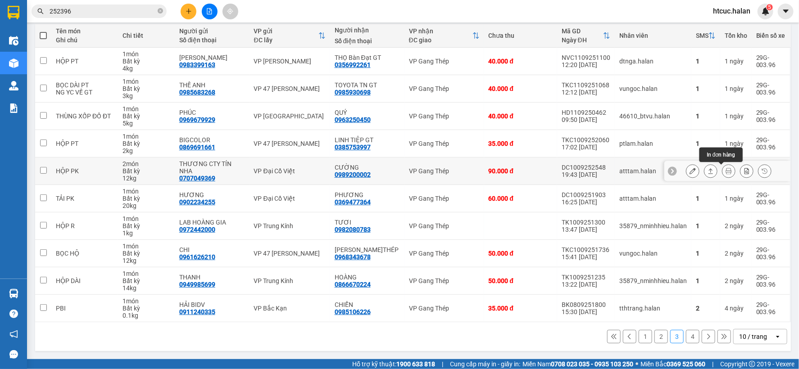
click at [726, 171] on icon at bounding box center [729, 171] width 6 height 6
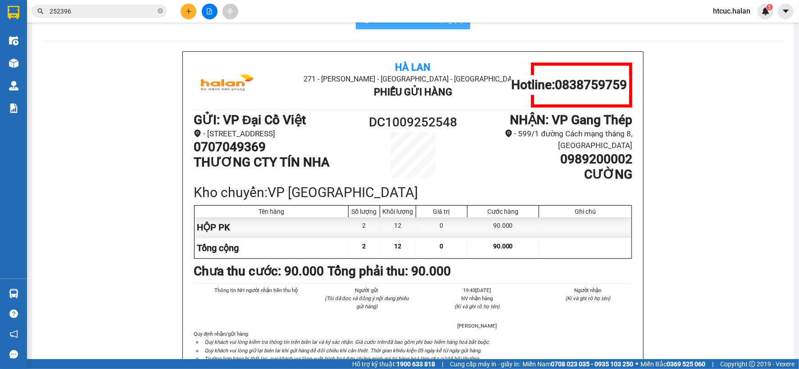
click at [435, 24] on span "In mẫu A5 theo số lượng (2)" at bounding box center [418, 19] width 89 height 11
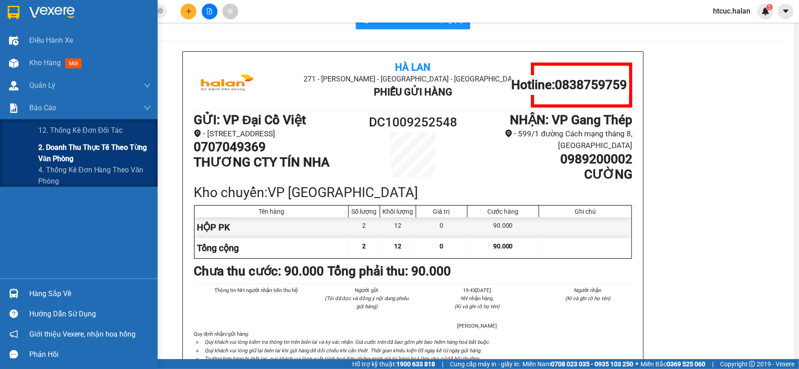
click at [38, 151] on span "2. Doanh thu thực tế theo từng văn phòng" at bounding box center [94, 153] width 113 height 23
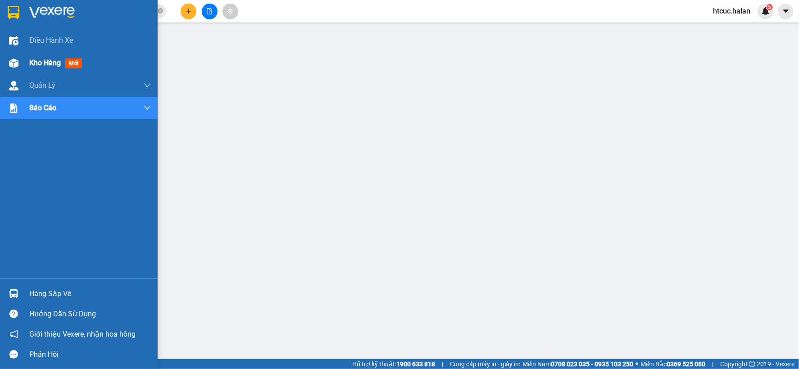
click at [10, 61] on img at bounding box center [13, 63] width 9 height 9
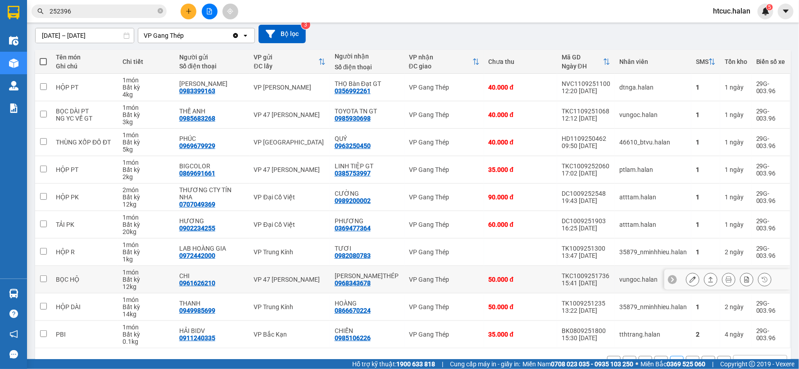
scroll to position [104, 0]
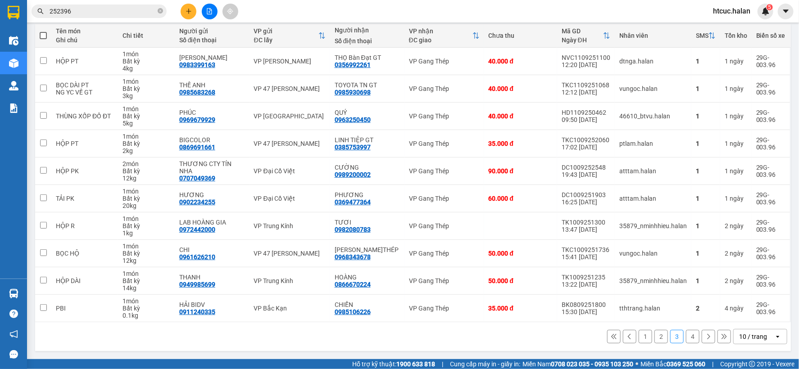
click at [644, 336] on button "1" at bounding box center [646, 337] width 14 height 14
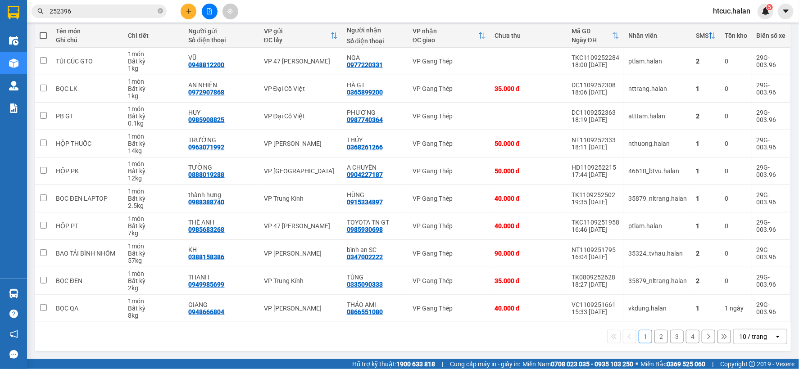
click at [655, 336] on button "2" at bounding box center [661, 337] width 14 height 14
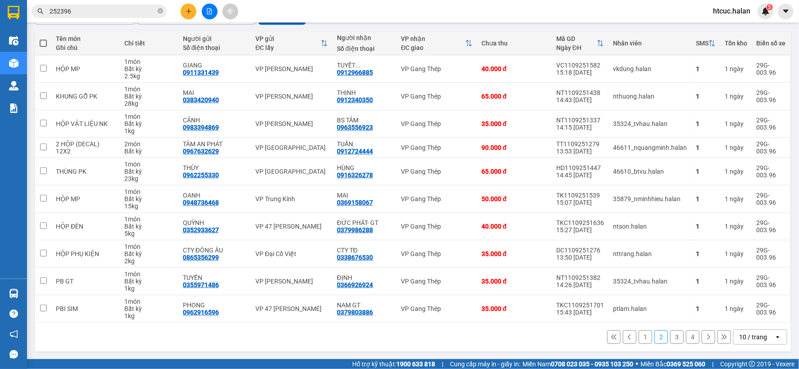
scroll to position [97, 0]
click at [670, 336] on button "3" at bounding box center [677, 337] width 14 height 14
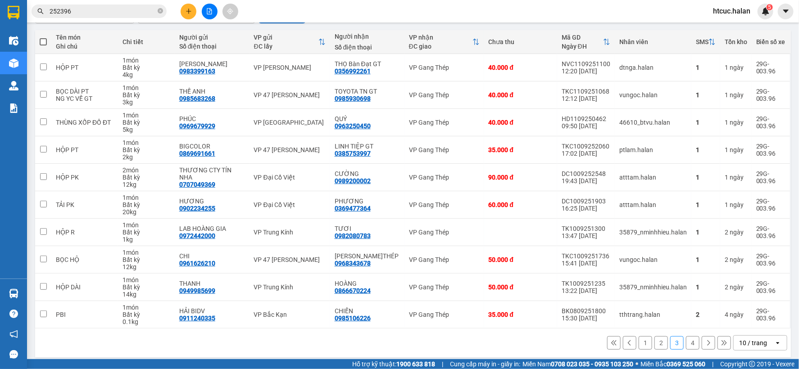
click at [686, 341] on button "4" at bounding box center [693, 343] width 14 height 14
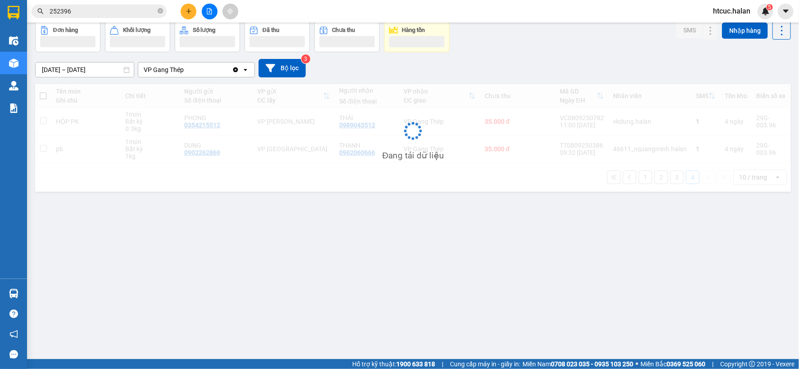
scroll to position [41, 0]
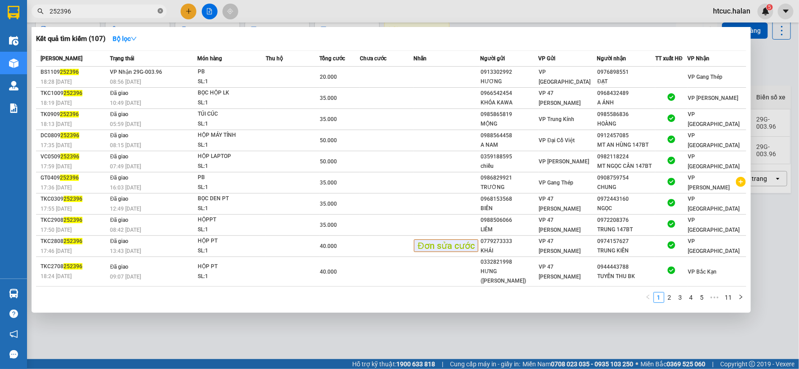
click at [159, 8] on icon "close-circle" at bounding box center [160, 10] width 5 height 5
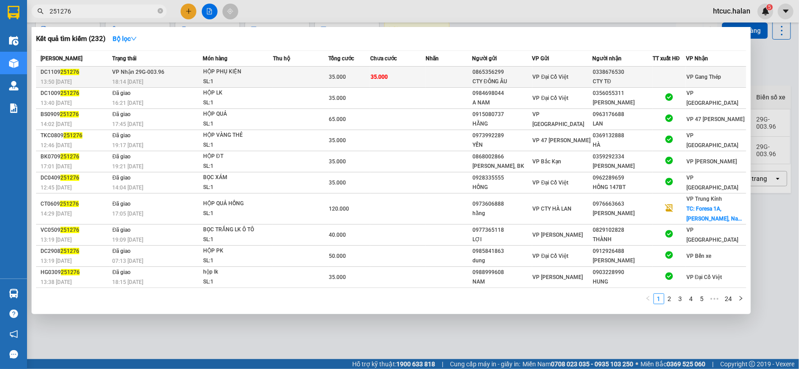
type input "251276"
click at [403, 73] on td "35.000" at bounding box center [397, 77] width 55 height 21
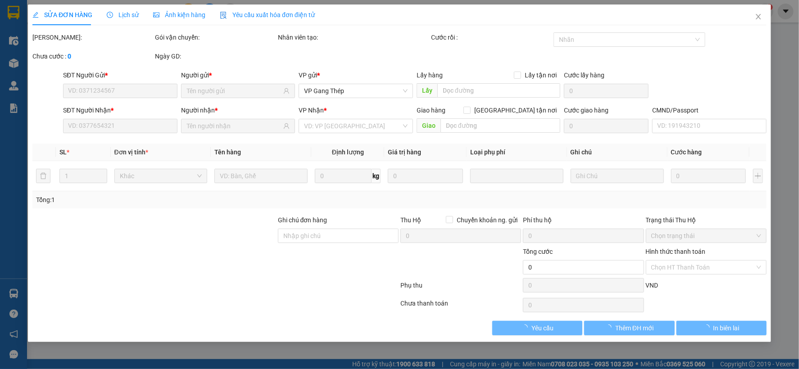
type input "0865356299"
type input "CTY ĐÔNG ÂU"
type input "0338676530"
type input "CTY TĐ"
type input "35.000"
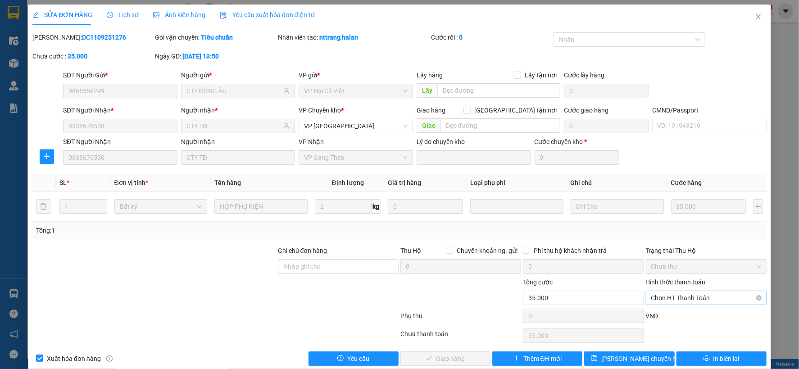
click at [672, 293] on span "Chọn HT Thanh Toán" at bounding box center [706, 298] width 110 height 14
click at [664, 219] on div "Tại văn phòng" at bounding box center [699, 223] width 109 height 10
type input "0"
click at [456, 357] on span "Giao hàng" at bounding box center [450, 359] width 29 height 10
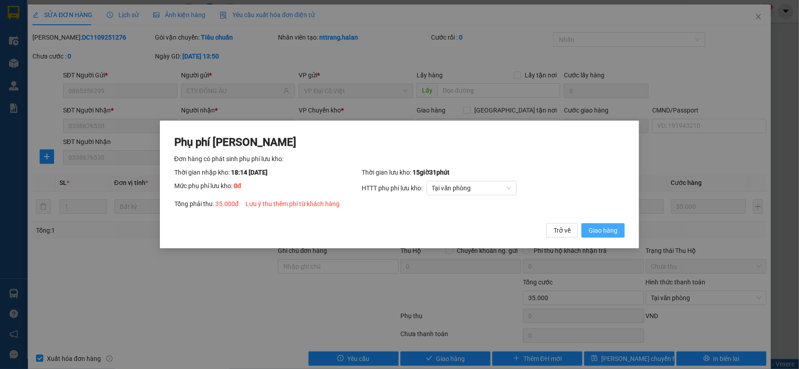
click at [606, 223] on button "Giao hàng" at bounding box center [602, 230] width 43 height 14
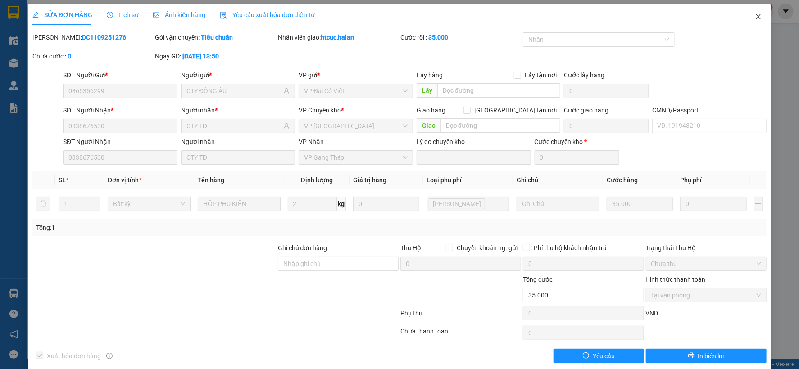
click at [752, 21] on span "Close" at bounding box center [758, 17] width 25 height 25
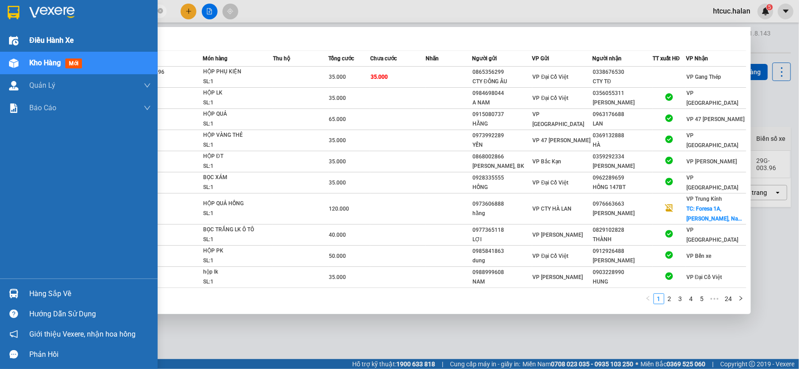
drag, startPoint x: 101, startPoint y: 13, endPoint x: 0, endPoint y: 29, distance: 102.6
click at [0, 29] on section "Kết quả tìm kiếm ( 232 ) Bộ lọc Mã ĐH Trạng thái Món hàng Thu hộ Tổng cước Chưa…" at bounding box center [399, 184] width 799 height 369
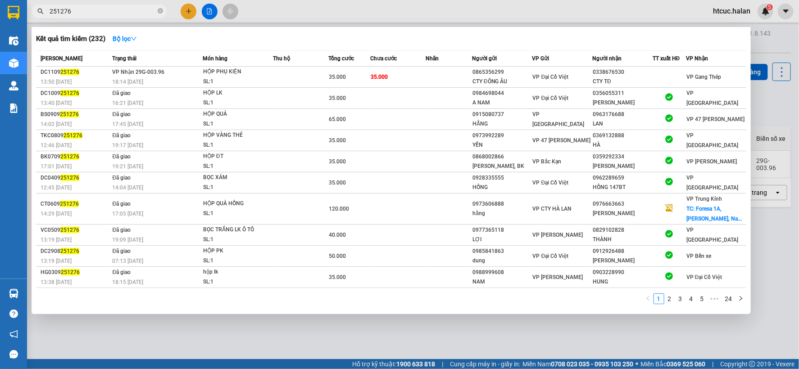
click at [359, 348] on div at bounding box center [399, 184] width 799 height 369
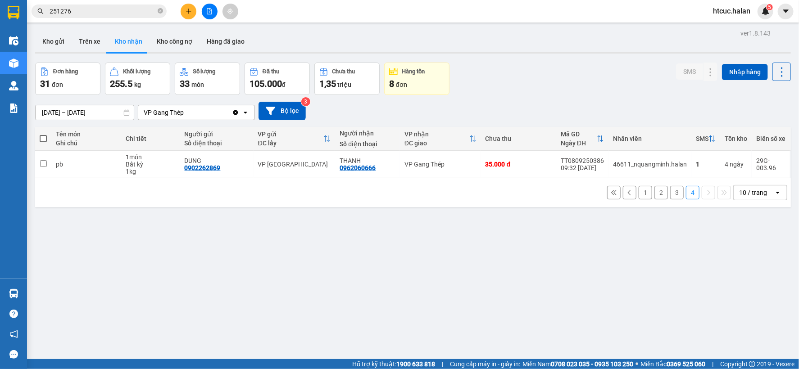
click at [639, 192] on button "1" at bounding box center [646, 193] width 14 height 14
